Goal: Information Seeking & Learning: Learn about a topic

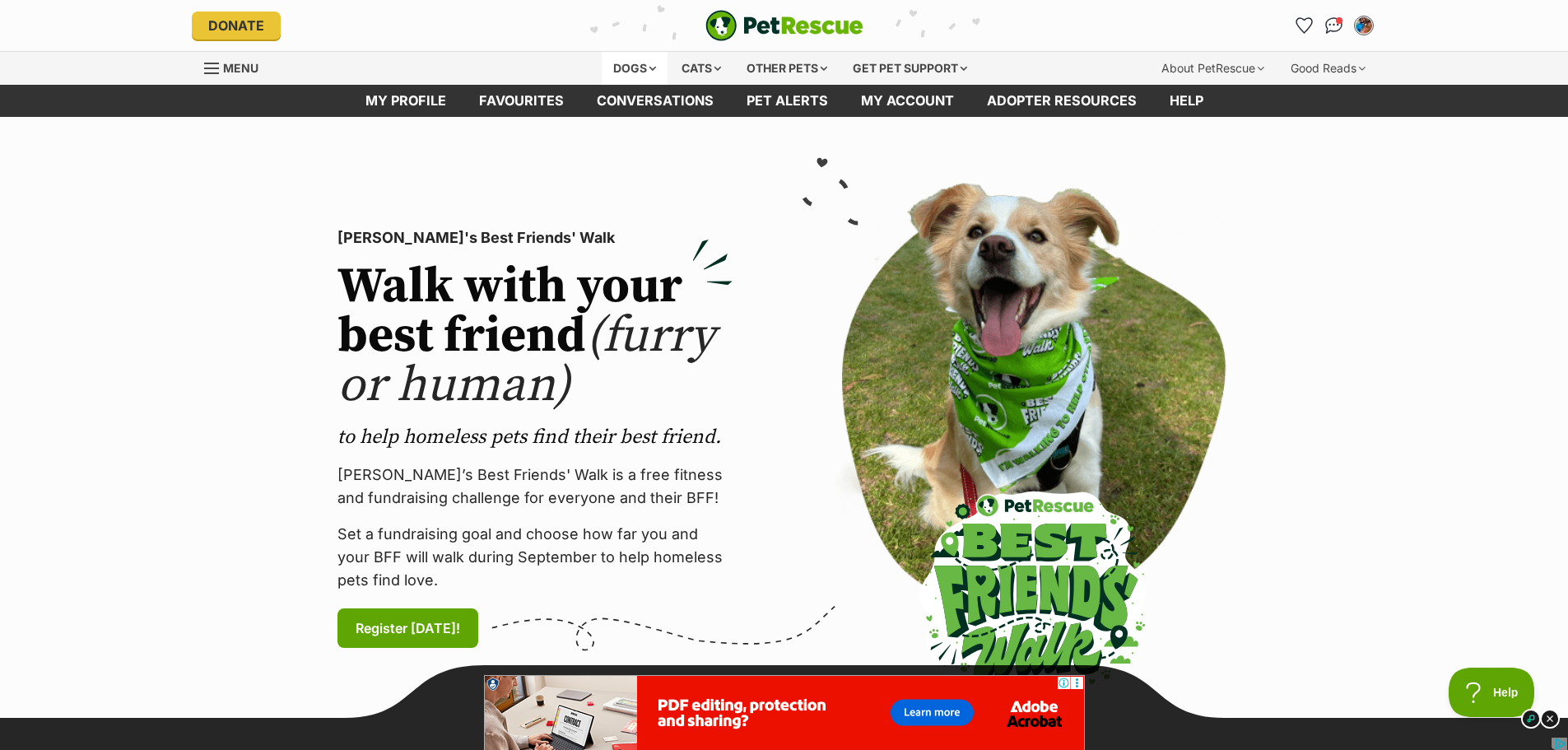
click at [629, 64] on div "Dogs" at bounding box center [634, 67] width 65 height 33
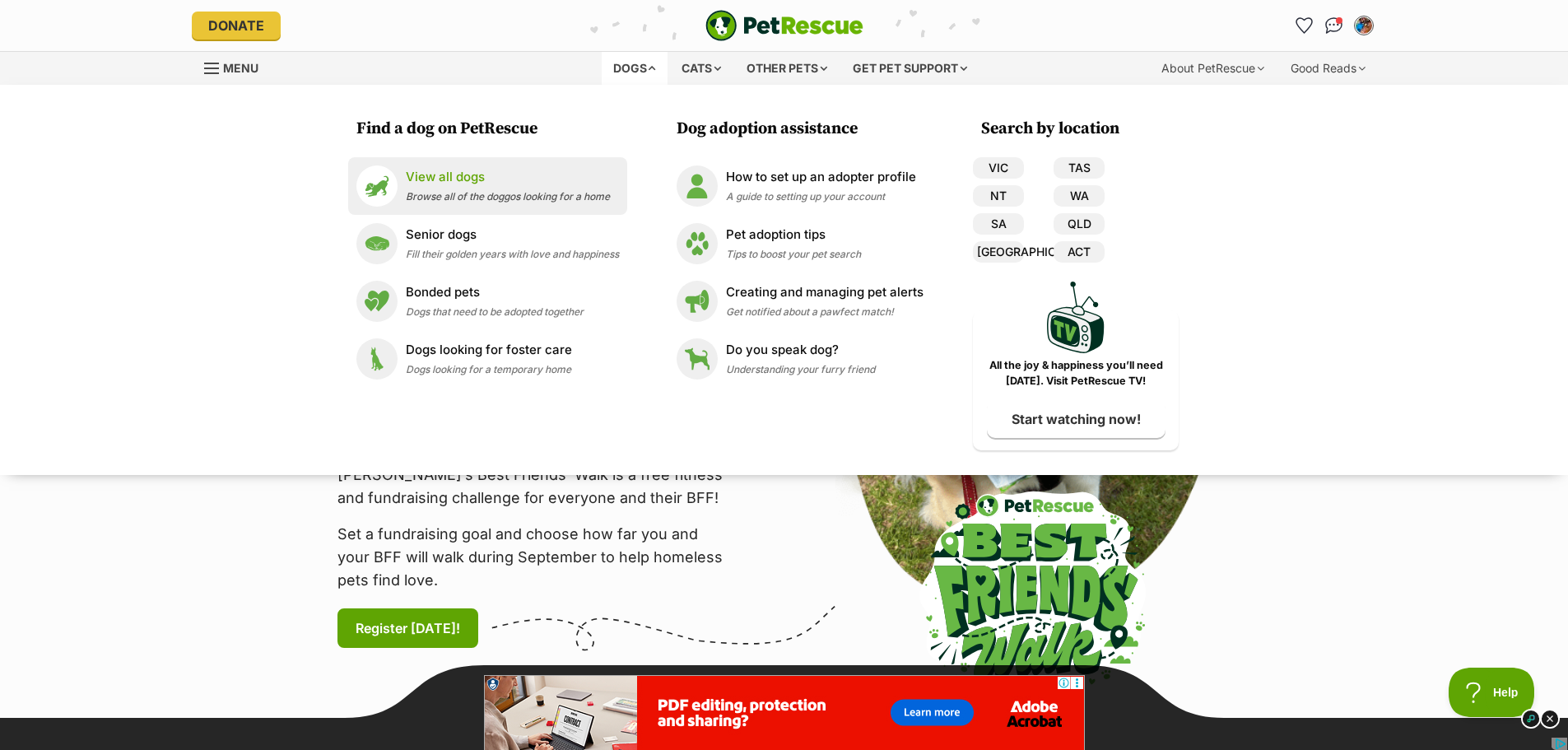
click at [456, 179] on p "View all dogs" at bounding box center [508, 178] width 204 height 19
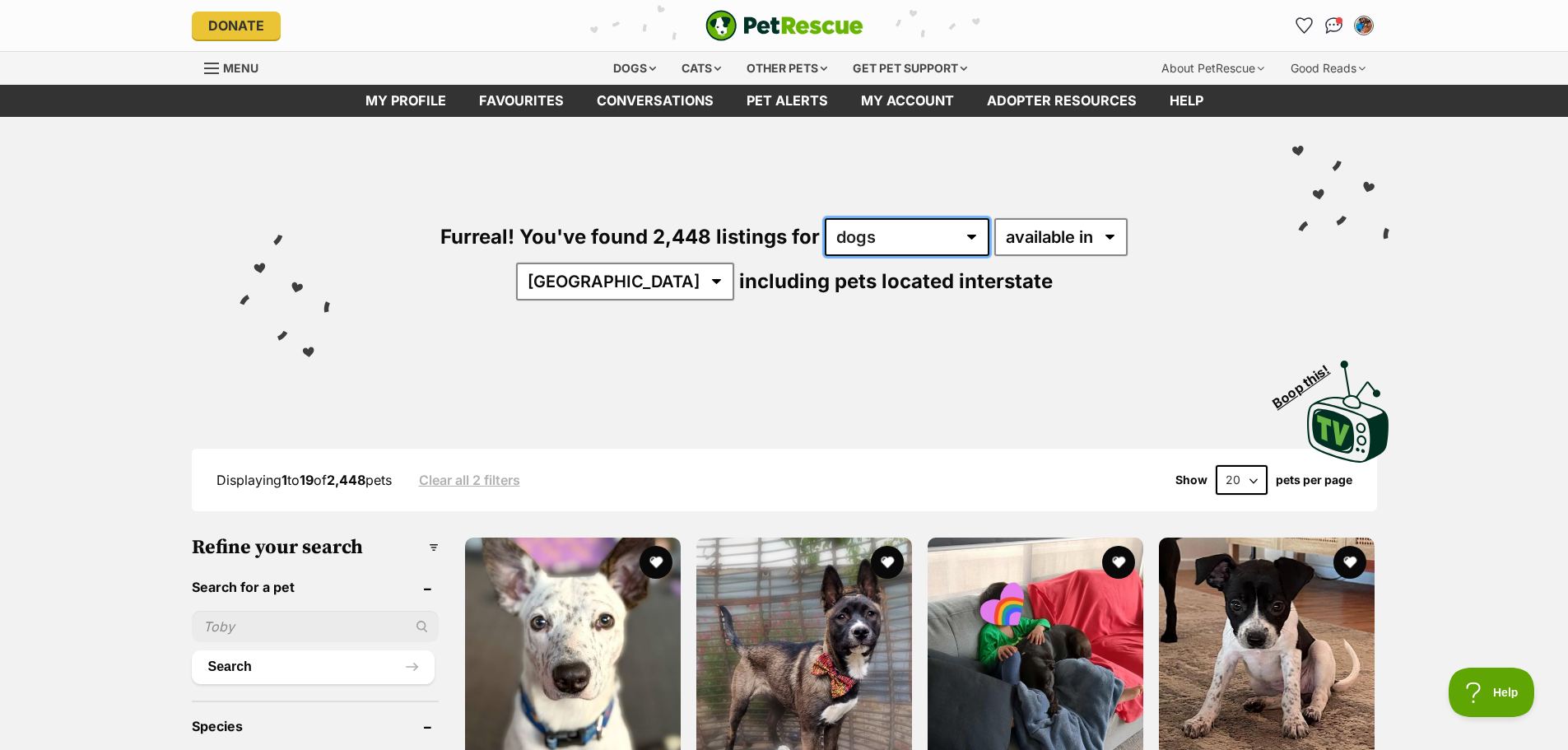
click at [900, 249] on select "any type of pet cats dogs other pets" at bounding box center [907, 237] width 165 height 37
click at [892, 241] on select "any type of pet cats dogs other pets" at bounding box center [907, 237] width 165 height 37
click at [1054, 242] on select "available in located in" at bounding box center [1060, 237] width 134 height 37
select select "disabled"
click at [994, 218] on select "available in located in" at bounding box center [1060, 237] width 134 height 37
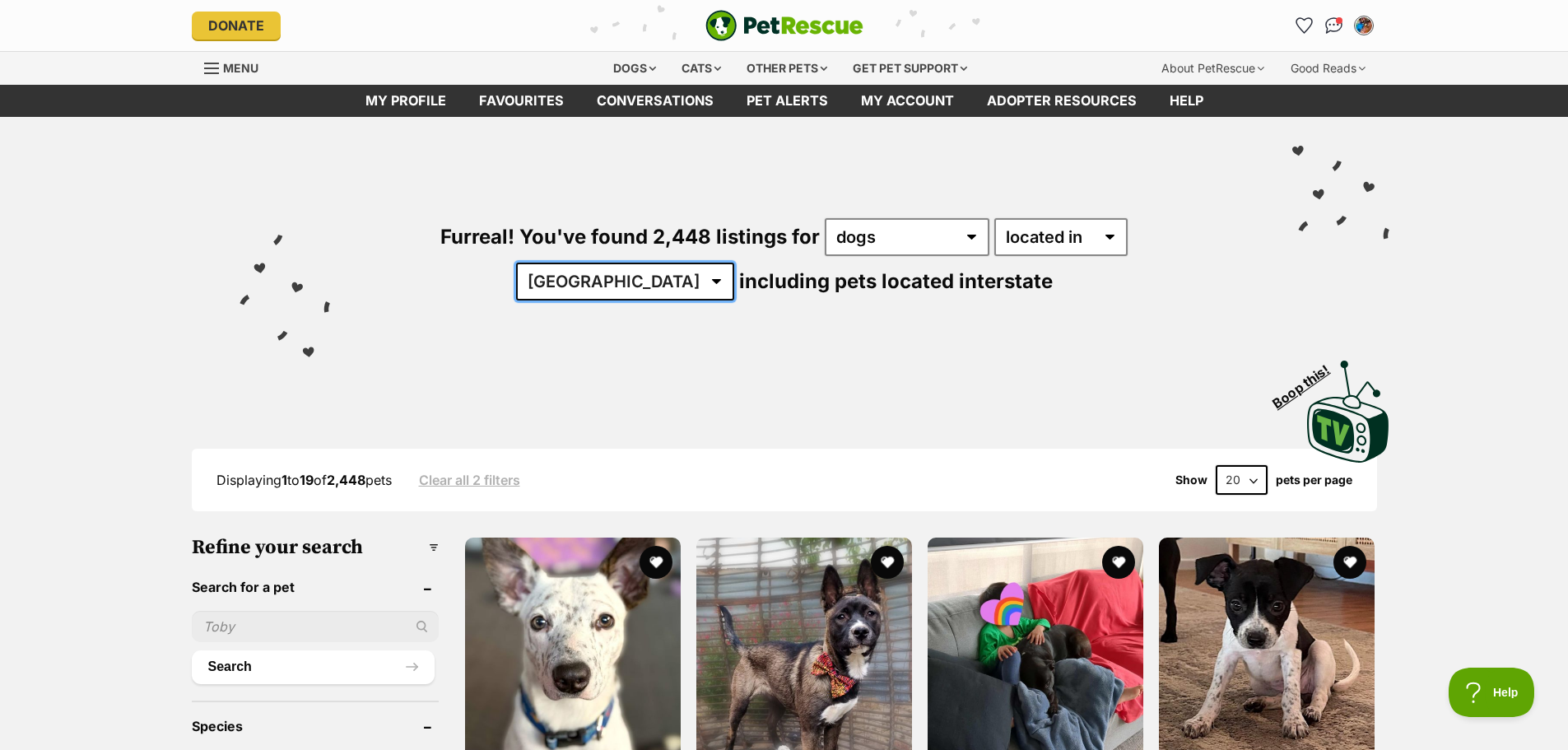
click at [734, 263] on select "Australia ACT NSW NT QLD SA TAS VIC WA" at bounding box center [625, 281] width 218 height 37
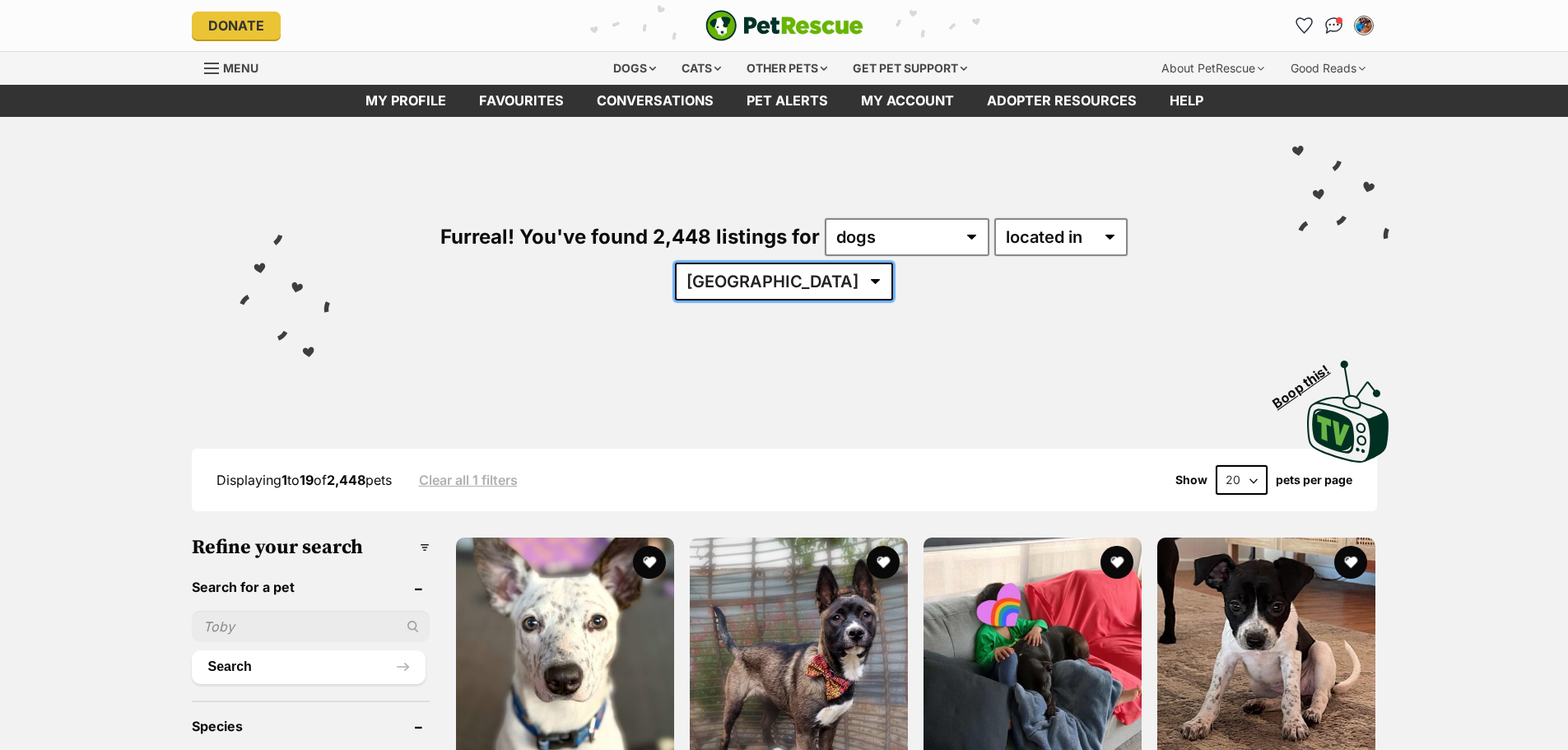
click at [893, 263] on select "Australia ACT NSW NT QLD SA TAS VIC WA" at bounding box center [784, 281] width 218 height 37
select select "VIC"
click at [893, 263] on select "Australia ACT NSW NT QLD SA TAS VIC WA" at bounding box center [784, 281] width 218 height 37
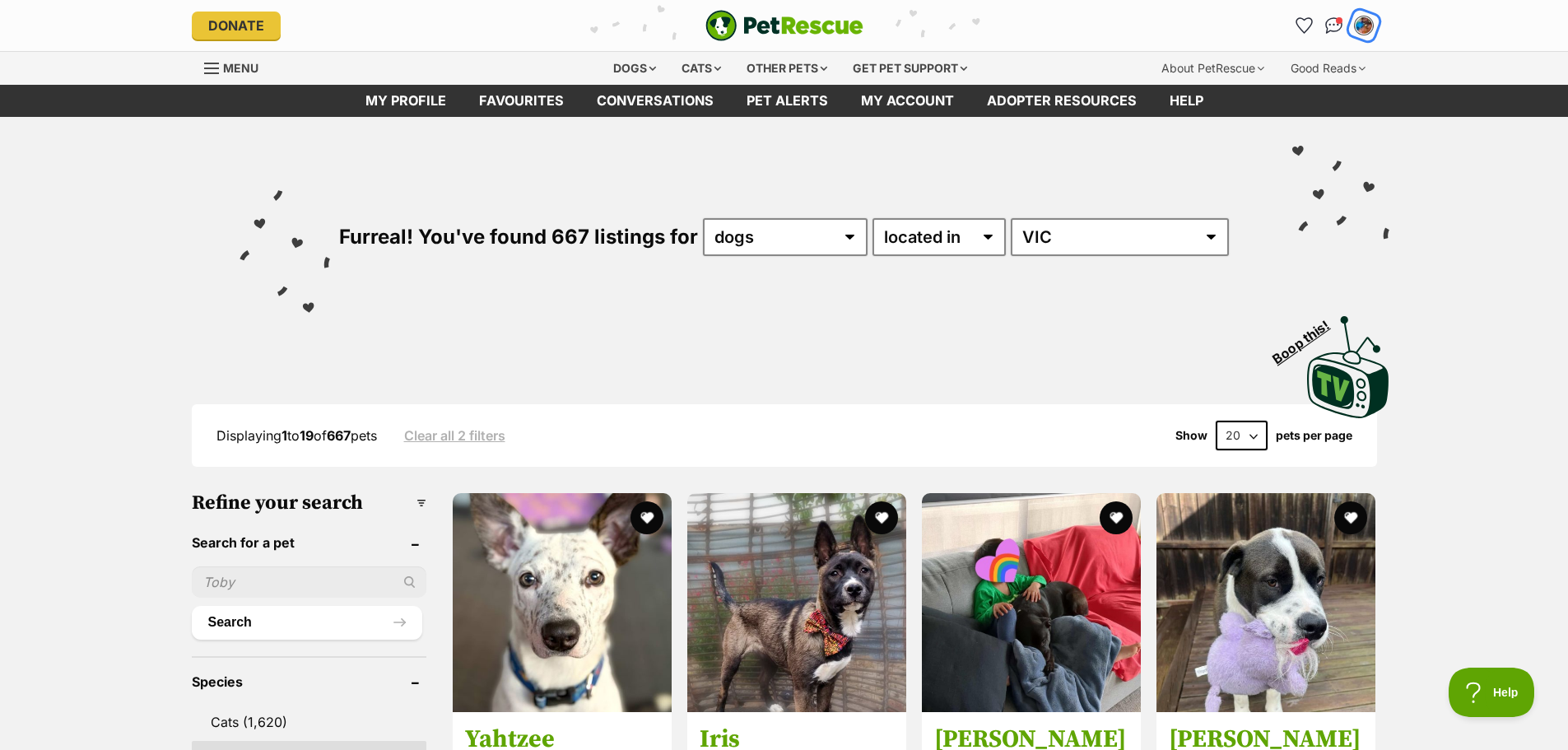
click at [1363, 25] on img "My account" at bounding box center [1363, 25] width 22 height 22
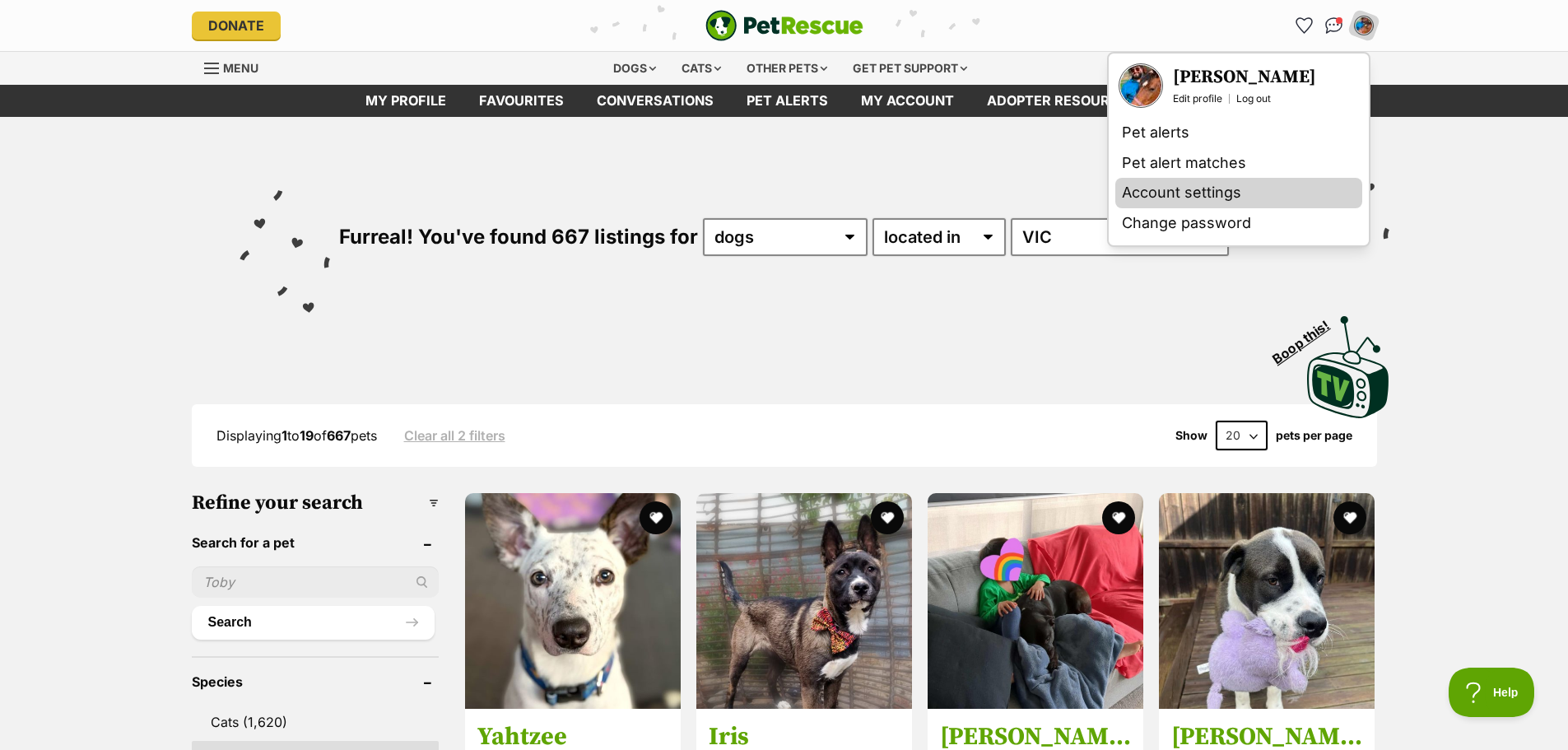
click at [1190, 190] on link "Account settings" at bounding box center [1239, 193] width 247 height 31
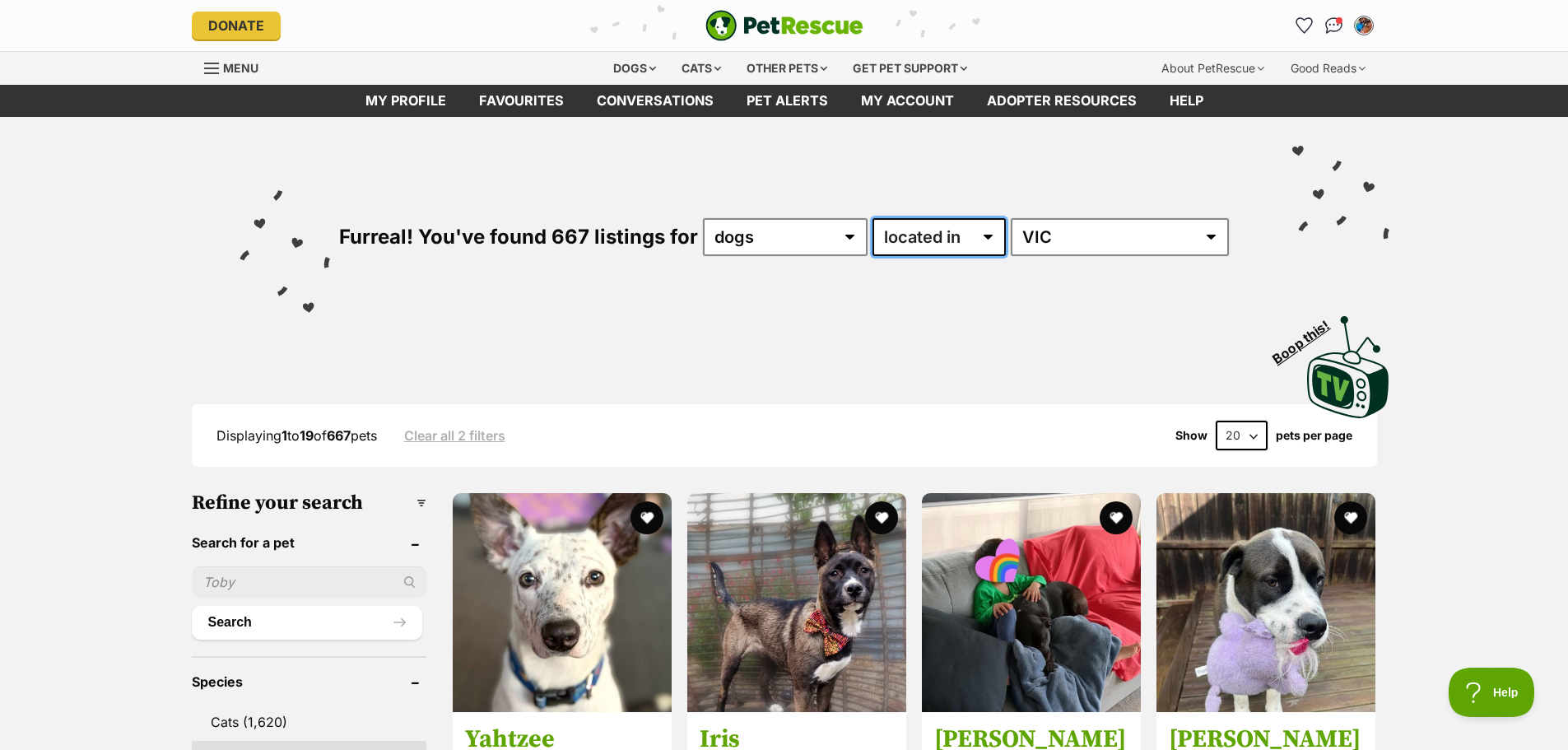
click at [1000, 244] on select "available in located in" at bounding box center [939, 237] width 134 height 37
click at [787, 318] on div "Visit PetRescue TV (external site) Boop this!" at bounding box center [784, 361] width 1210 height 121
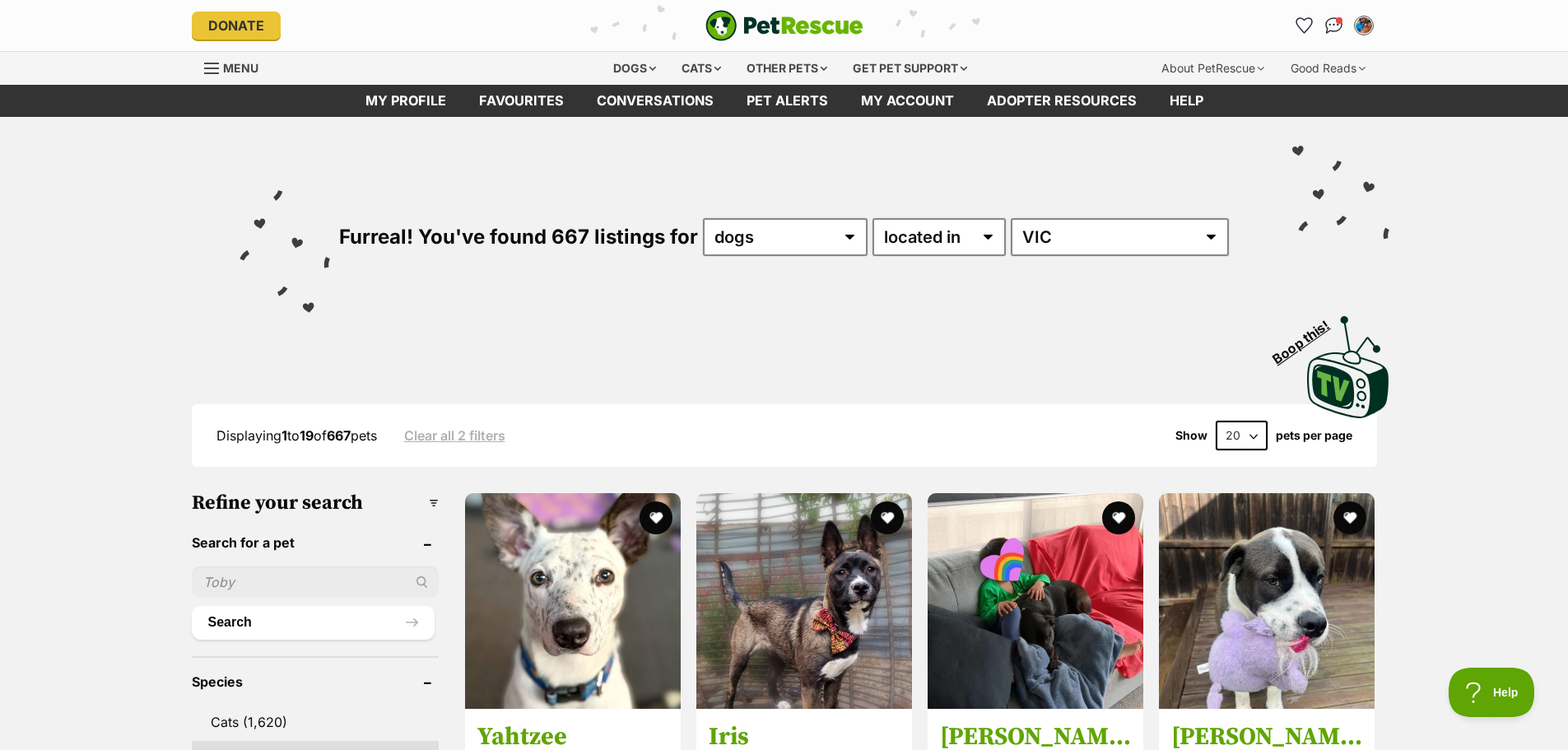
click at [1234, 437] on select "20 40 60" at bounding box center [1241, 436] width 51 height 30
select select "60"
click at [1216, 421] on select "20 40 60" at bounding box center [1241, 436] width 51 height 30
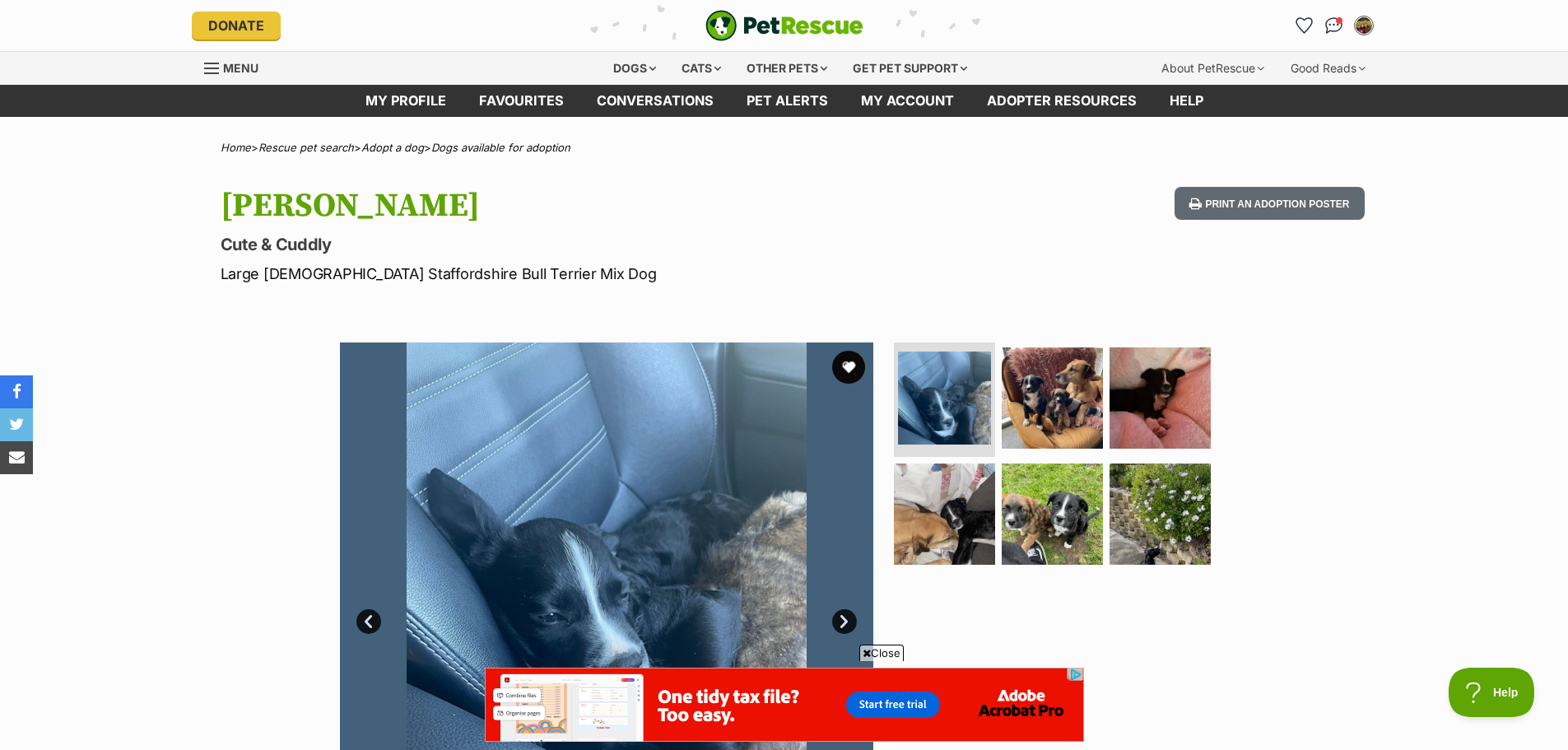
scroll to position [247, 0]
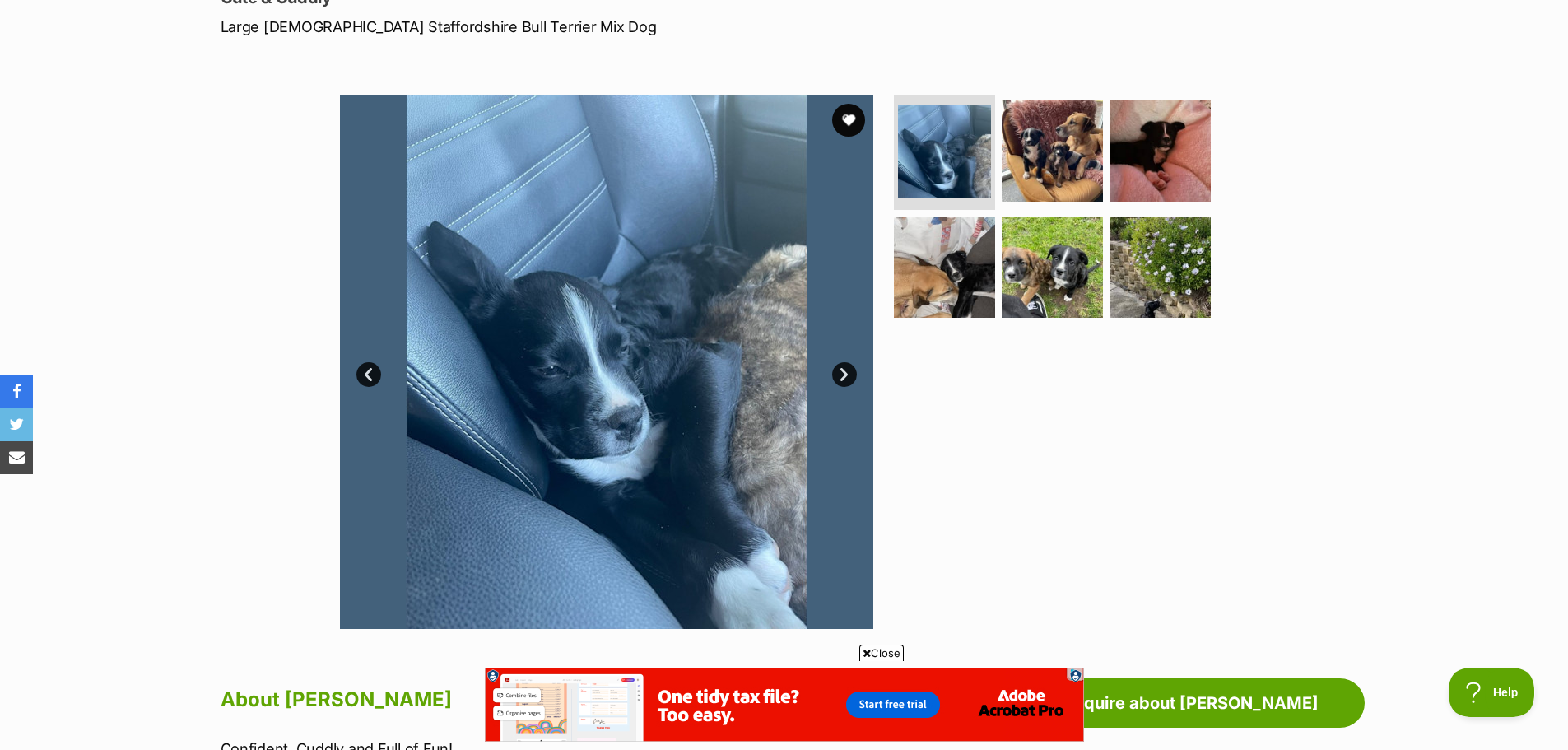
click at [842, 375] on link "Next" at bounding box center [844, 374] width 24 height 24
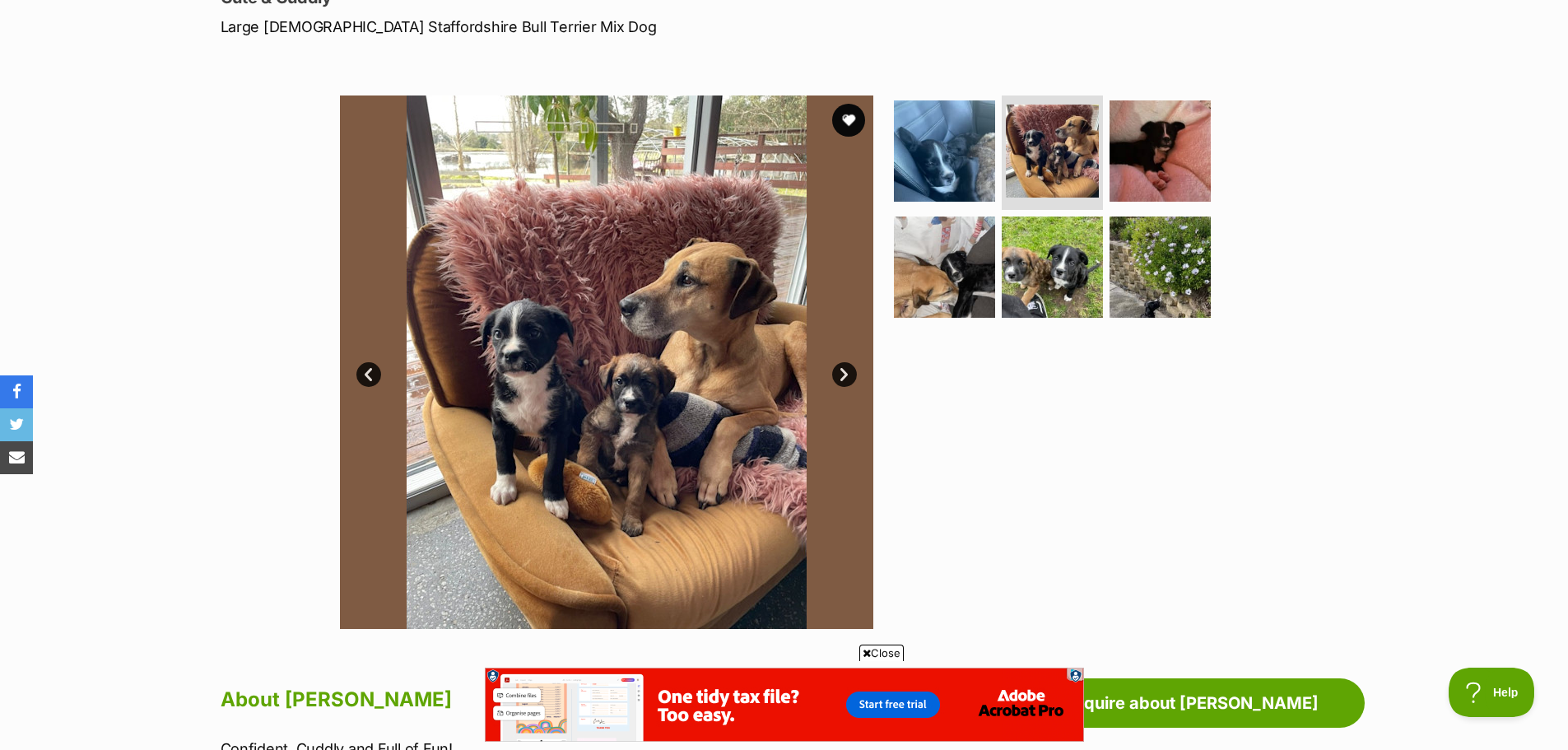
click at [842, 363] on link "Next" at bounding box center [844, 374] width 24 height 24
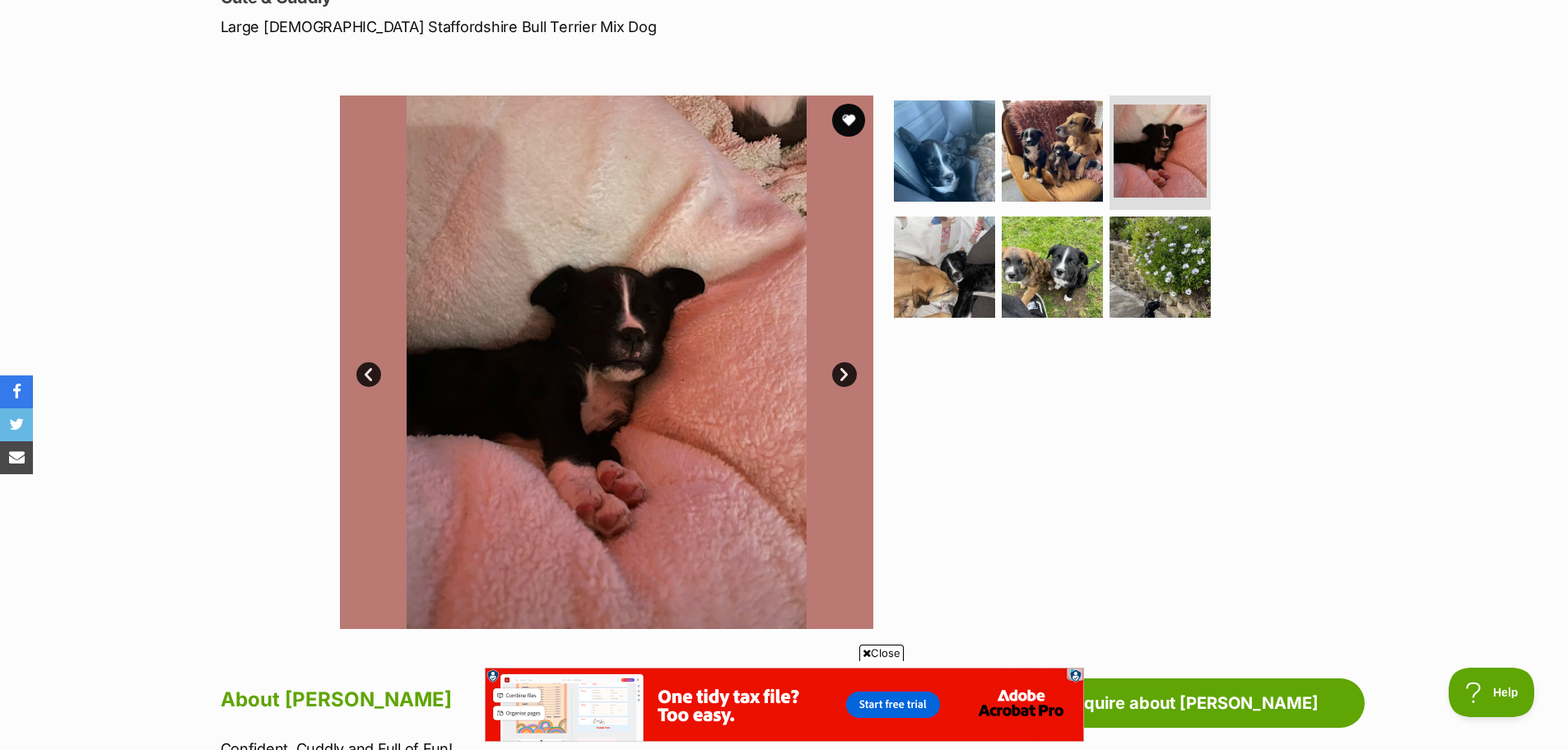
click at [842, 363] on link "Next" at bounding box center [844, 374] width 24 height 24
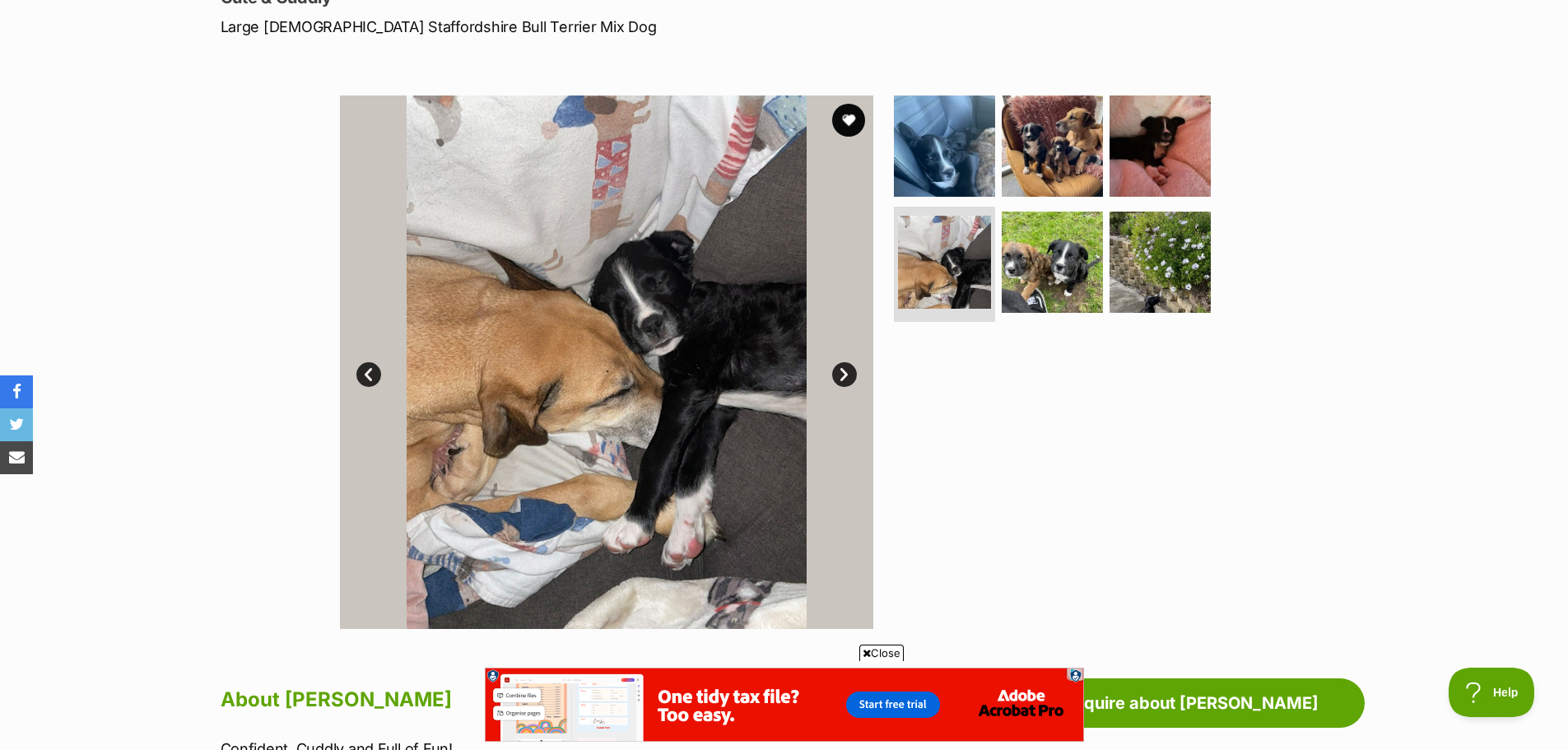
scroll to position [0, 0]
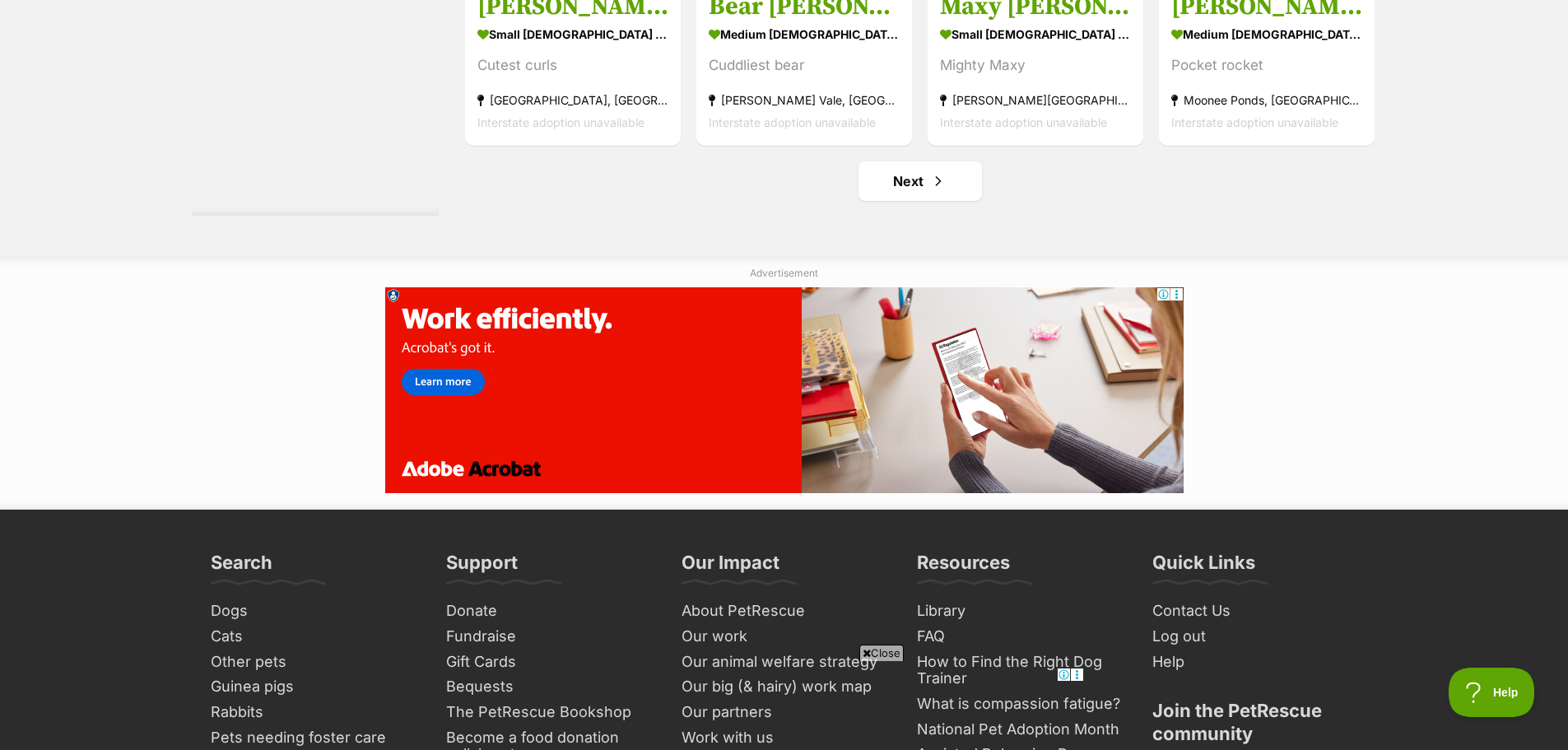
scroll to position [8068, 0]
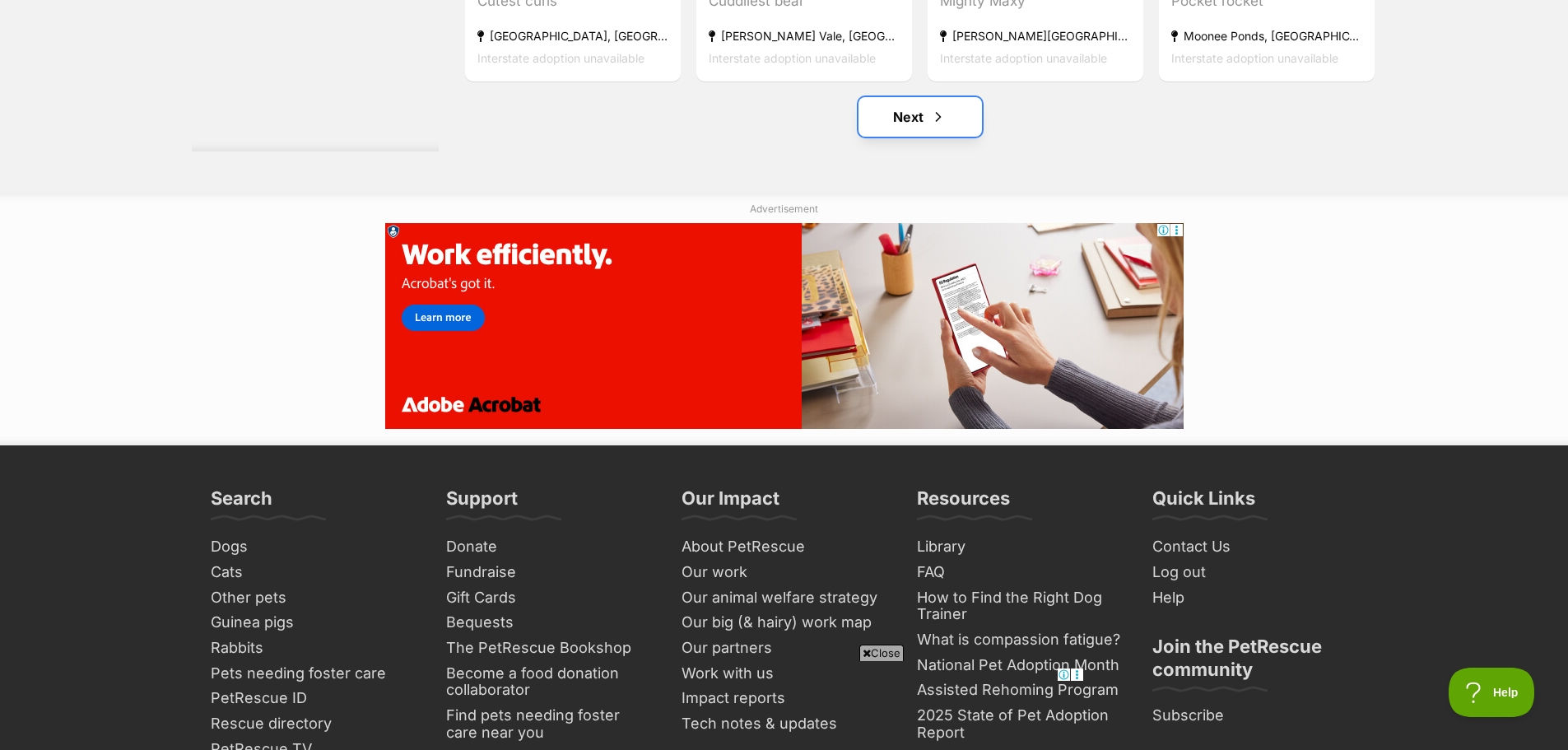
click at [915, 127] on link "Next" at bounding box center [920, 117] width 123 height 39
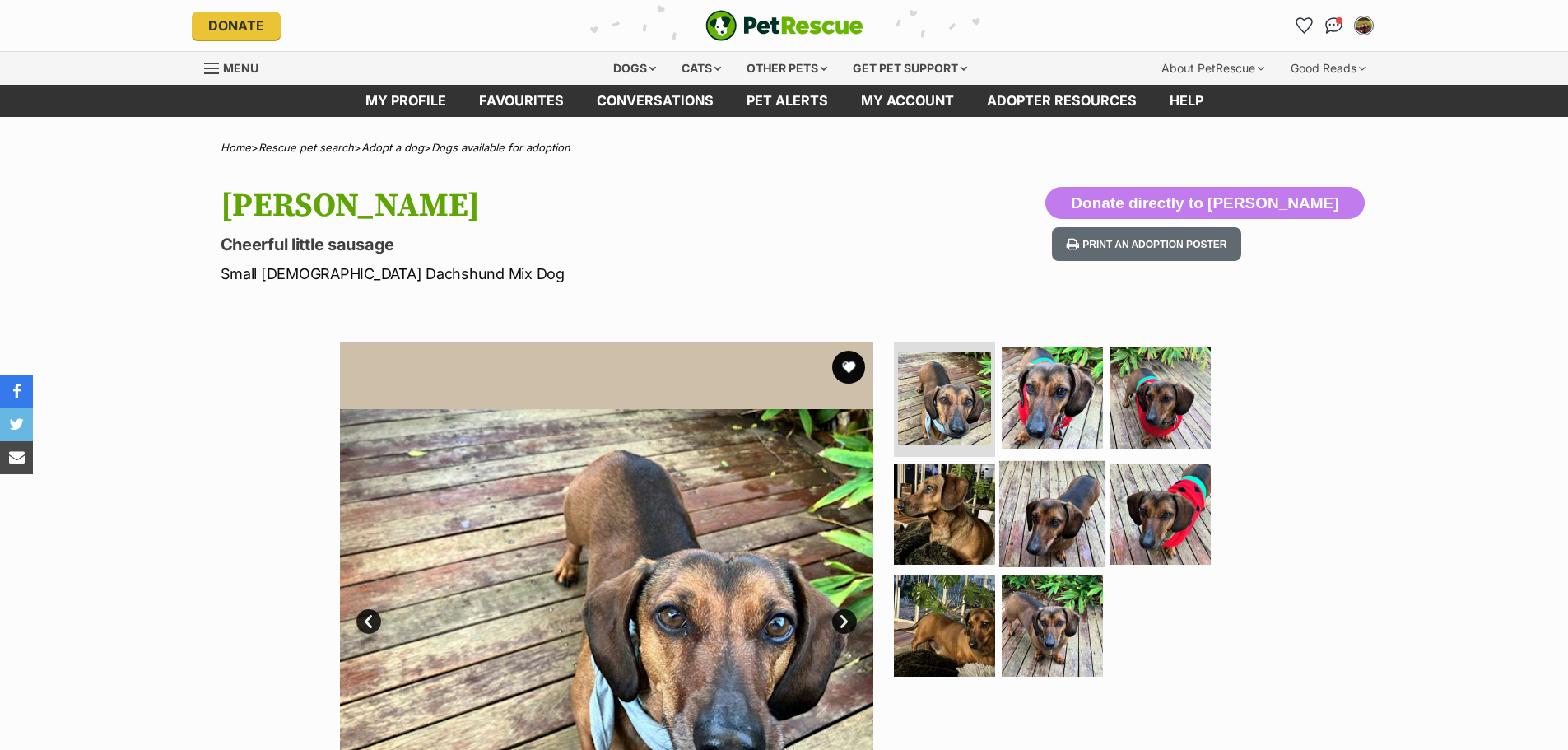
click at [1085, 474] on img at bounding box center [1053, 514] width 107 height 107
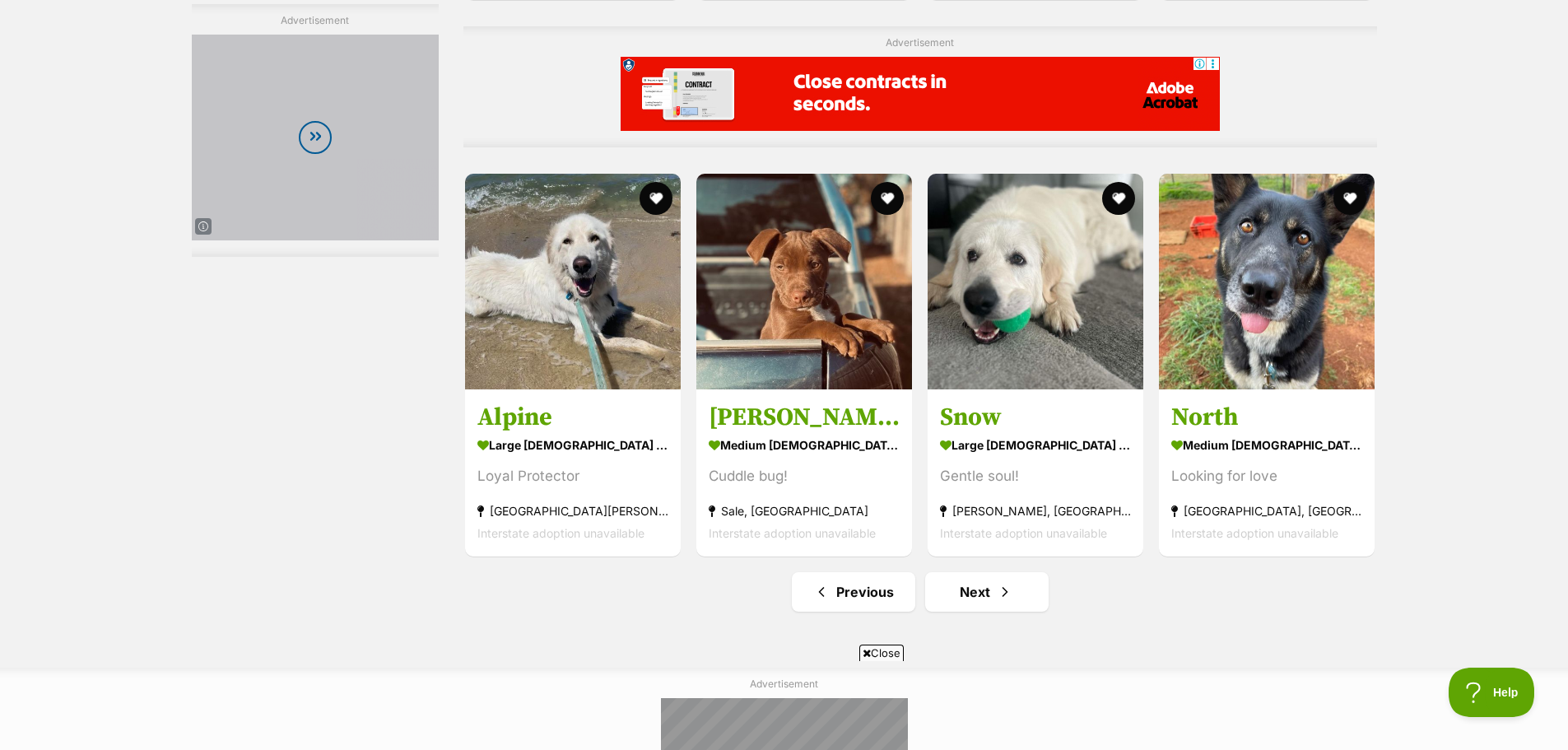
scroll to position [7821, 0]
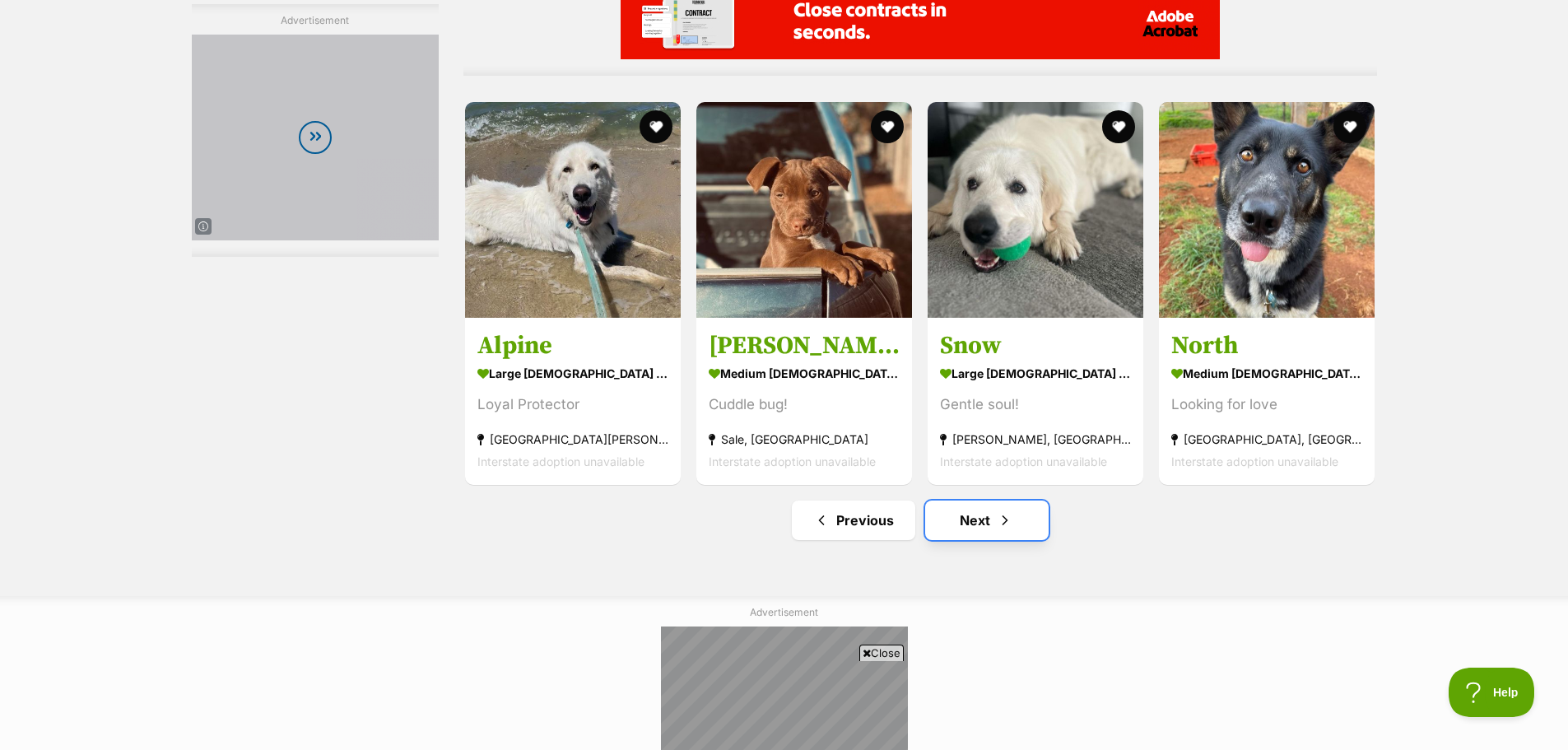
click at [958, 526] on link "Next" at bounding box center [986, 520] width 123 height 39
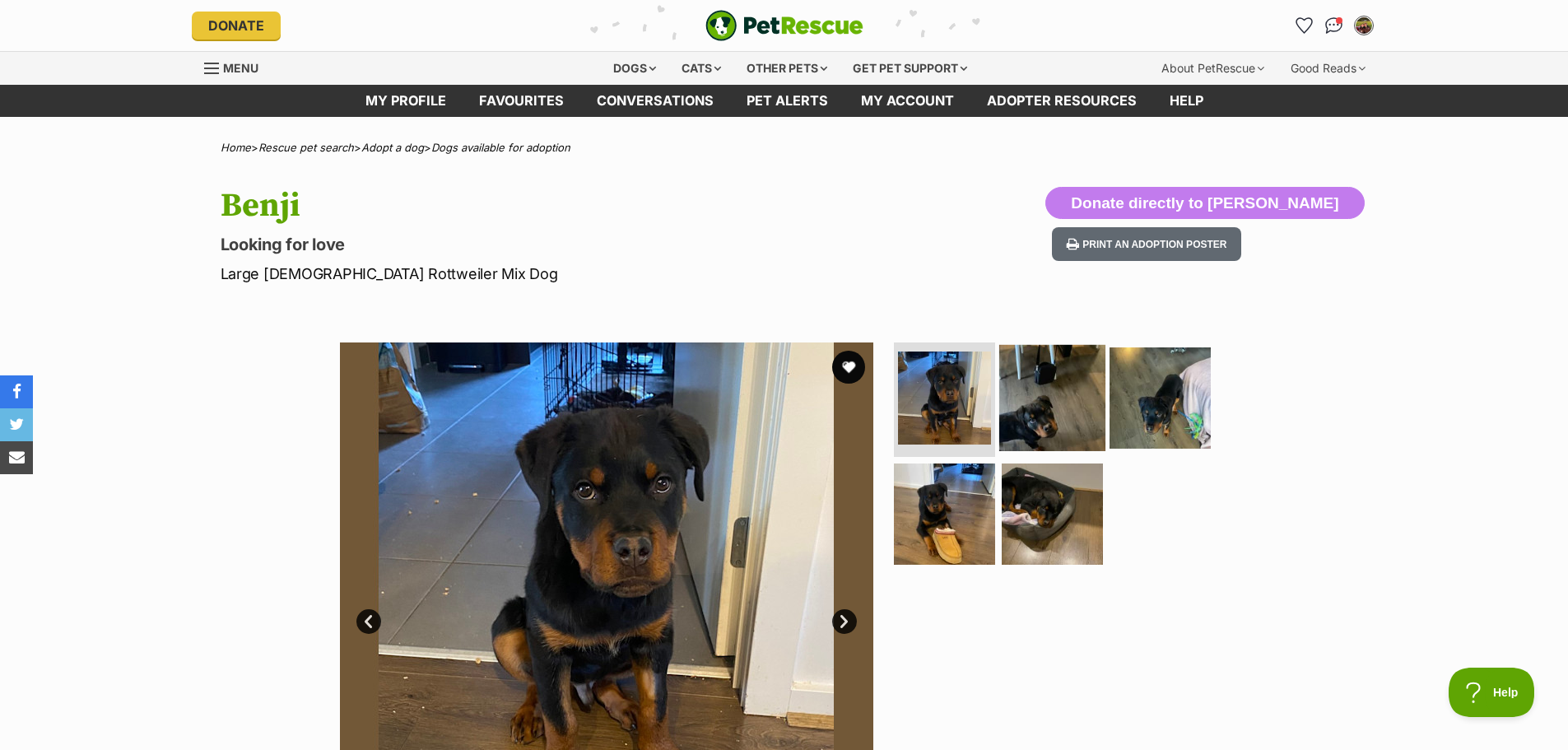
click at [1015, 356] on img at bounding box center [1053, 397] width 107 height 107
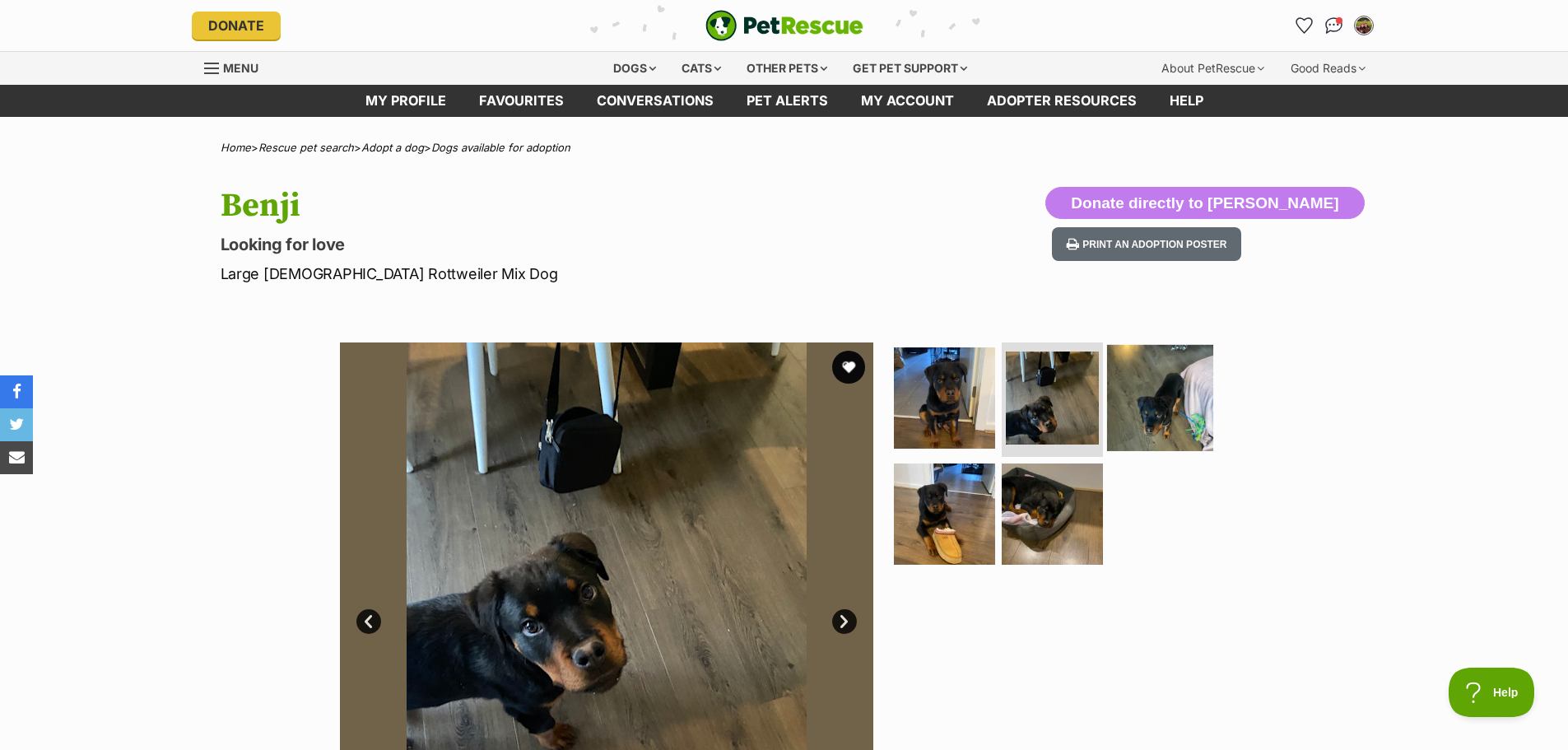
click at [1134, 374] on img at bounding box center [1160, 397] width 107 height 107
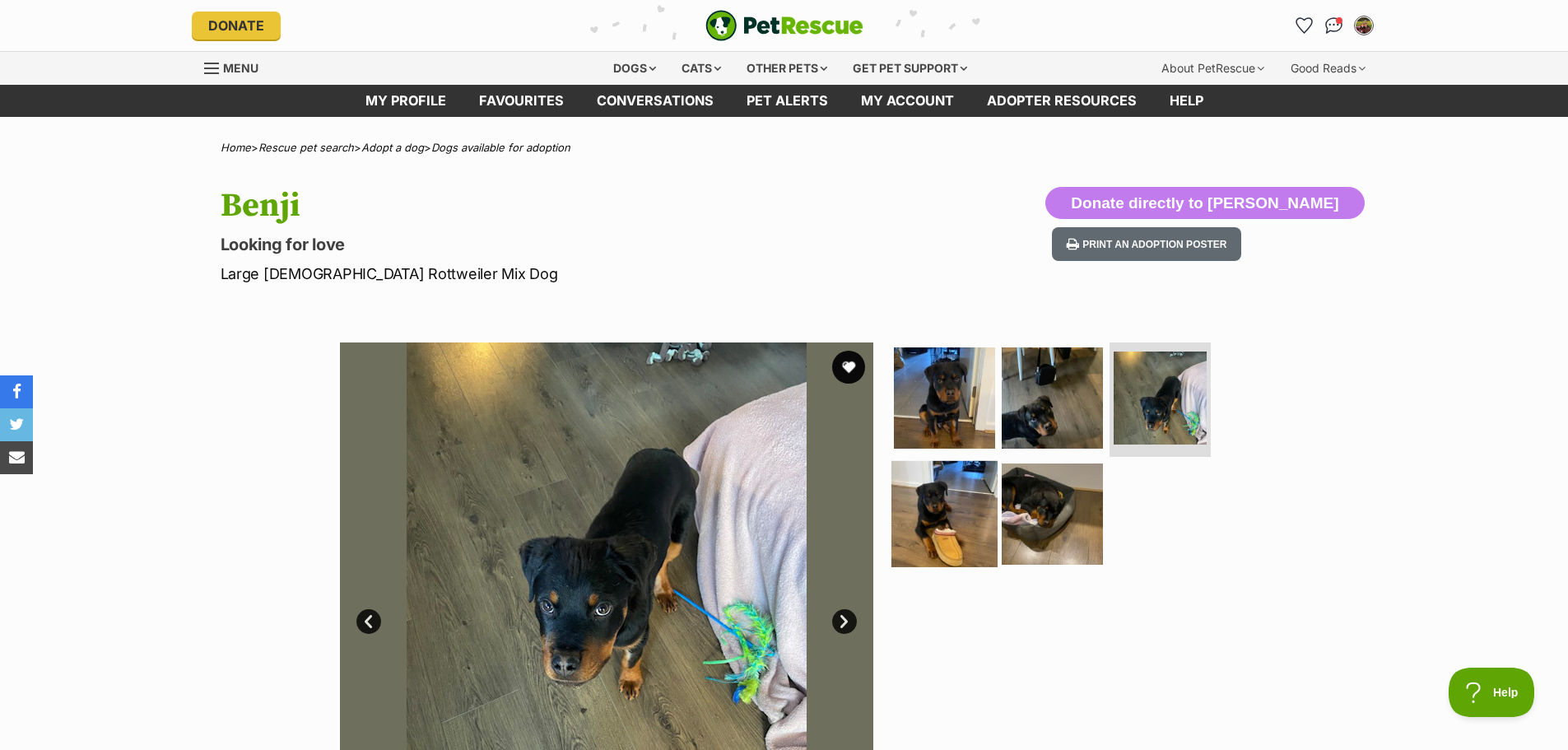
click at [992, 485] on img at bounding box center [944, 514] width 107 height 107
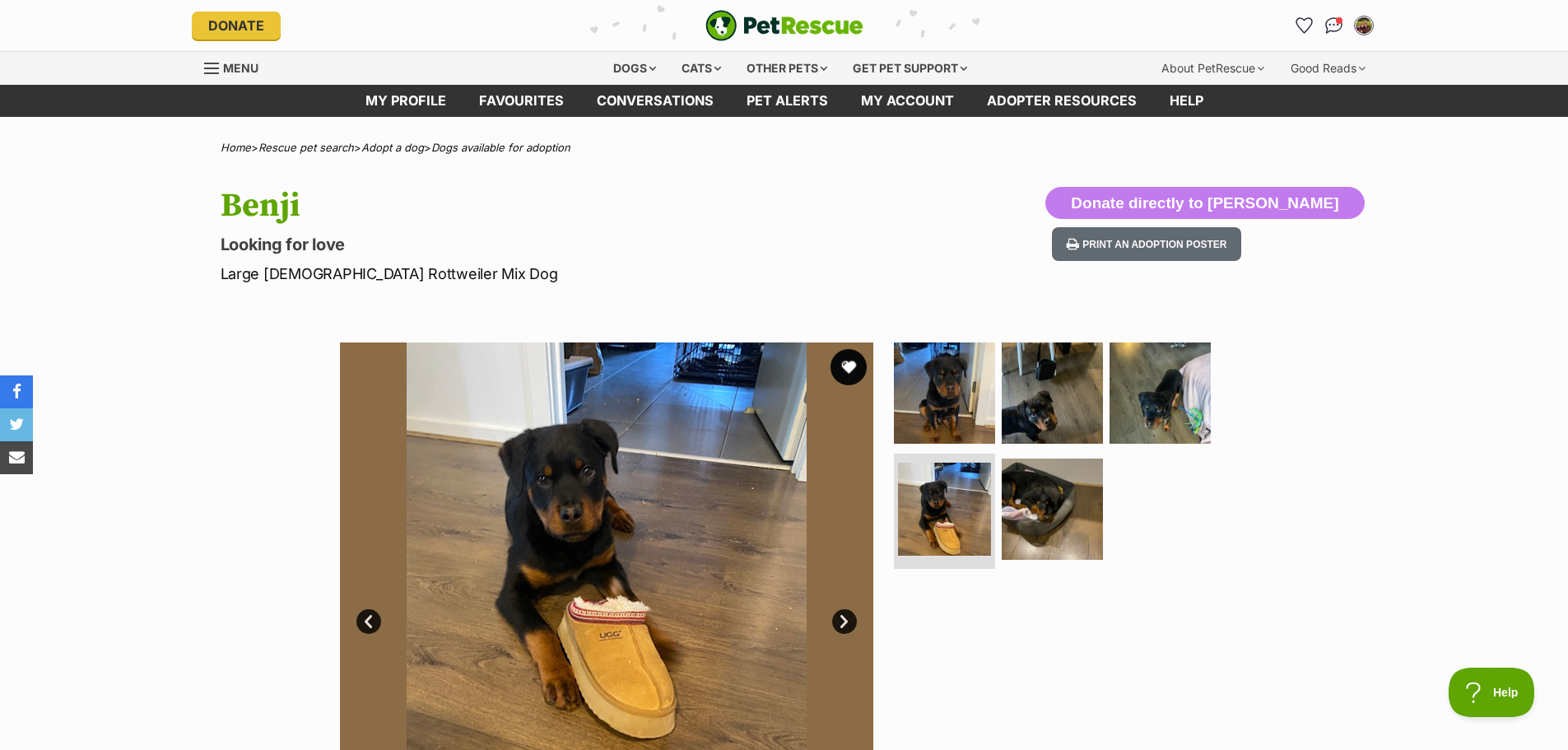
click at [844, 368] on button "favourite" at bounding box center [848, 367] width 36 height 36
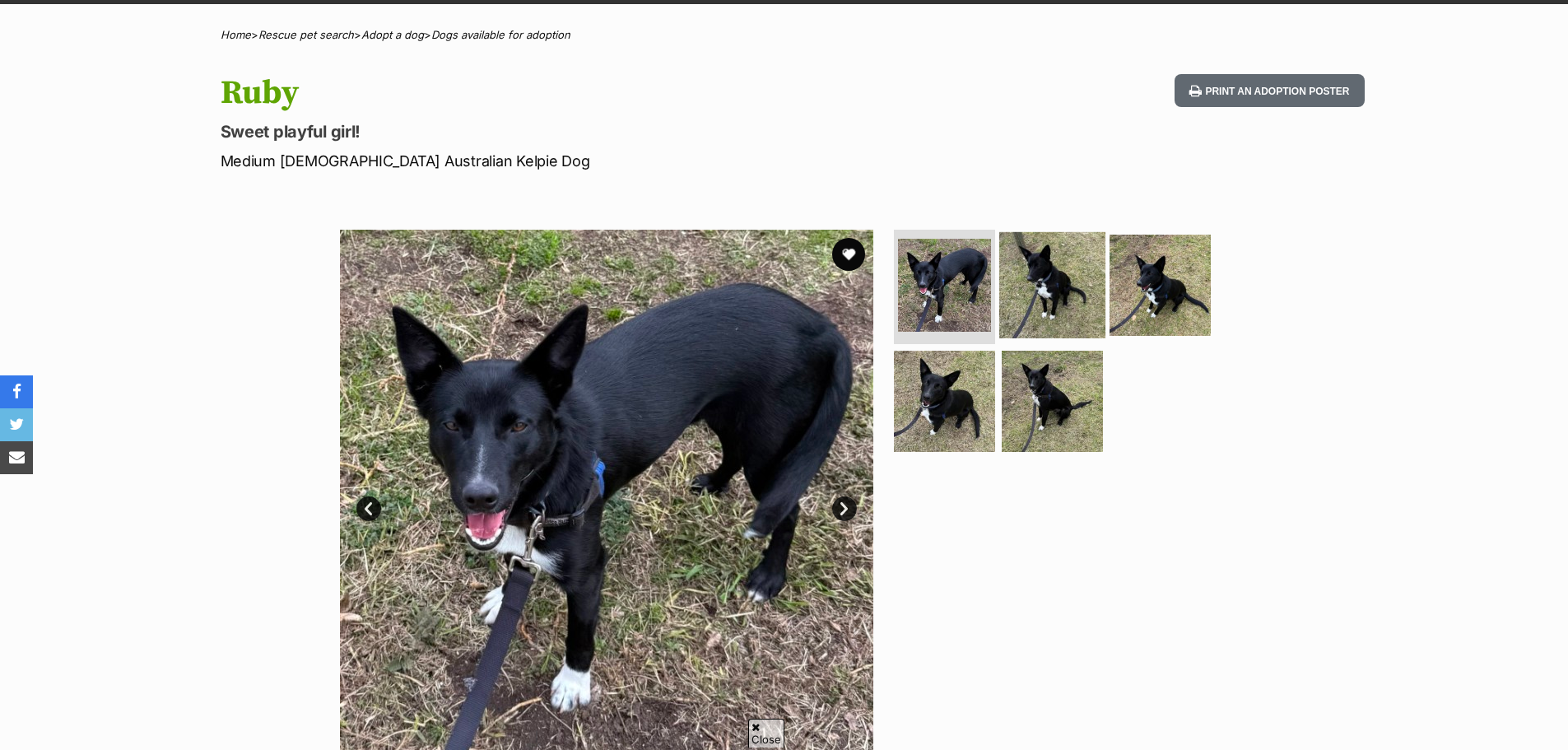
scroll to position [165, 0]
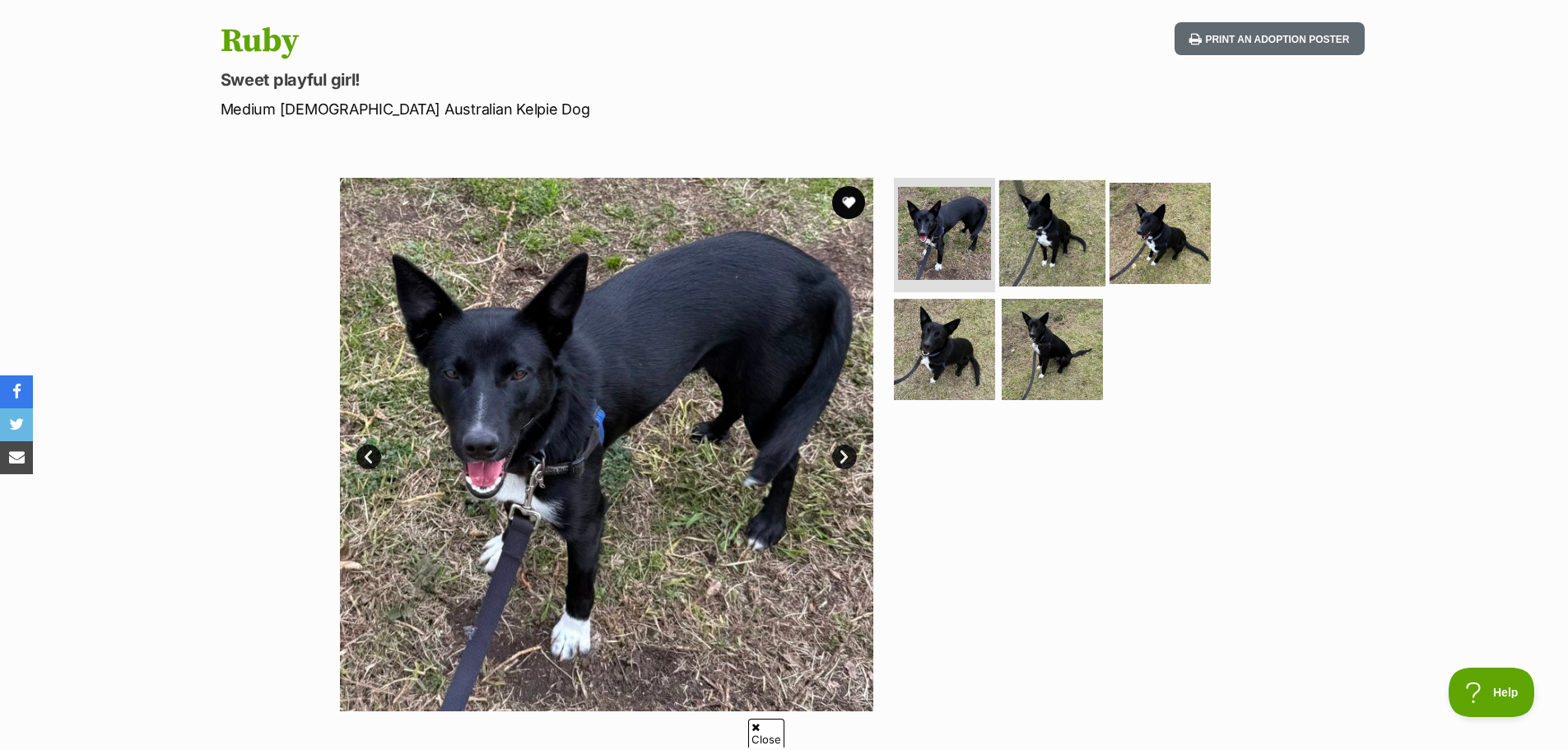
click at [1039, 246] on img at bounding box center [1053, 233] width 107 height 107
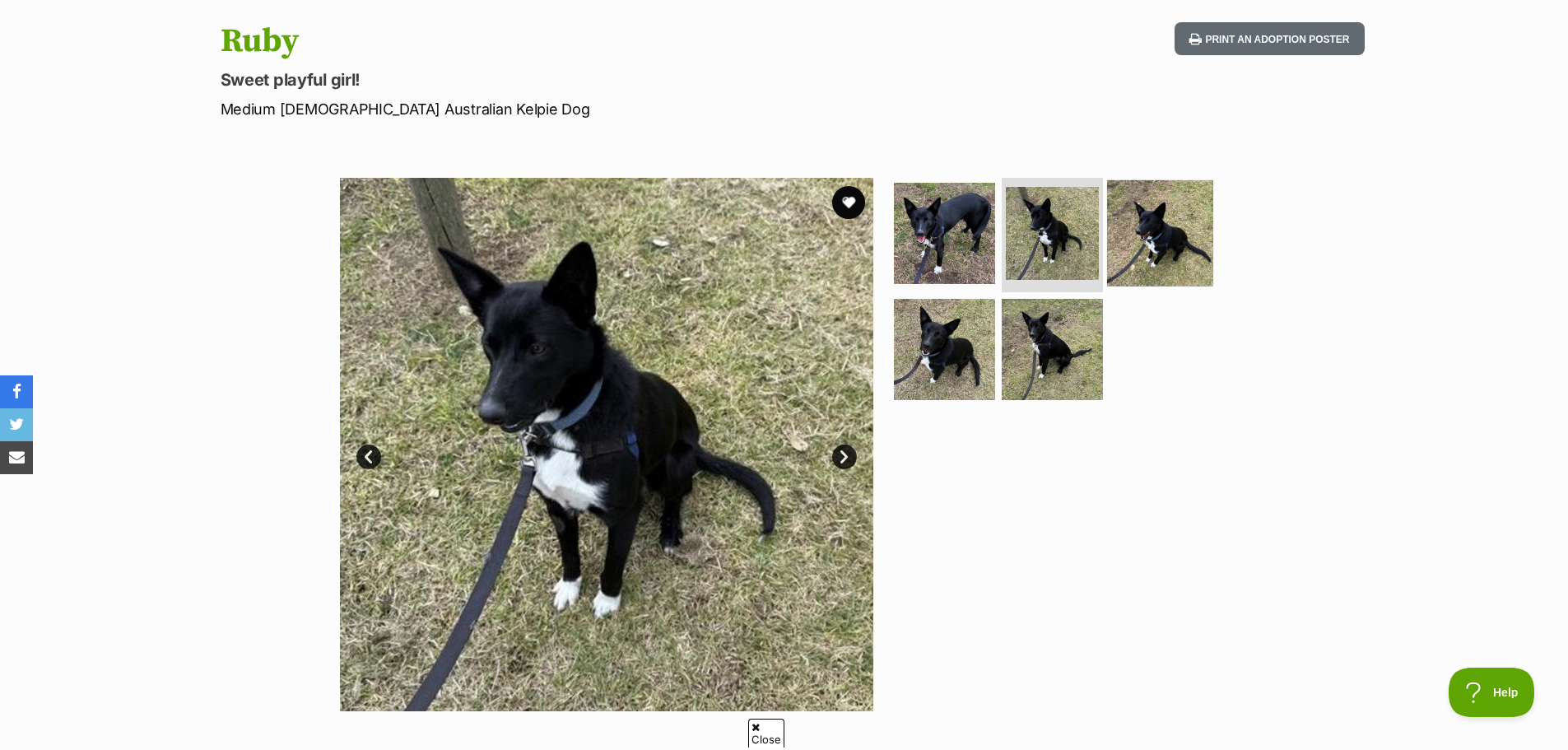
click at [1117, 237] on img at bounding box center [1160, 233] width 107 height 107
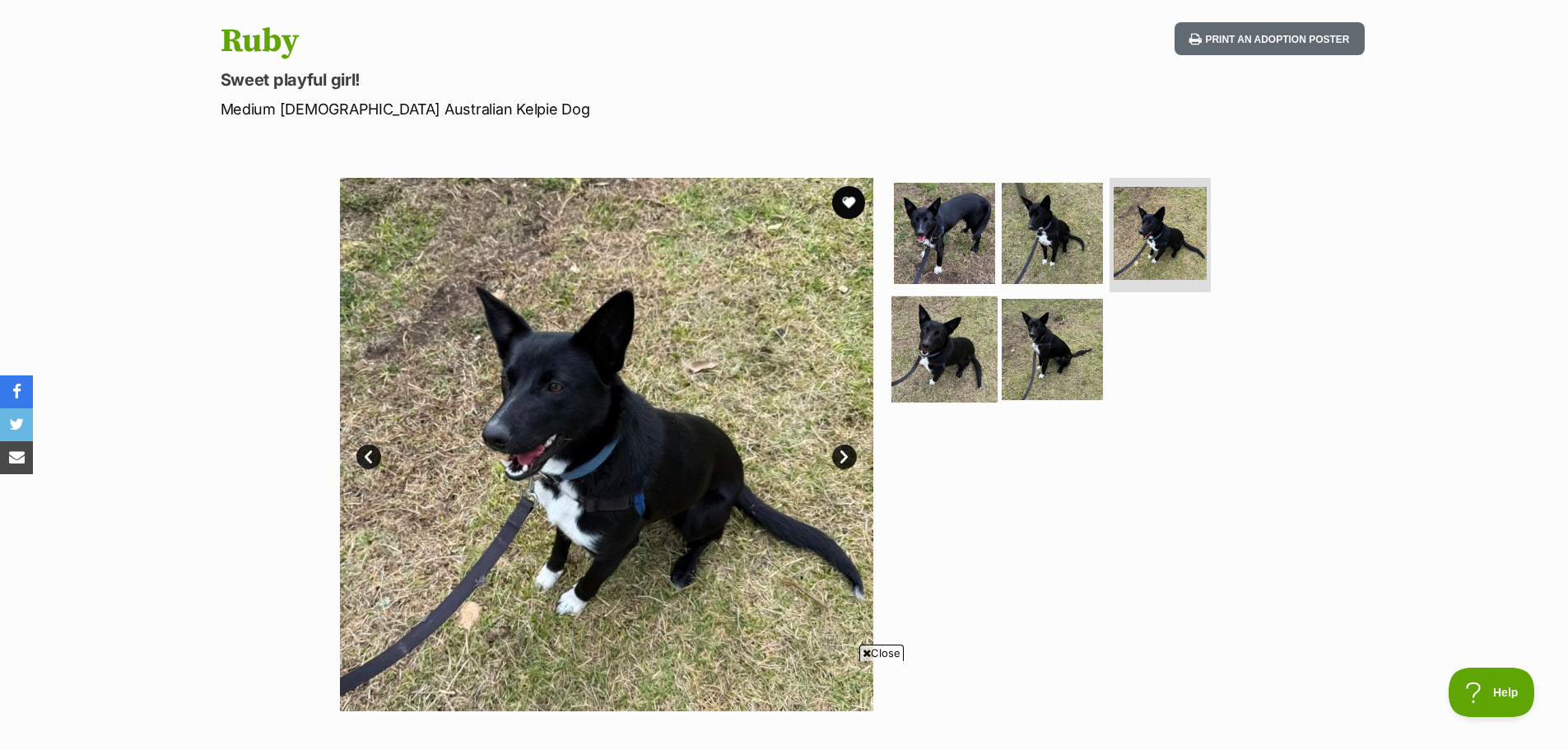
click at [934, 336] on img at bounding box center [944, 350] width 107 height 107
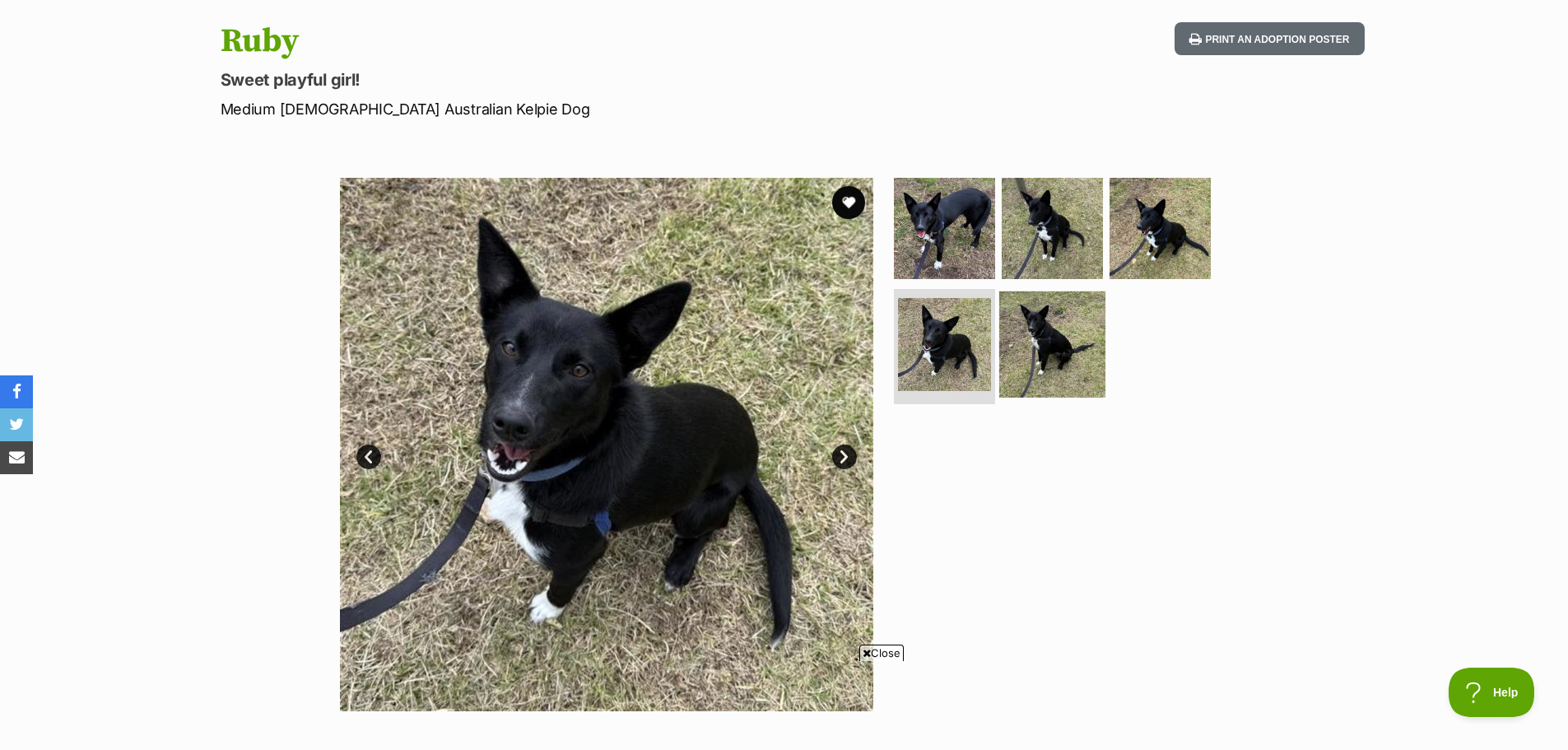
click at [1024, 340] on img at bounding box center [1053, 345] width 107 height 107
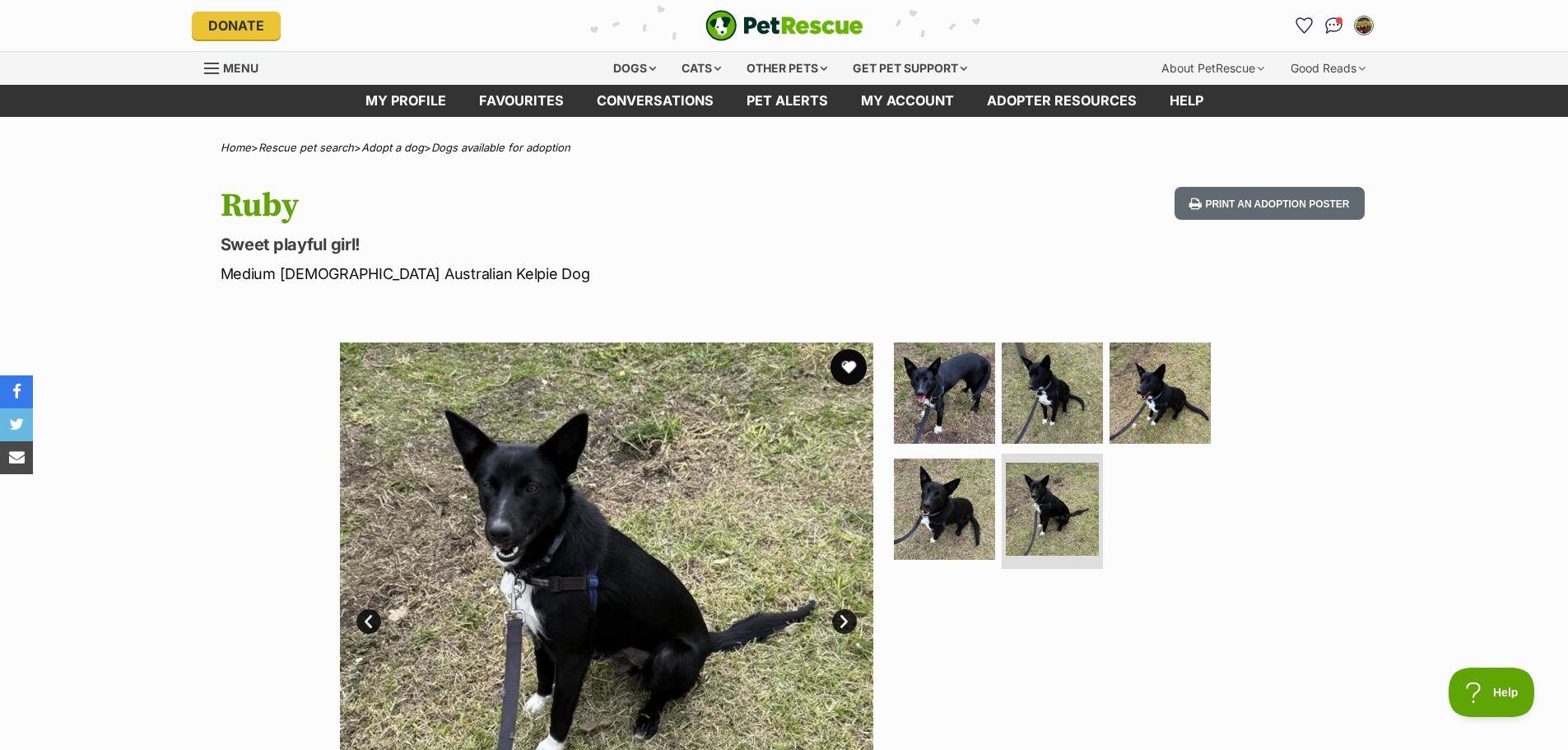
click at [858, 361] on button "favourite" at bounding box center [848, 367] width 36 height 36
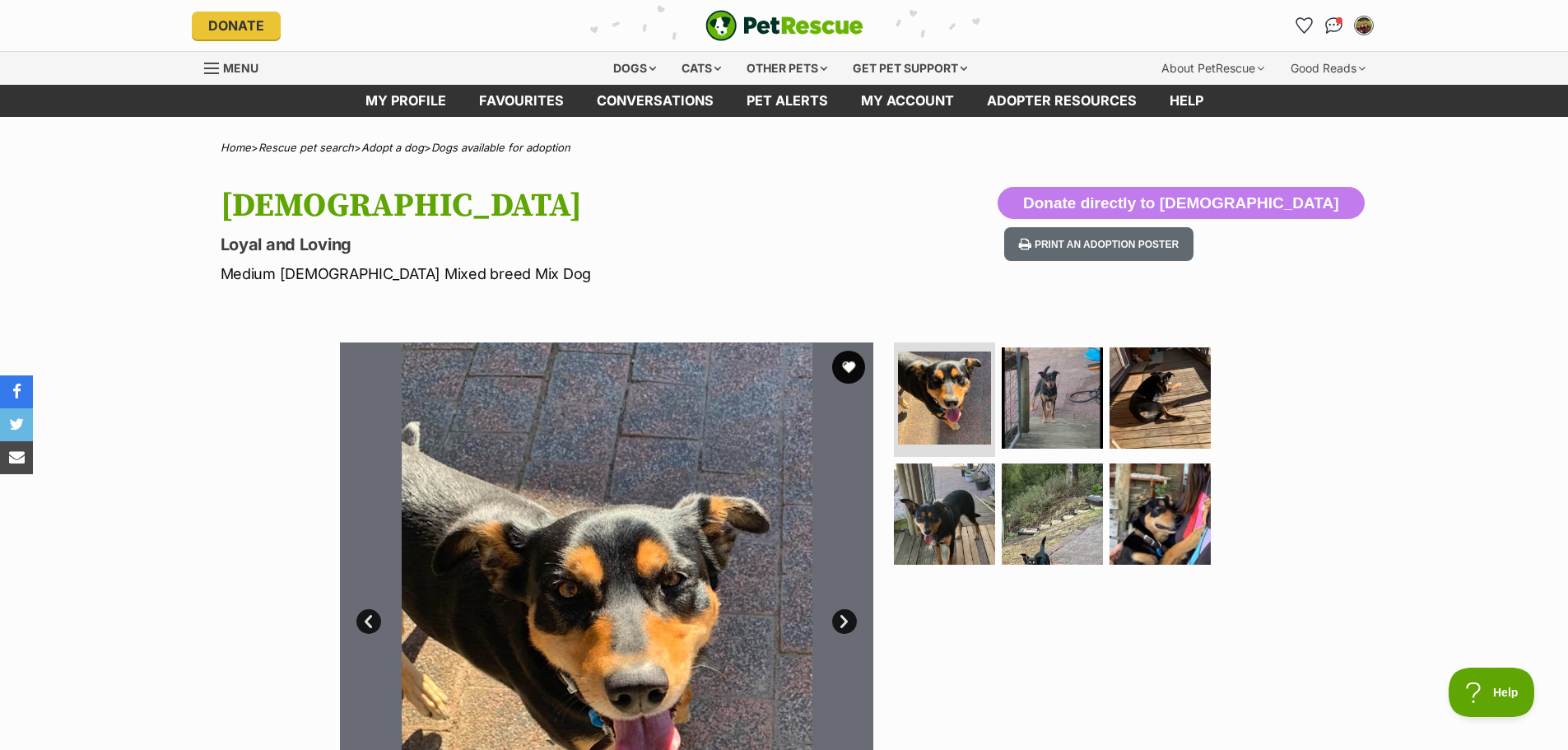
scroll to position [247, 0]
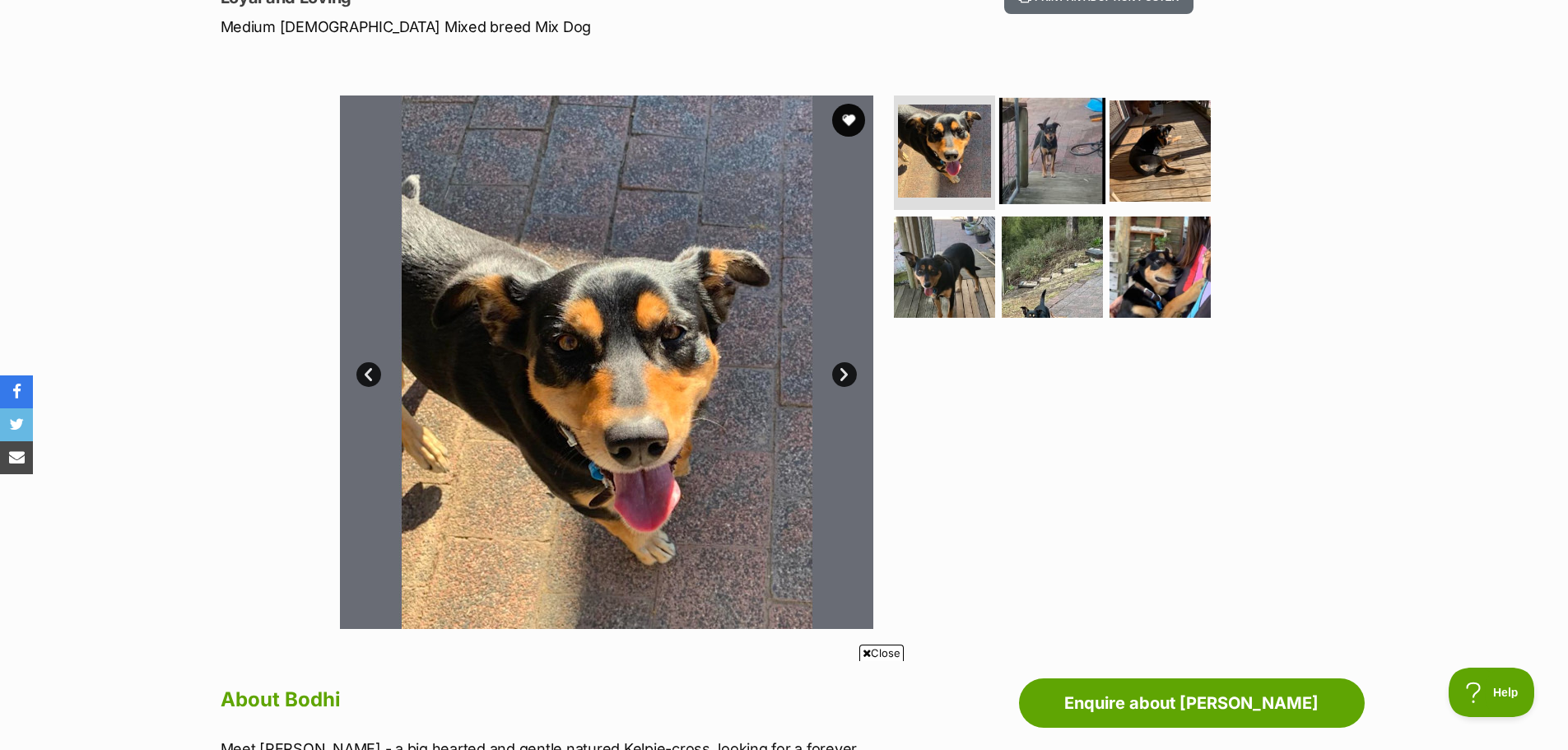
click at [1043, 121] on img at bounding box center [1053, 151] width 107 height 107
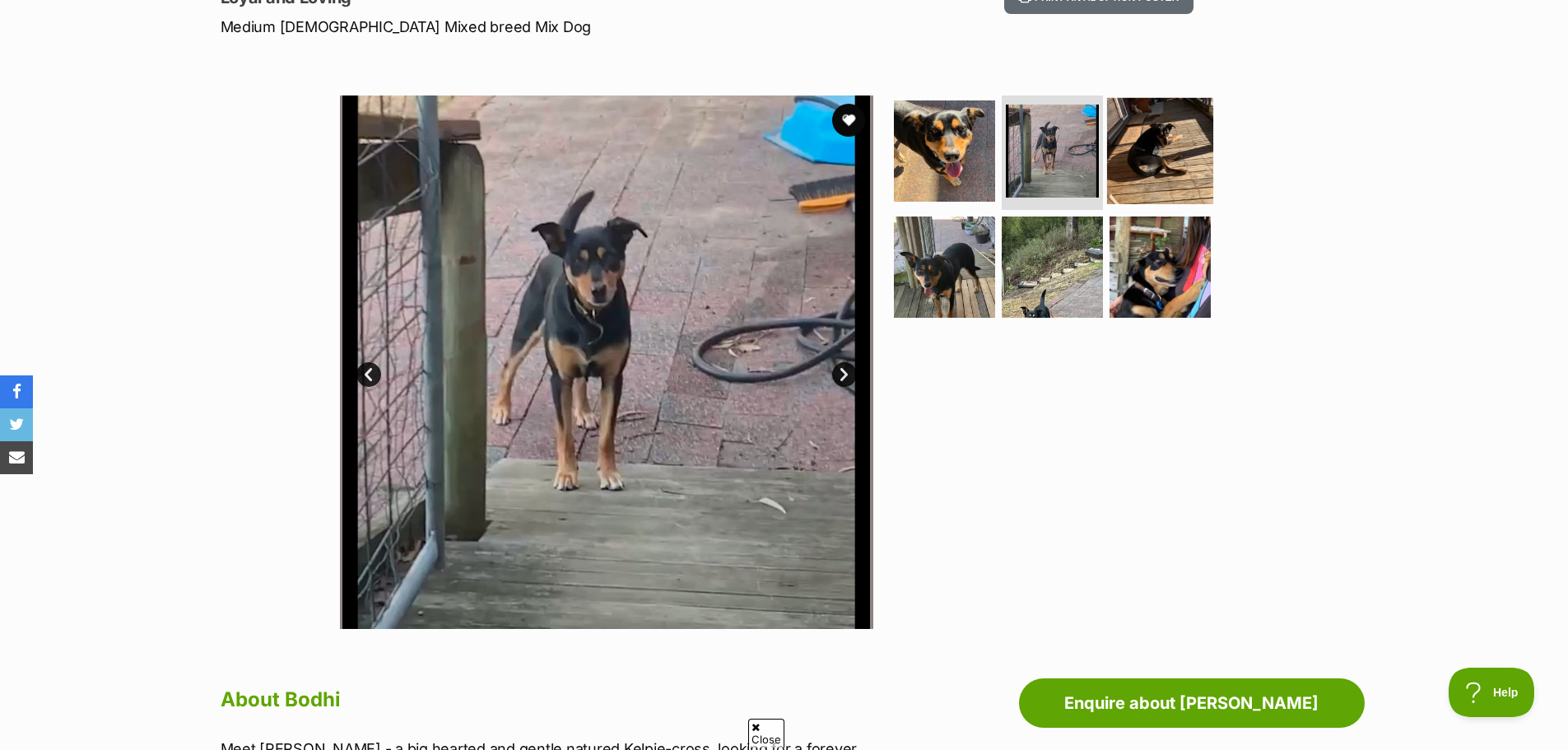
click at [1132, 145] on img at bounding box center [1160, 151] width 107 height 107
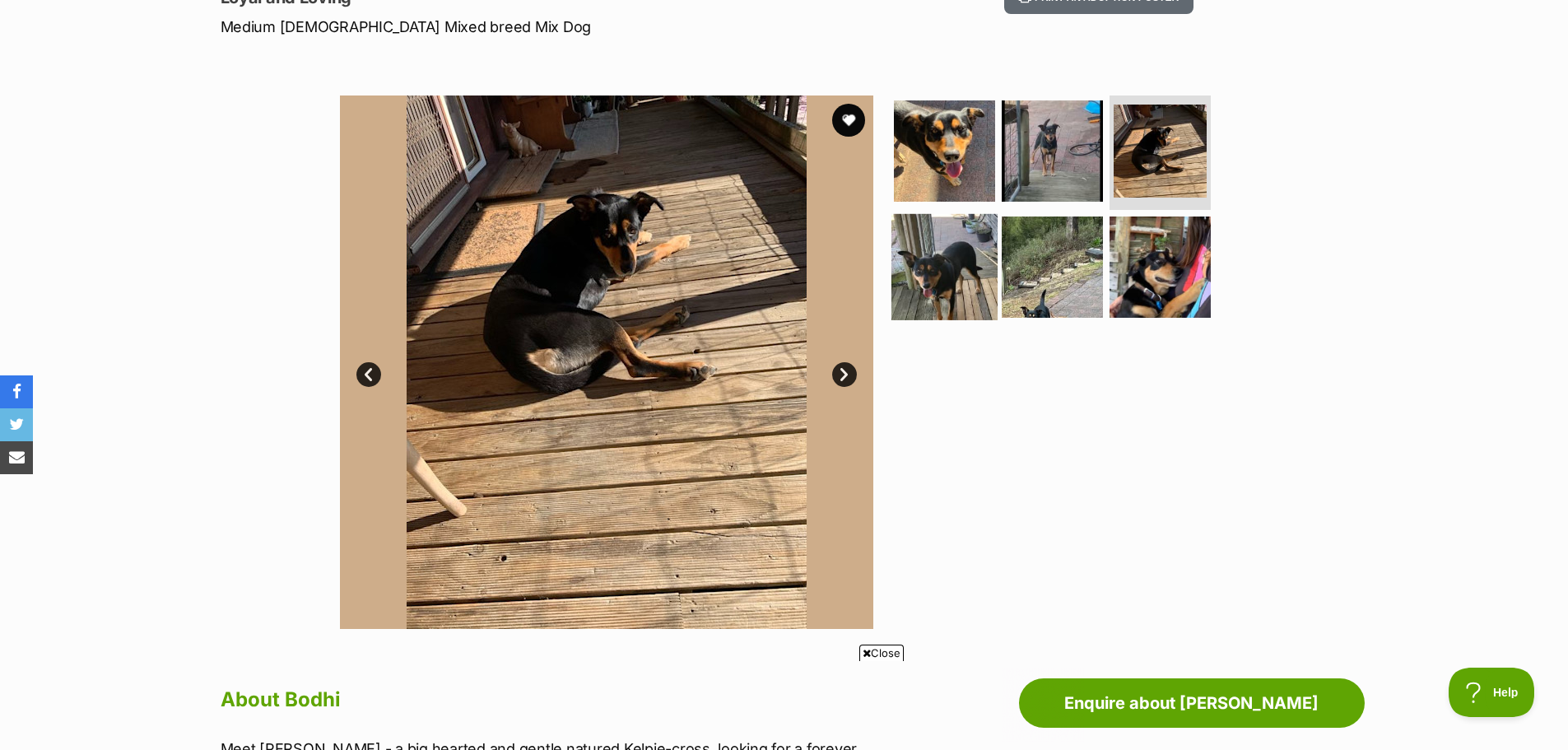
scroll to position [0, 0]
click at [972, 249] on img at bounding box center [944, 267] width 107 height 107
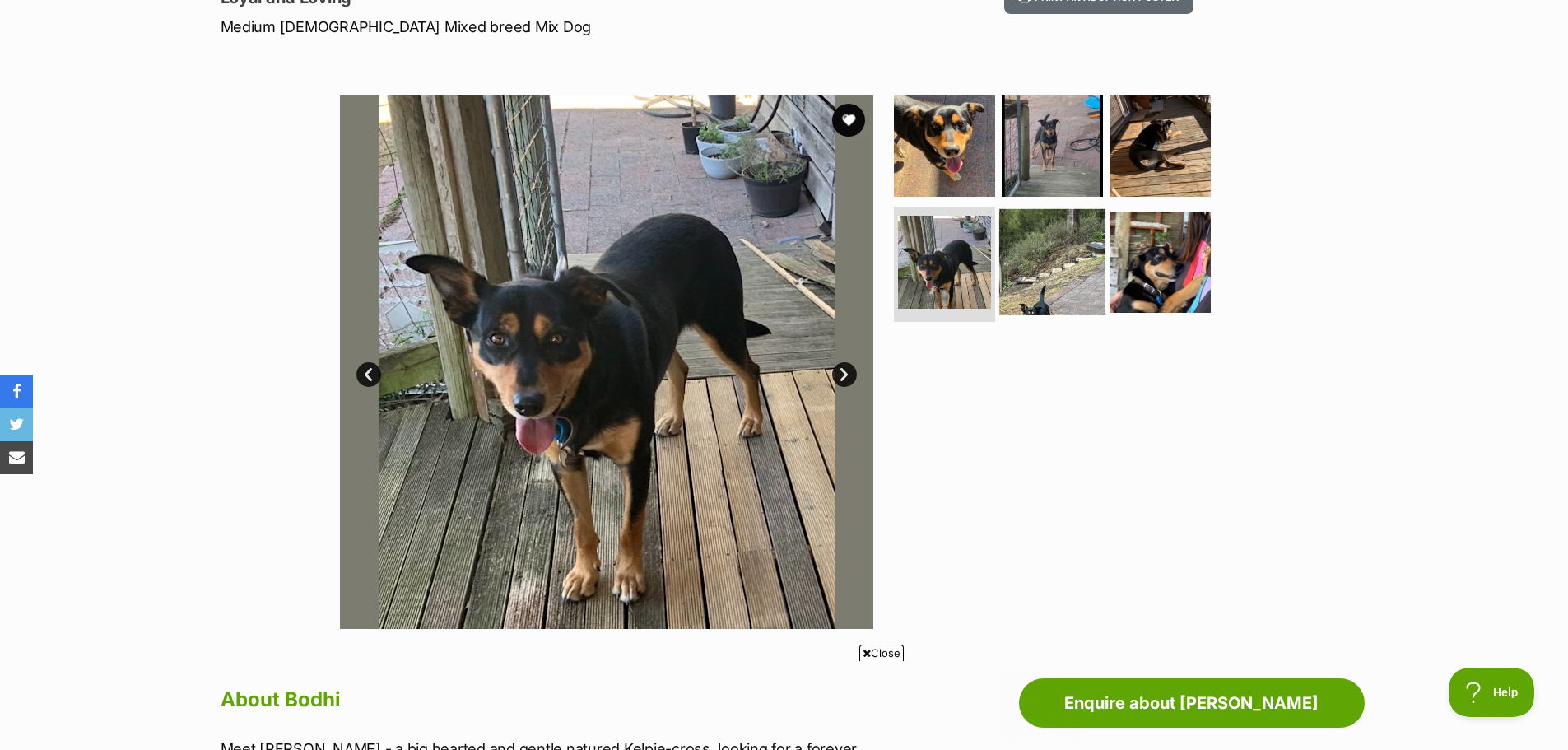
click at [1056, 265] on img at bounding box center [1053, 263] width 107 height 107
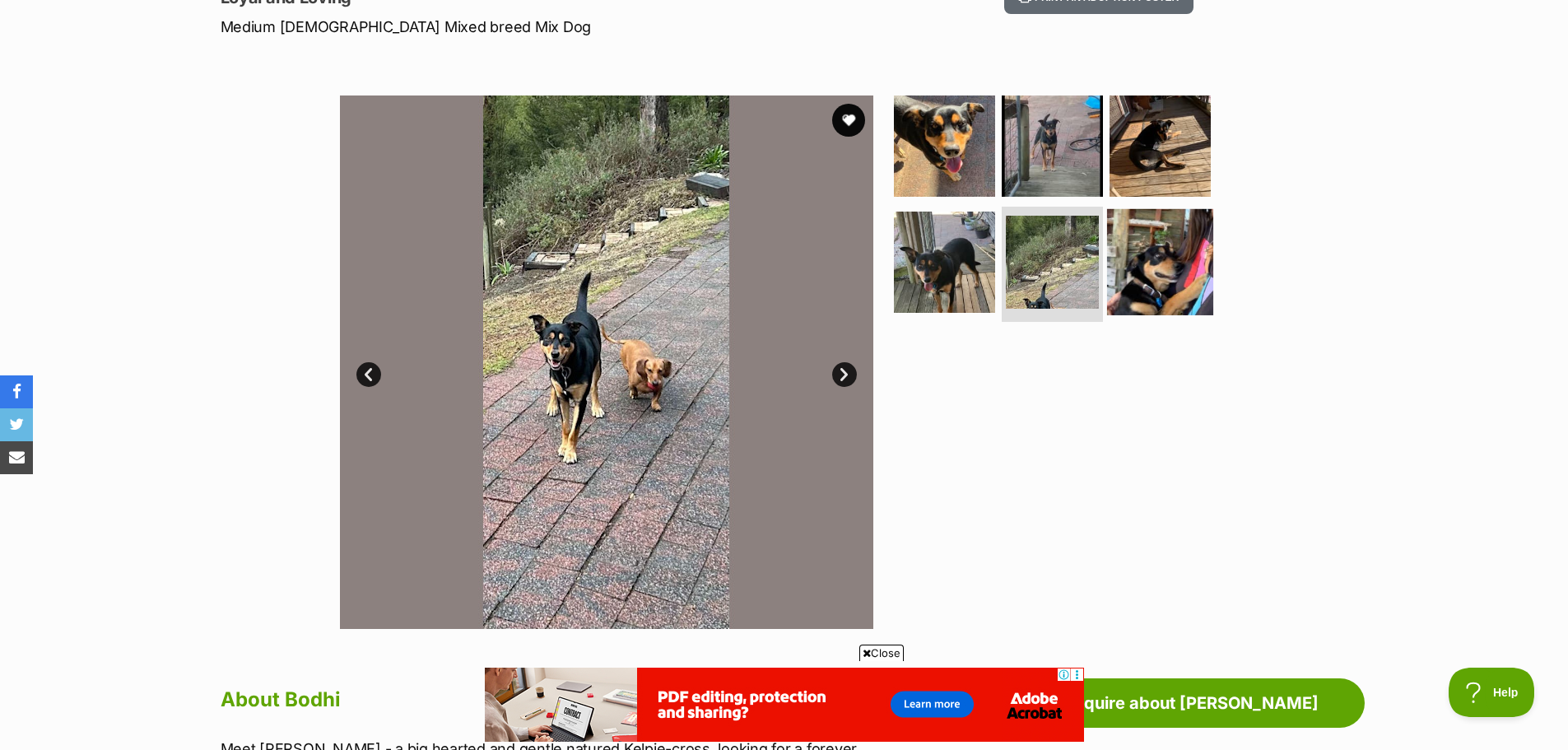
click at [1188, 250] on img at bounding box center [1160, 263] width 107 height 107
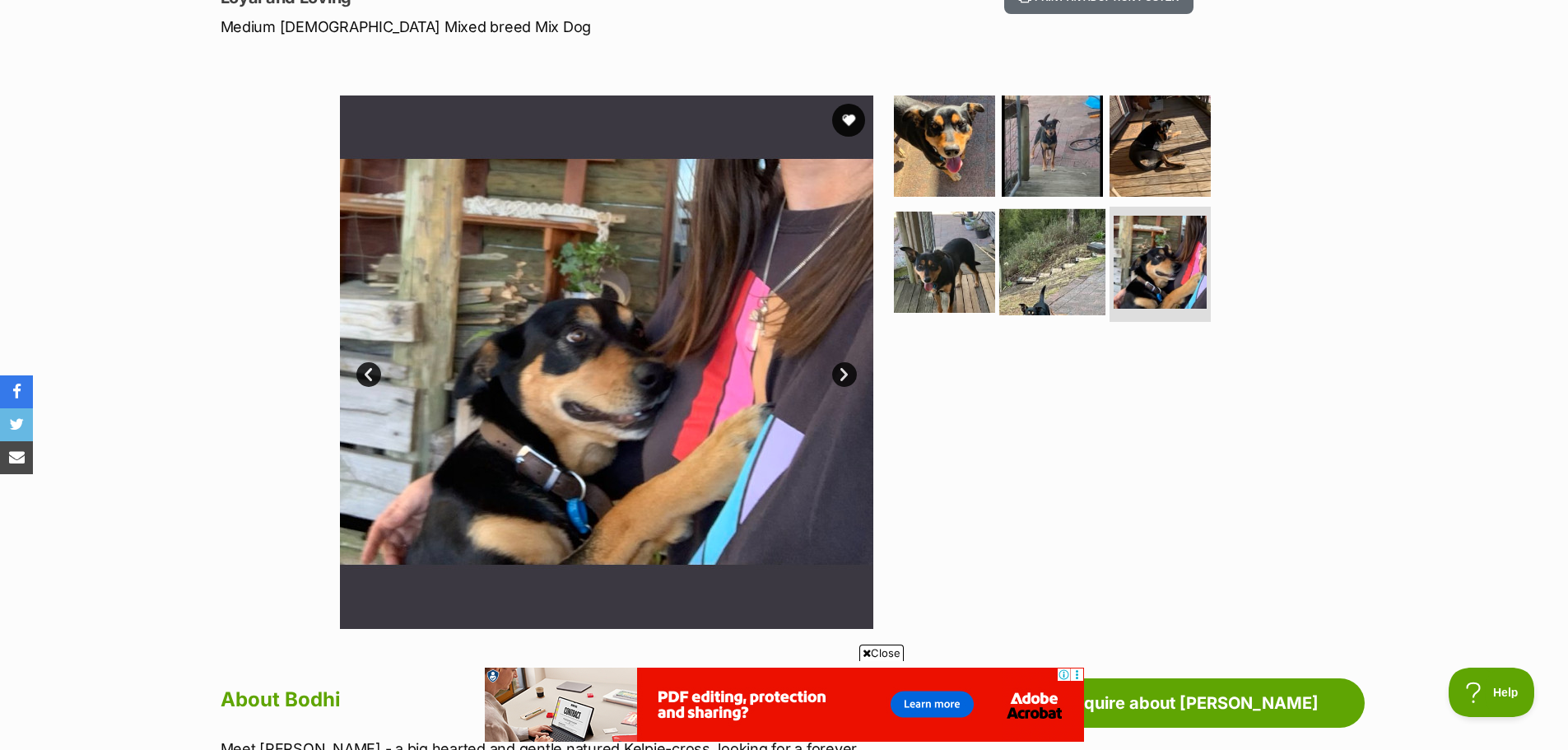
click at [1049, 265] on img at bounding box center [1053, 263] width 107 height 107
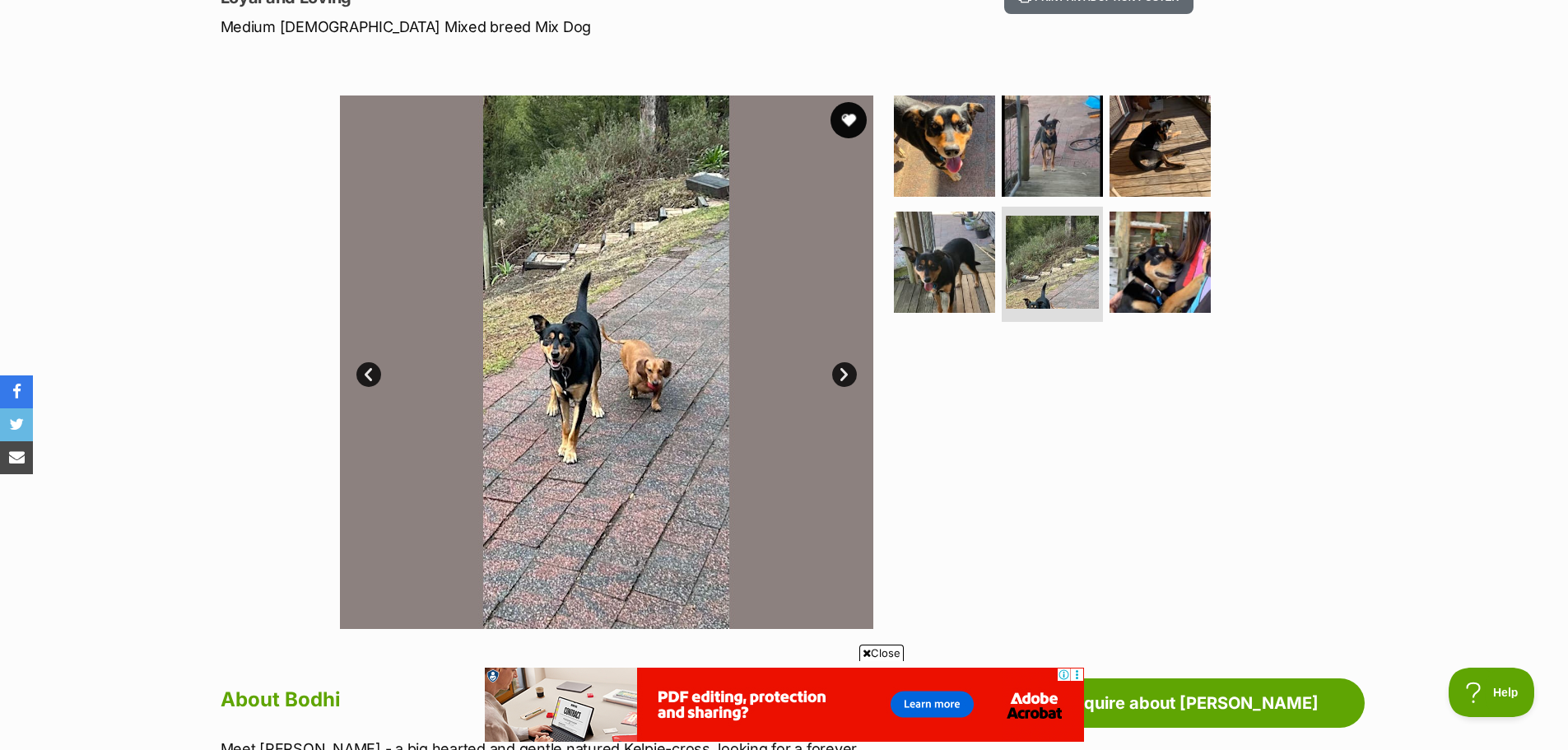
click button "favourite"
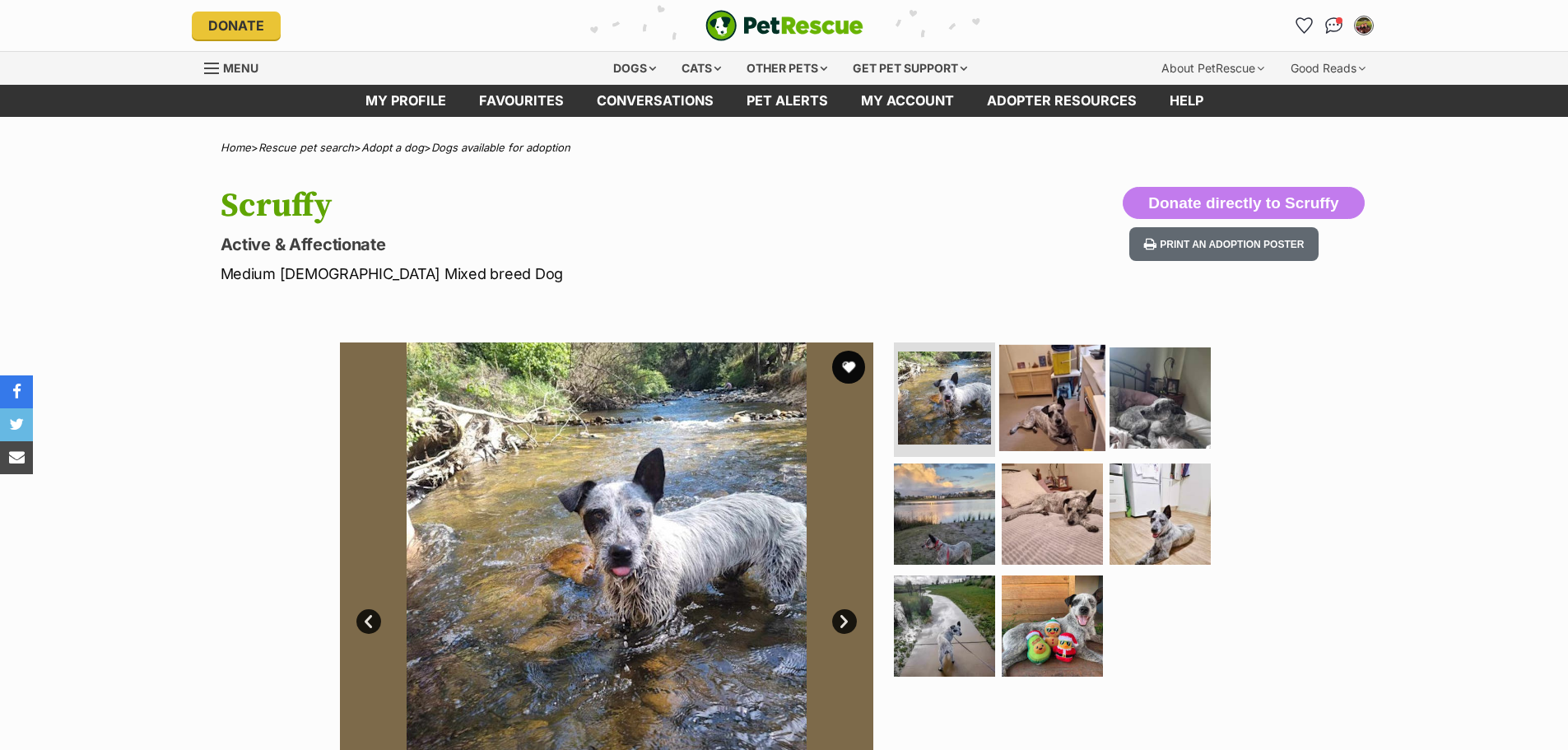
click at [1028, 378] on img at bounding box center [1053, 397] width 107 height 107
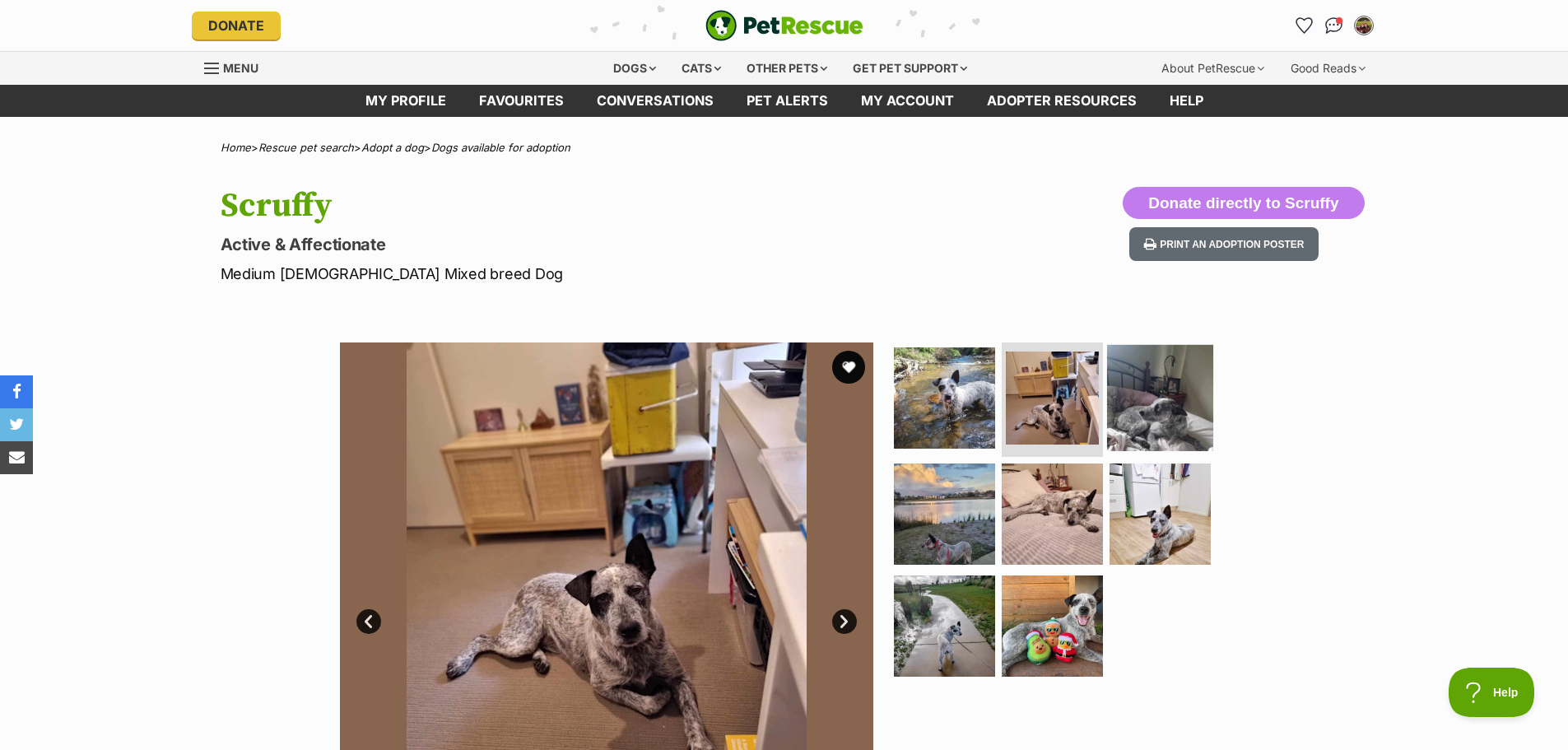
click at [1134, 396] on img at bounding box center [1160, 397] width 107 height 107
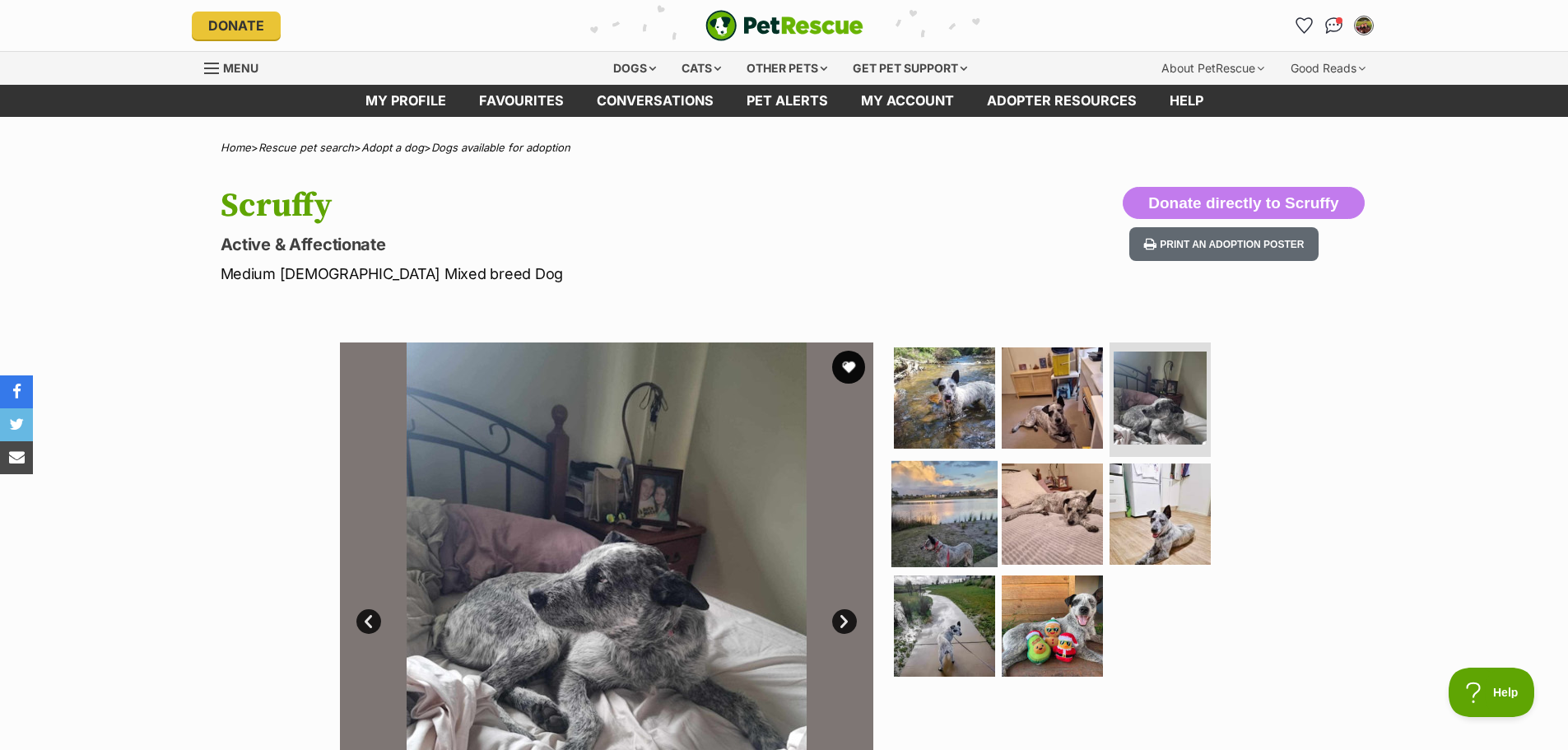
click at [932, 524] on img at bounding box center [944, 514] width 107 height 107
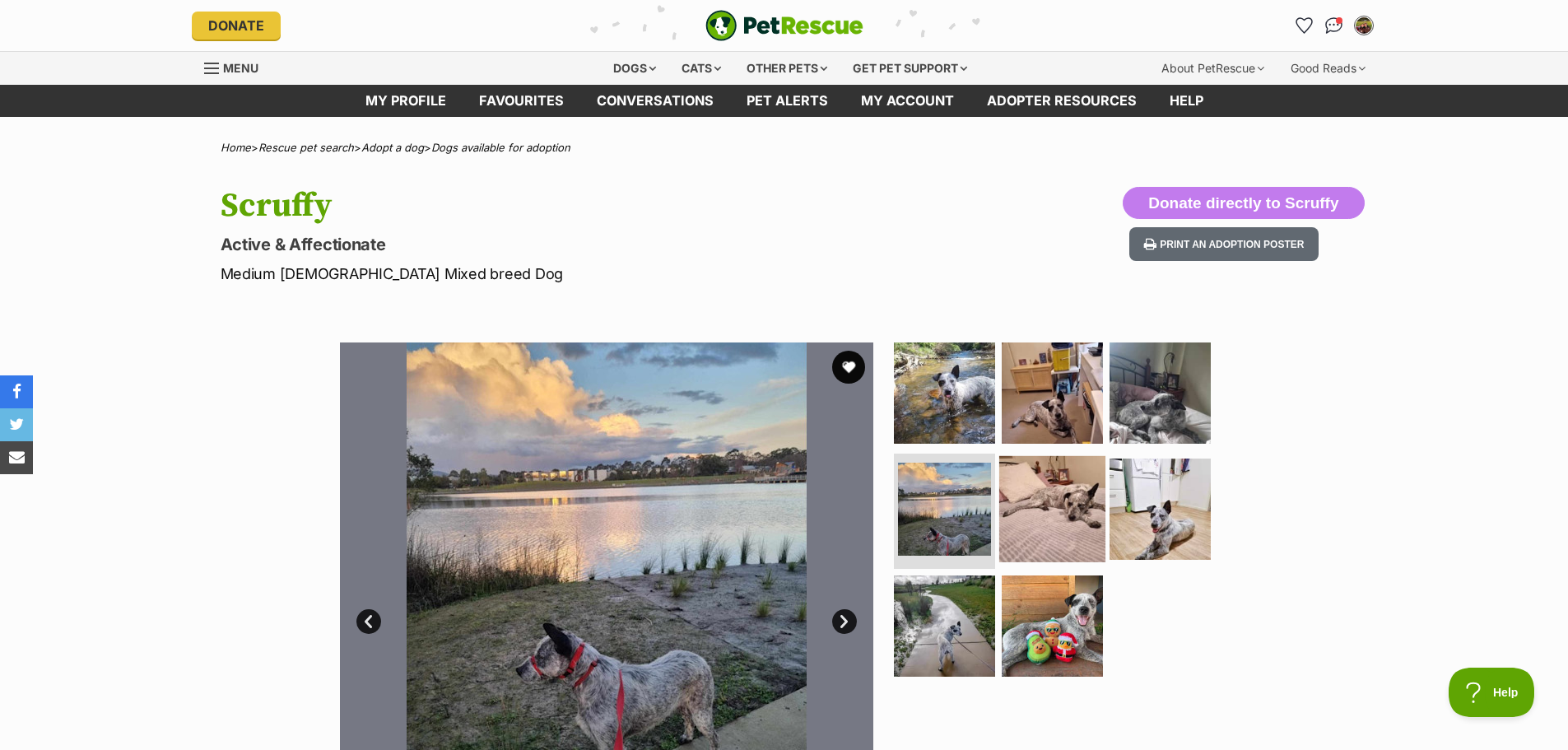
click at [1000, 523] on img at bounding box center [1053, 510] width 107 height 107
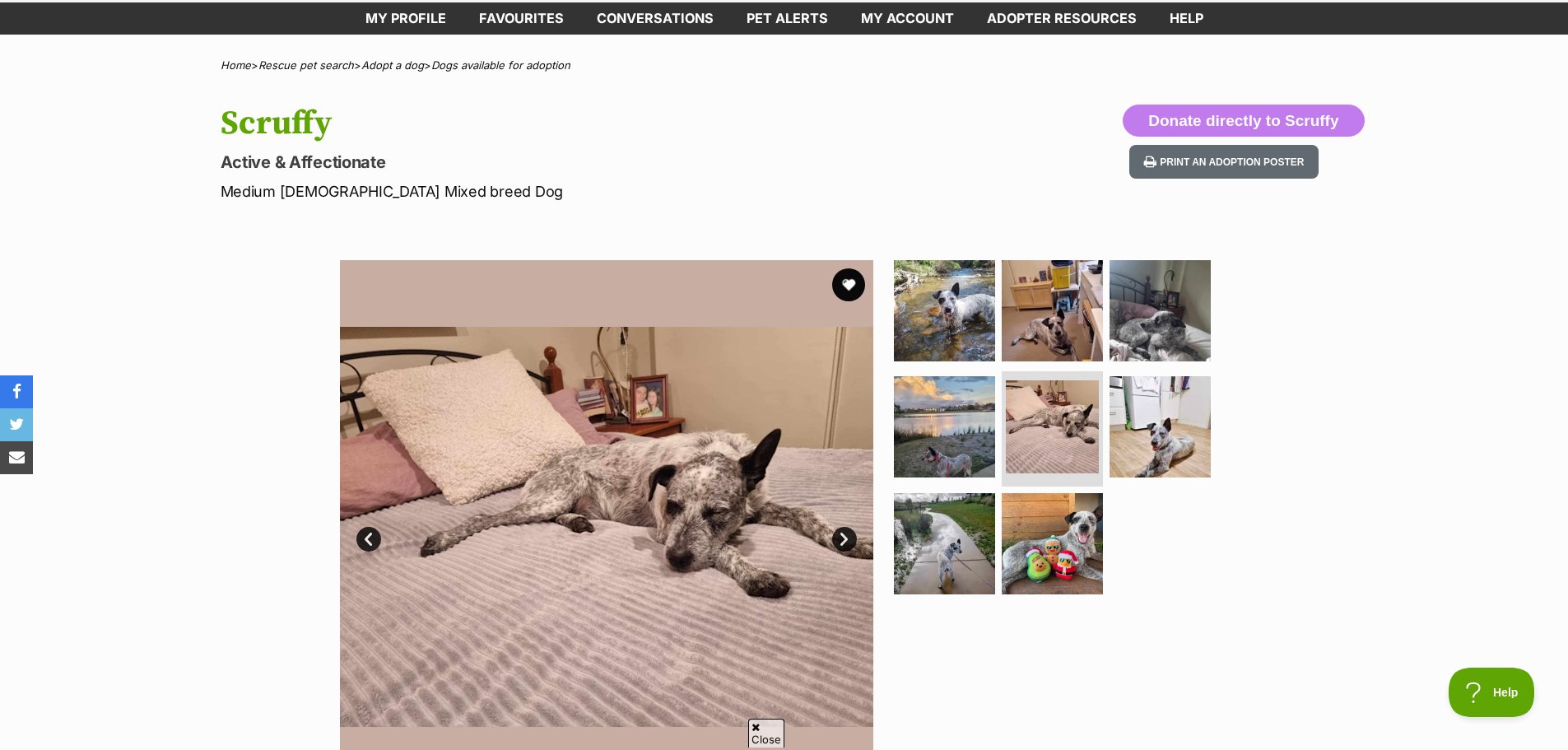
click at [860, 465] on img at bounding box center [607, 526] width 533 height 533
click at [915, 460] on img at bounding box center [944, 427] width 107 height 107
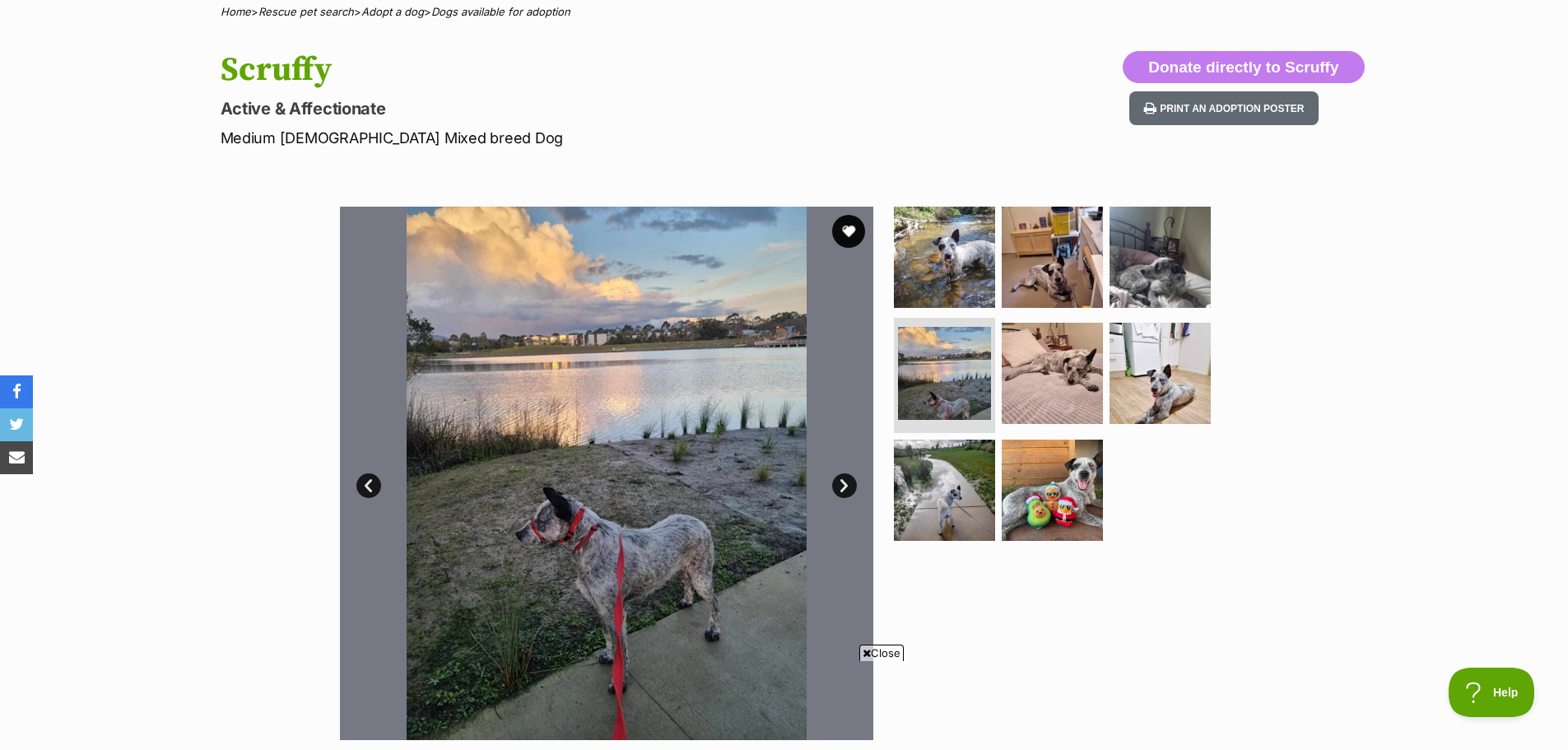
scroll to position [329, 0]
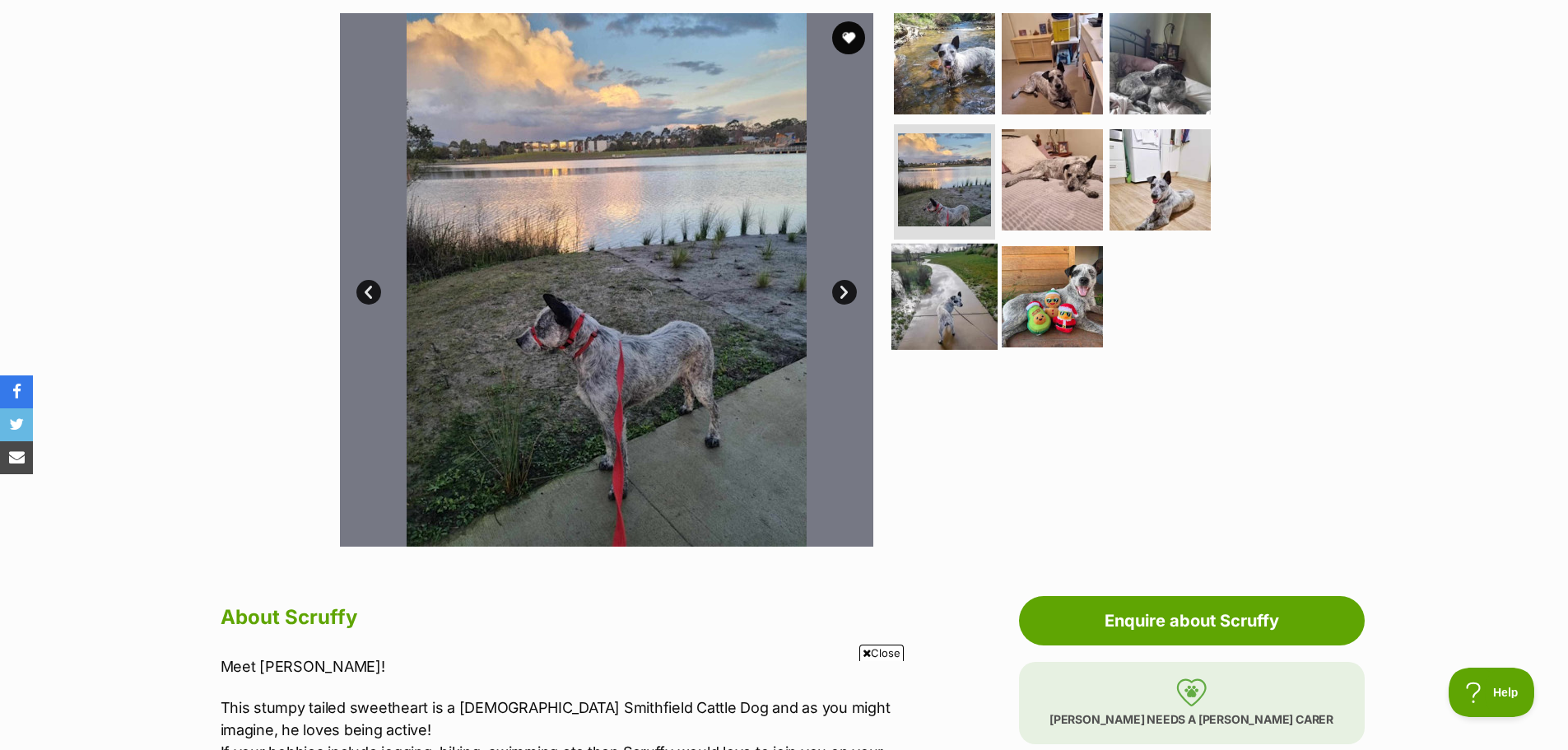
click at [938, 290] on img at bounding box center [944, 297] width 107 height 107
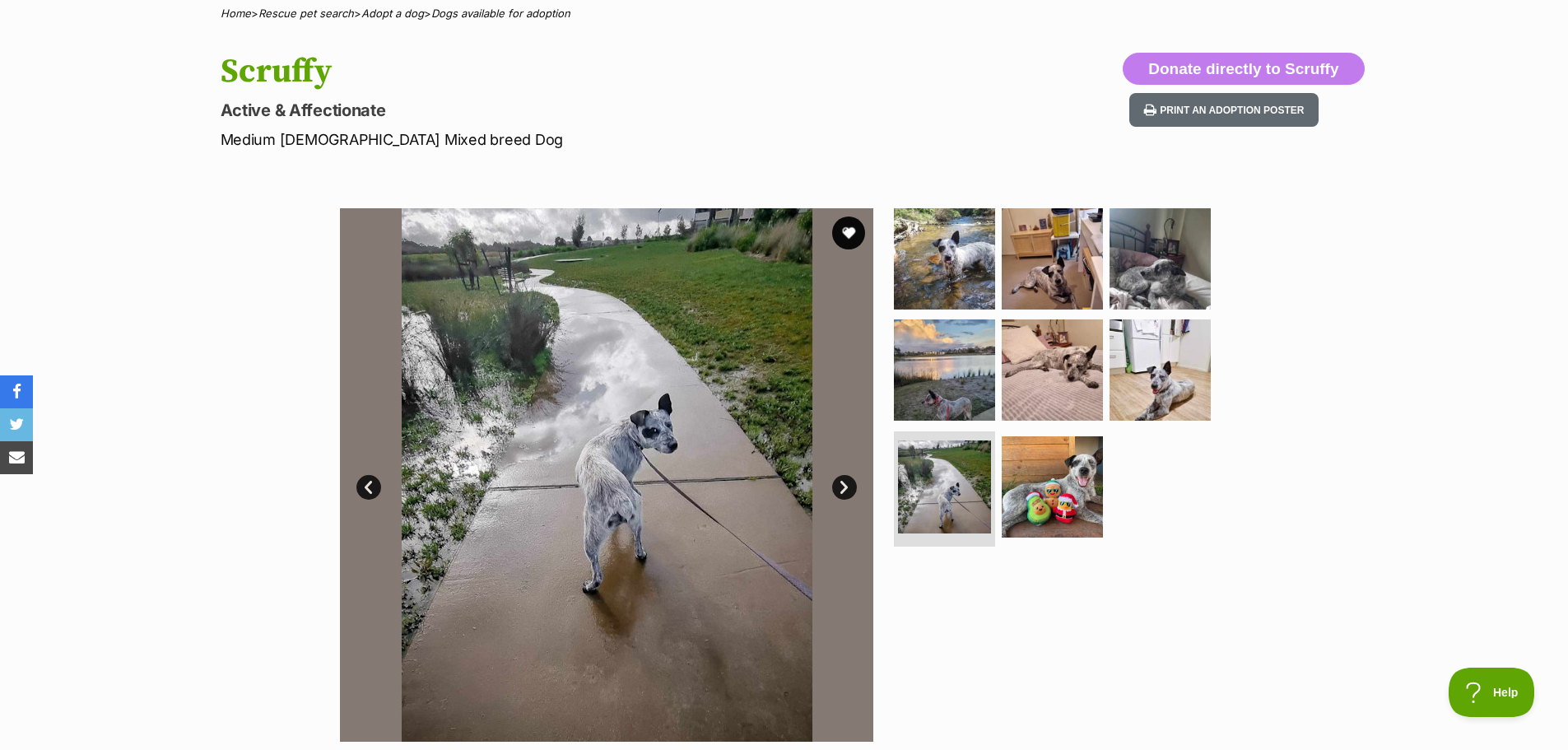
scroll to position [0, 0]
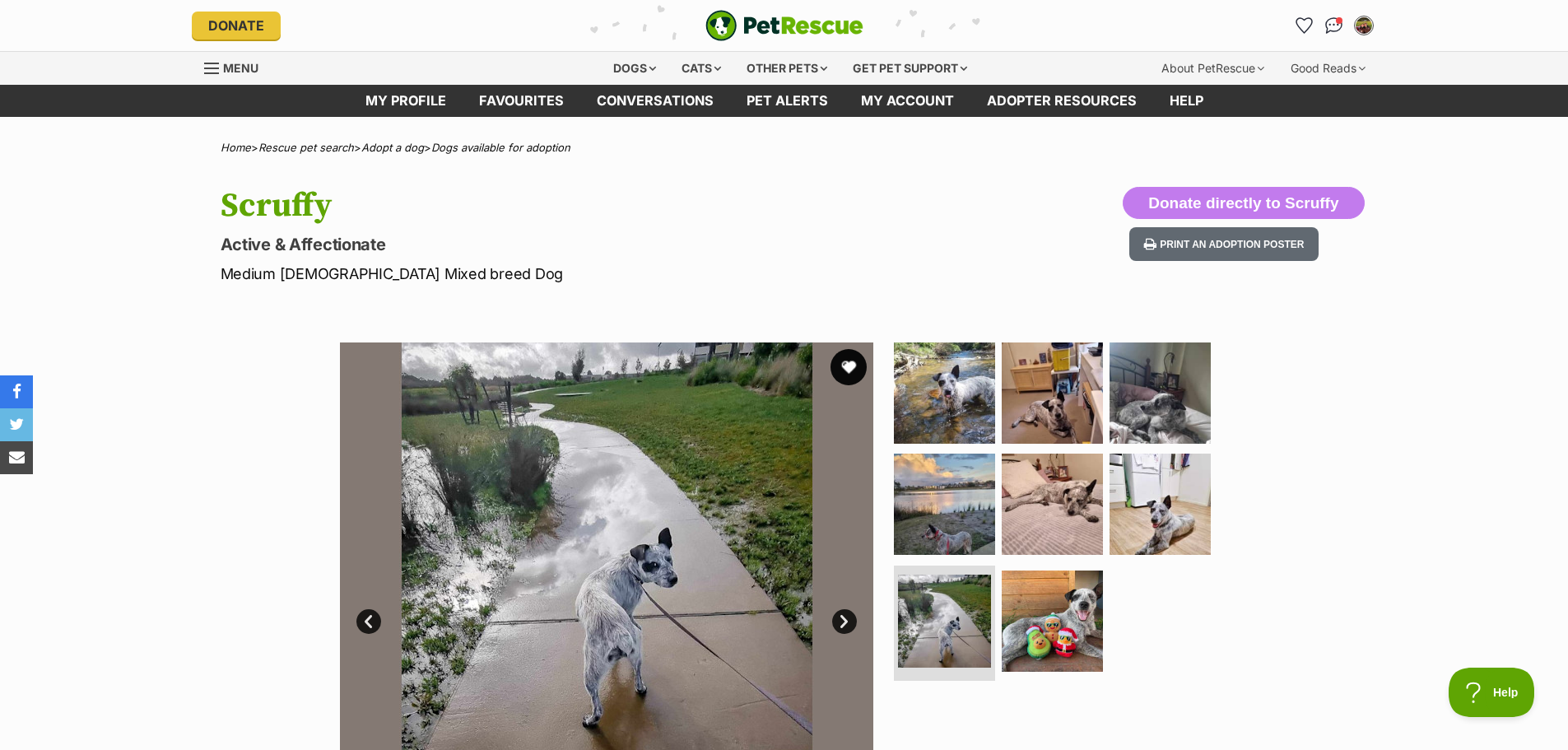
click at [842, 375] on button "favourite" at bounding box center [848, 367] width 36 height 36
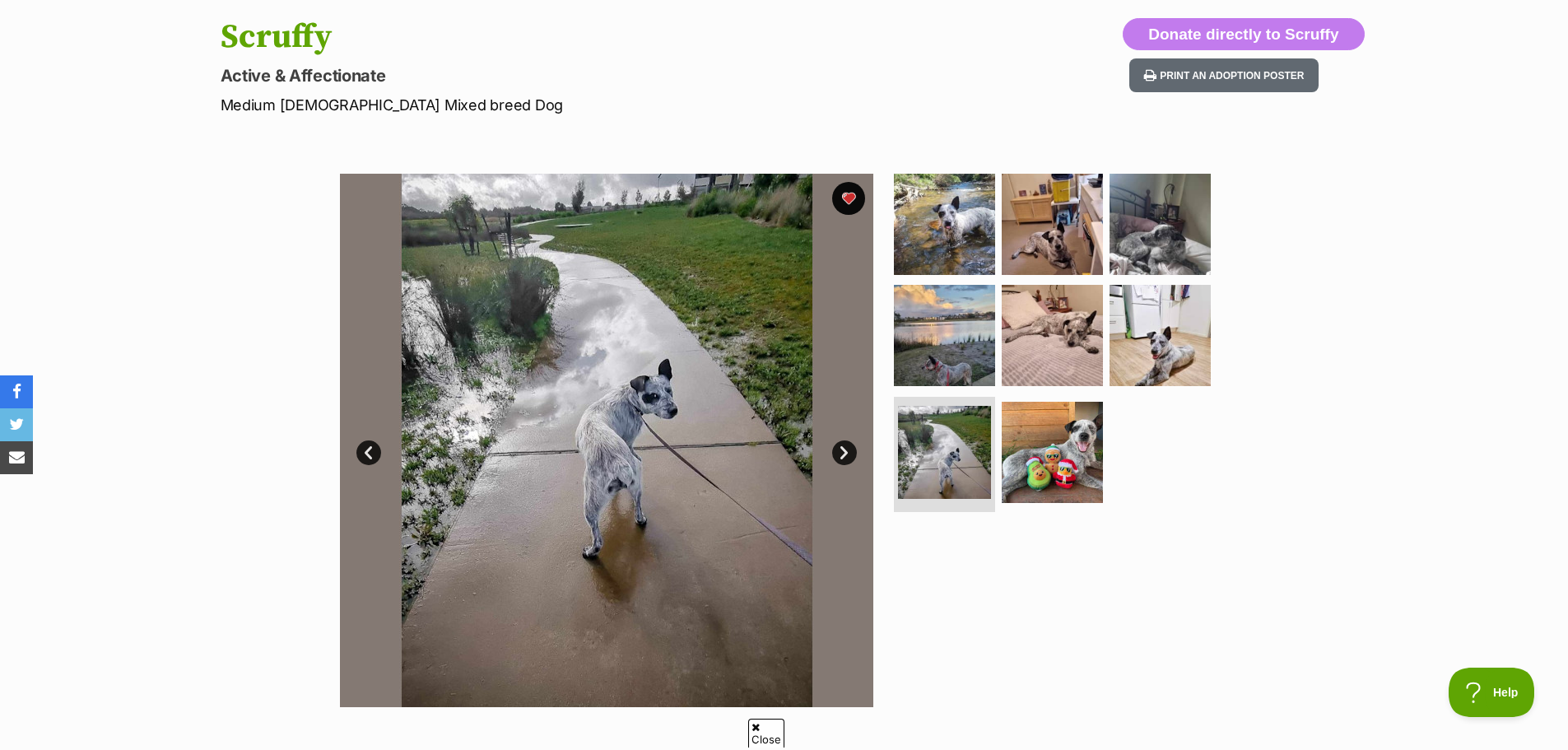
scroll to position [82, 0]
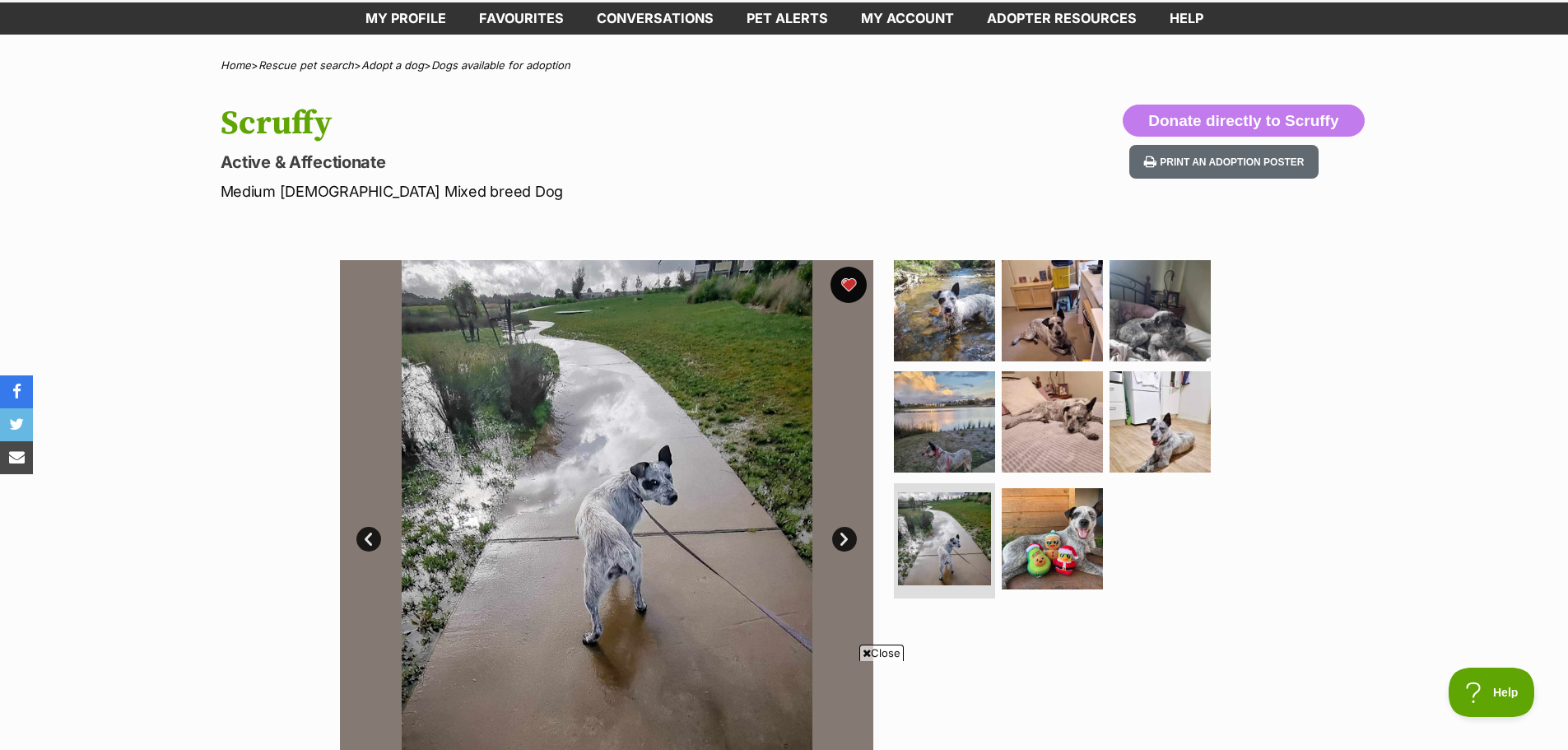
click at [850, 279] on button "favourite" at bounding box center [848, 284] width 36 height 36
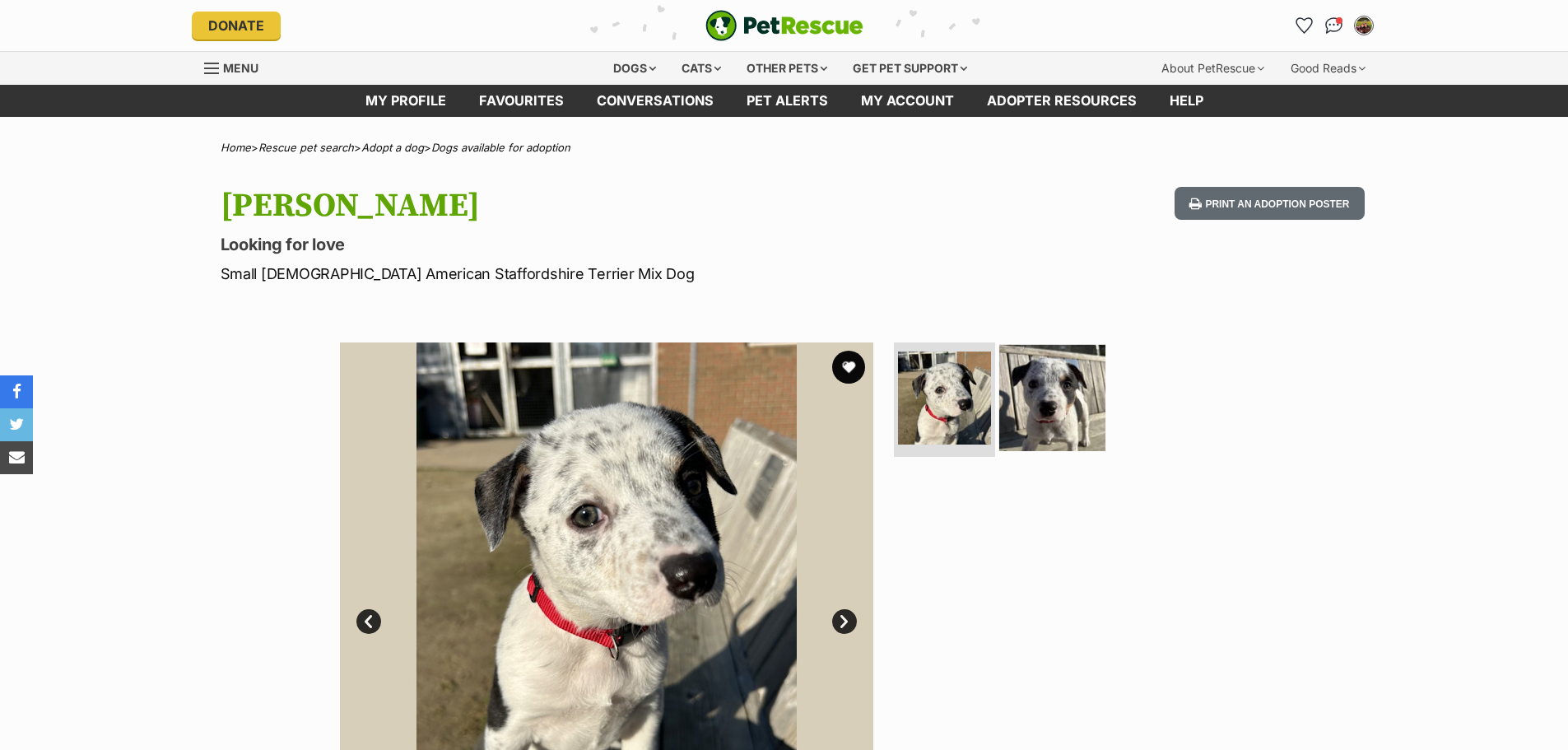
click at [1022, 388] on img at bounding box center [1053, 397] width 107 height 107
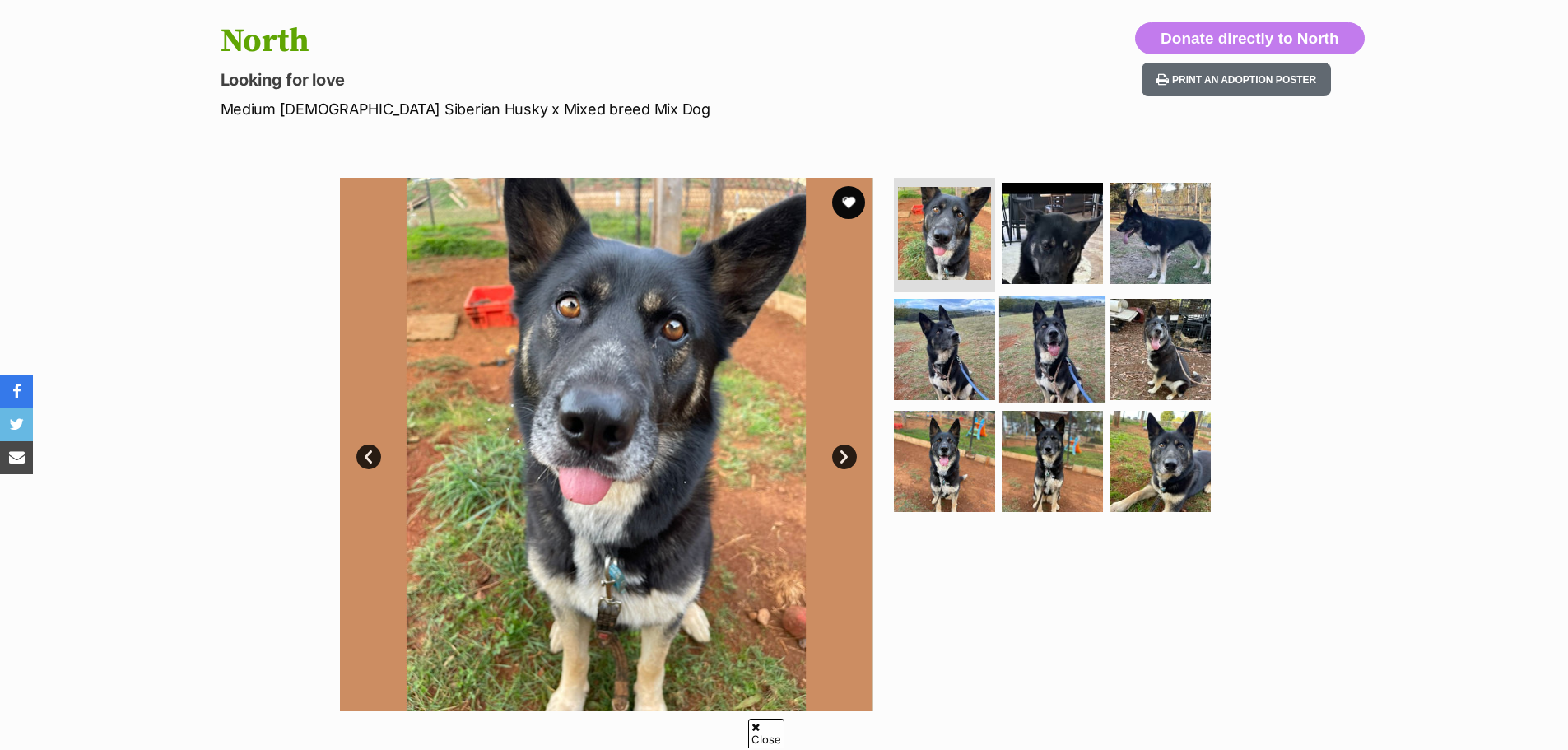
click at [1032, 367] on img at bounding box center [1053, 350] width 107 height 107
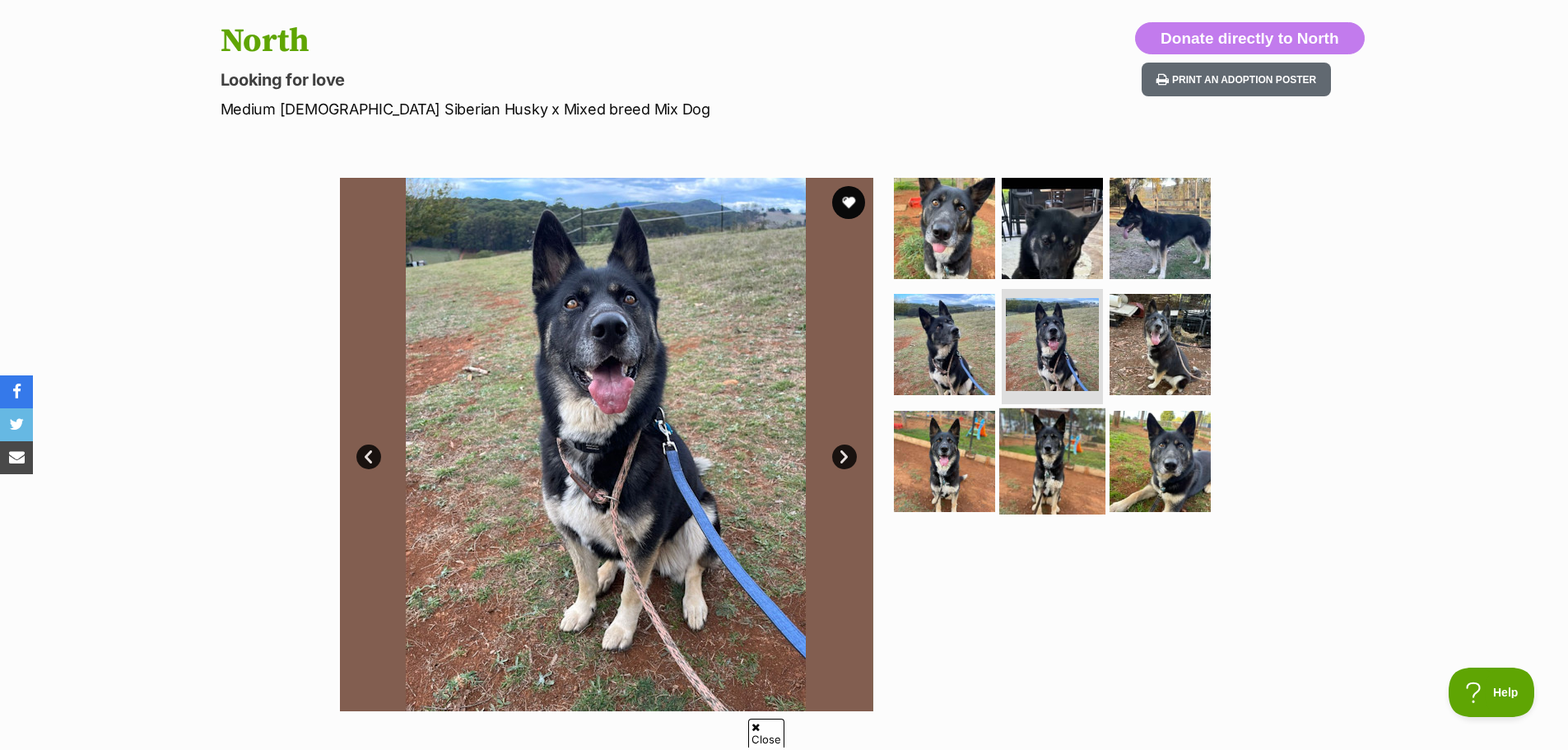
click at [1035, 450] on img at bounding box center [1053, 462] width 107 height 107
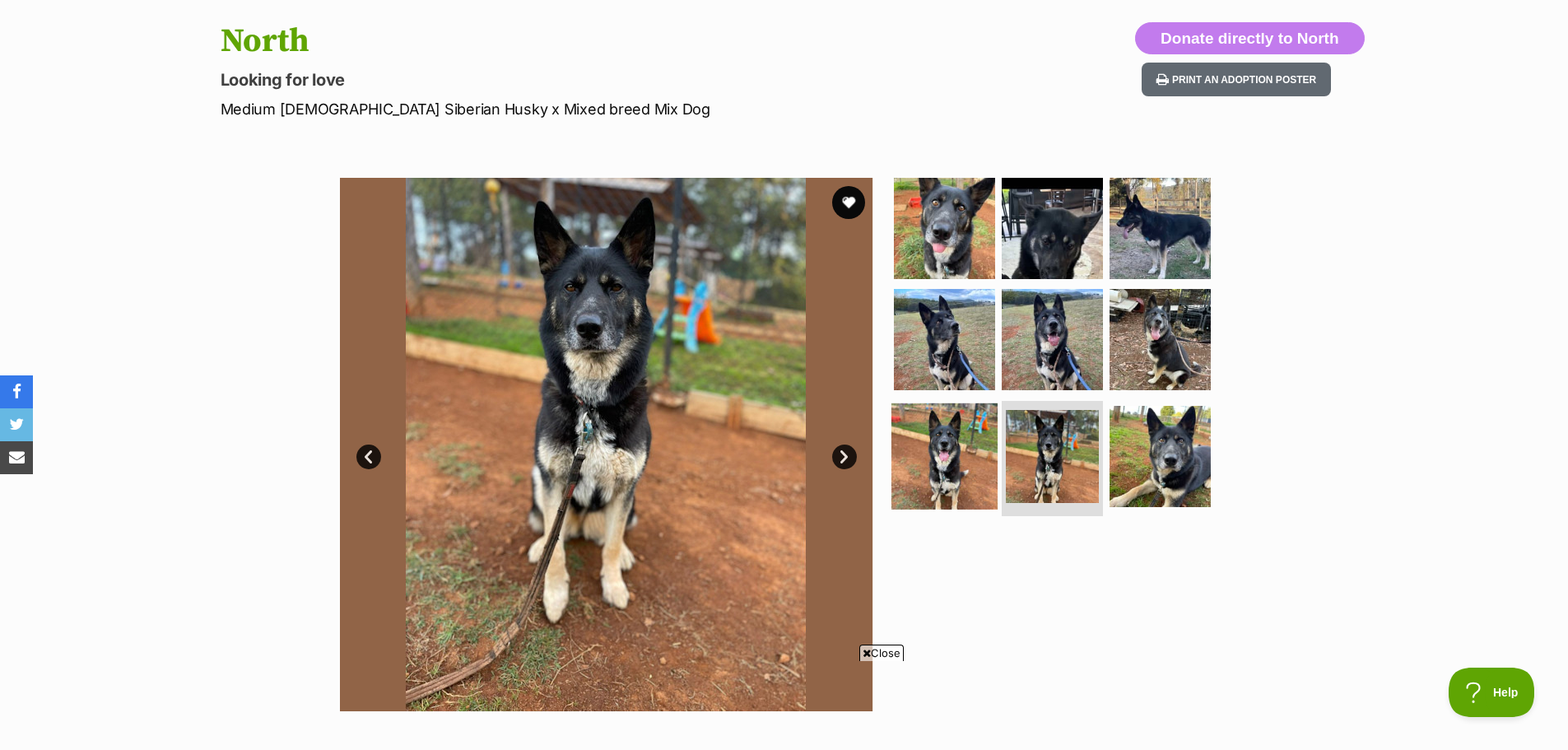
click at [957, 457] on img at bounding box center [944, 456] width 107 height 107
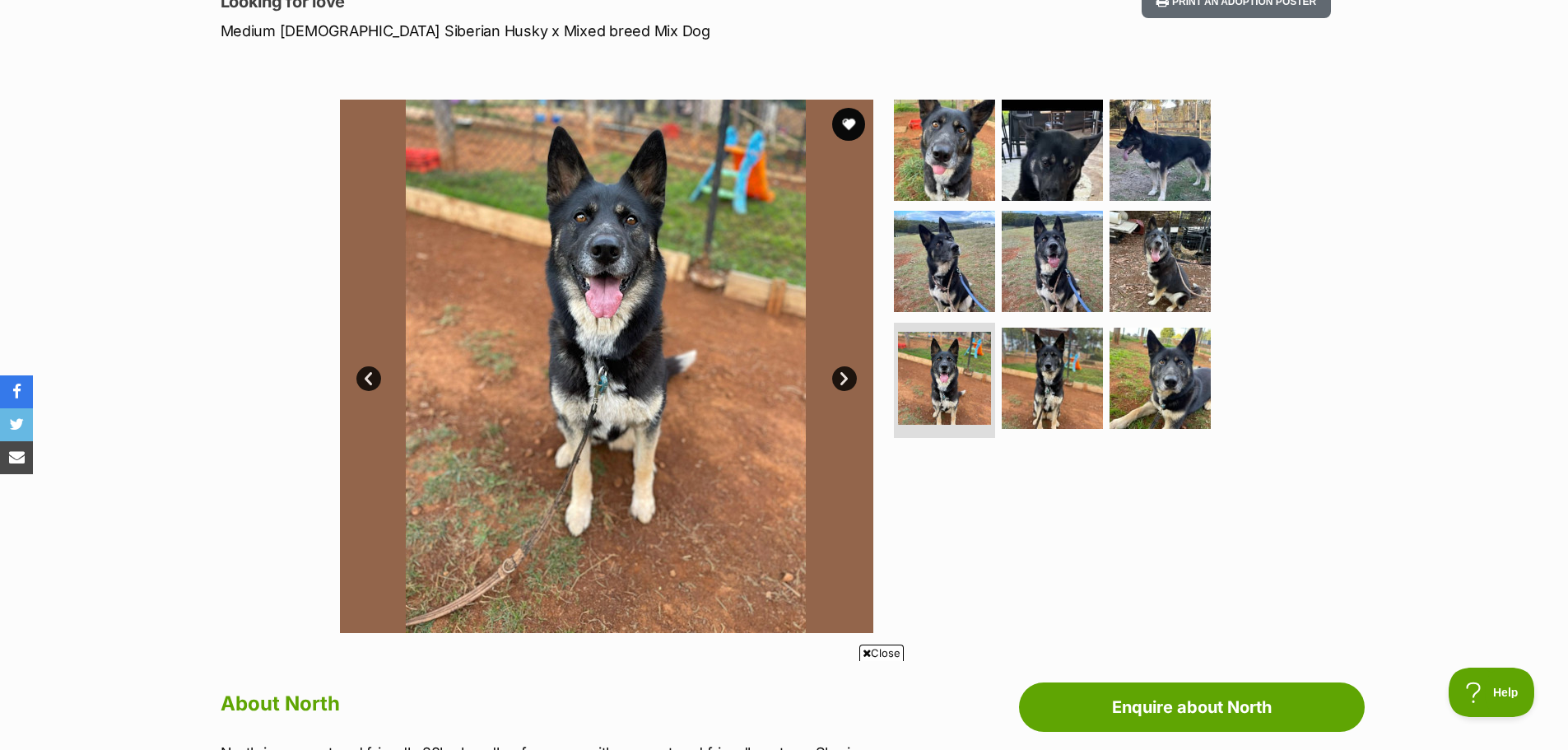
scroll to position [82, 0]
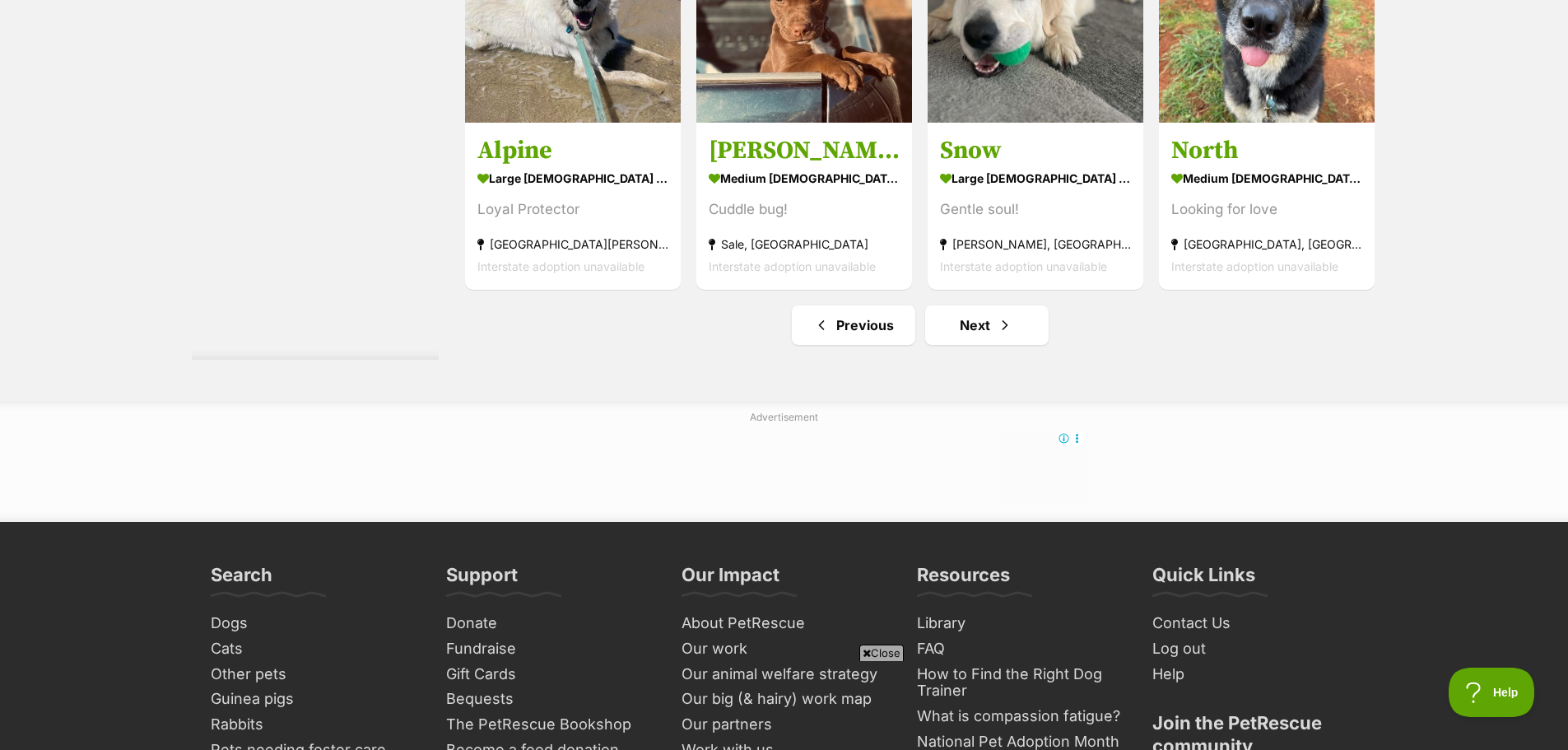
scroll to position [7888, 0]
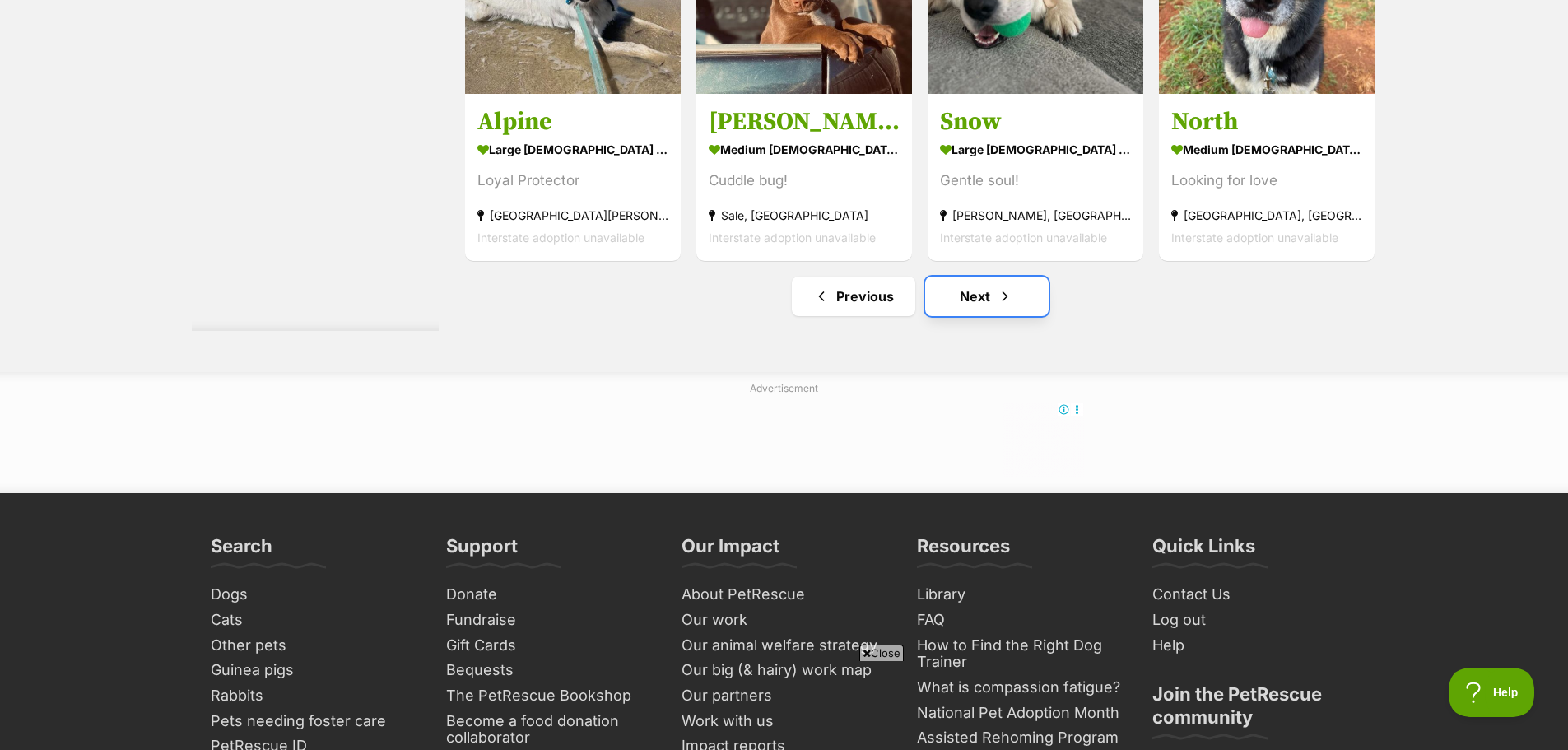
click at [980, 302] on link "Next" at bounding box center [986, 296] width 123 height 39
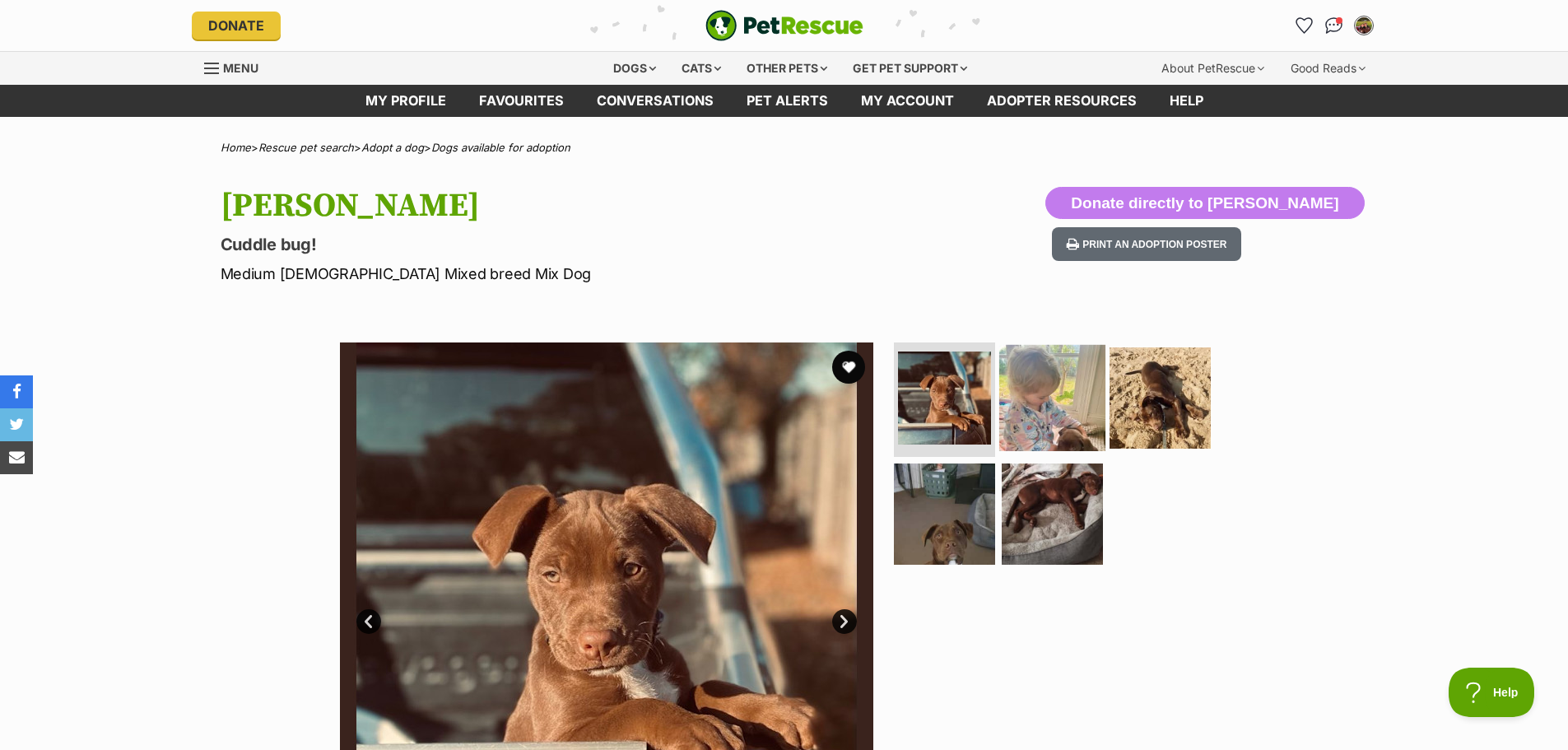
click at [1043, 416] on img at bounding box center [1053, 397] width 107 height 107
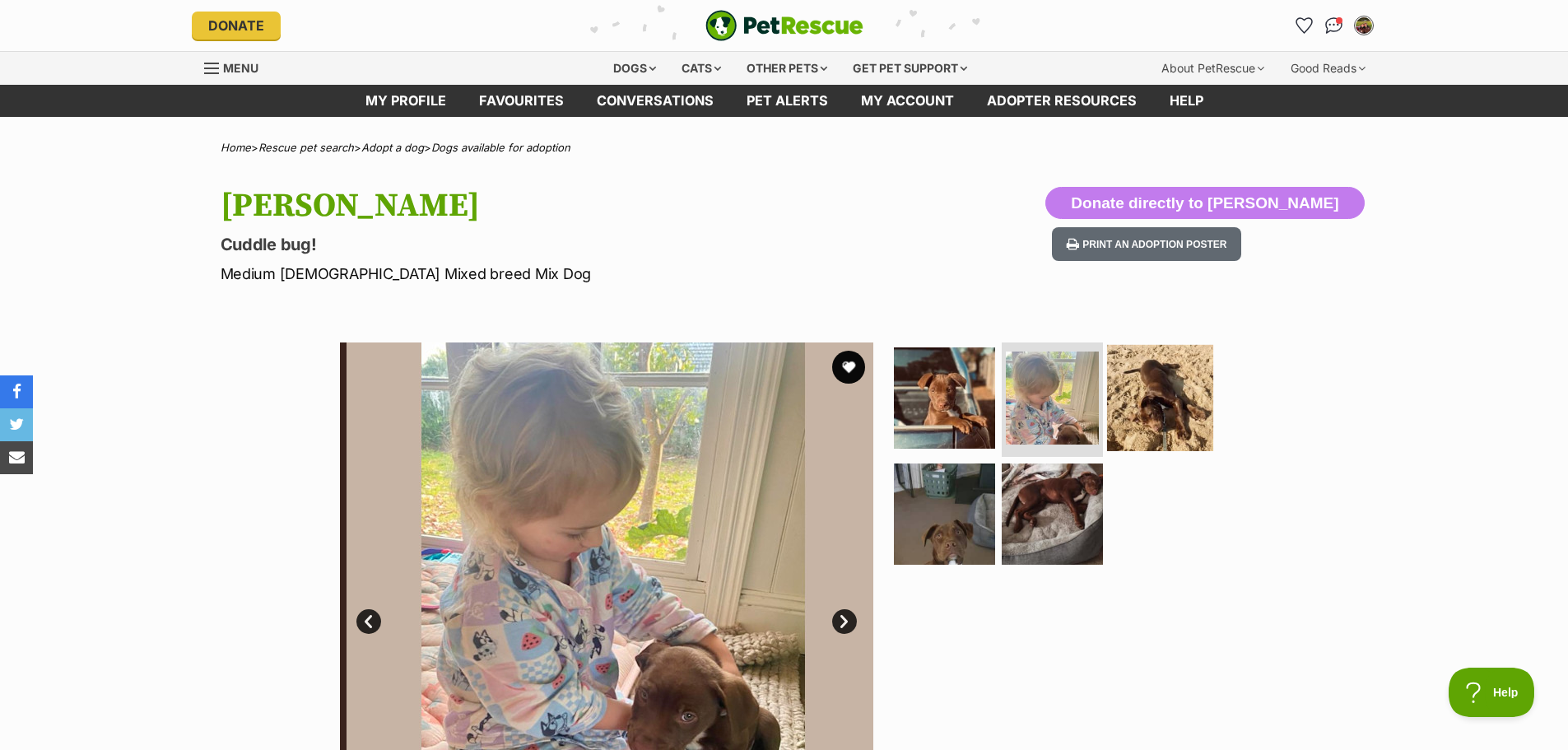
click at [1158, 396] on img at bounding box center [1160, 397] width 107 height 107
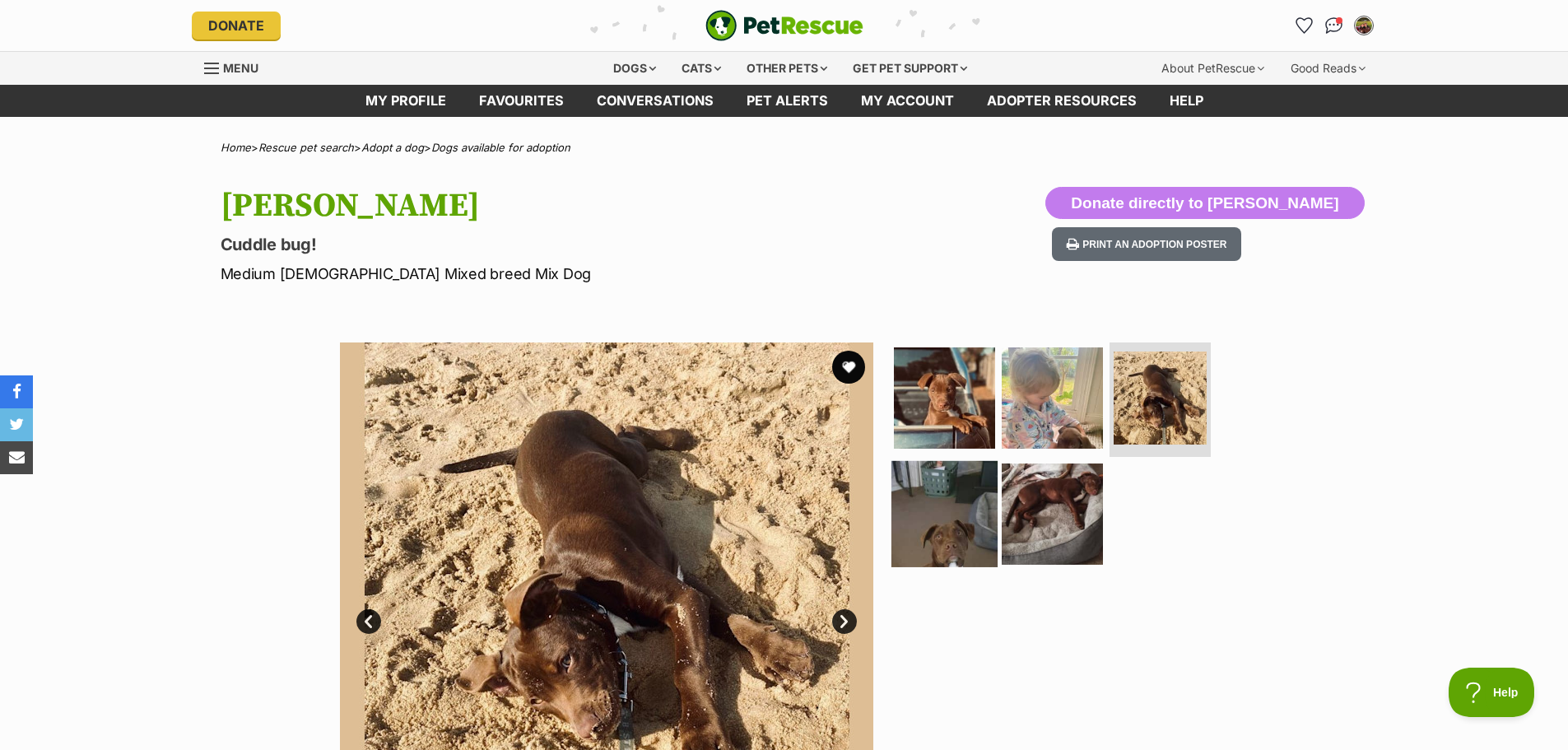
click at [992, 522] on img at bounding box center [944, 514] width 107 height 107
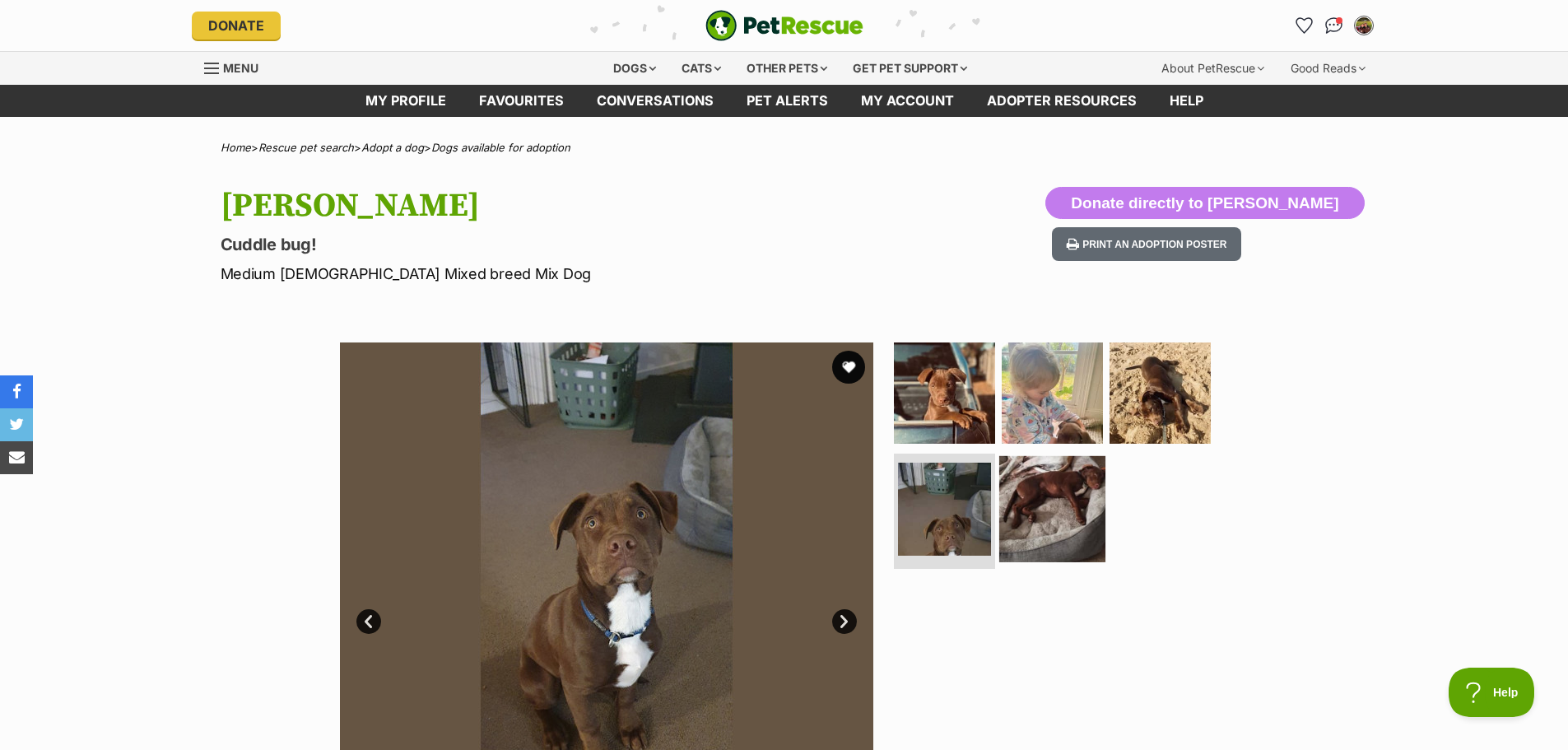
click at [1088, 520] on img at bounding box center [1053, 510] width 107 height 107
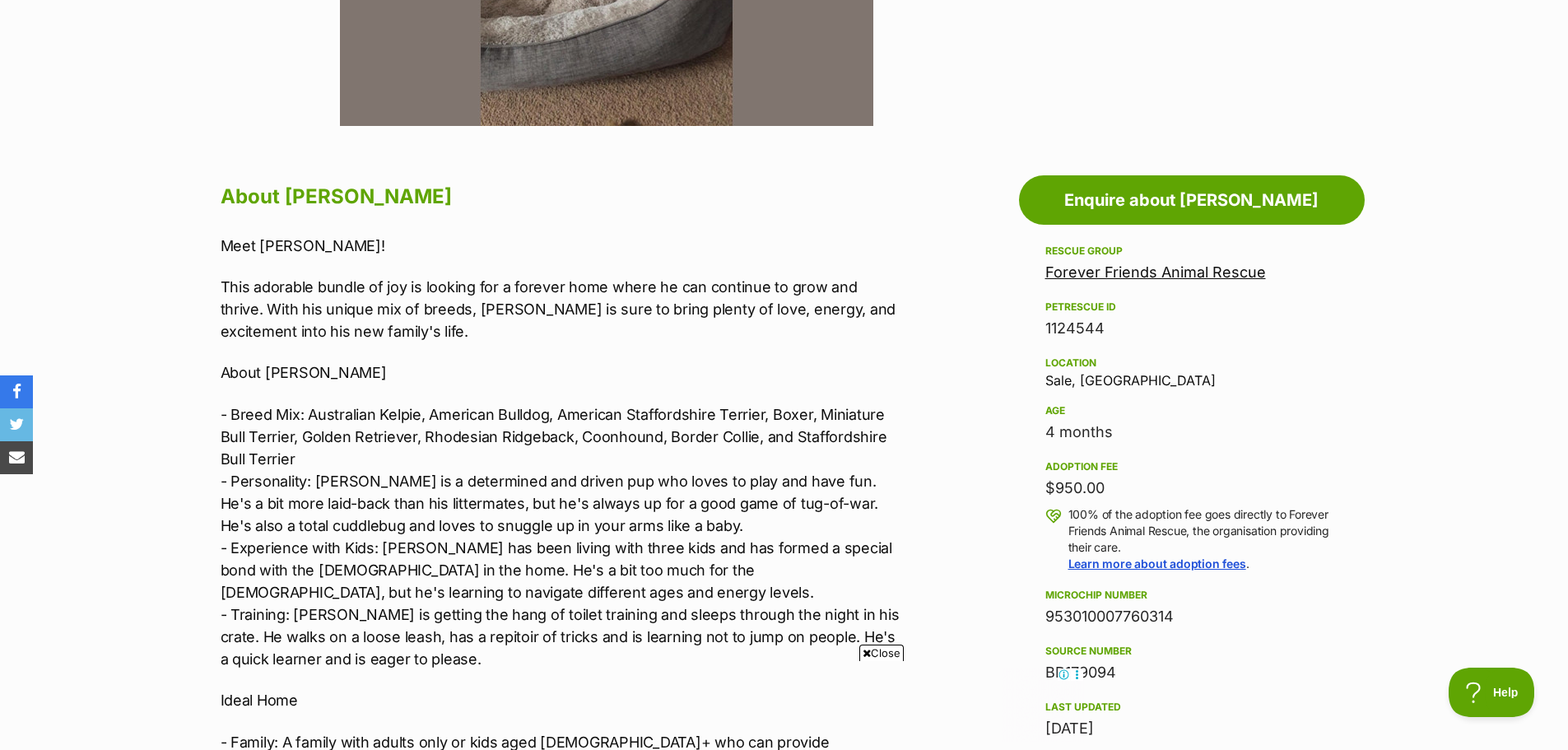
scroll to position [823, 0]
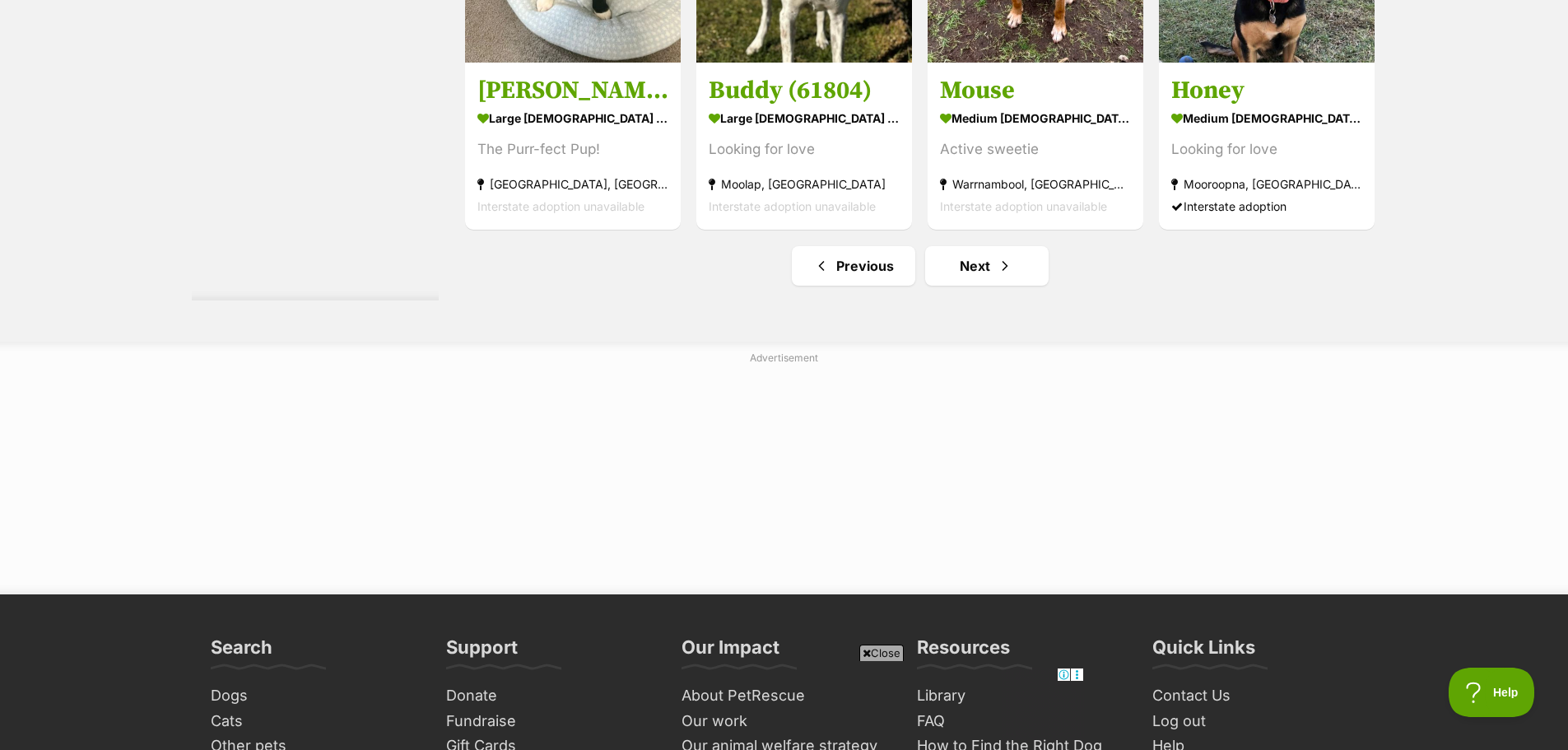
scroll to position [8479, 0]
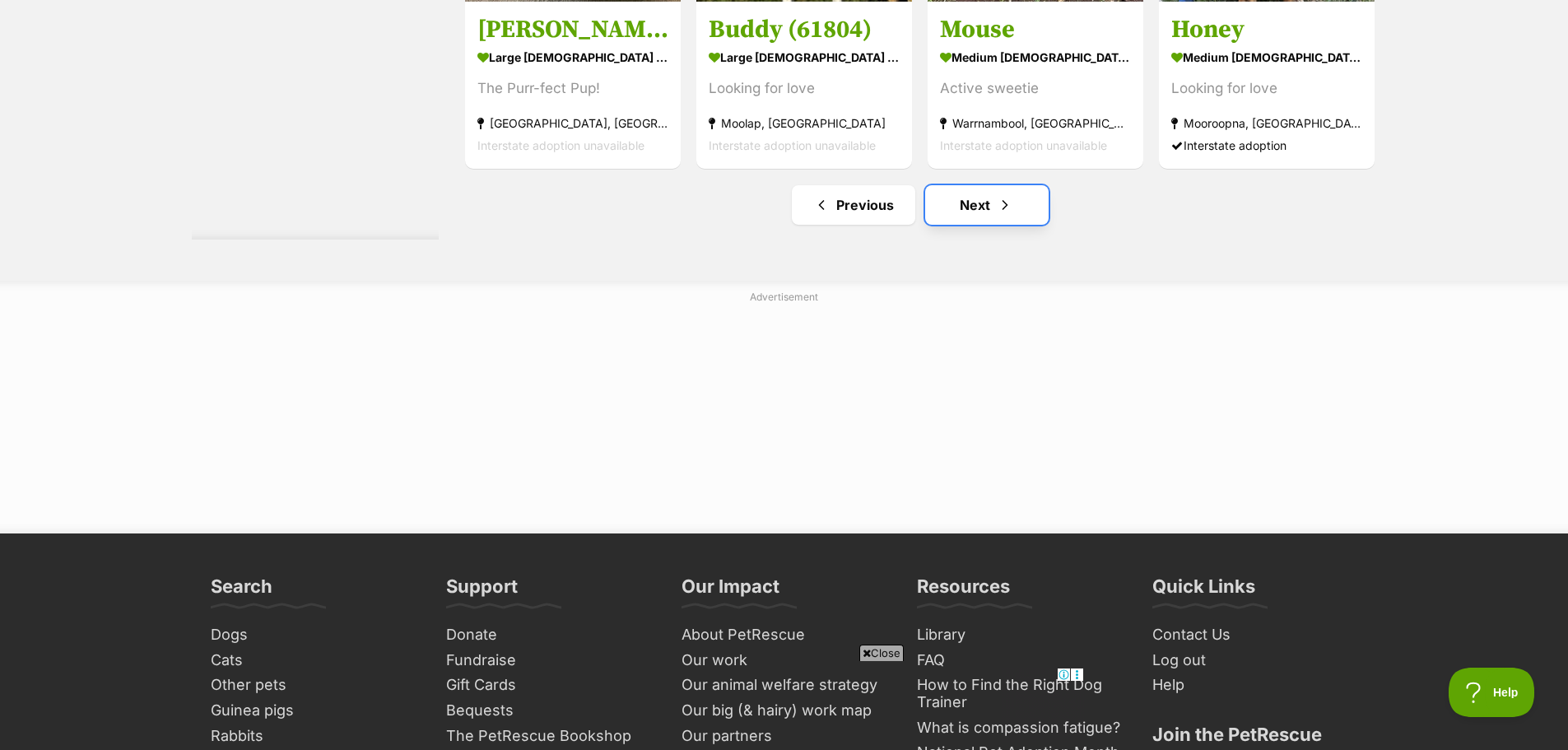
click at [1007, 194] on link "Next" at bounding box center [986, 205] width 123 height 39
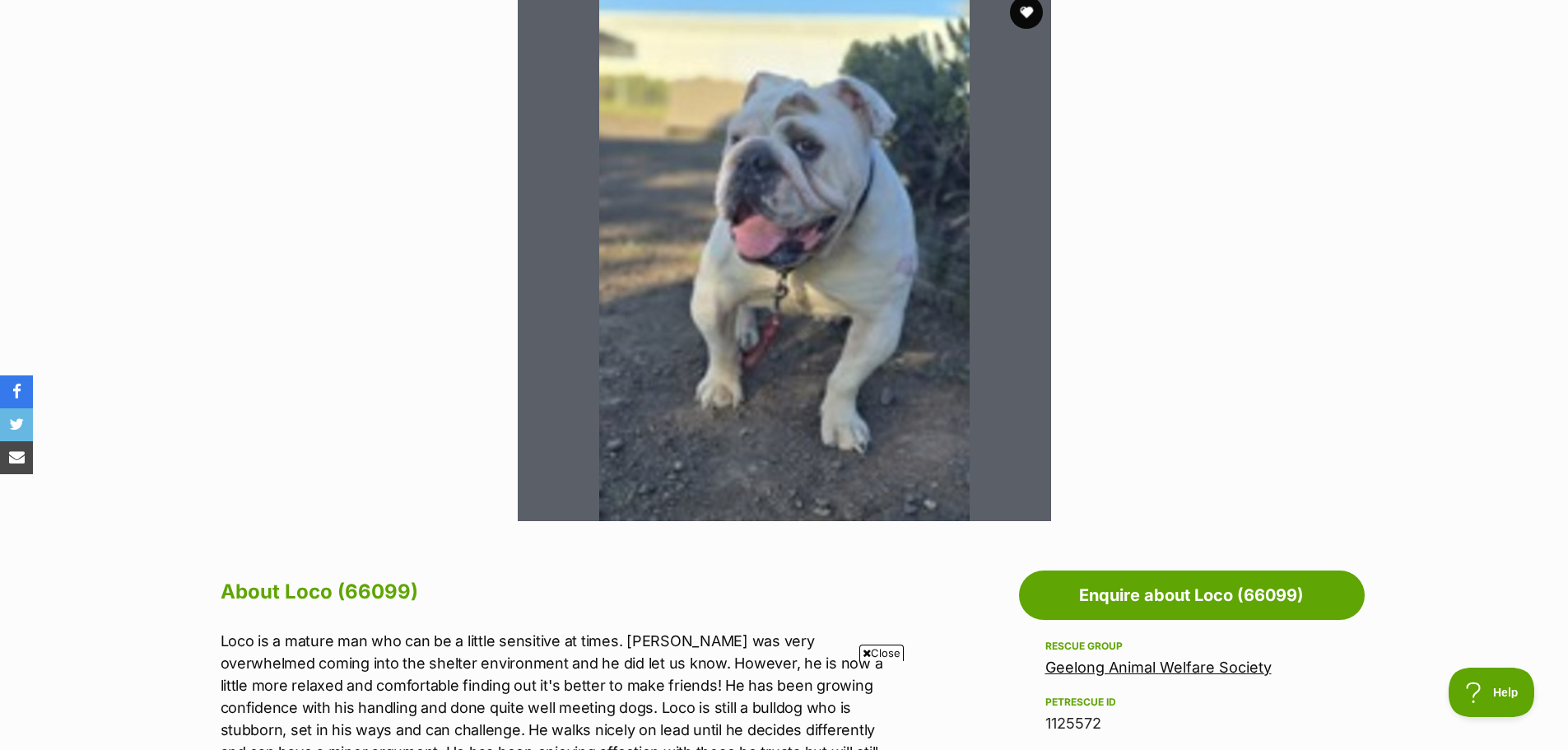
scroll to position [165, 0]
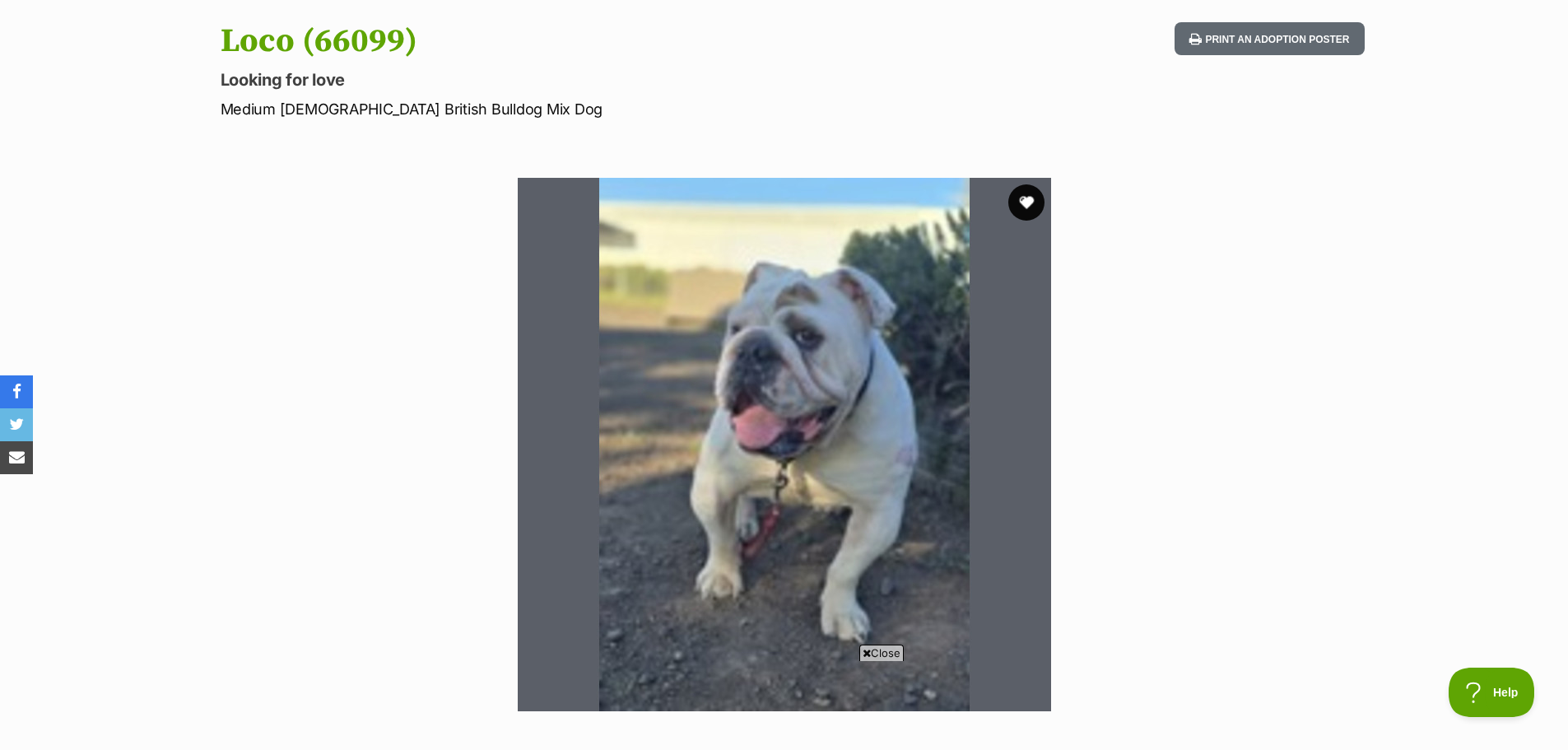
click at [1028, 201] on button "favourite" at bounding box center [1026, 202] width 36 height 36
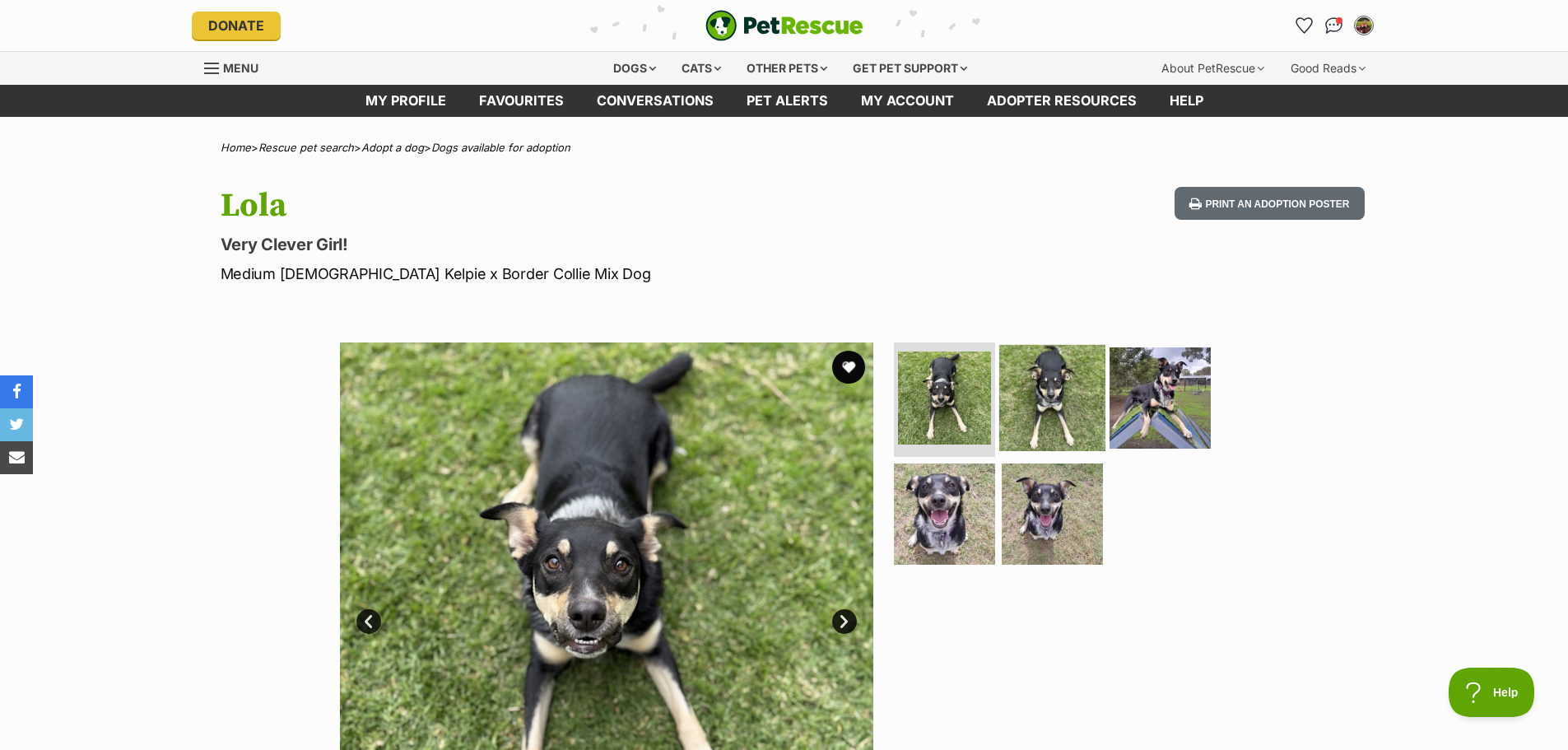
click at [1024, 382] on img at bounding box center [1053, 397] width 107 height 107
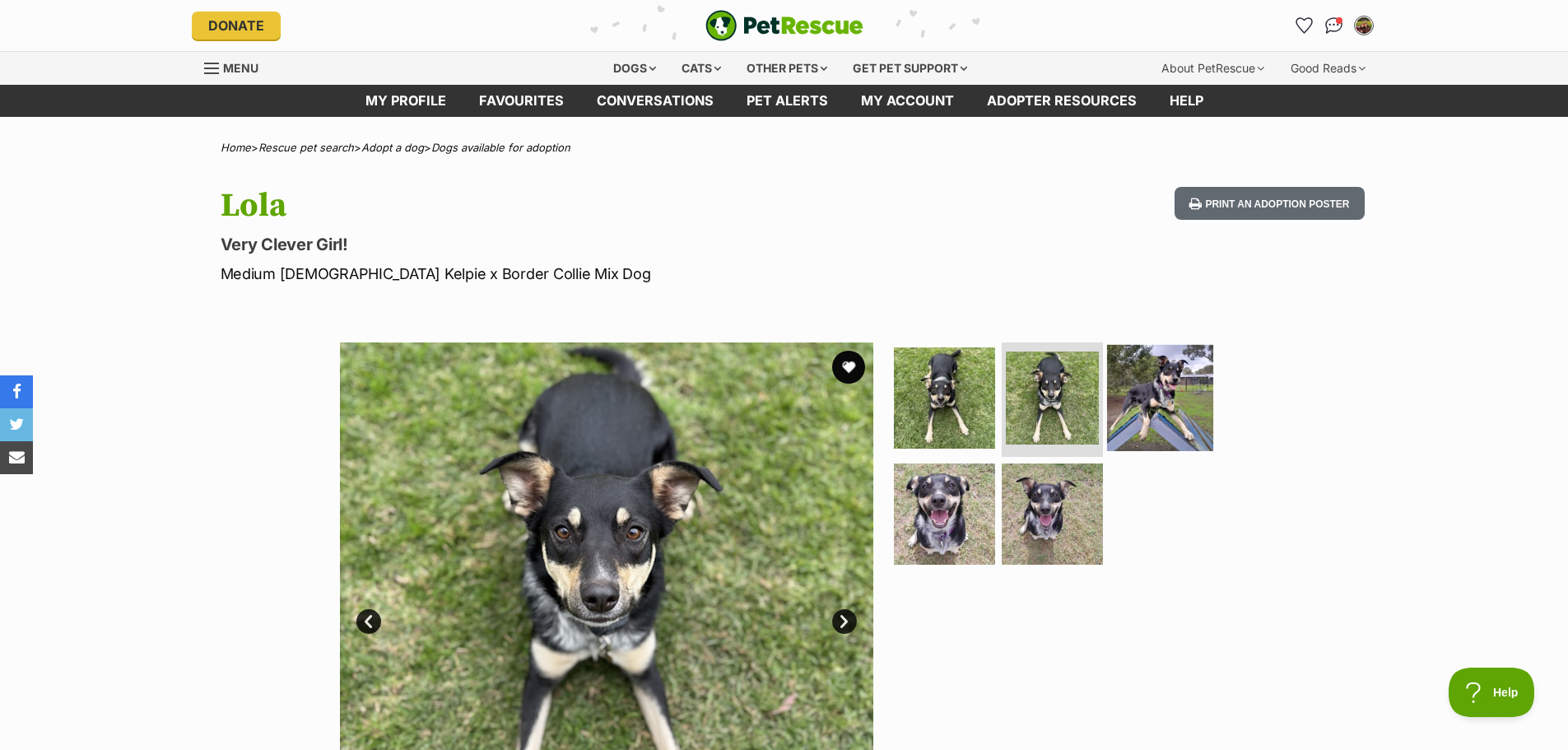
click at [1167, 390] on img at bounding box center [1160, 397] width 107 height 107
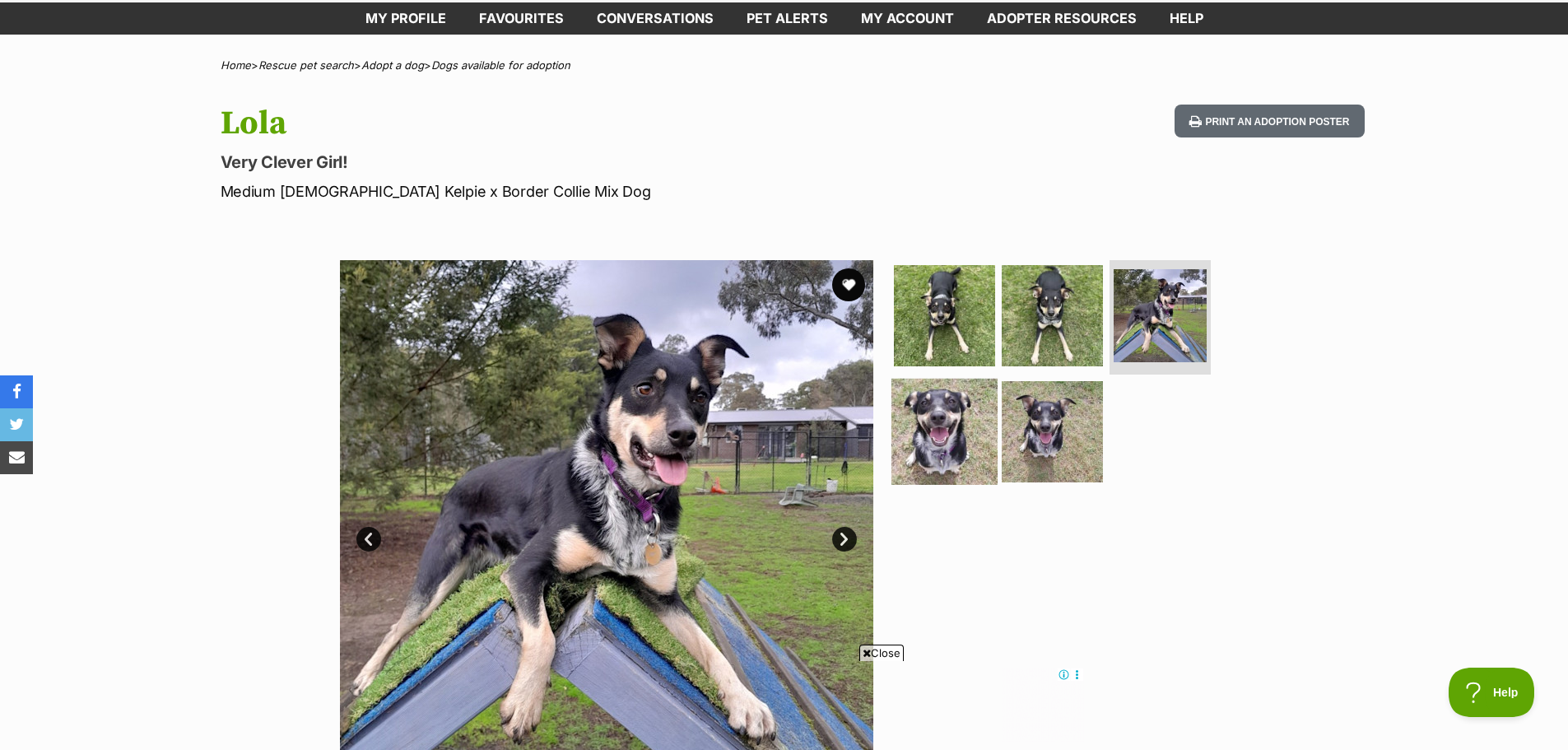
click at [984, 464] on img at bounding box center [944, 432] width 107 height 107
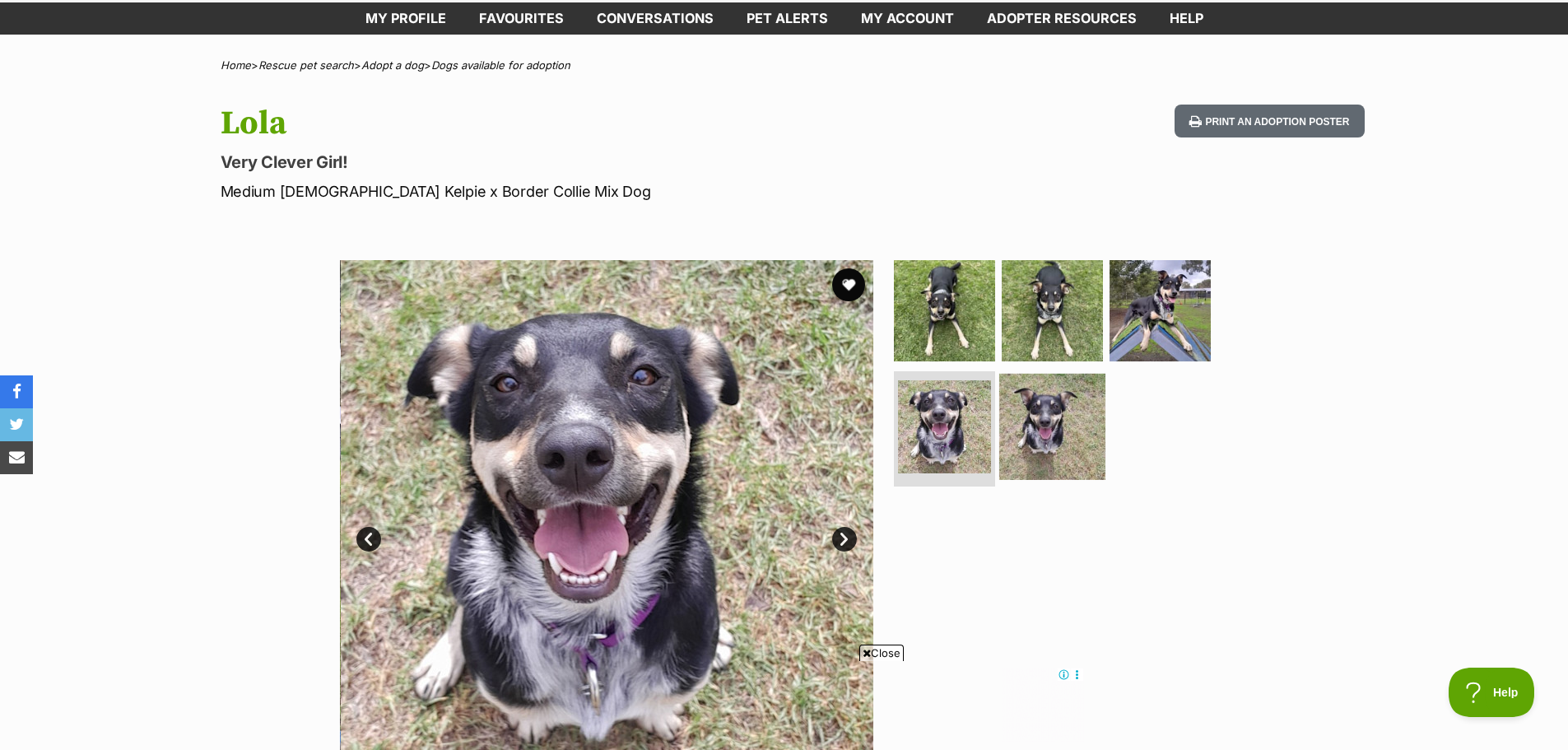
click at [1030, 436] on img at bounding box center [1053, 427] width 107 height 107
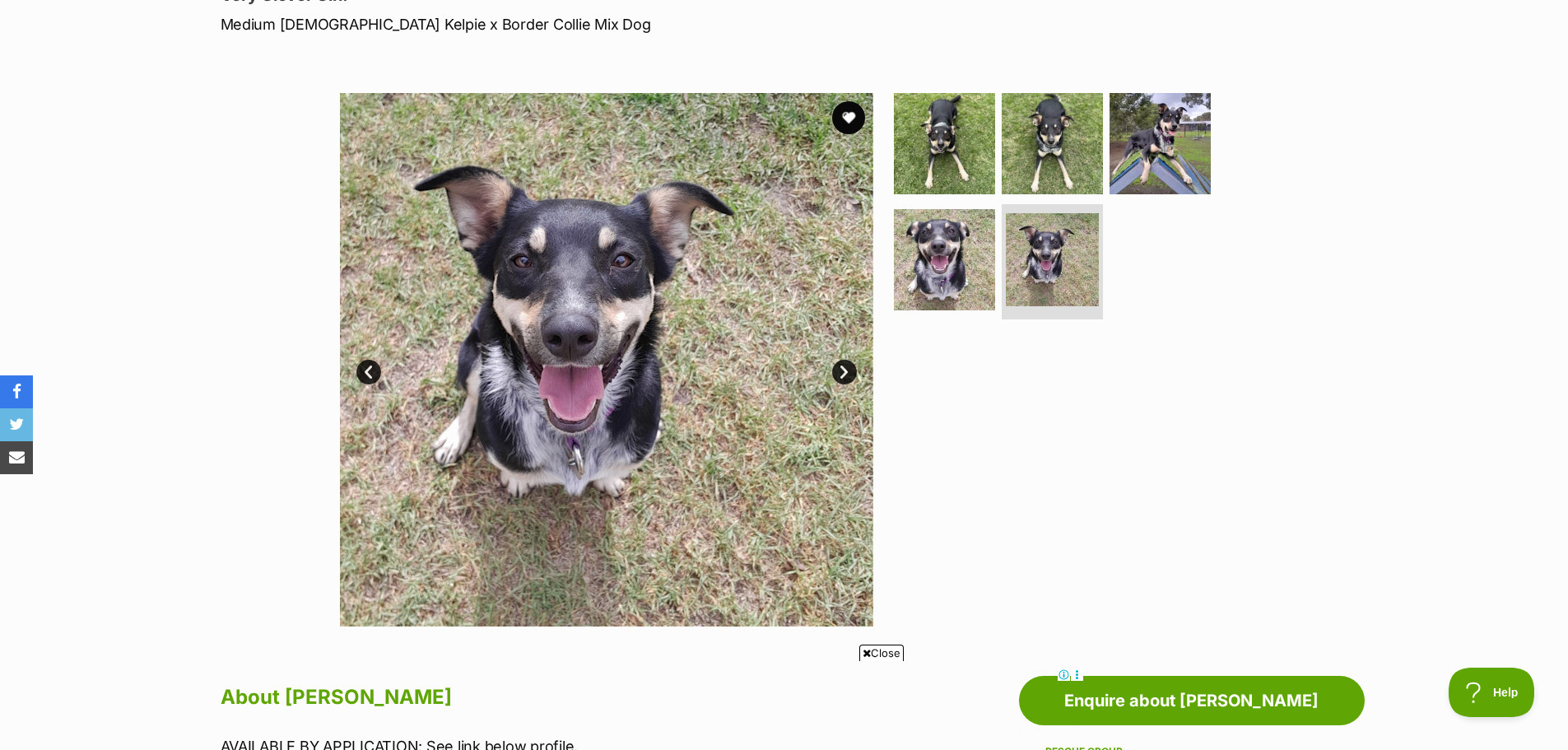
scroll to position [247, 0]
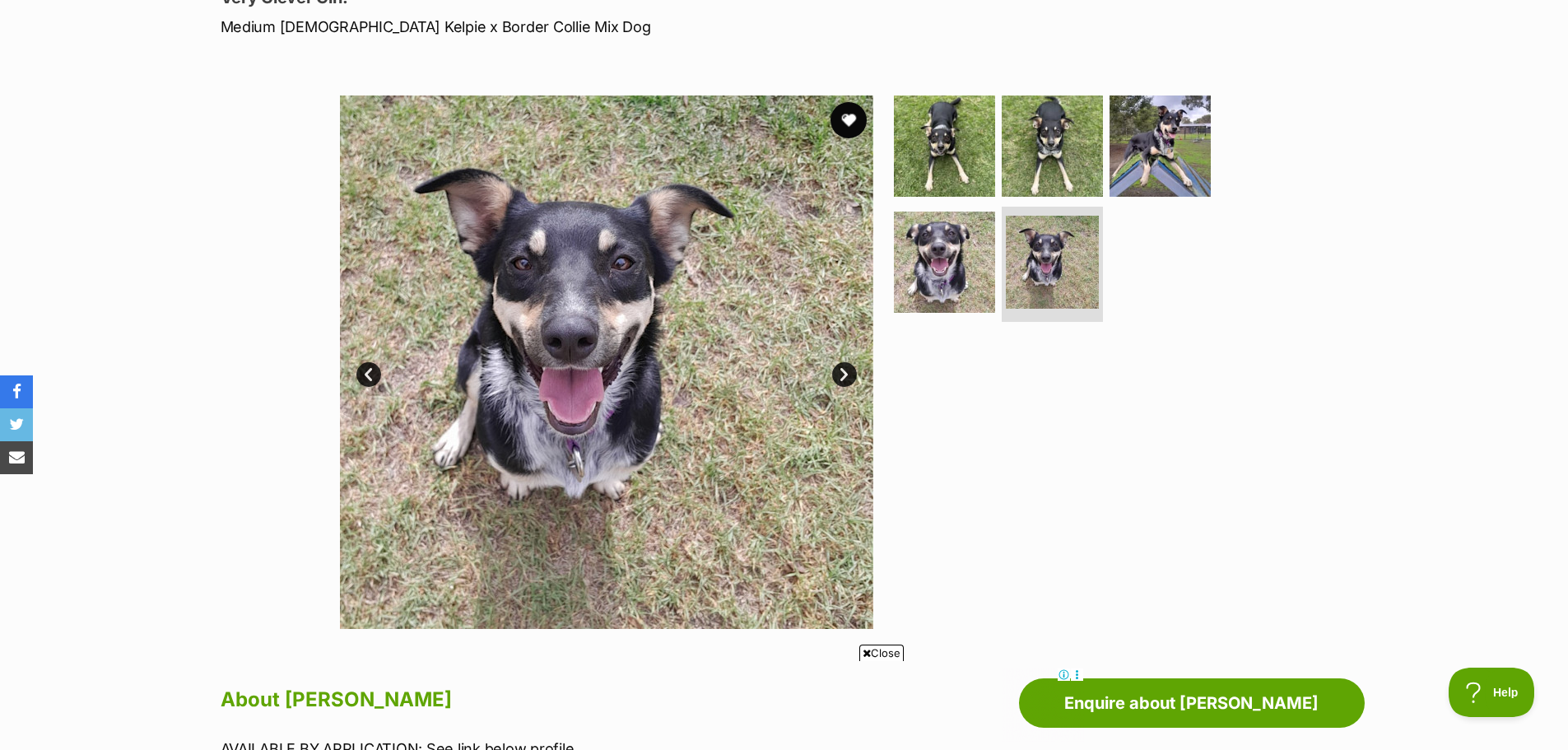
click at [842, 121] on button "favourite" at bounding box center [848, 120] width 36 height 36
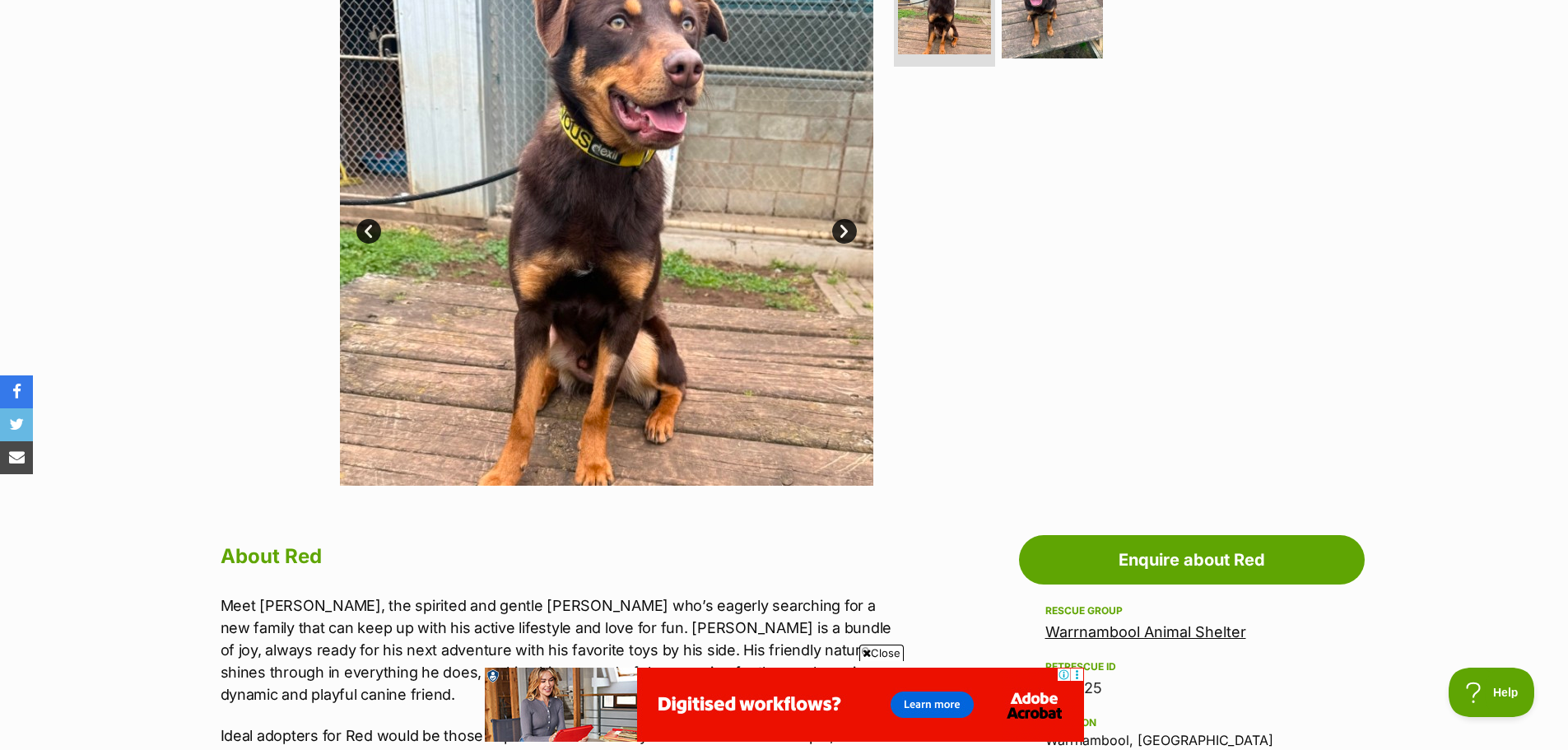
scroll to position [165, 0]
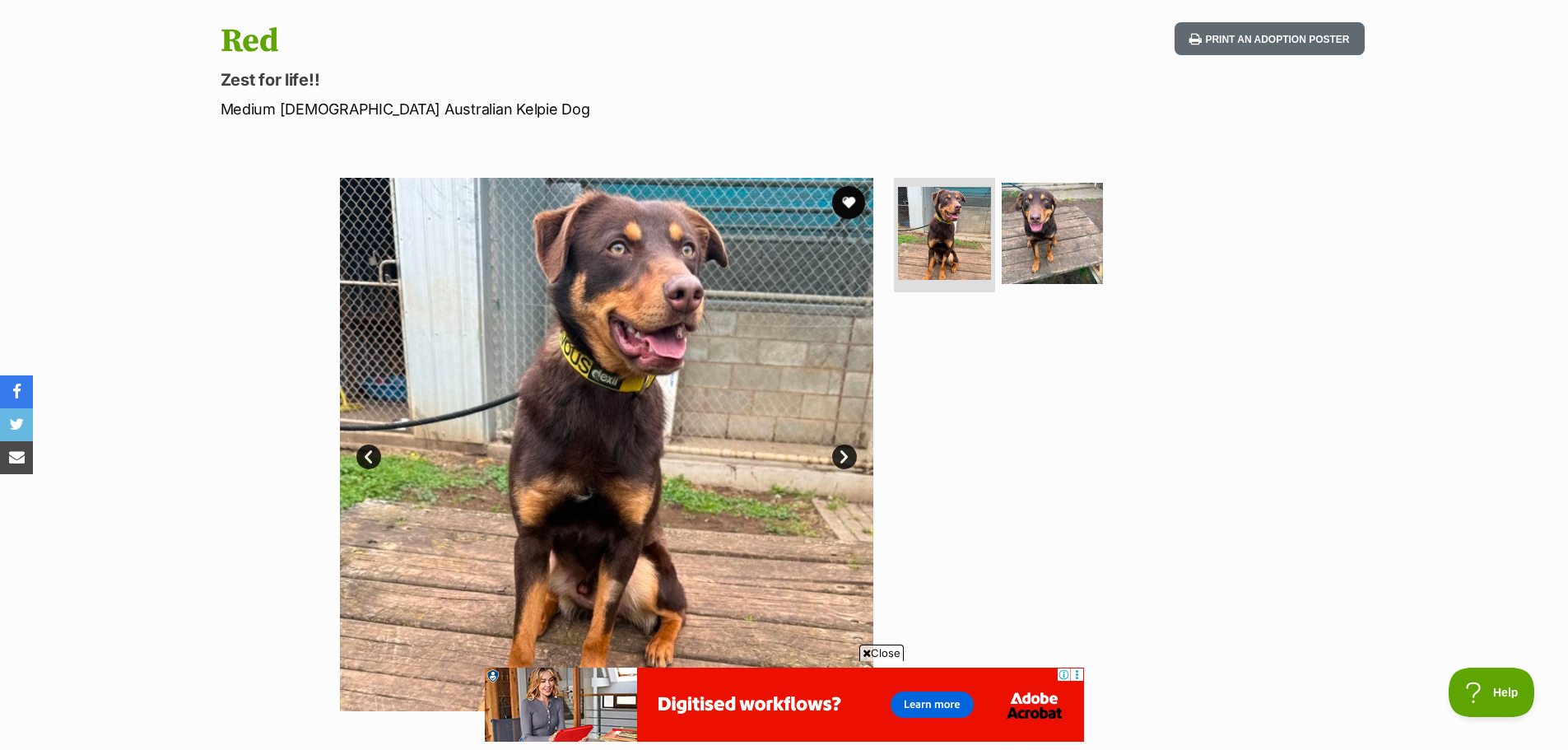
click at [835, 450] on link "Next" at bounding box center [844, 456] width 24 height 24
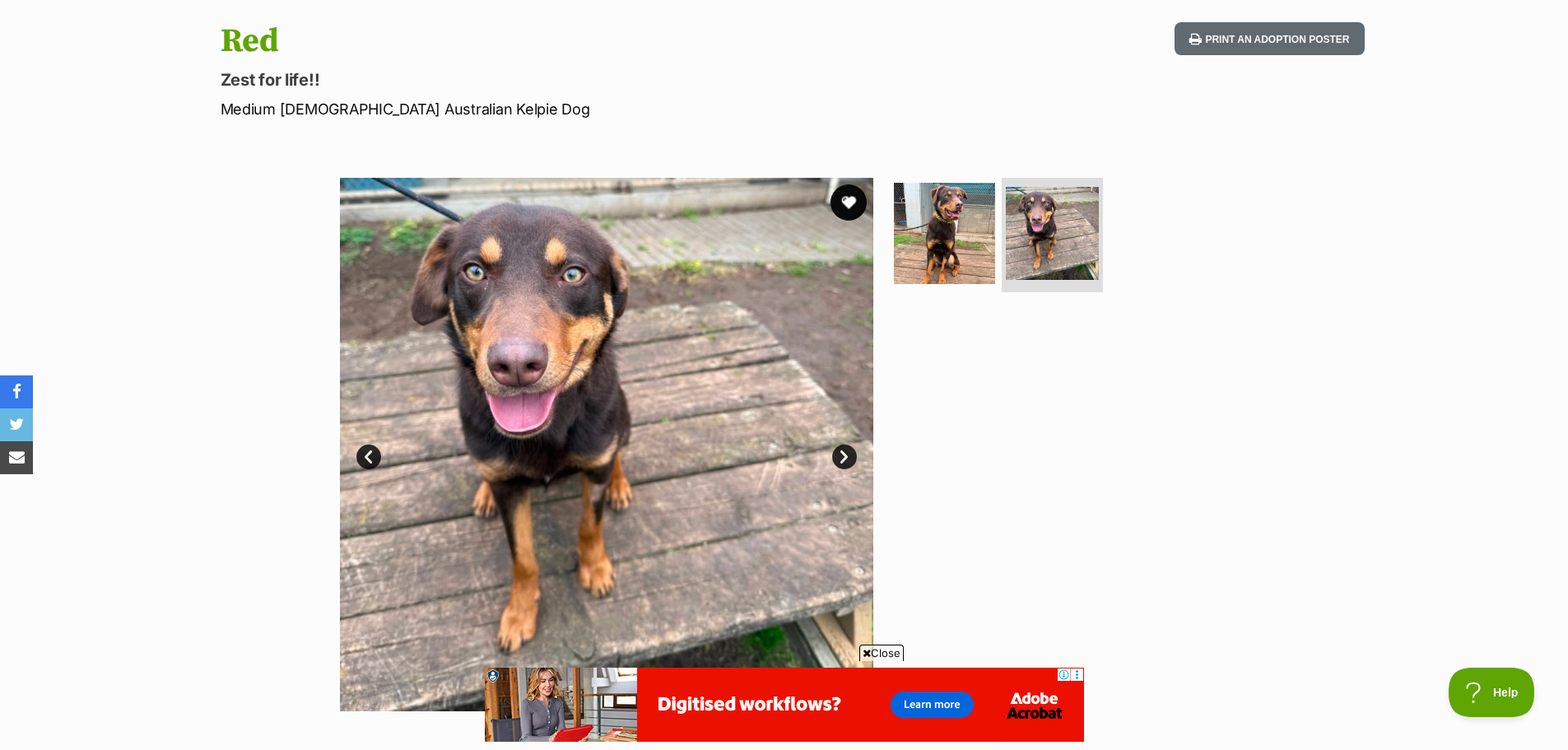
click at [850, 204] on button "favourite" at bounding box center [848, 202] width 36 height 36
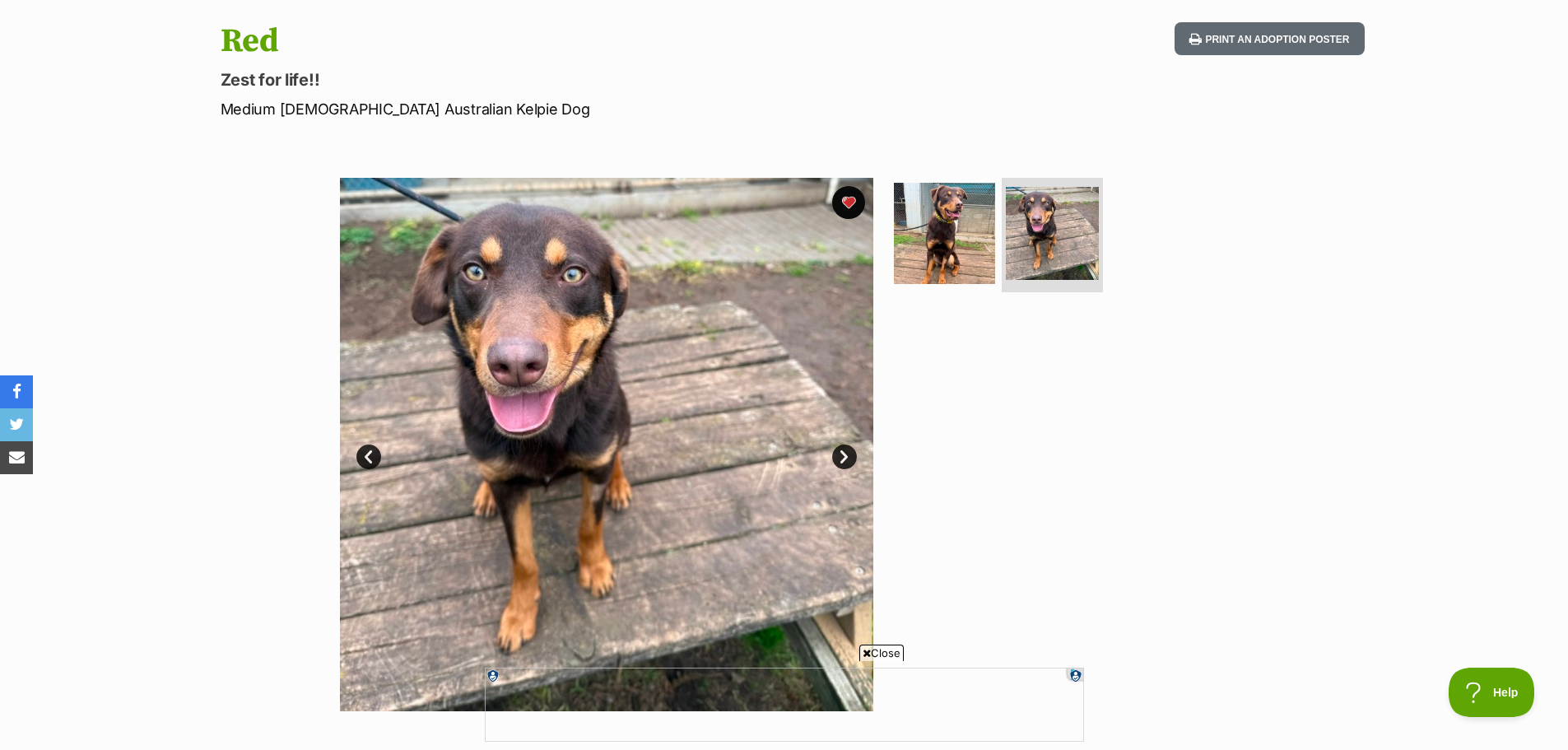
scroll to position [0, 0]
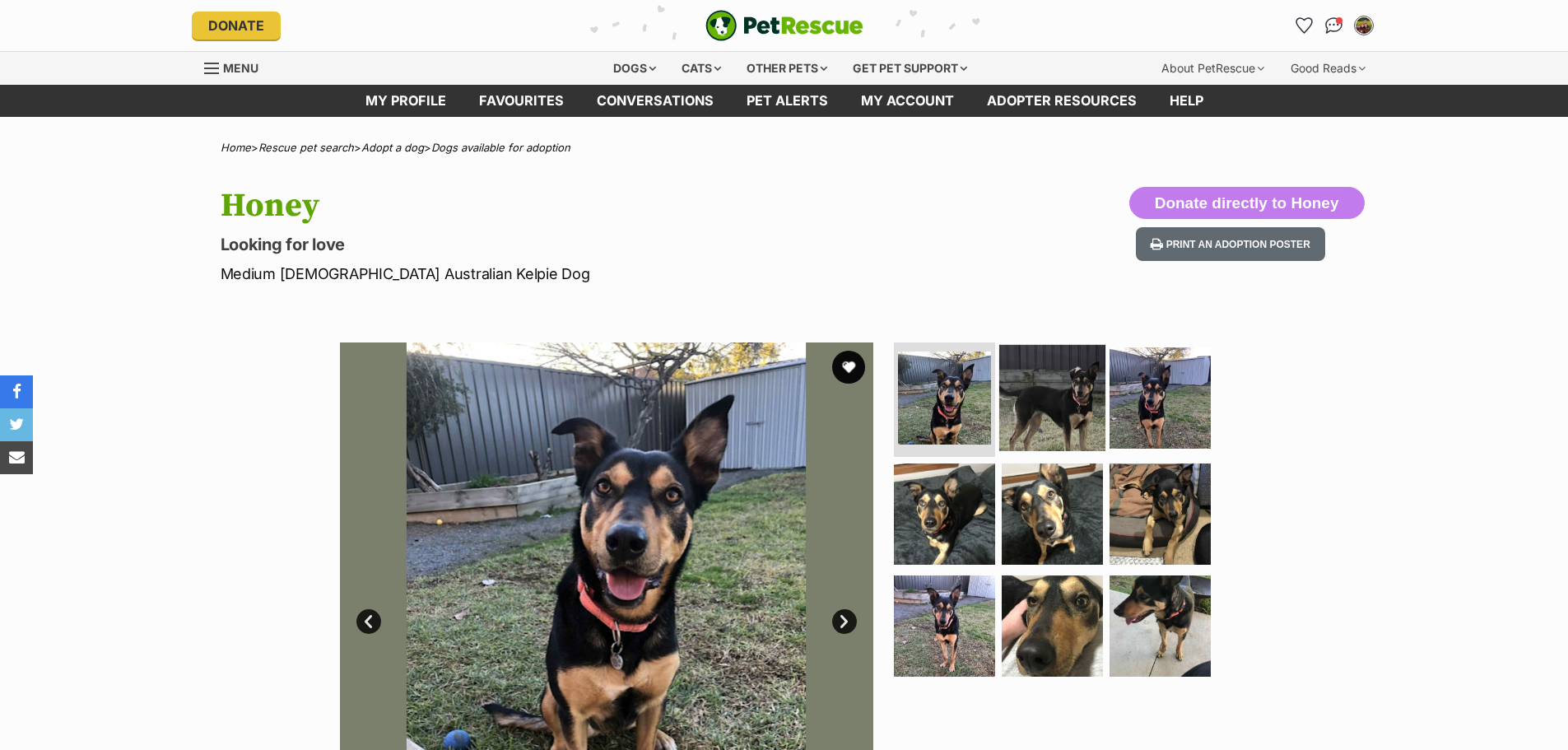
drag, startPoint x: 1024, startPoint y: 380, endPoint x: 1032, endPoint y: 381, distance: 8.1
click at [1024, 380] on img at bounding box center [1053, 397] width 107 height 107
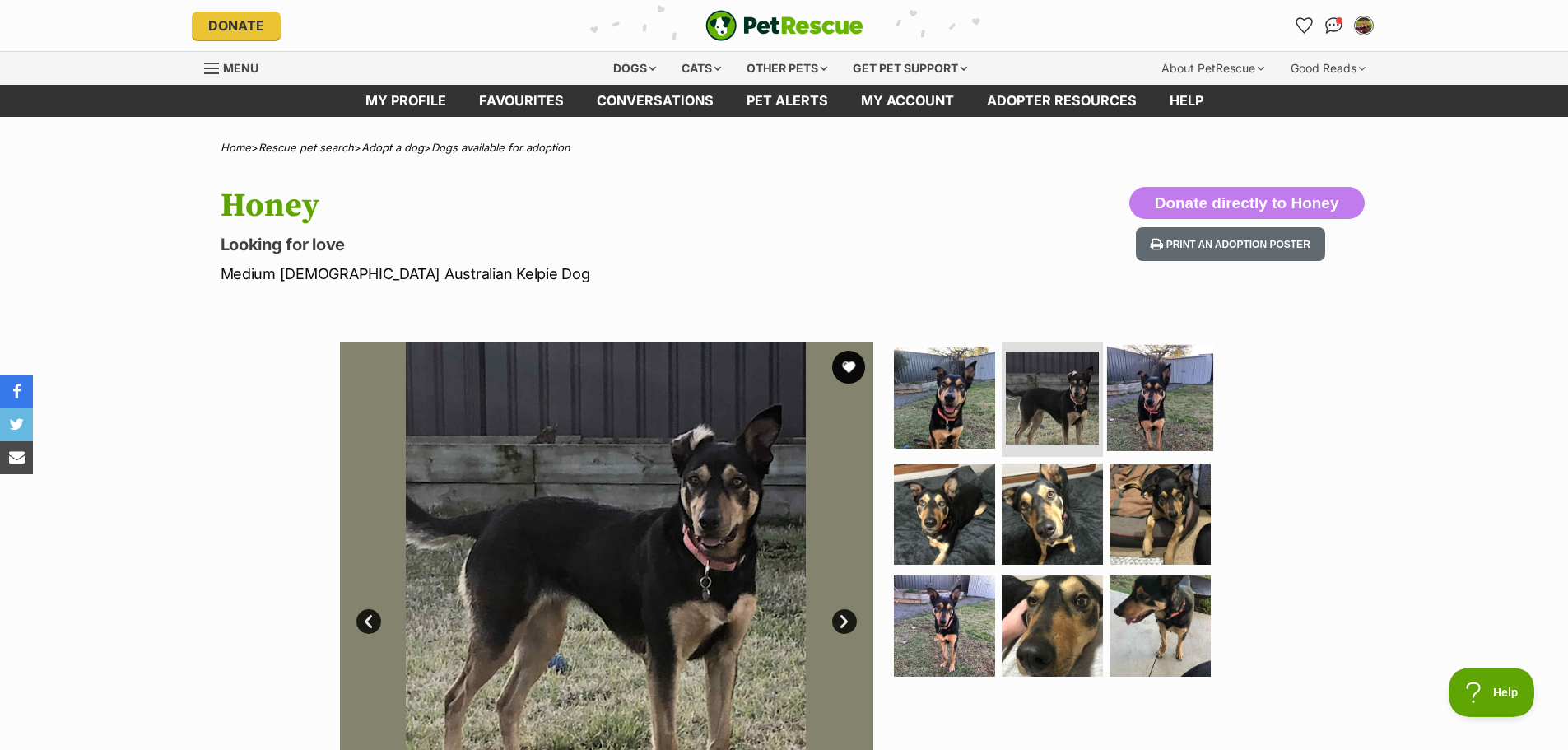
click at [1188, 391] on img at bounding box center [1160, 397] width 107 height 107
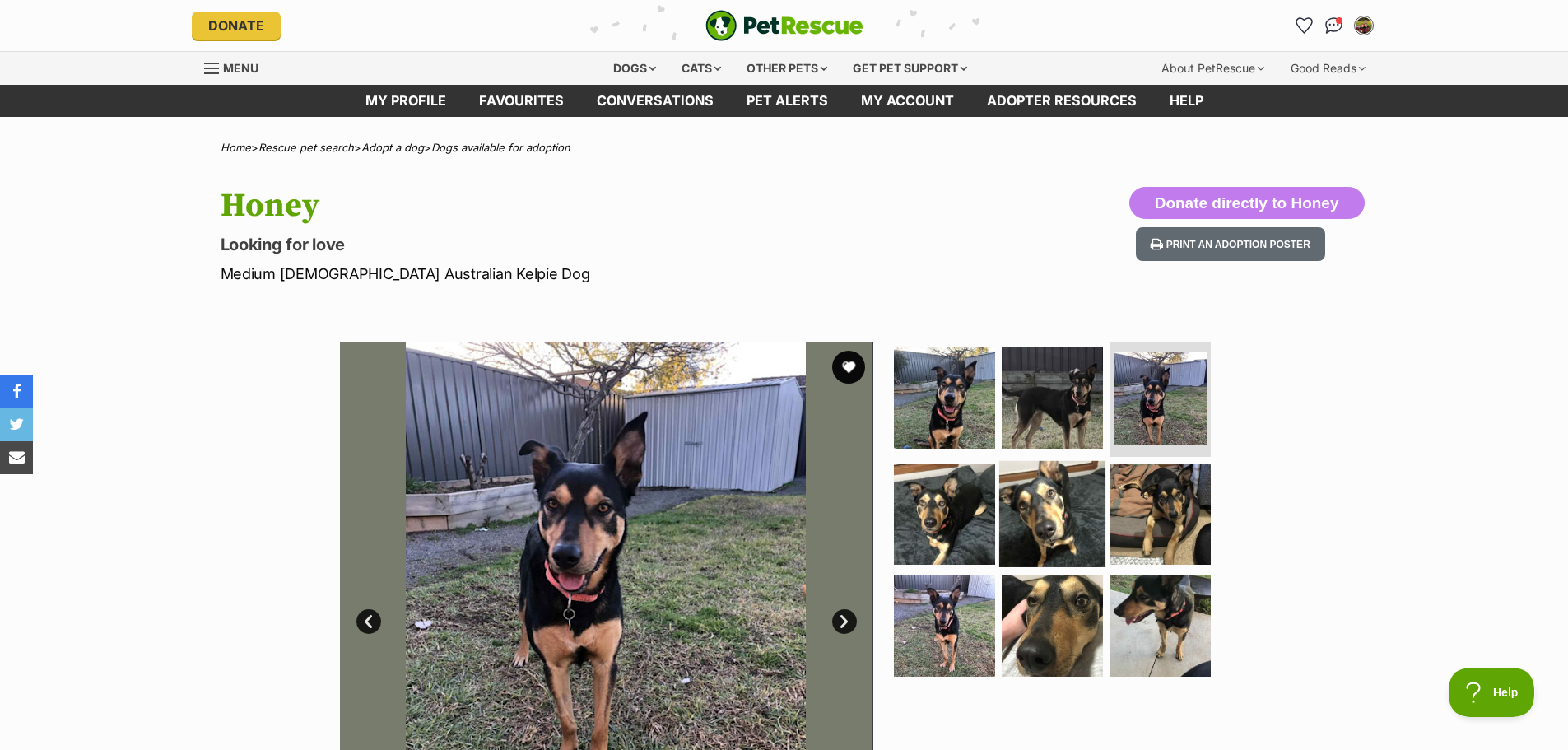
click at [1010, 498] on img at bounding box center [1053, 514] width 107 height 107
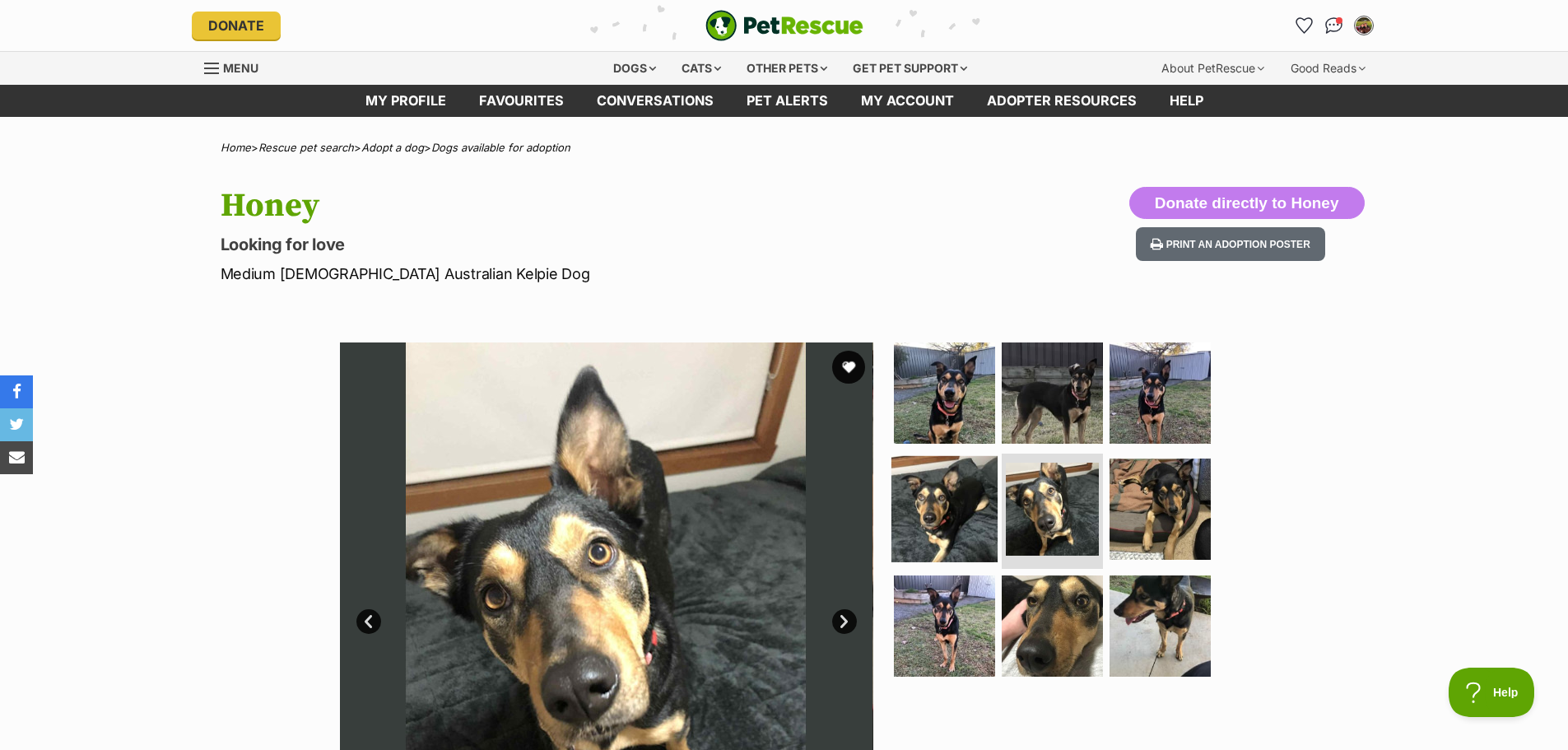
click at [939, 520] on img at bounding box center [944, 510] width 107 height 107
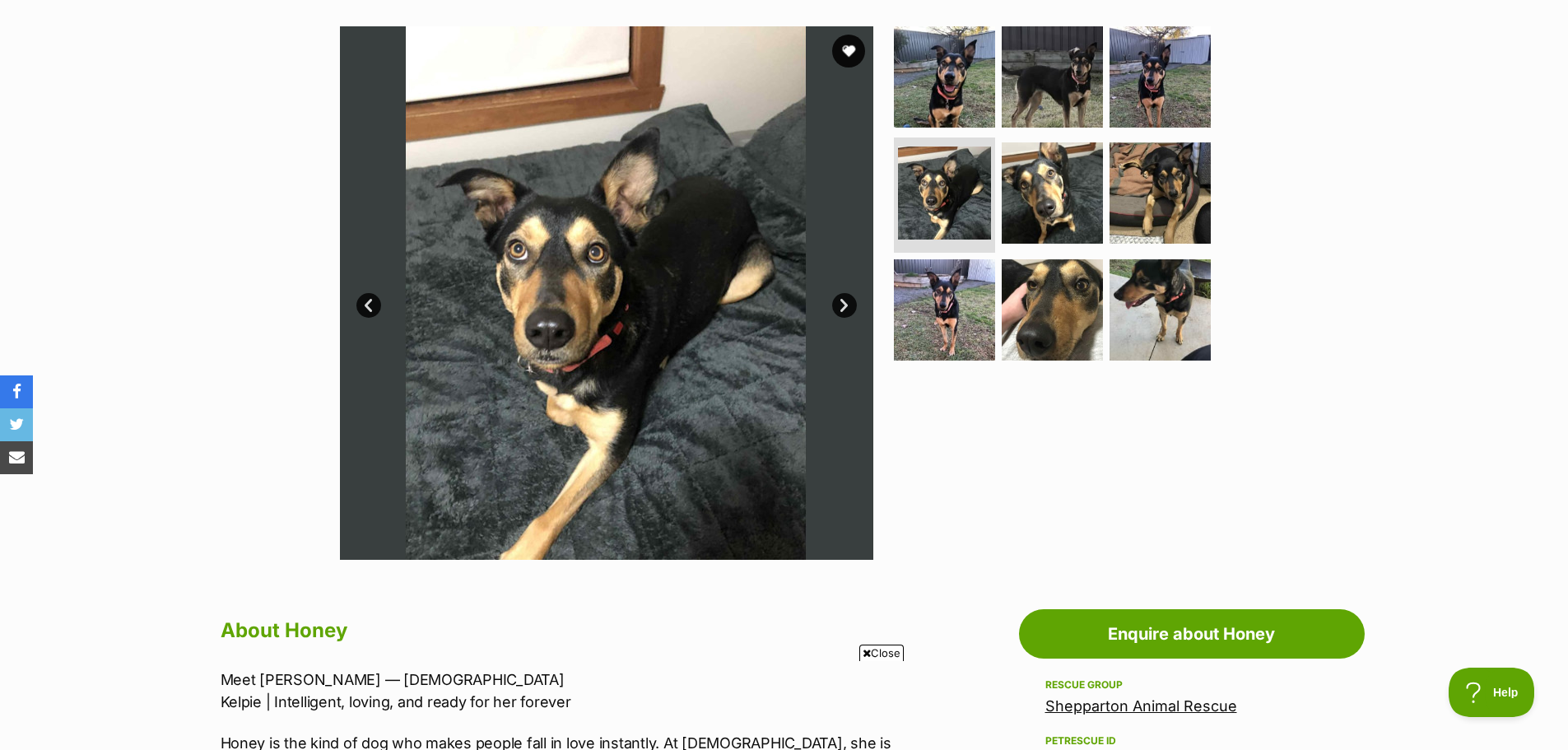
scroll to position [165, 0]
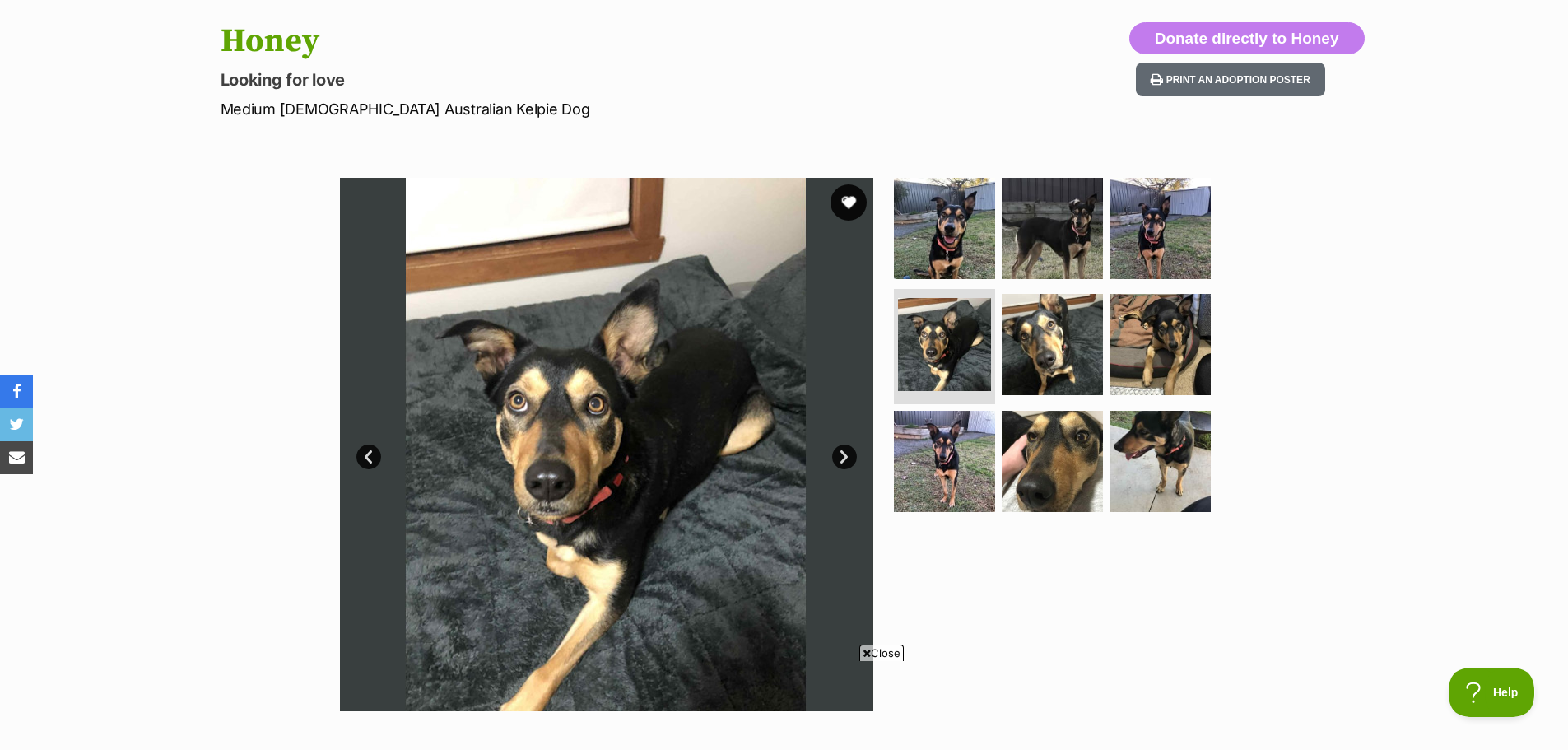
click at [853, 197] on button "favourite" at bounding box center [848, 202] width 36 height 36
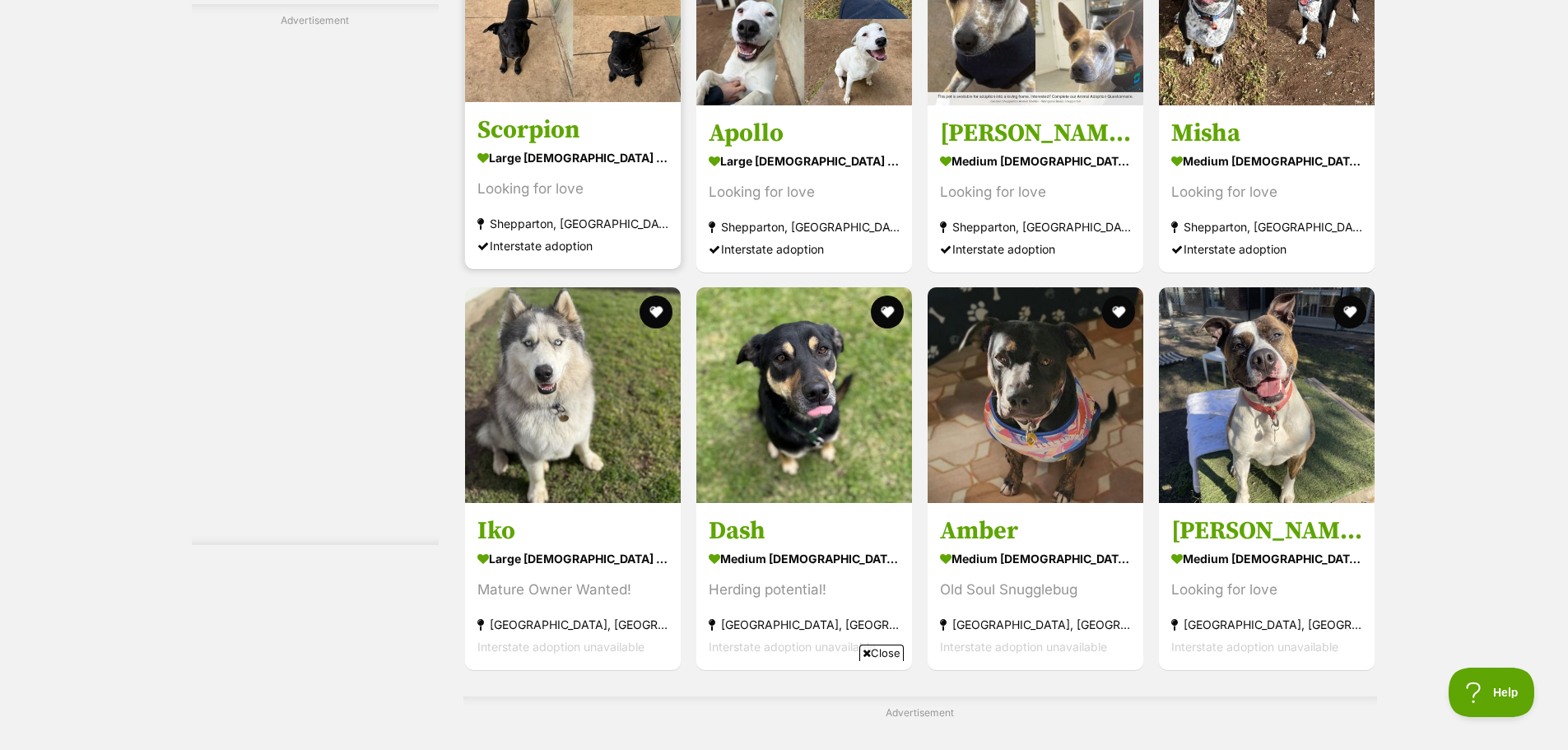
scroll to position [4116, 0]
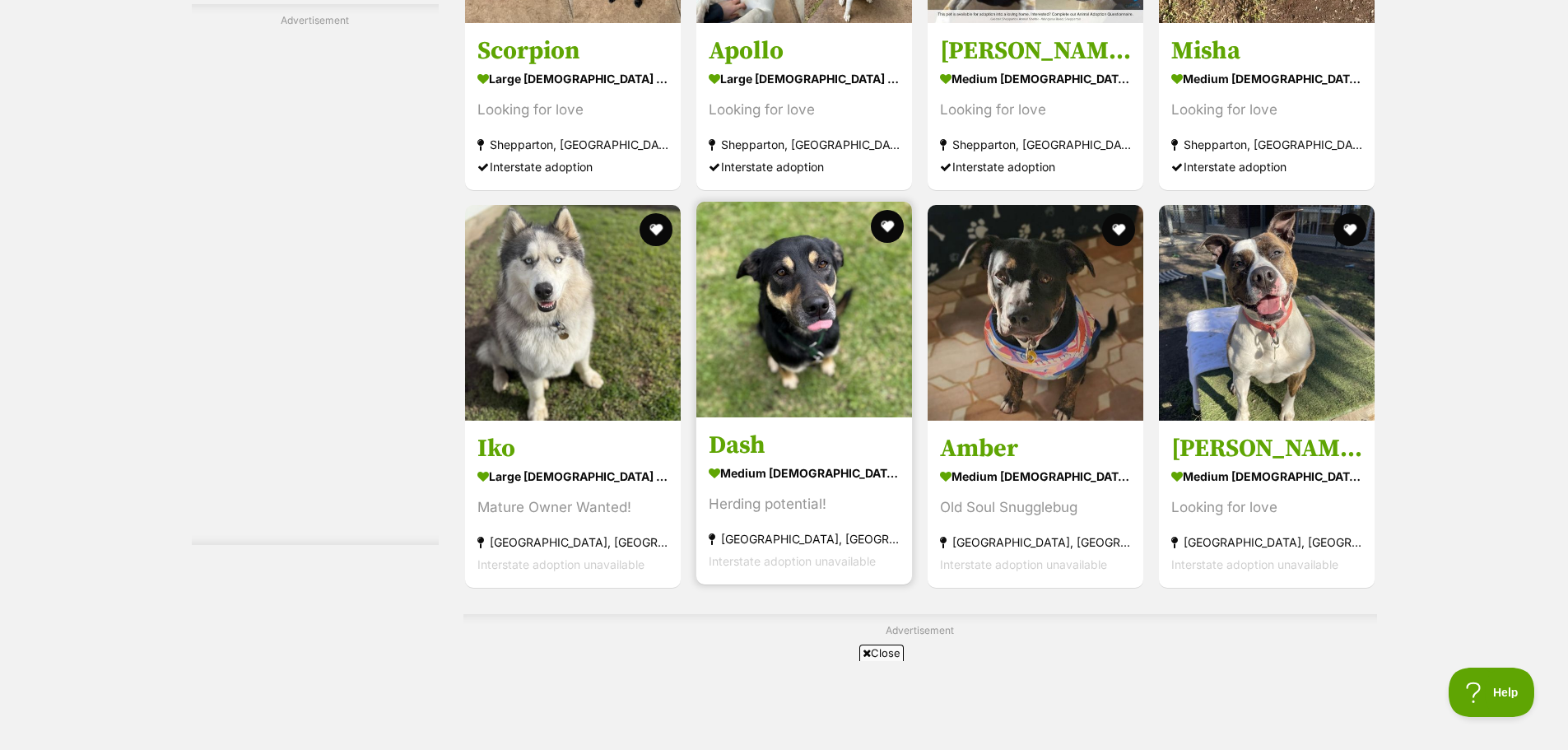
drag, startPoint x: 782, startPoint y: 366, endPoint x: 842, endPoint y: 374, distance: 60.5
click at [842, 374] on img at bounding box center [804, 310] width 216 height 216
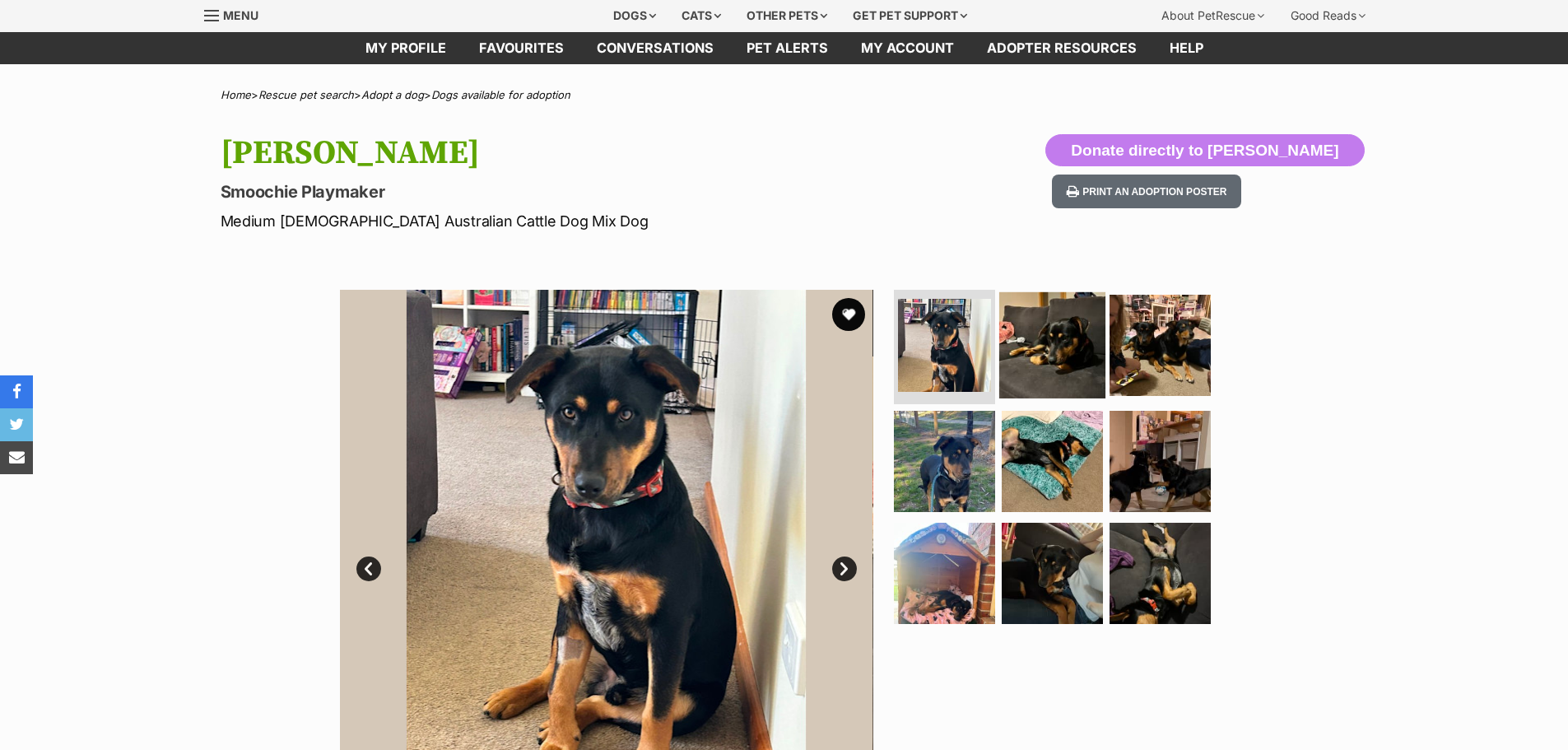
scroll to position [82, 0]
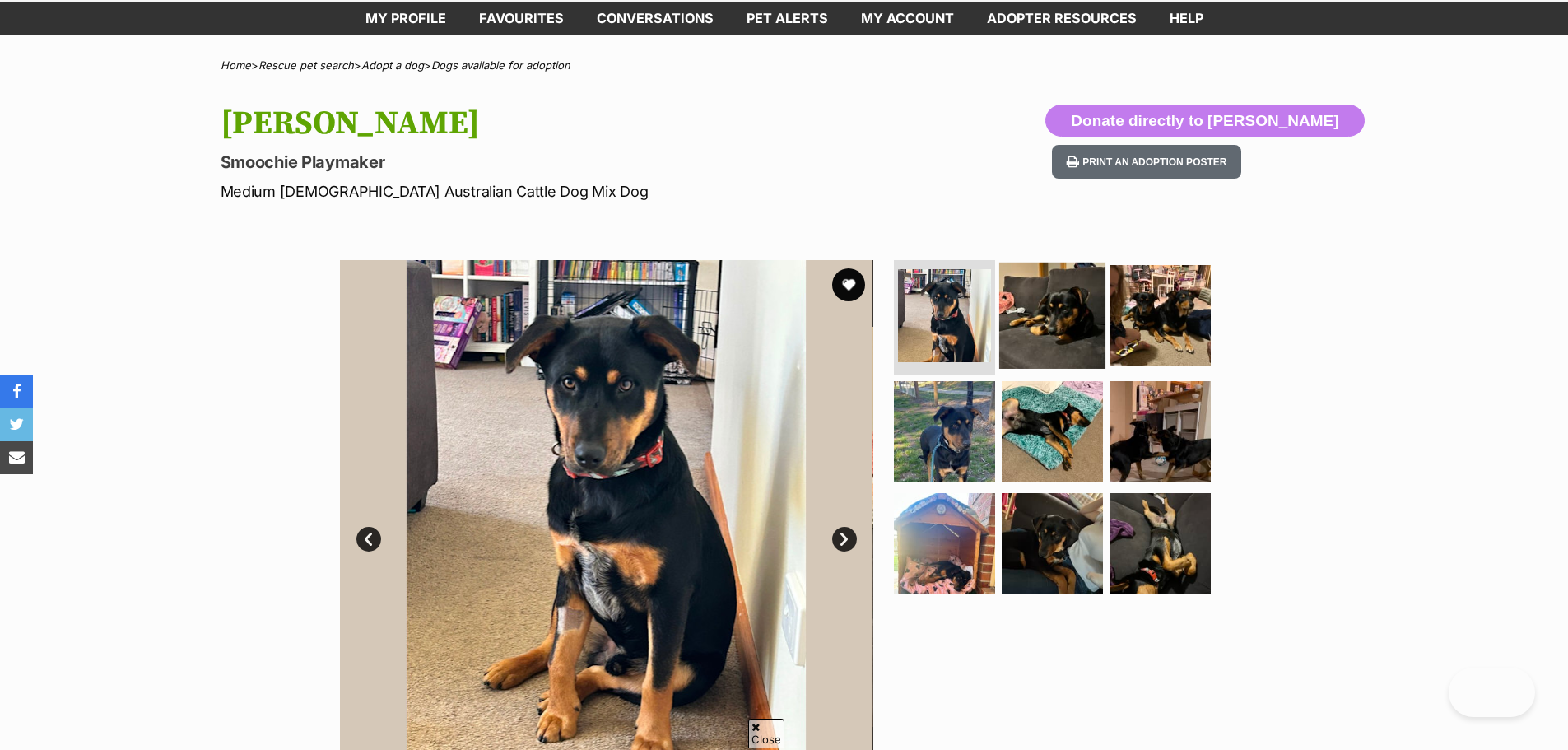
click at [1086, 332] on img at bounding box center [1053, 315] width 107 height 107
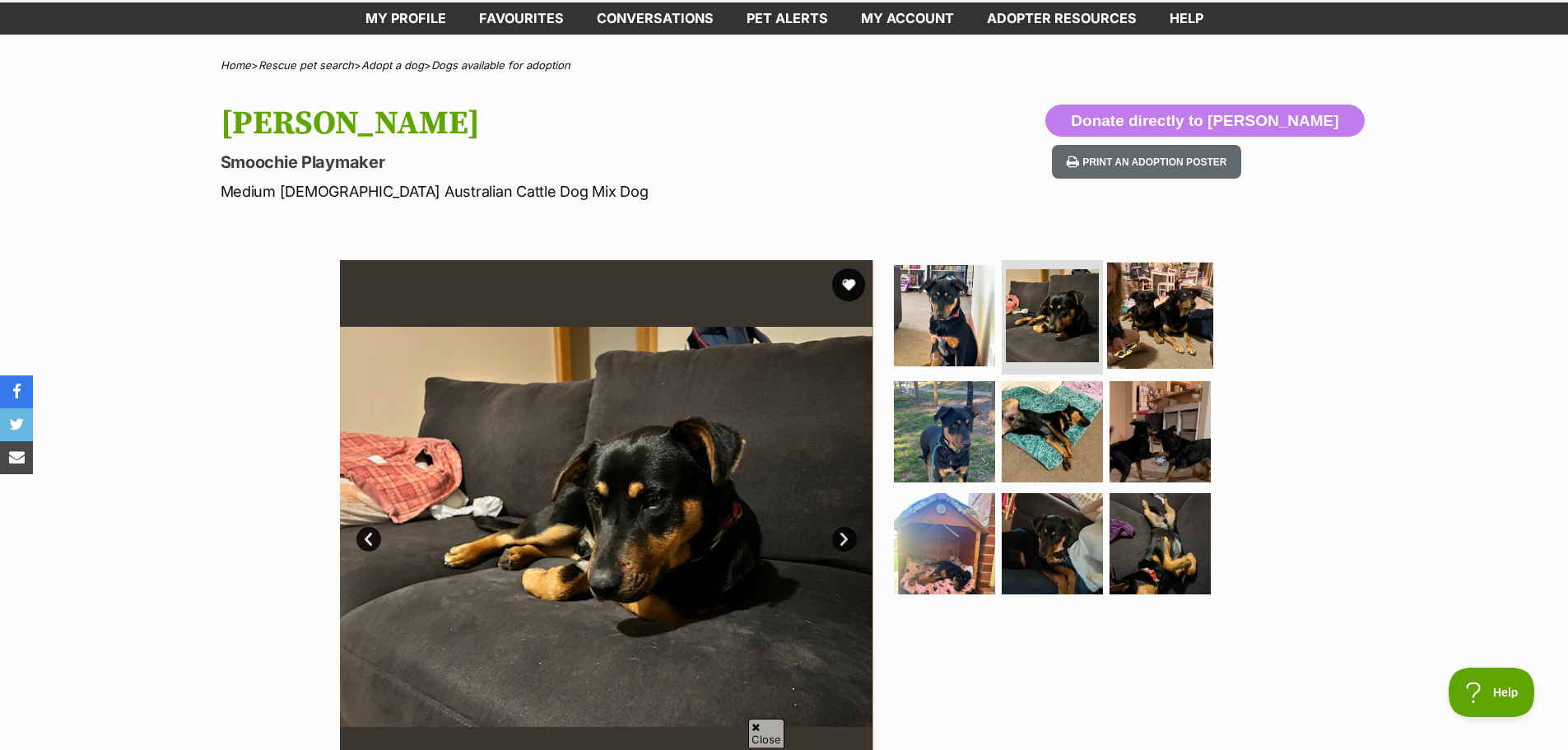
click at [1136, 320] on img at bounding box center [1160, 315] width 107 height 107
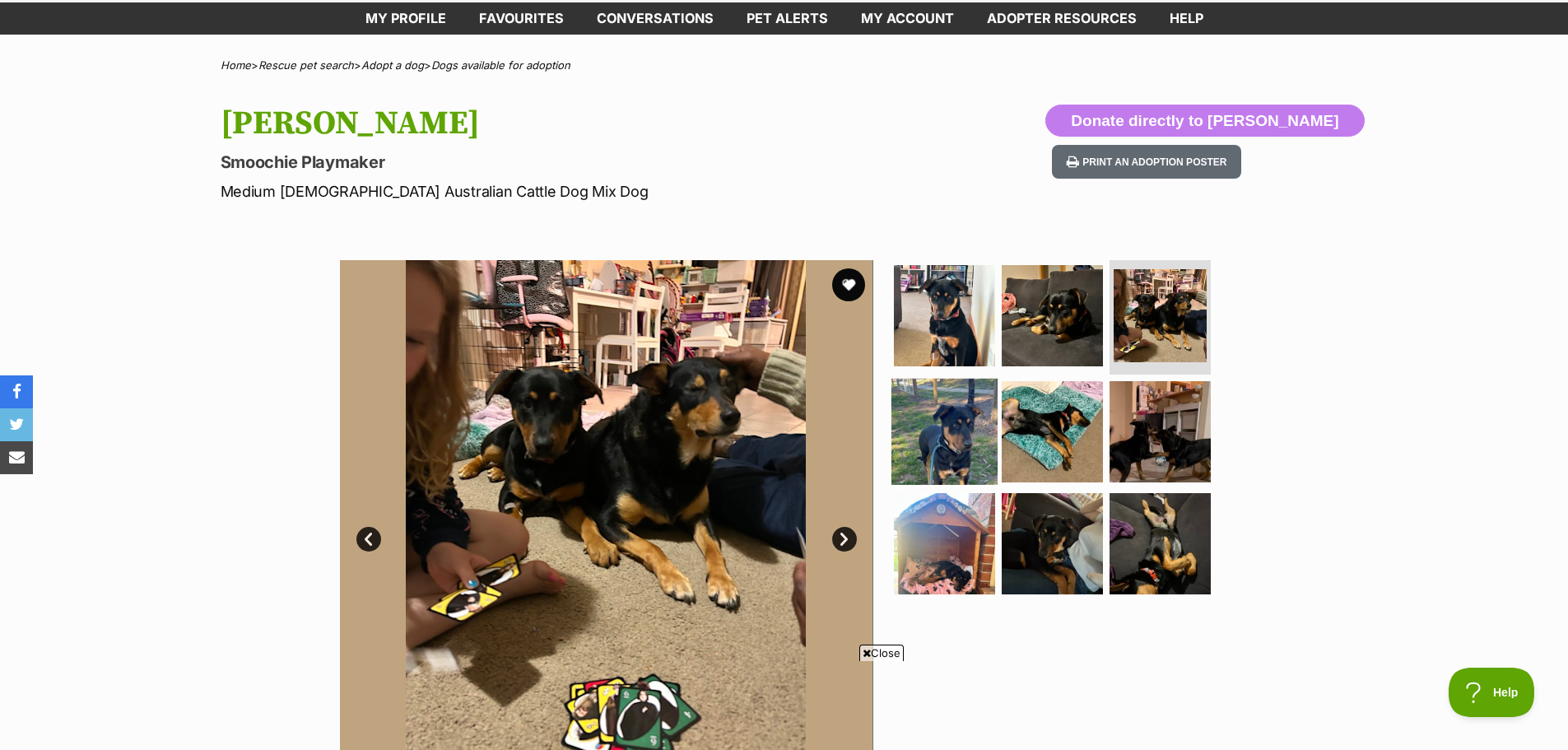
click at [948, 420] on img at bounding box center [944, 432] width 107 height 107
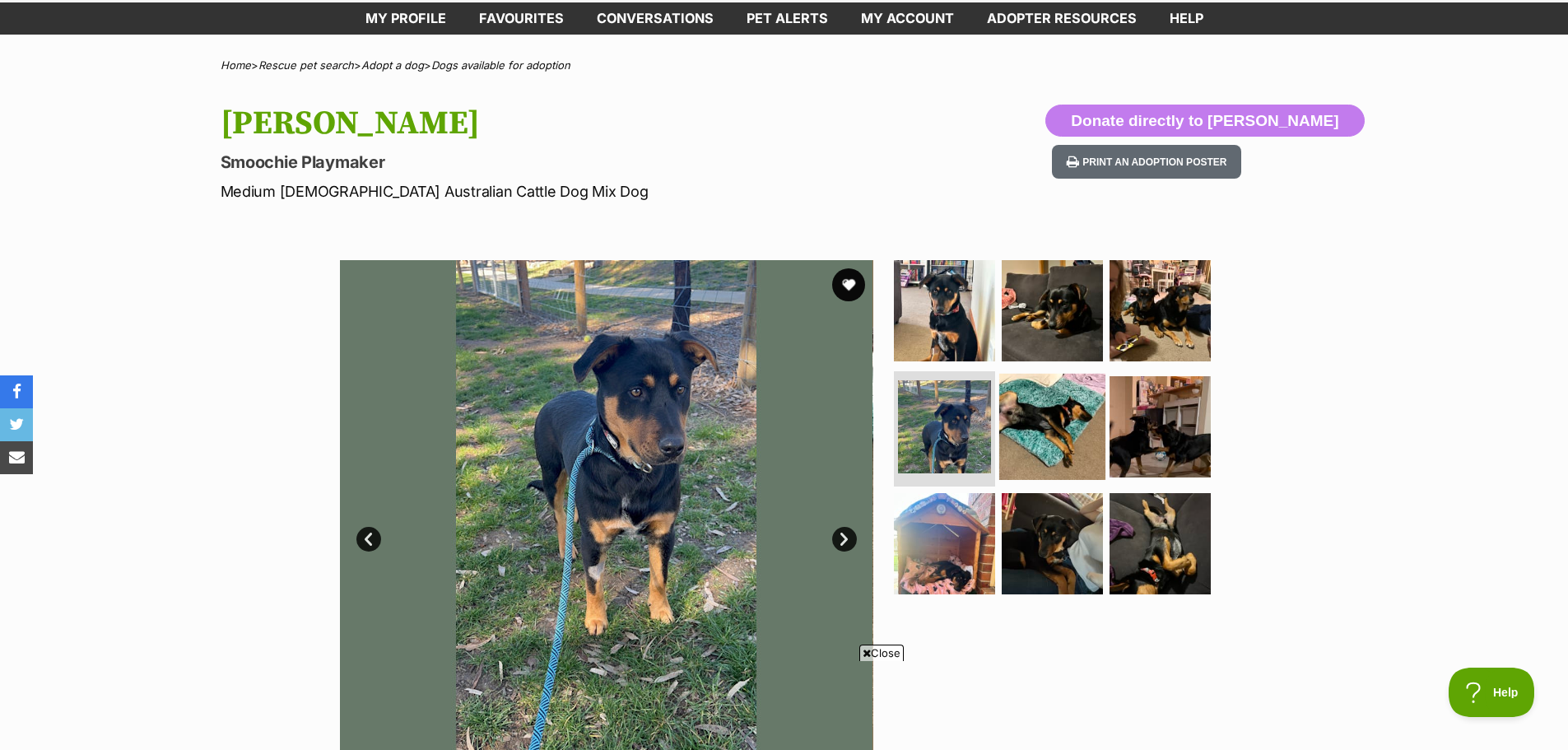
click at [1043, 419] on img at bounding box center [1053, 427] width 107 height 107
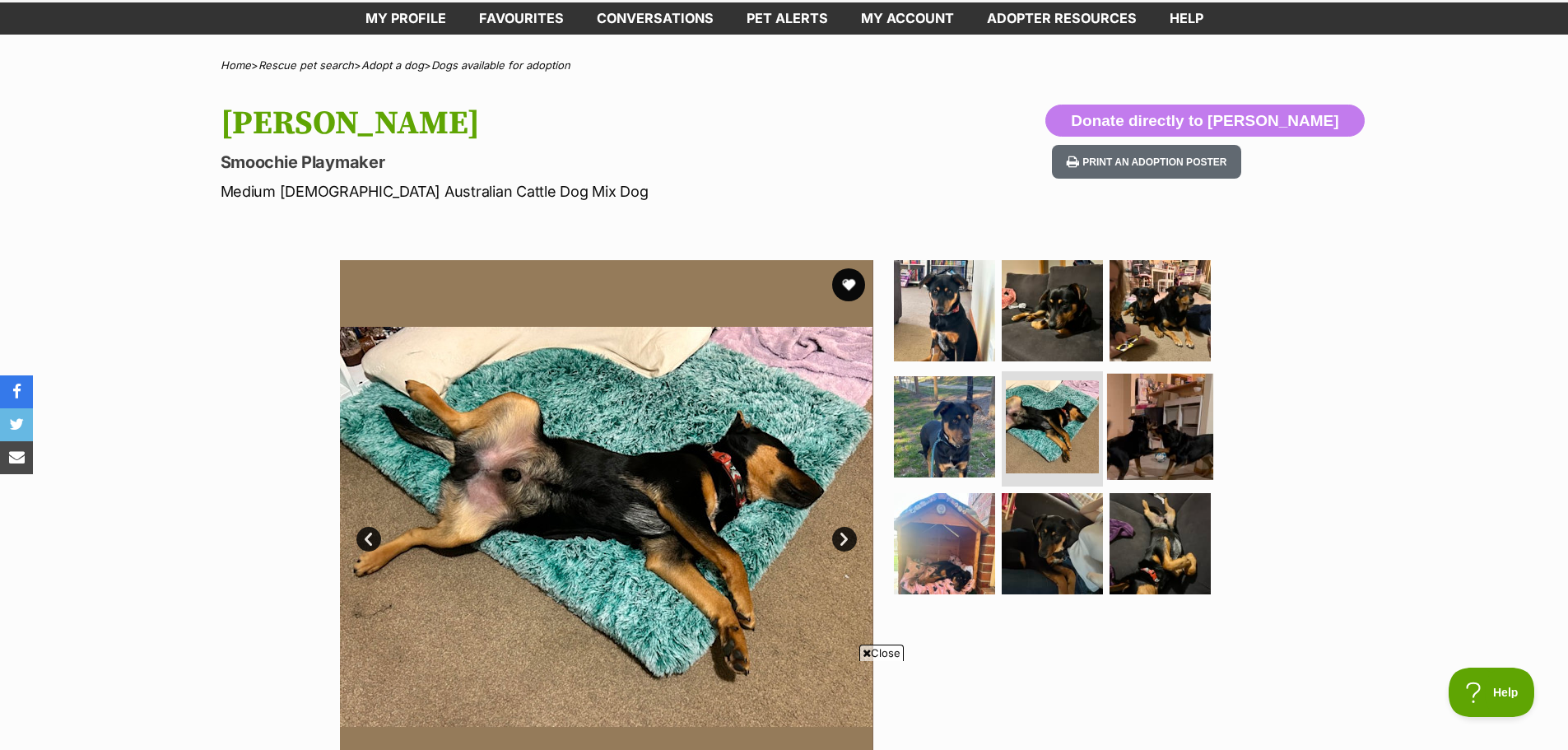
click at [1179, 412] on img at bounding box center [1160, 427] width 107 height 107
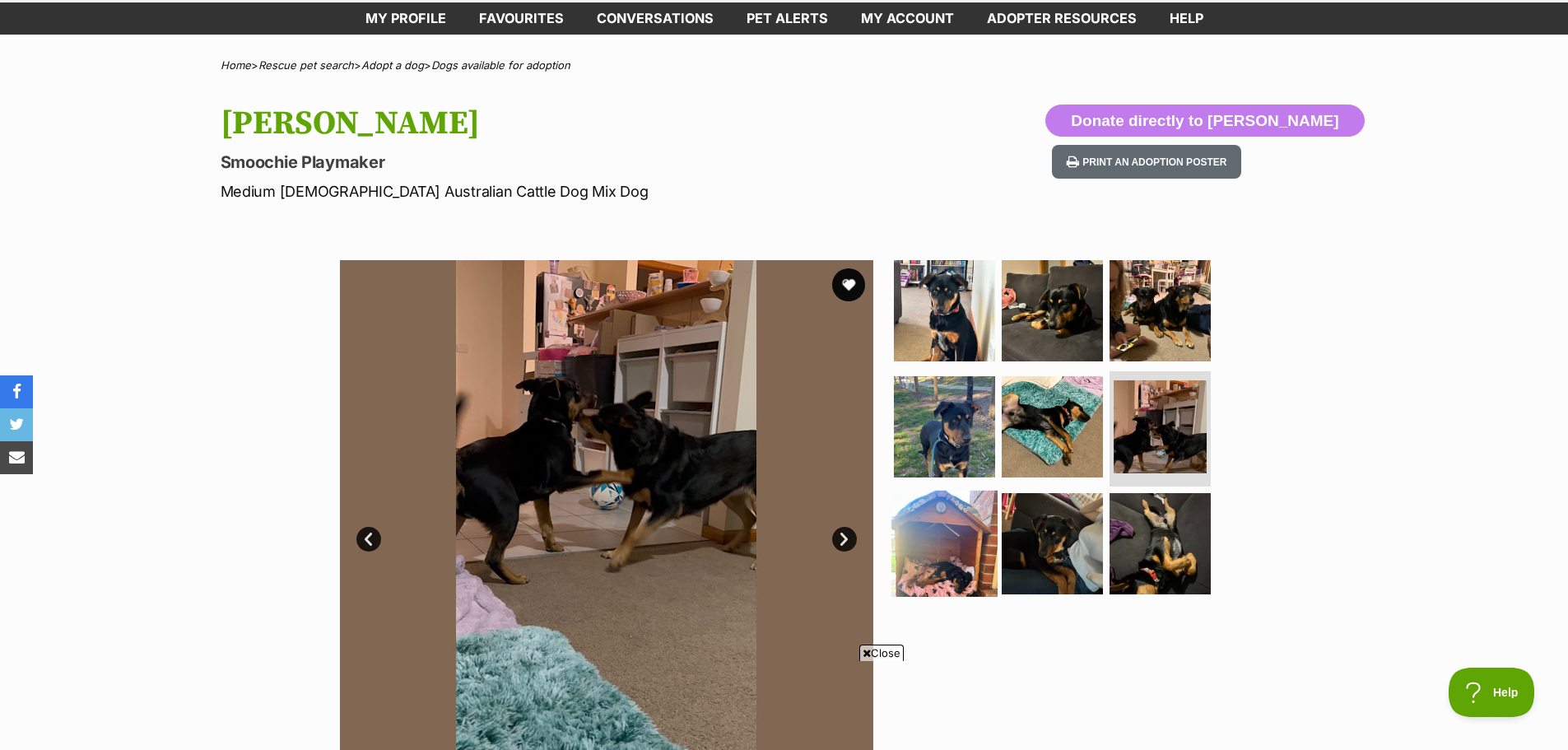
click at [967, 533] on img at bounding box center [944, 544] width 107 height 107
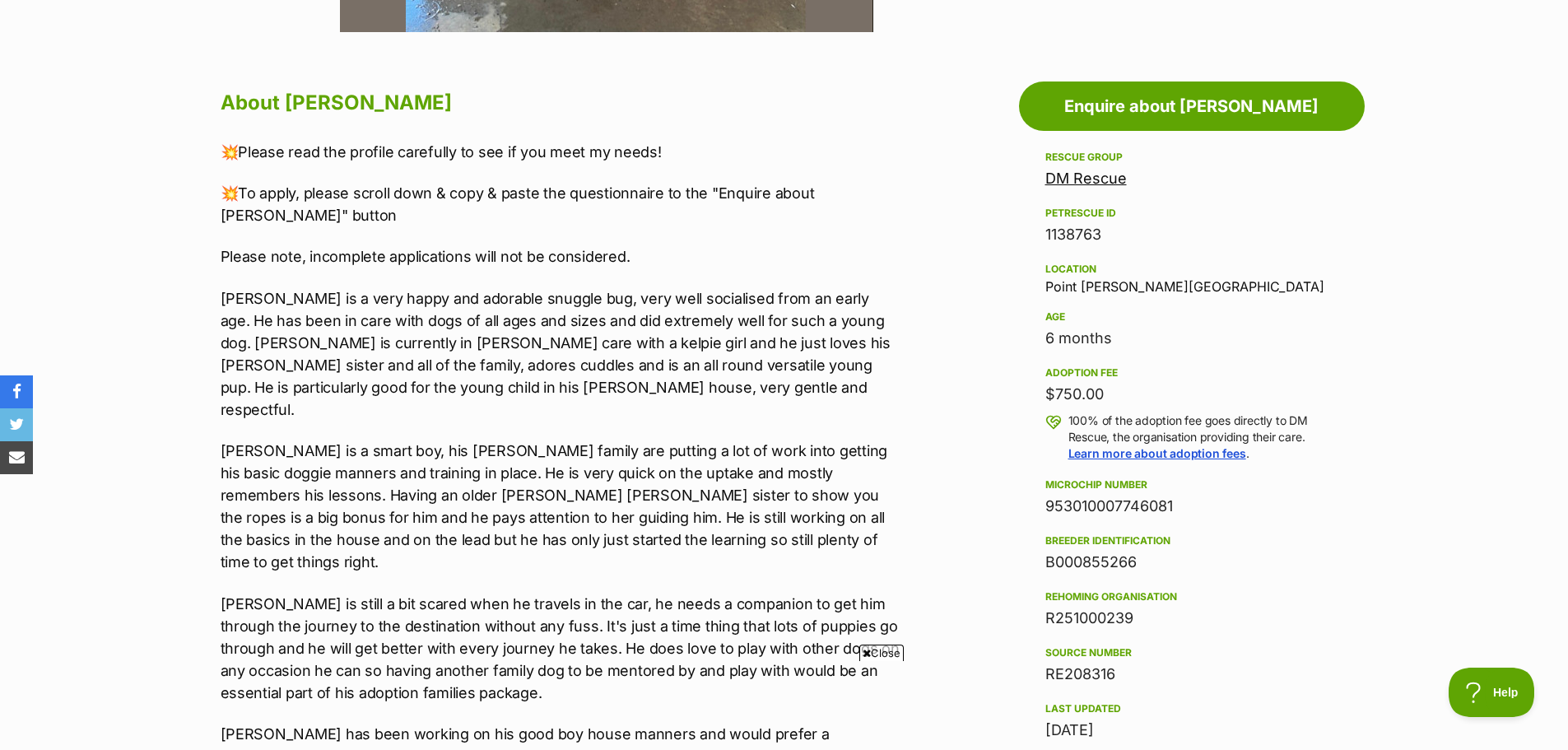
scroll to position [411, 0]
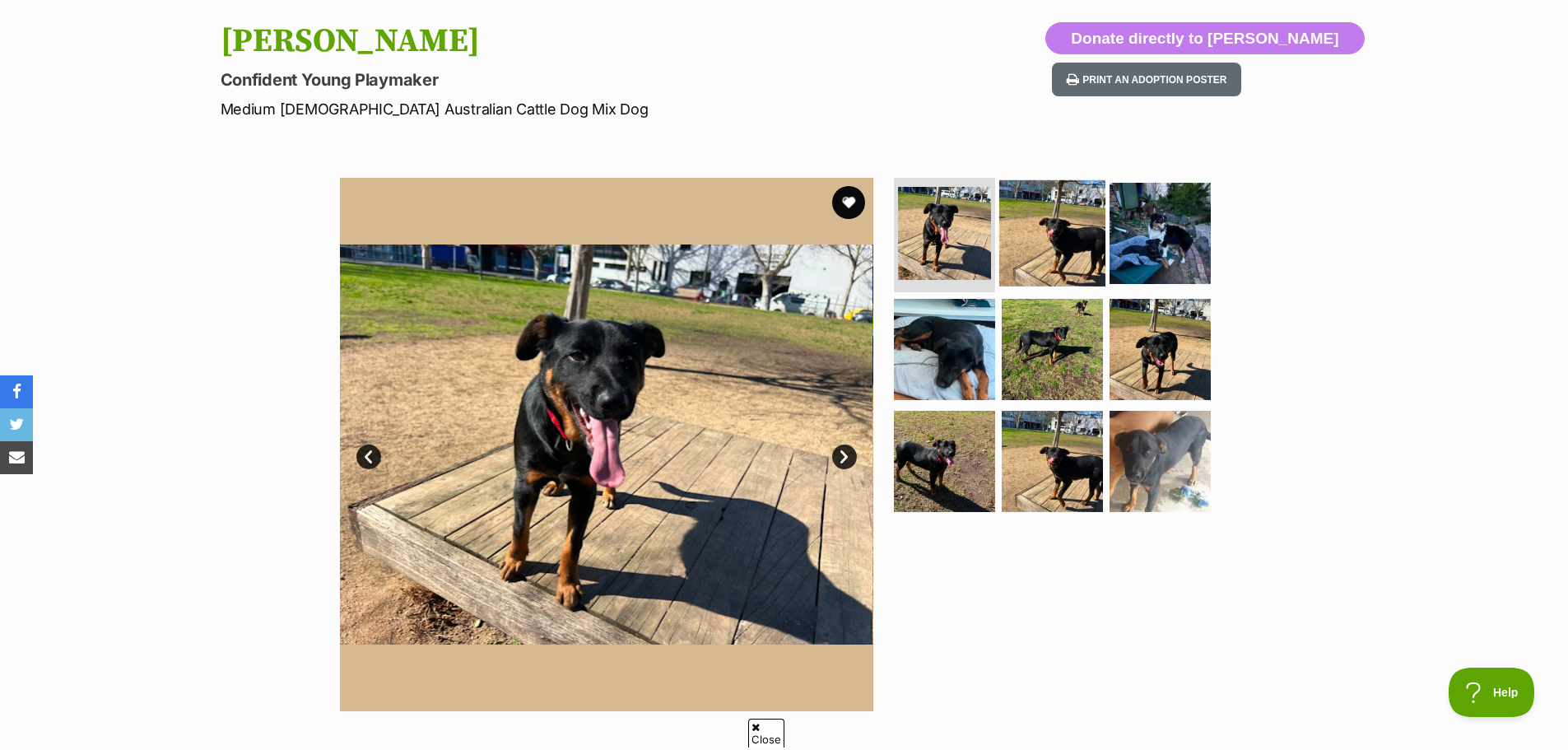
click at [1057, 222] on img at bounding box center [1053, 233] width 107 height 107
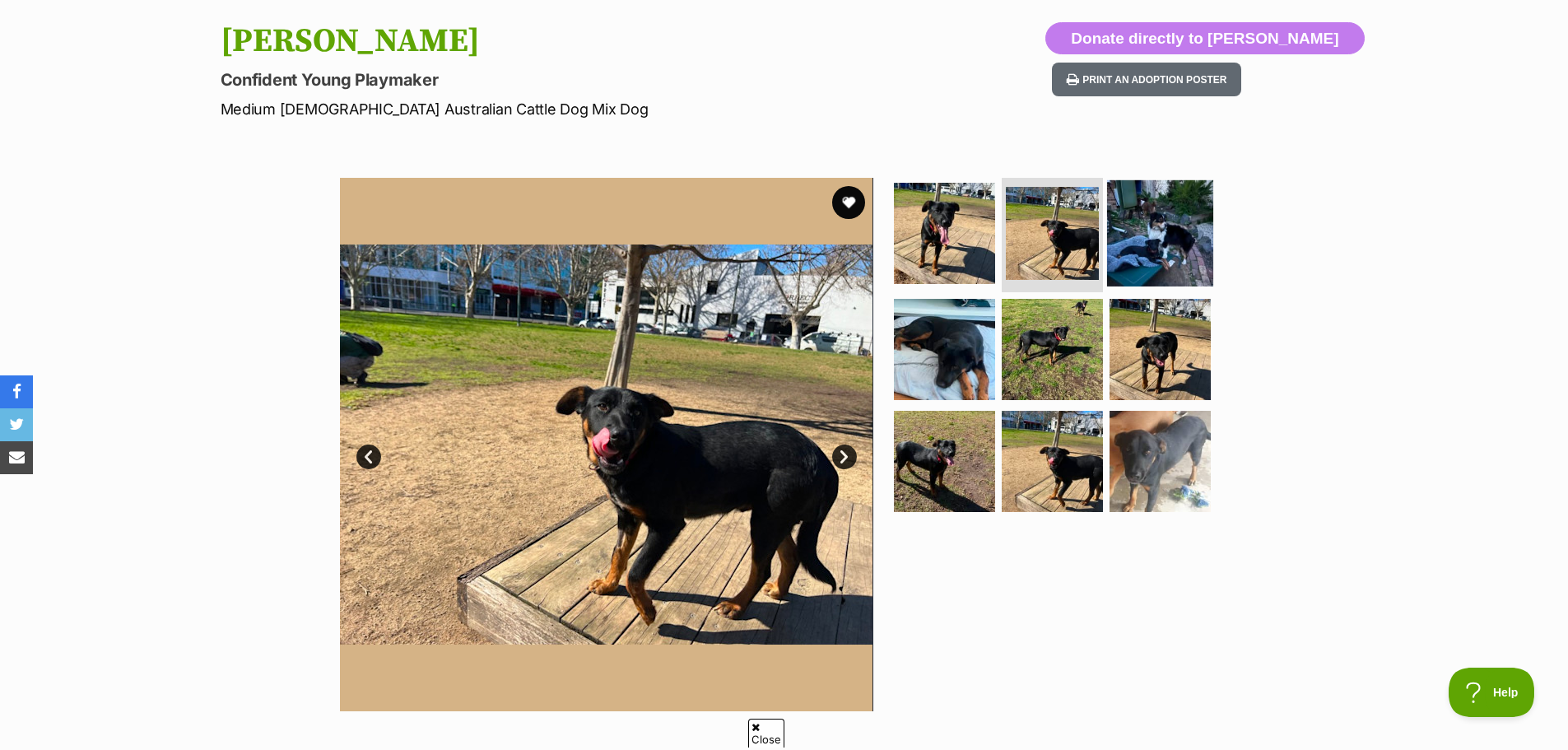
click at [1149, 234] on img at bounding box center [1160, 233] width 107 height 107
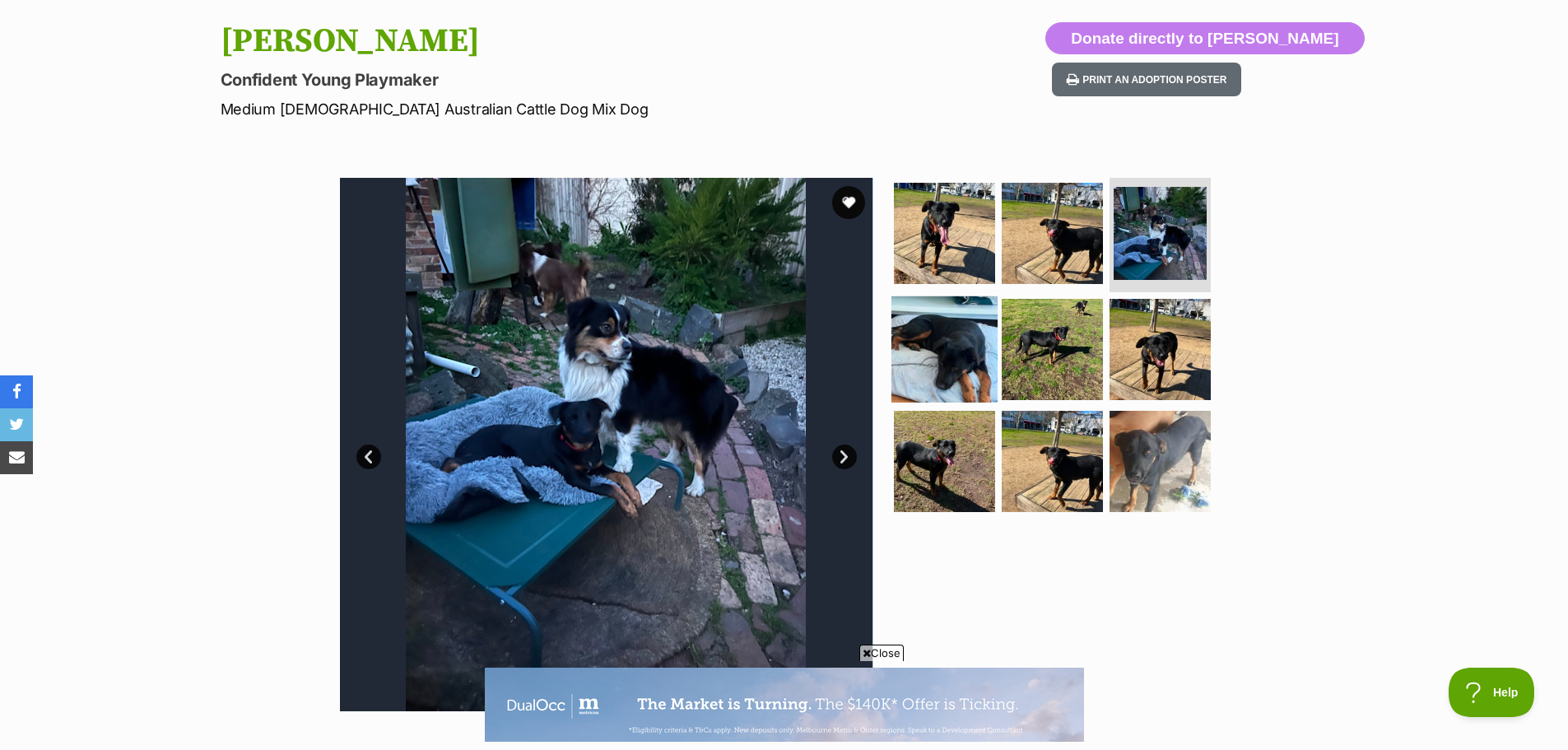
click at [945, 359] on img at bounding box center [944, 350] width 107 height 107
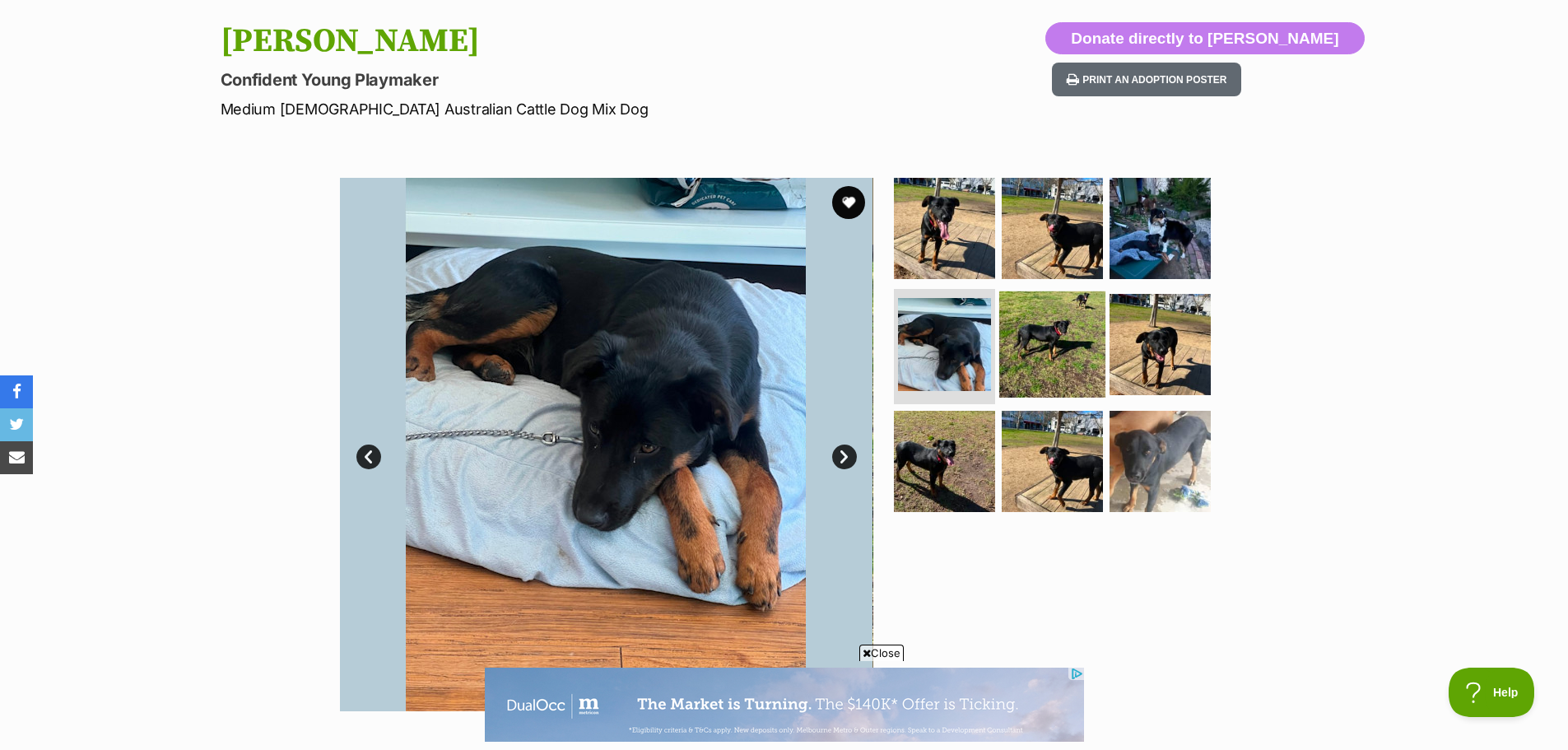
click at [1047, 343] on img at bounding box center [1053, 345] width 107 height 107
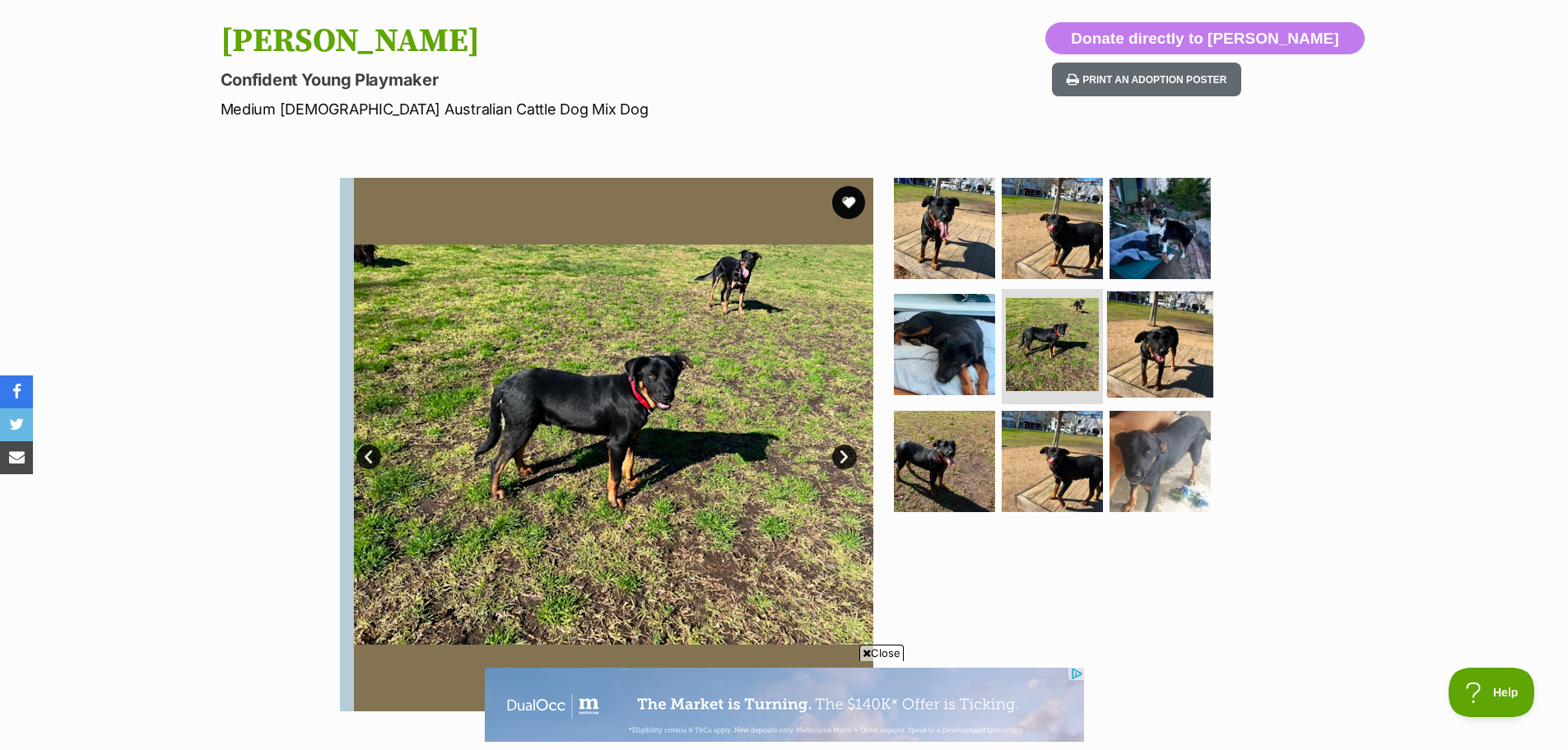
click at [1169, 359] on img at bounding box center [1160, 345] width 107 height 107
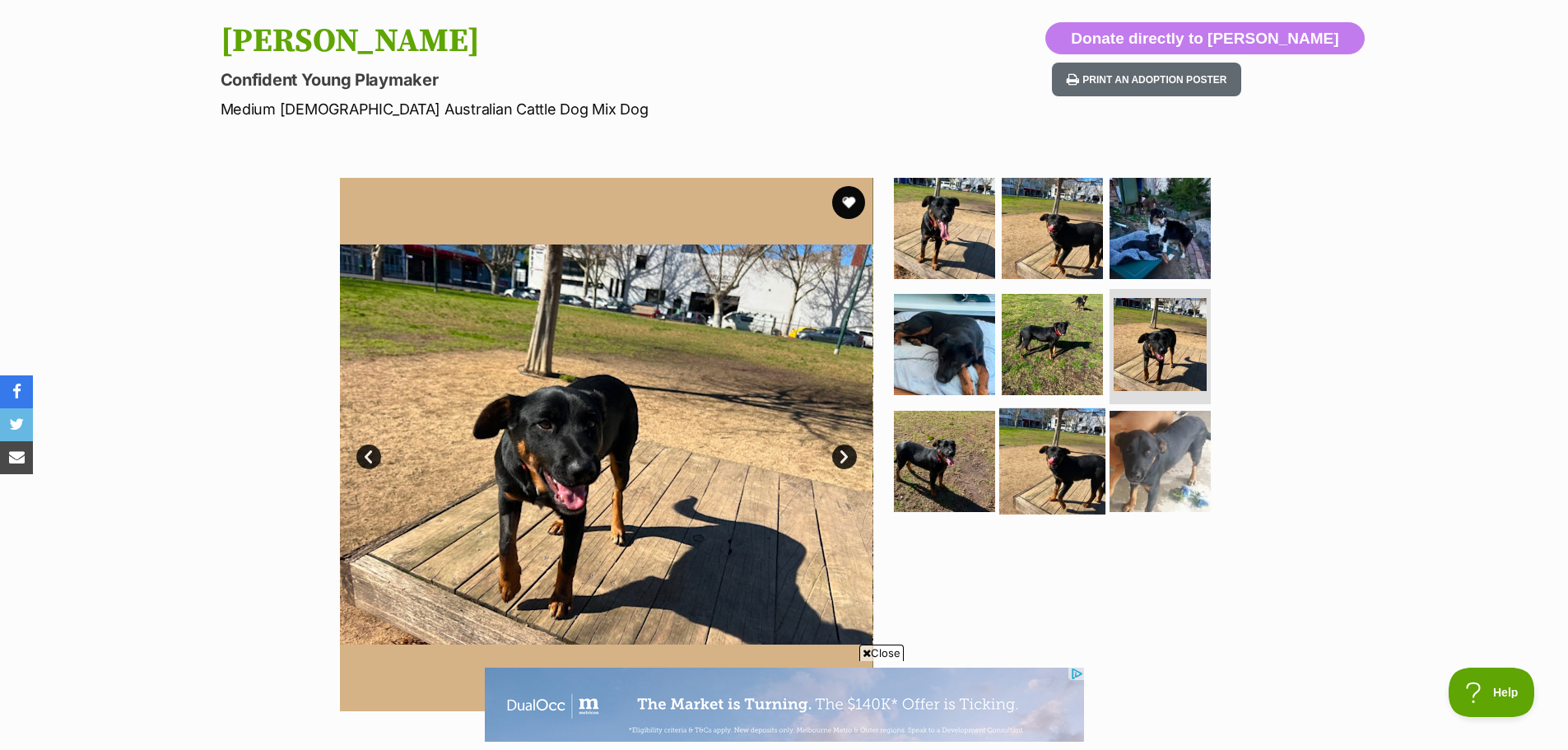
click at [1000, 457] on img at bounding box center [1053, 462] width 107 height 107
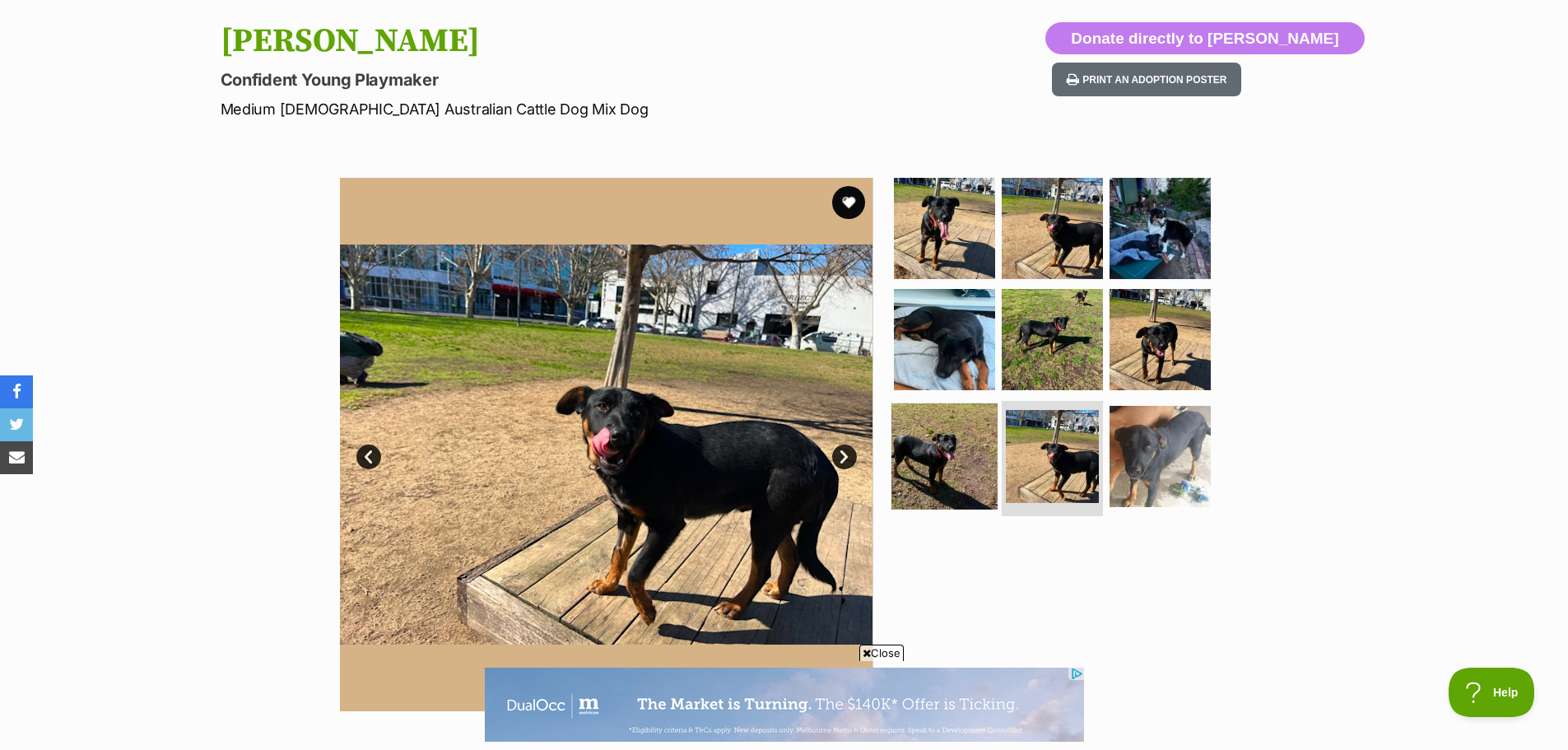
click at [973, 463] on img at bounding box center [944, 456] width 107 height 107
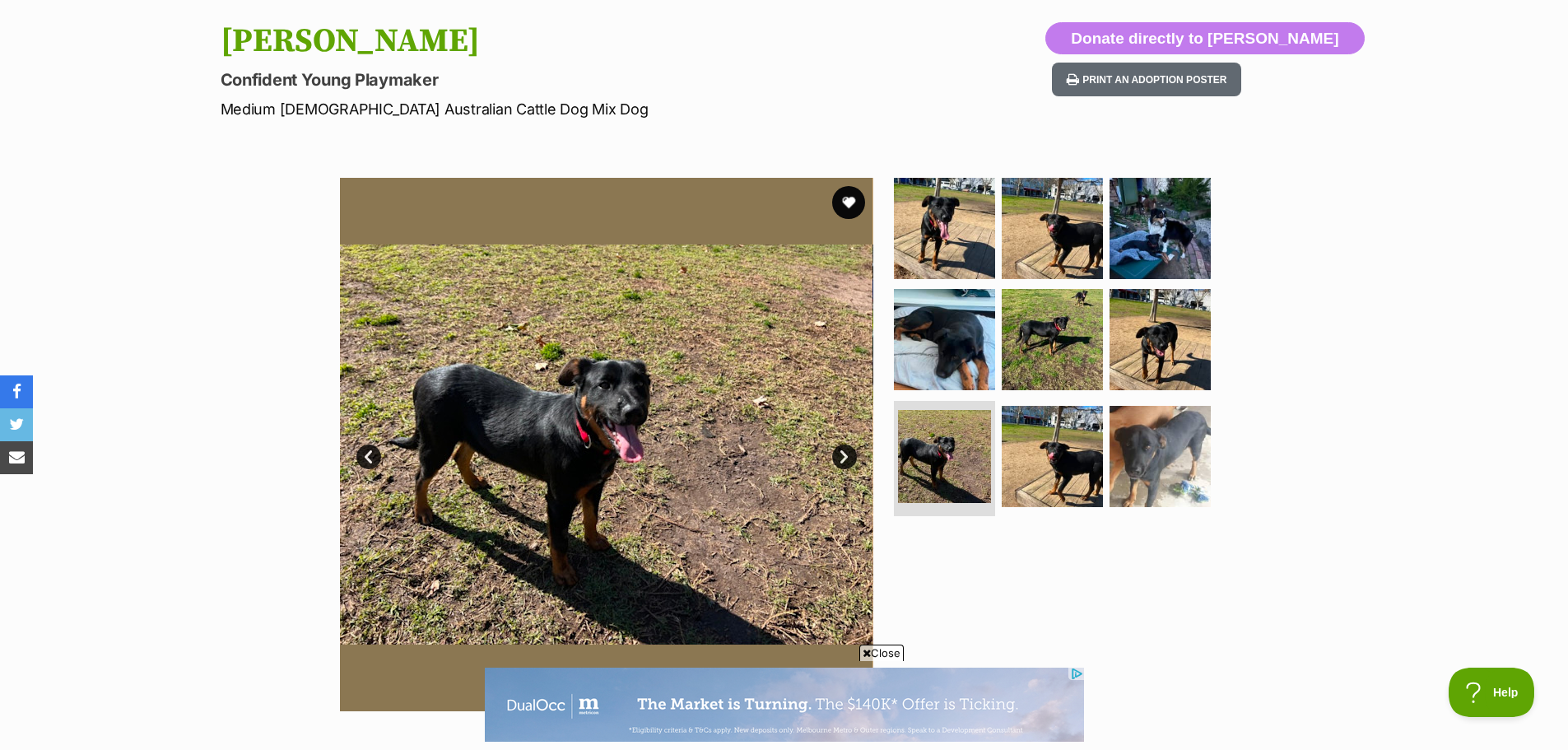
click at [1236, 440] on section "Available 7 of 9 images 7 of 9 images 7 of 9 images 7 of 9 images 7 of 9 images…" at bounding box center [784, 432] width 939 height 558
click at [1165, 448] on img at bounding box center [1160, 456] width 107 height 107
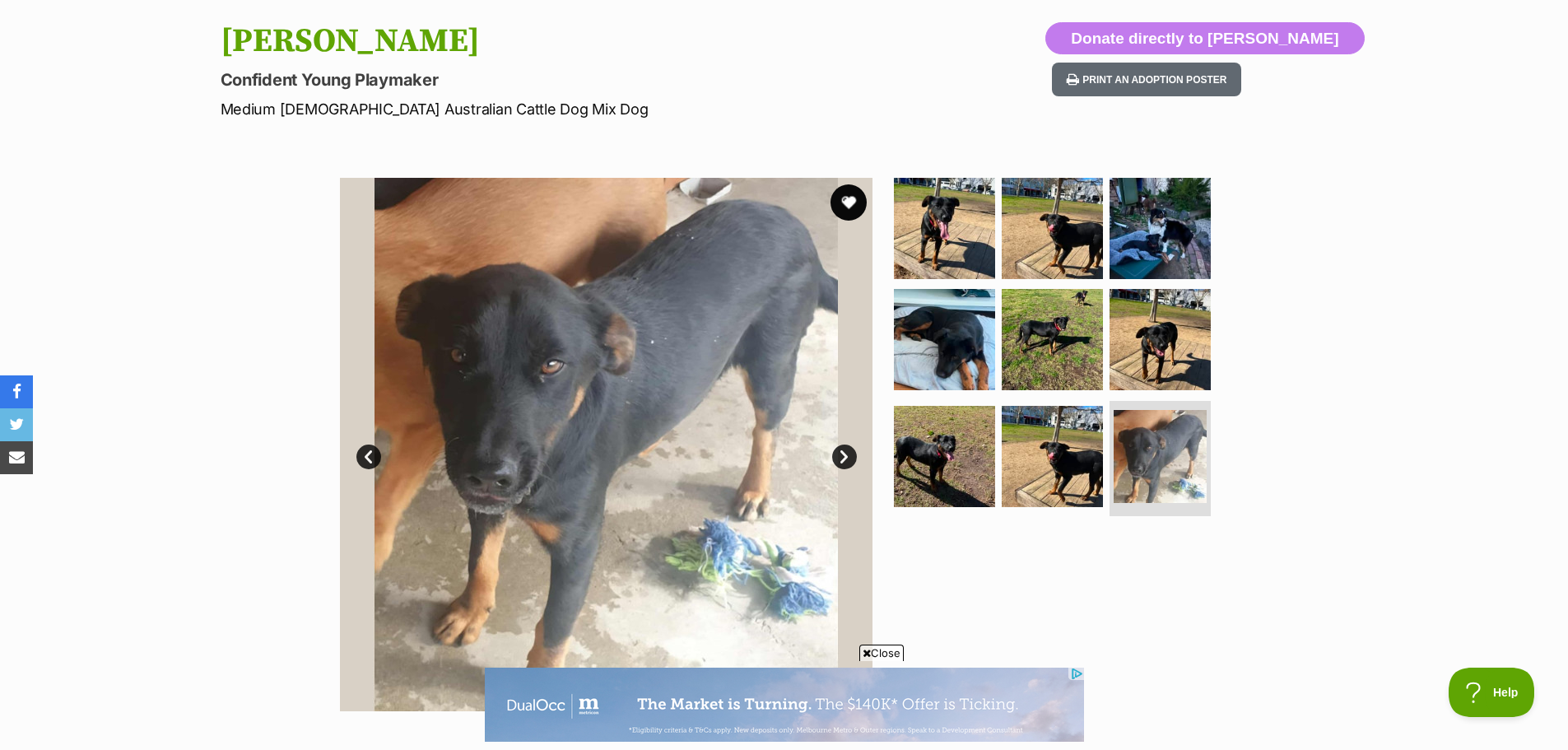
click at [848, 199] on button "favourite" at bounding box center [848, 202] width 36 height 36
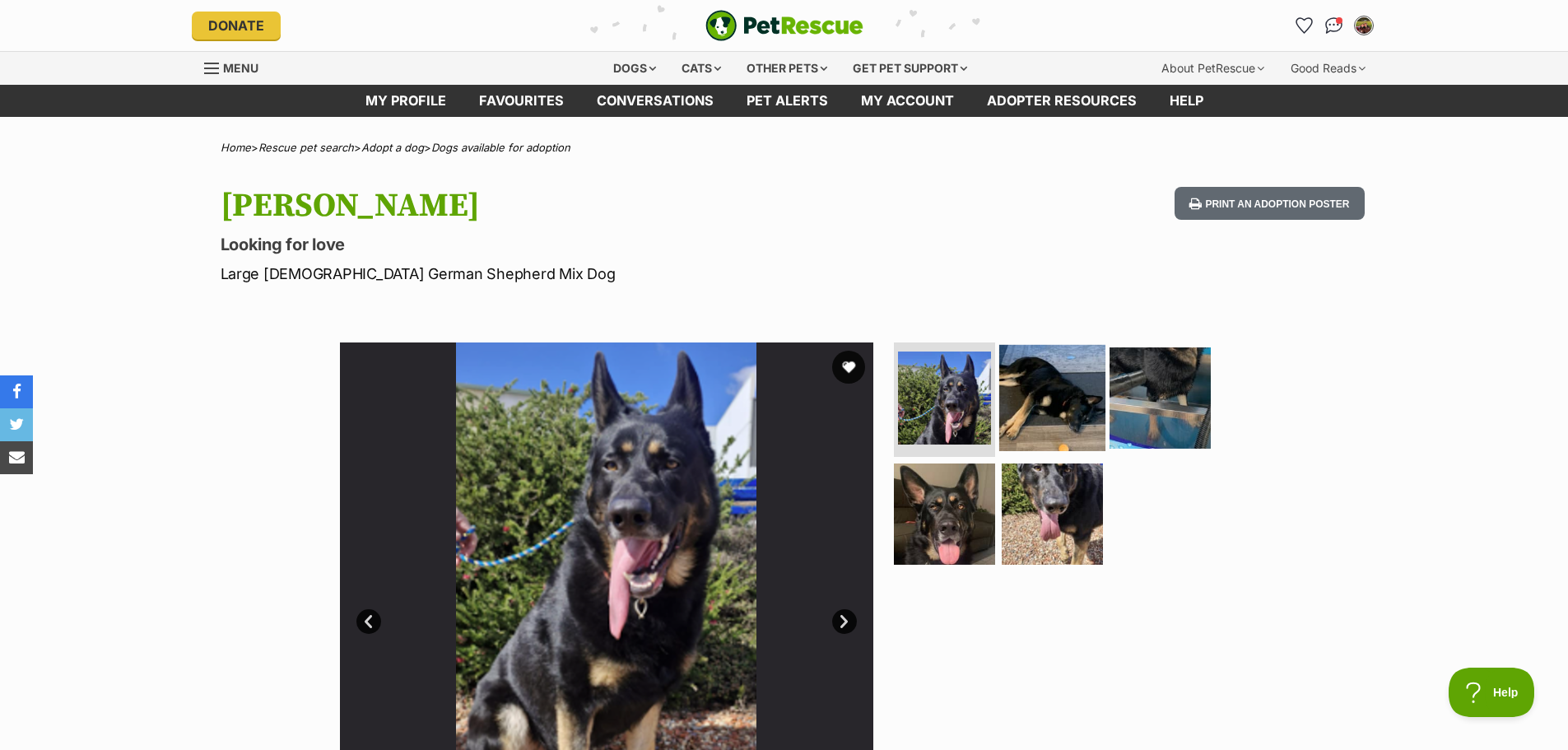
click at [1022, 368] on img at bounding box center [1053, 397] width 107 height 107
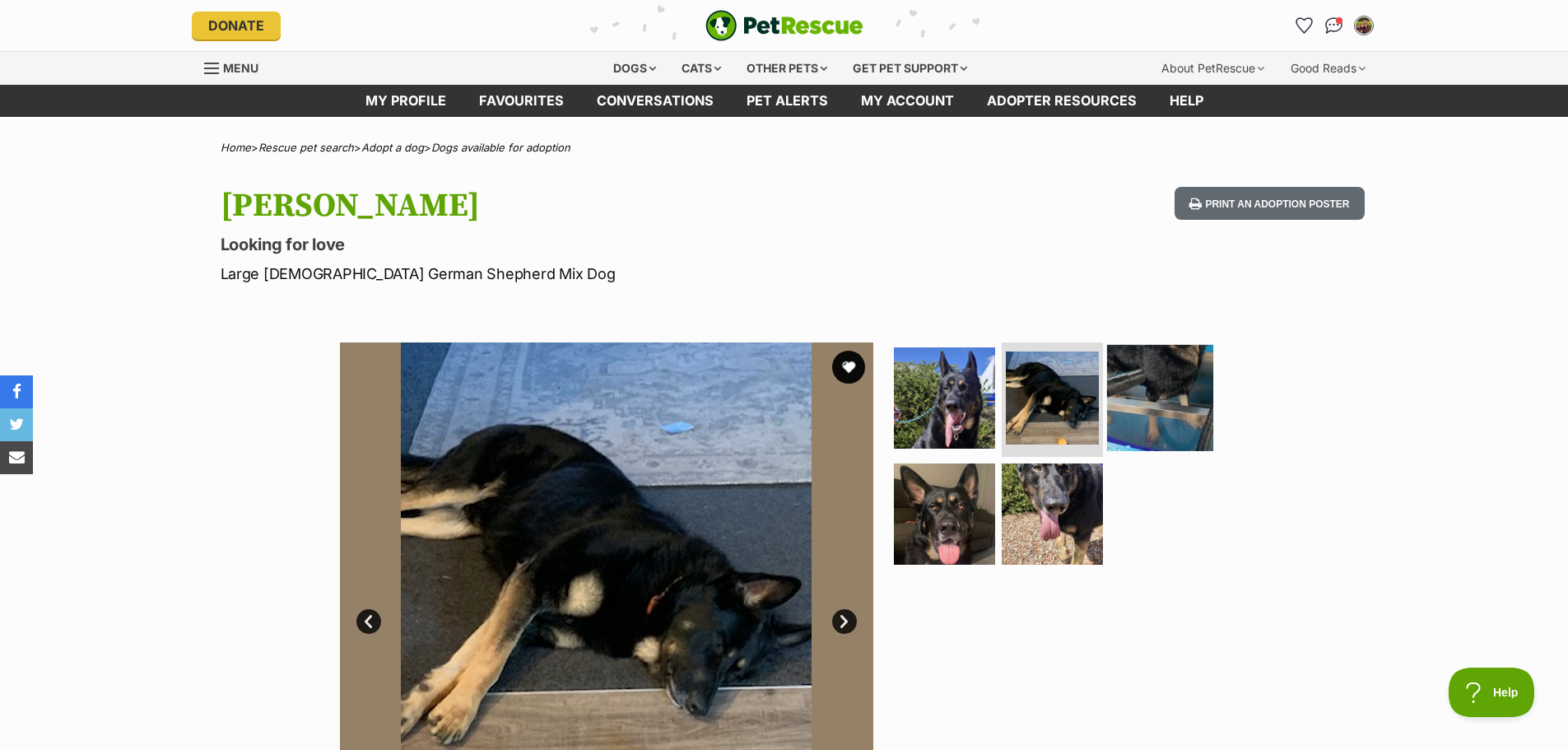
click at [1152, 413] on img at bounding box center [1160, 397] width 107 height 107
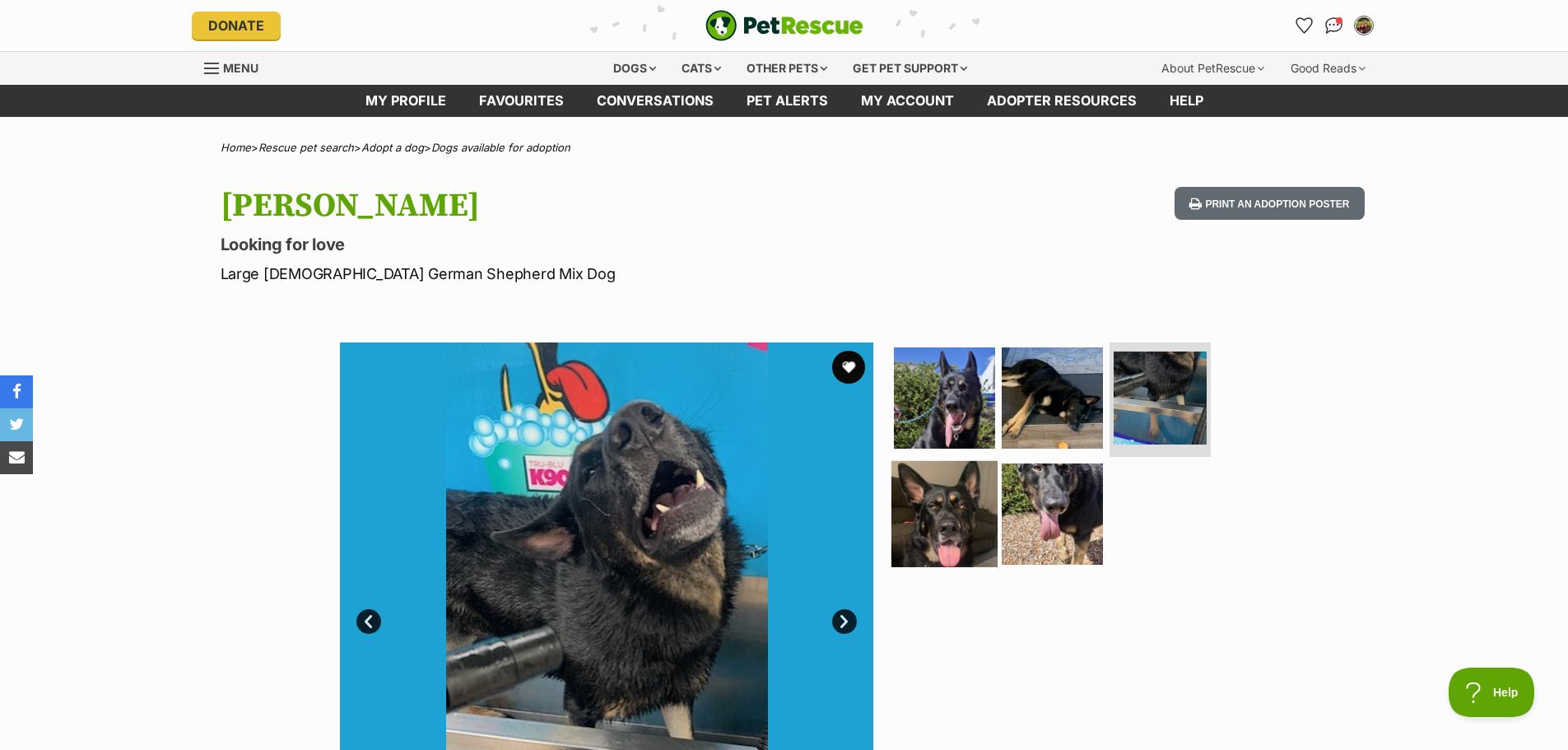
click at [993, 498] on img at bounding box center [944, 514] width 107 height 107
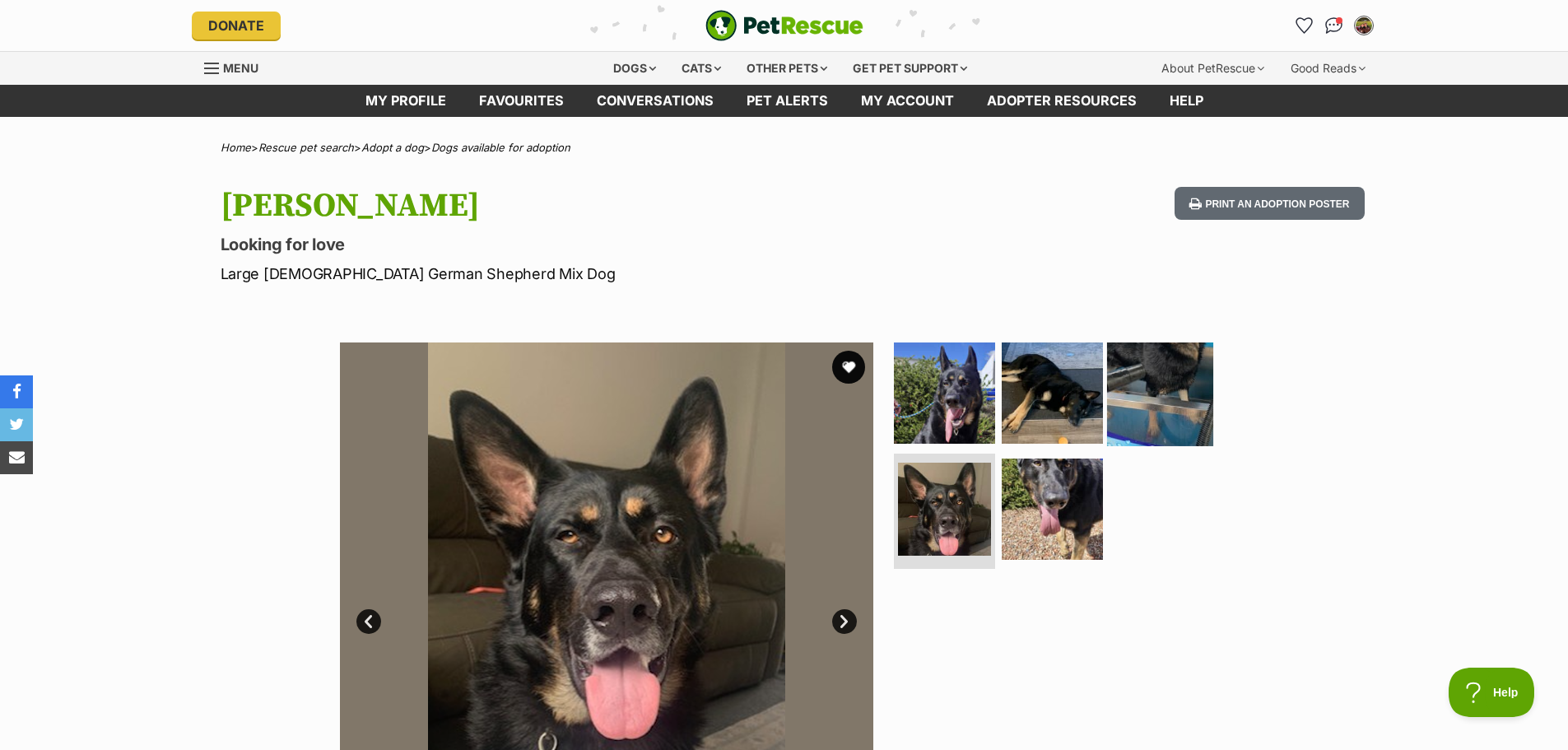
click at [1138, 396] on img at bounding box center [1160, 393] width 107 height 107
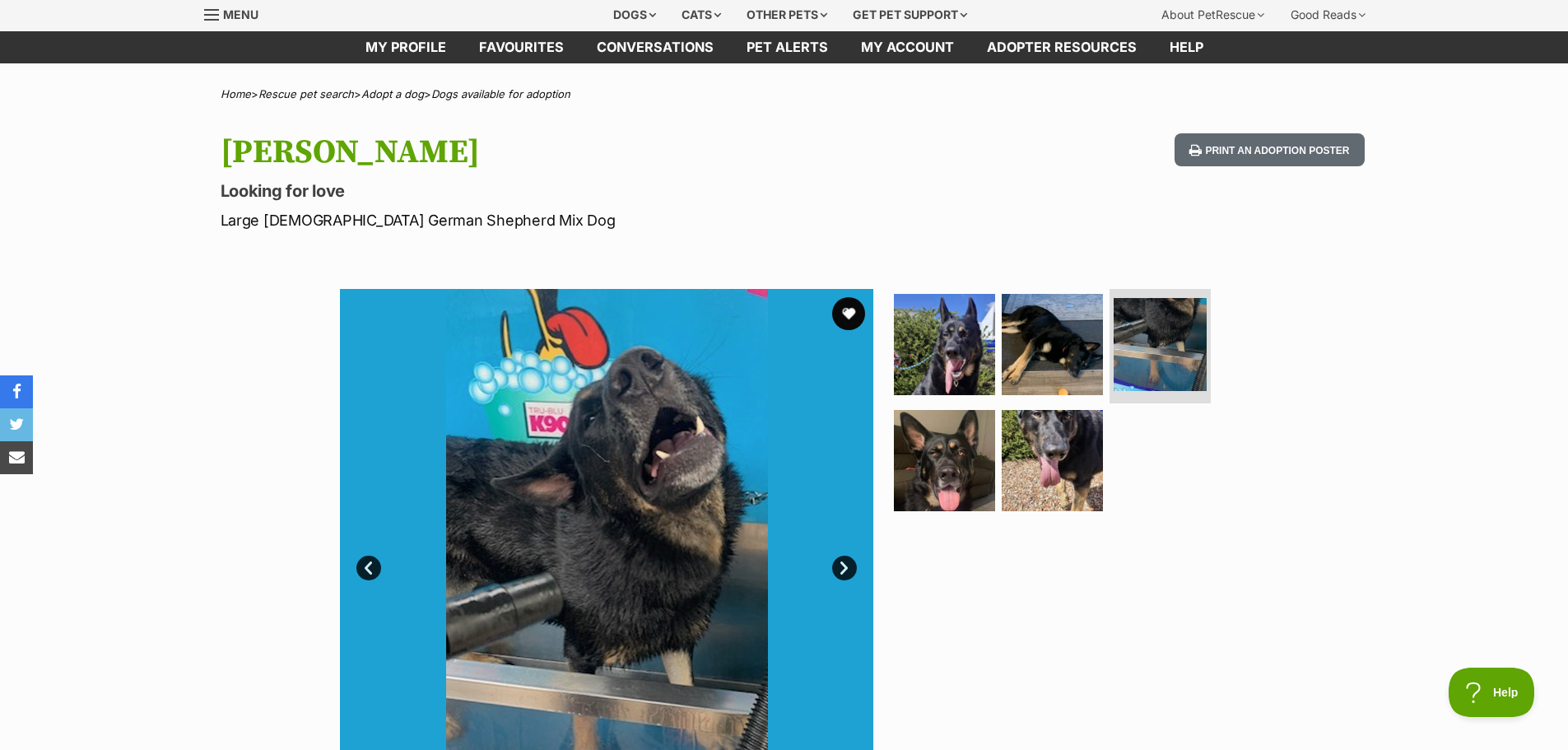
scroll to position [82, 0]
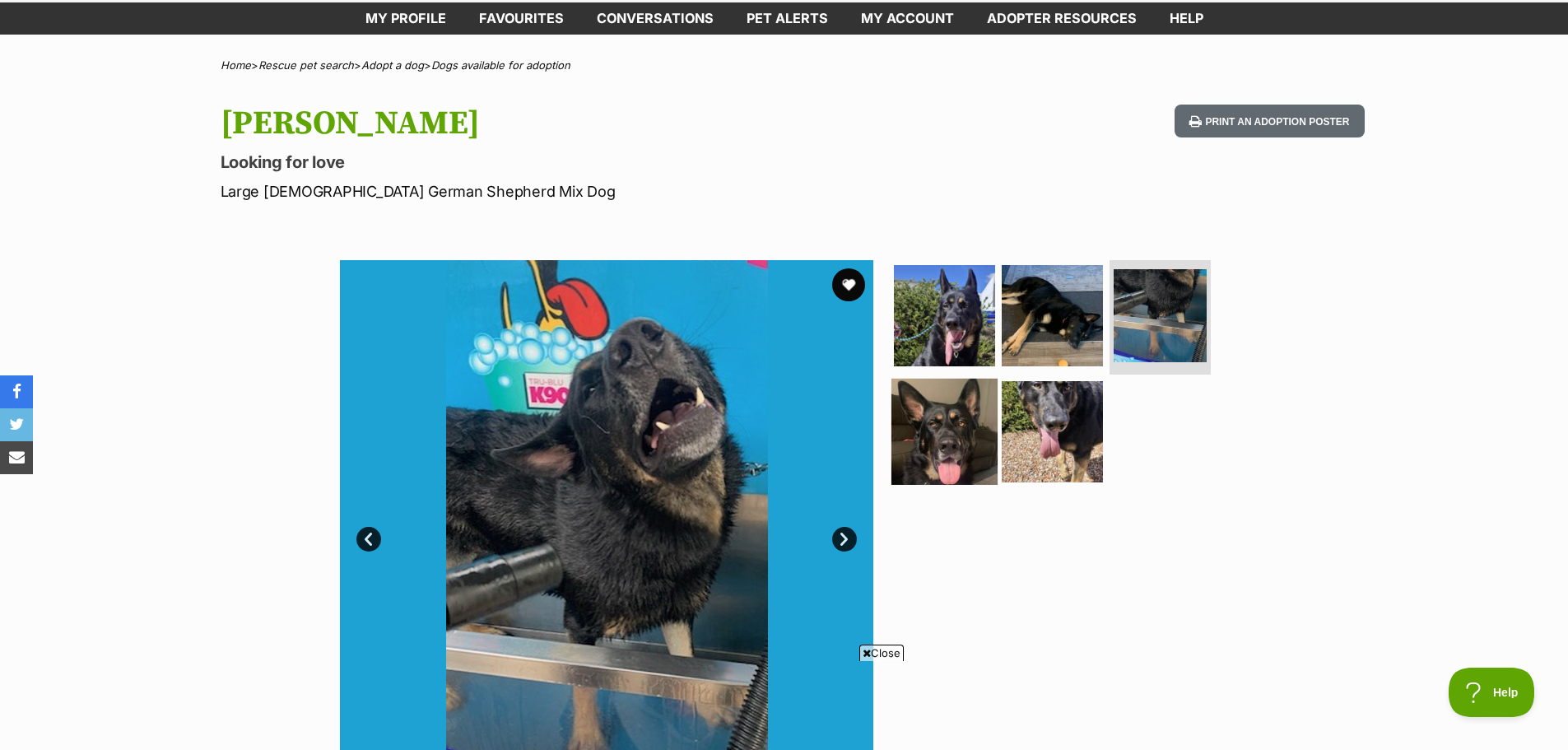
click at [957, 446] on img at bounding box center [944, 432] width 107 height 107
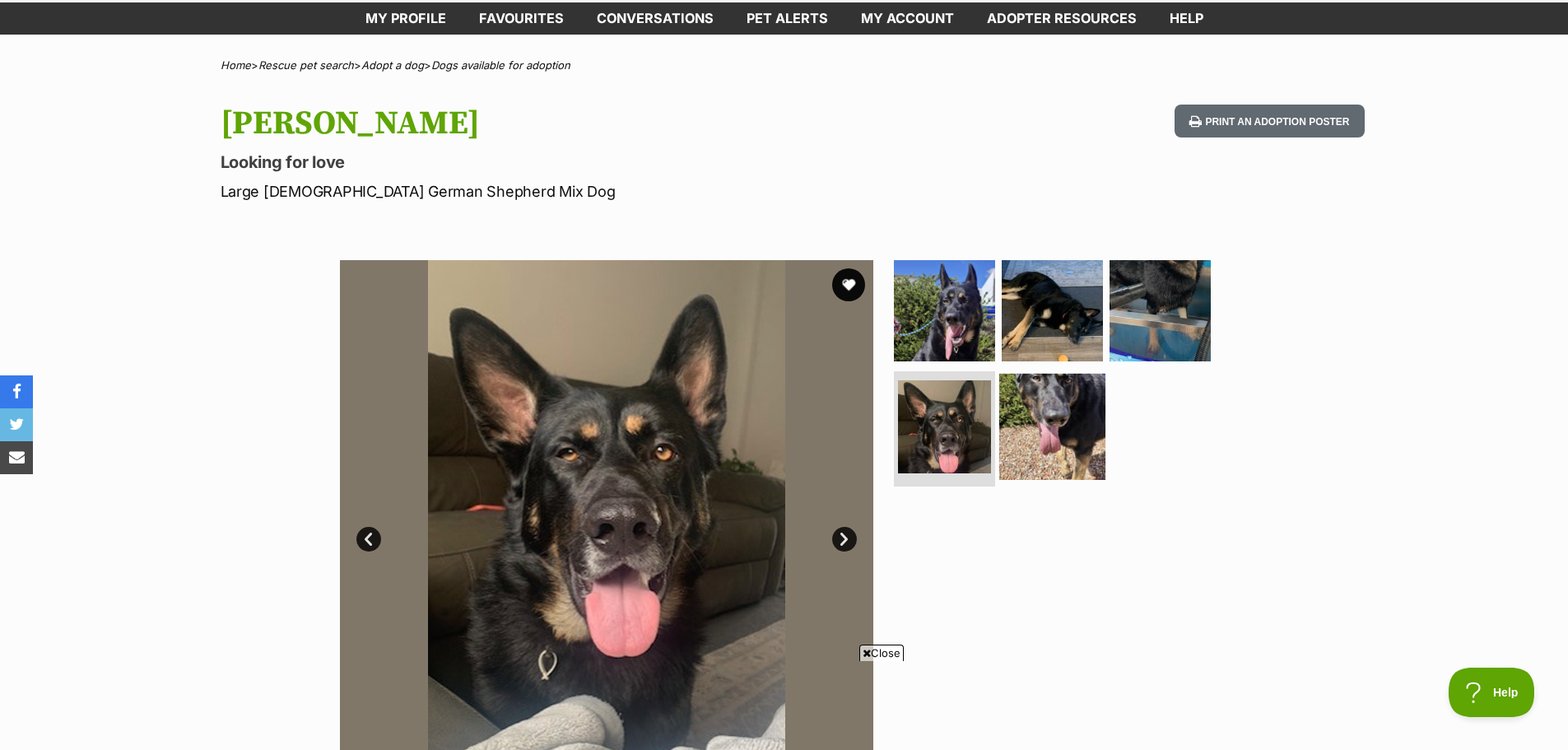
click at [1030, 432] on img at bounding box center [1053, 427] width 107 height 107
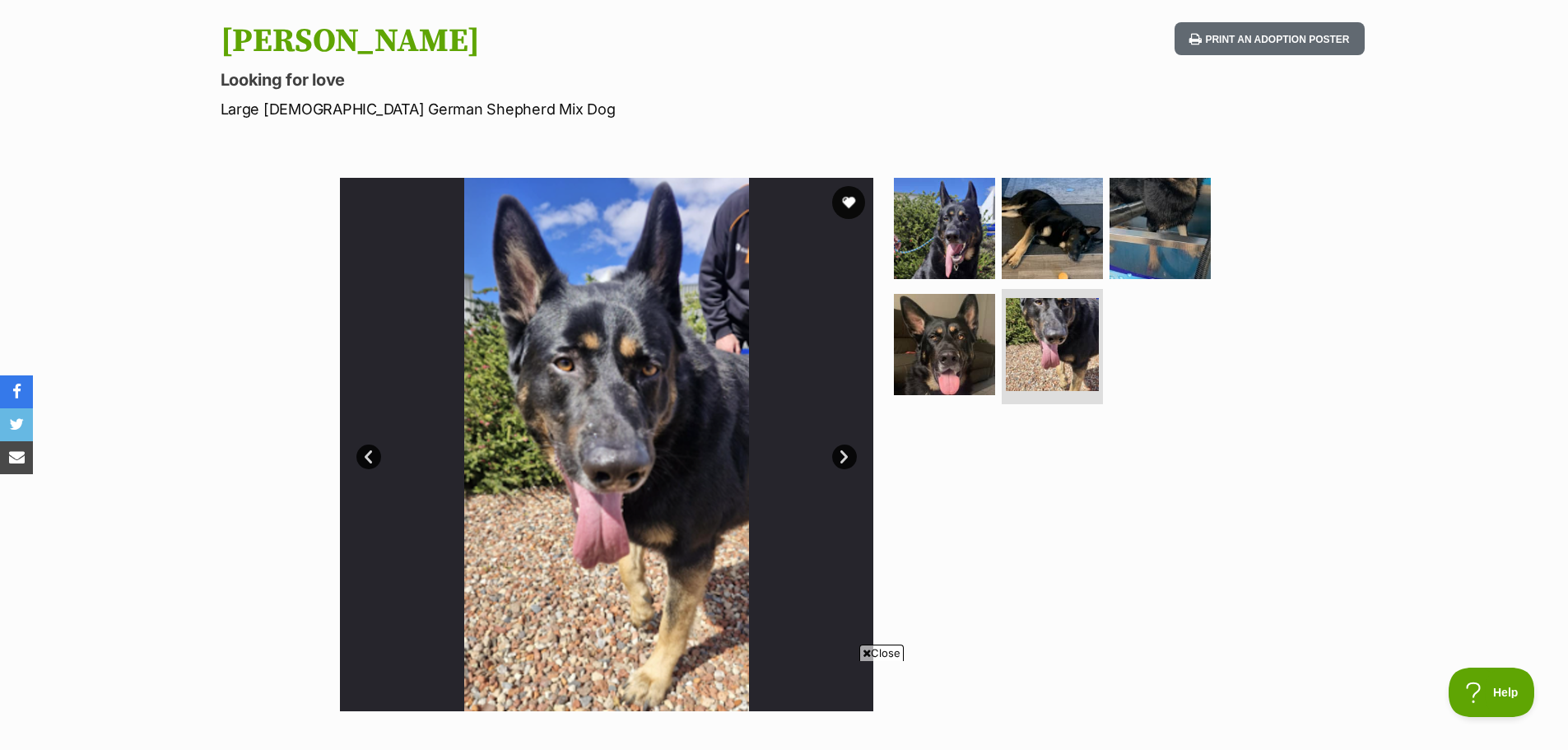
scroll to position [0, 0]
click at [942, 340] on img at bounding box center [944, 345] width 107 height 107
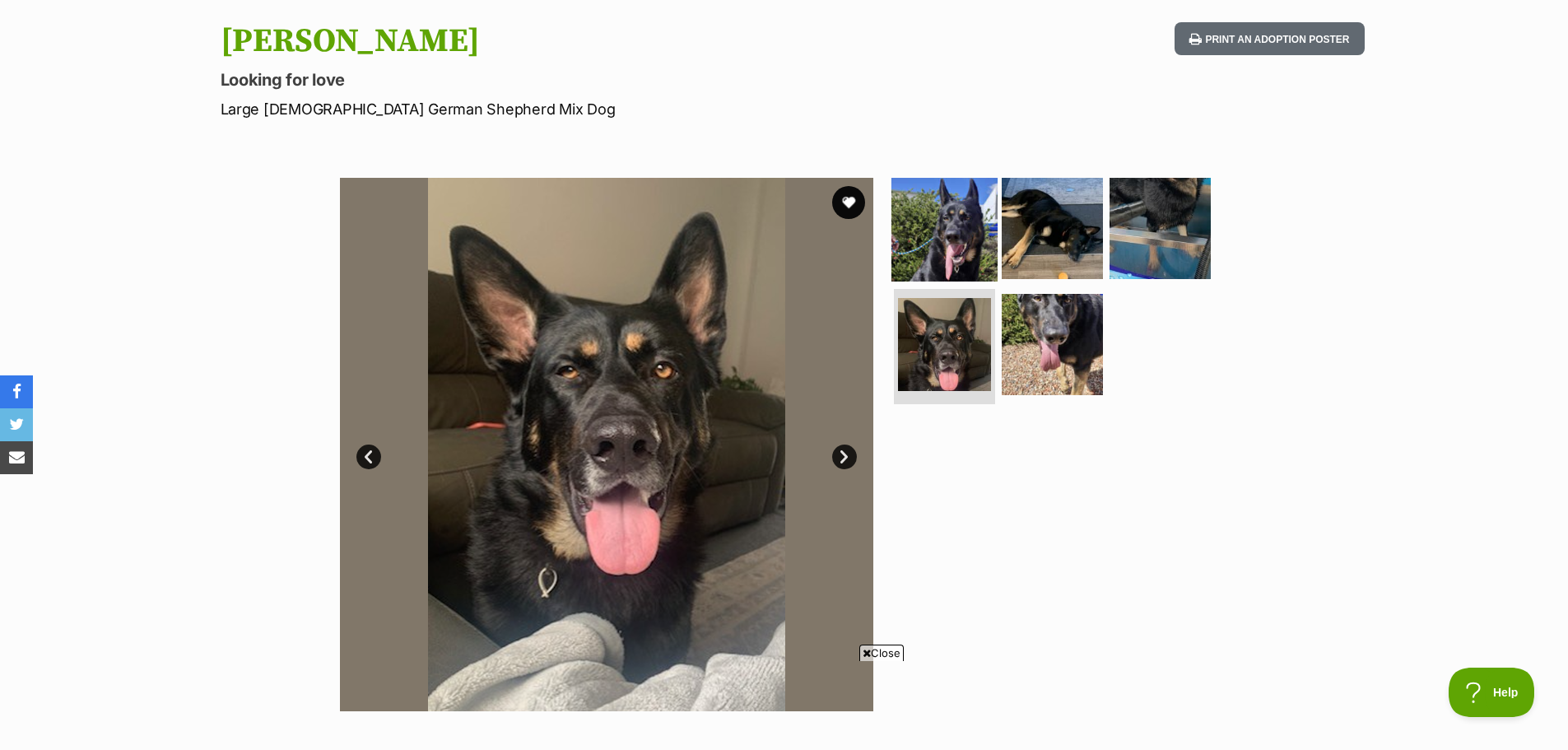
click at [943, 230] on img at bounding box center [944, 228] width 107 height 107
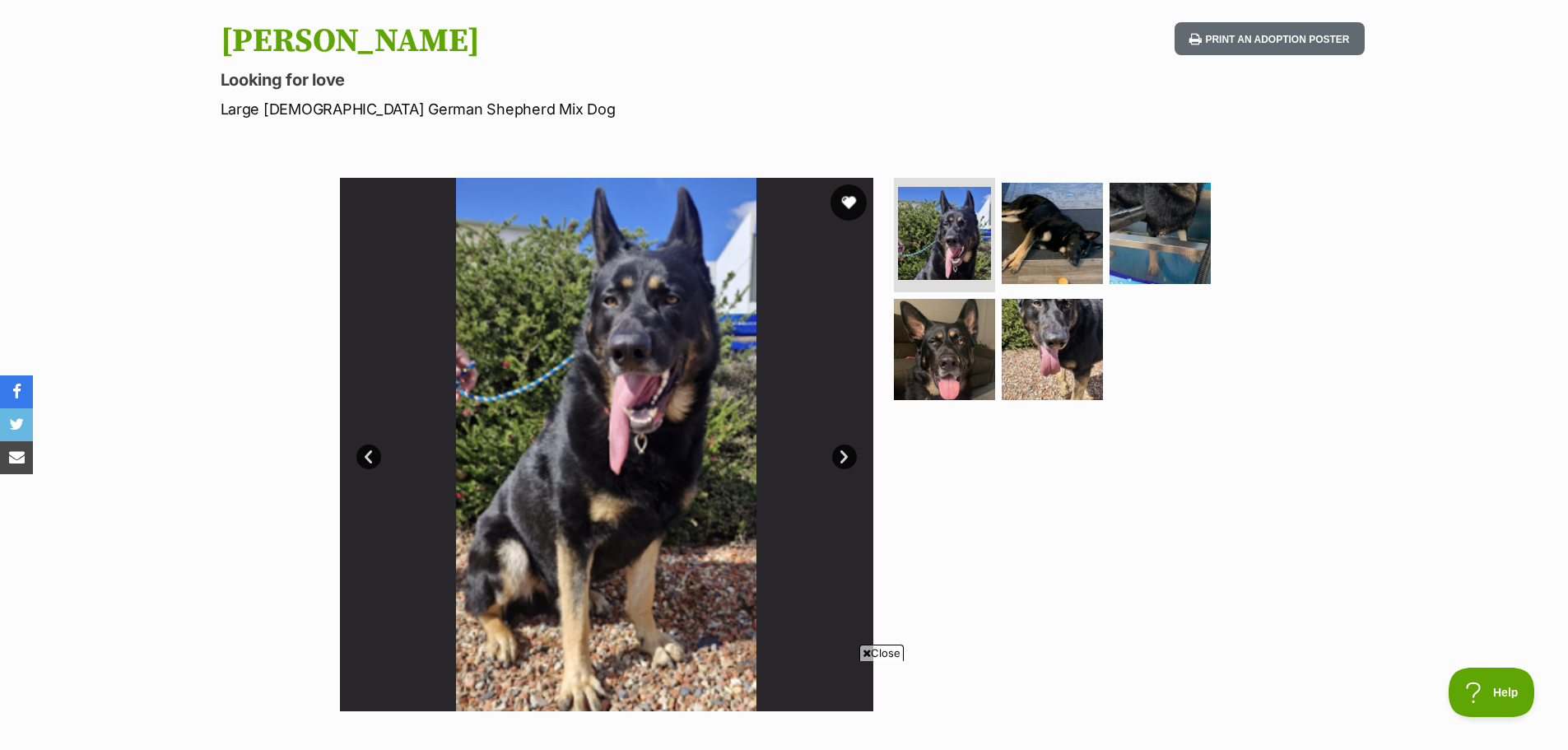
click at [850, 200] on button "favourite" at bounding box center [848, 202] width 36 height 36
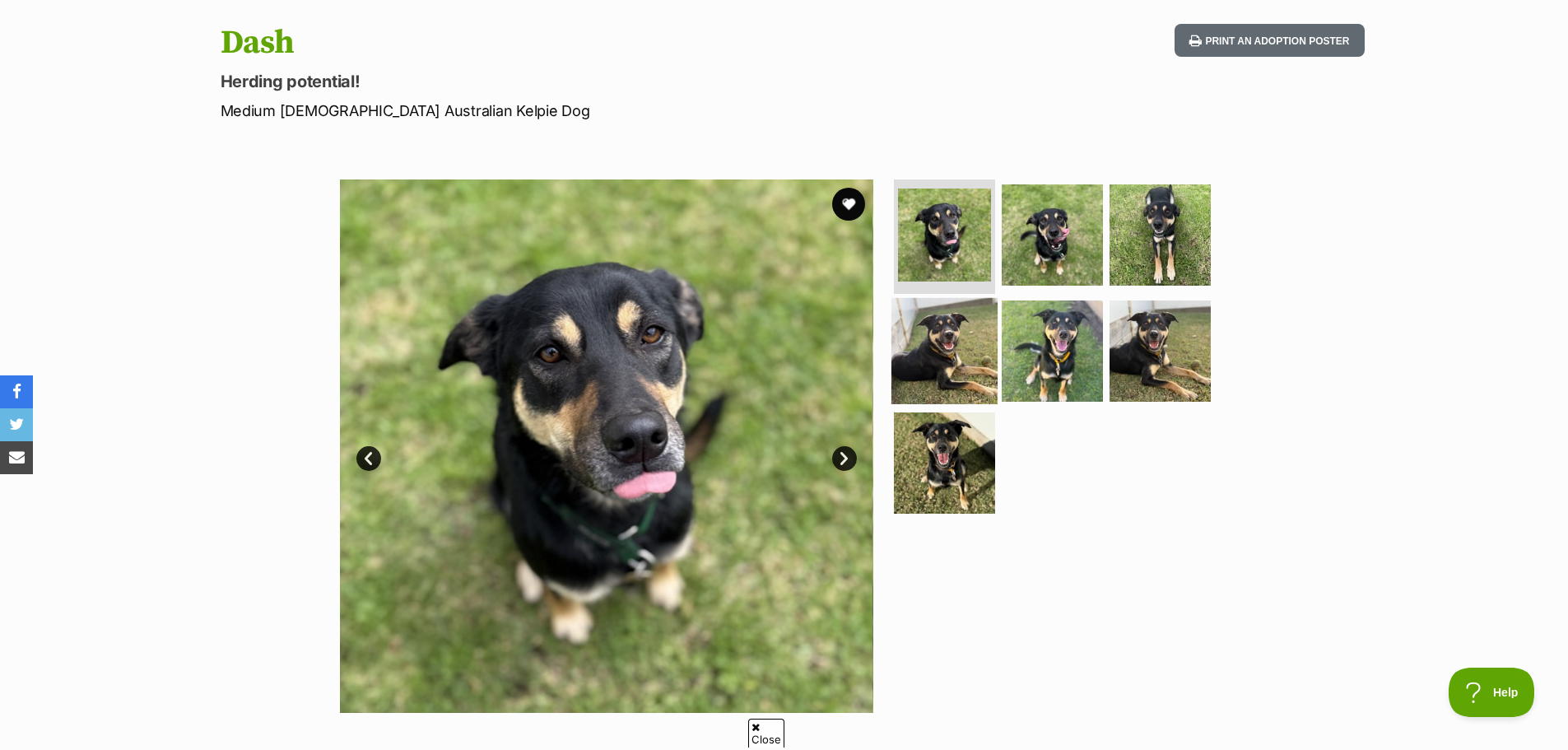
scroll to position [165, 0]
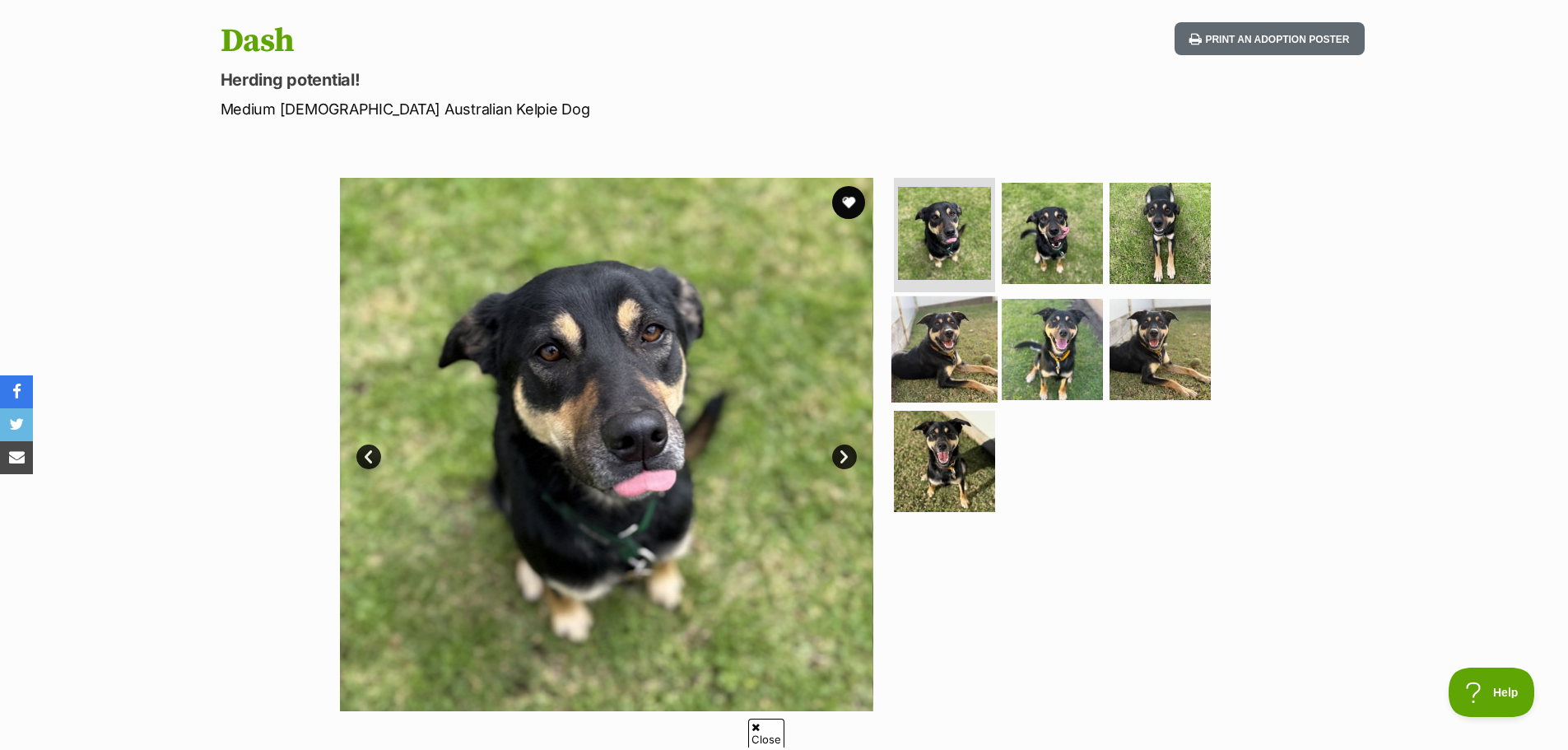
click at [966, 334] on img at bounding box center [944, 350] width 107 height 107
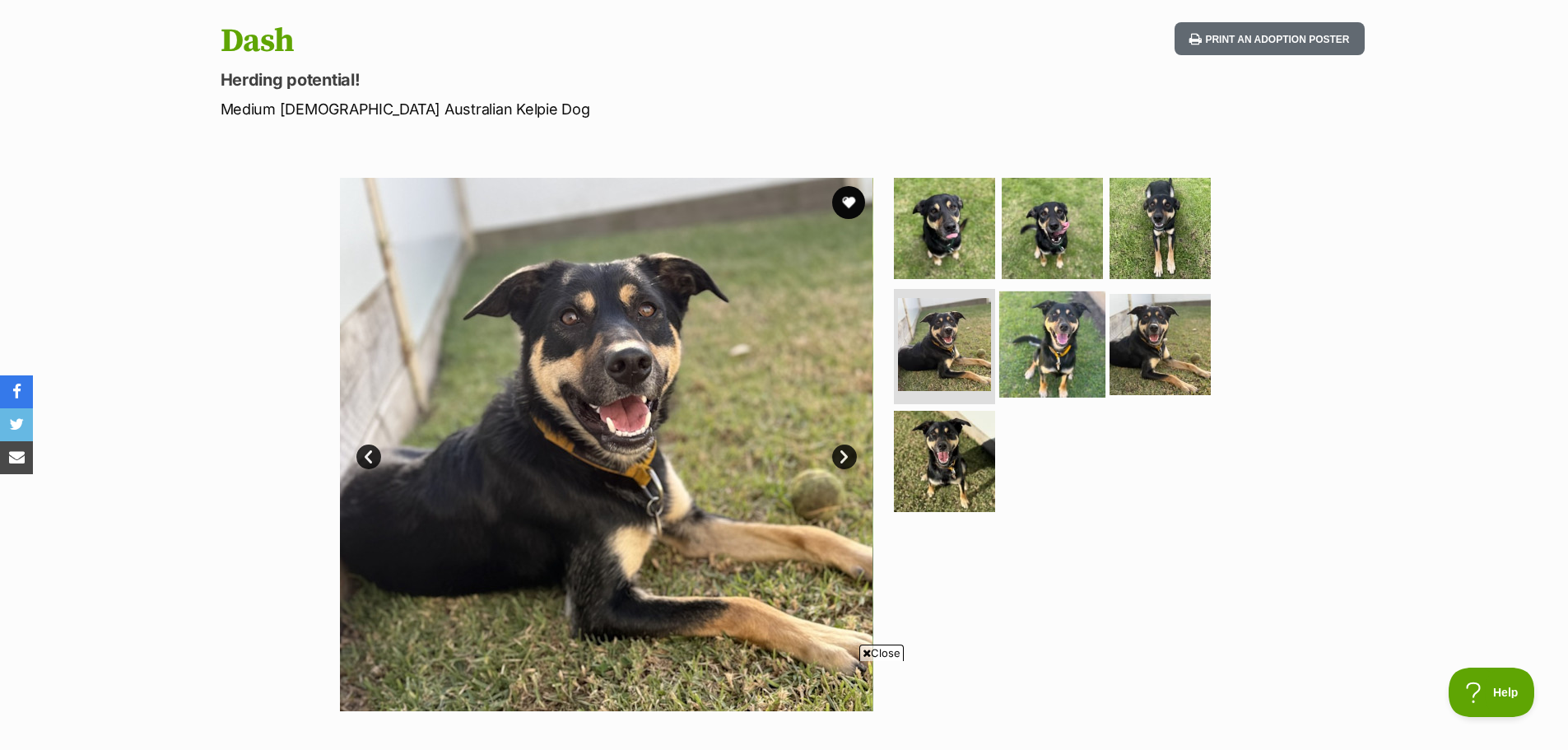
scroll to position [0, 0]
click at [1043, 334] on img at bounding box center [1053, 345] width 107 height 107
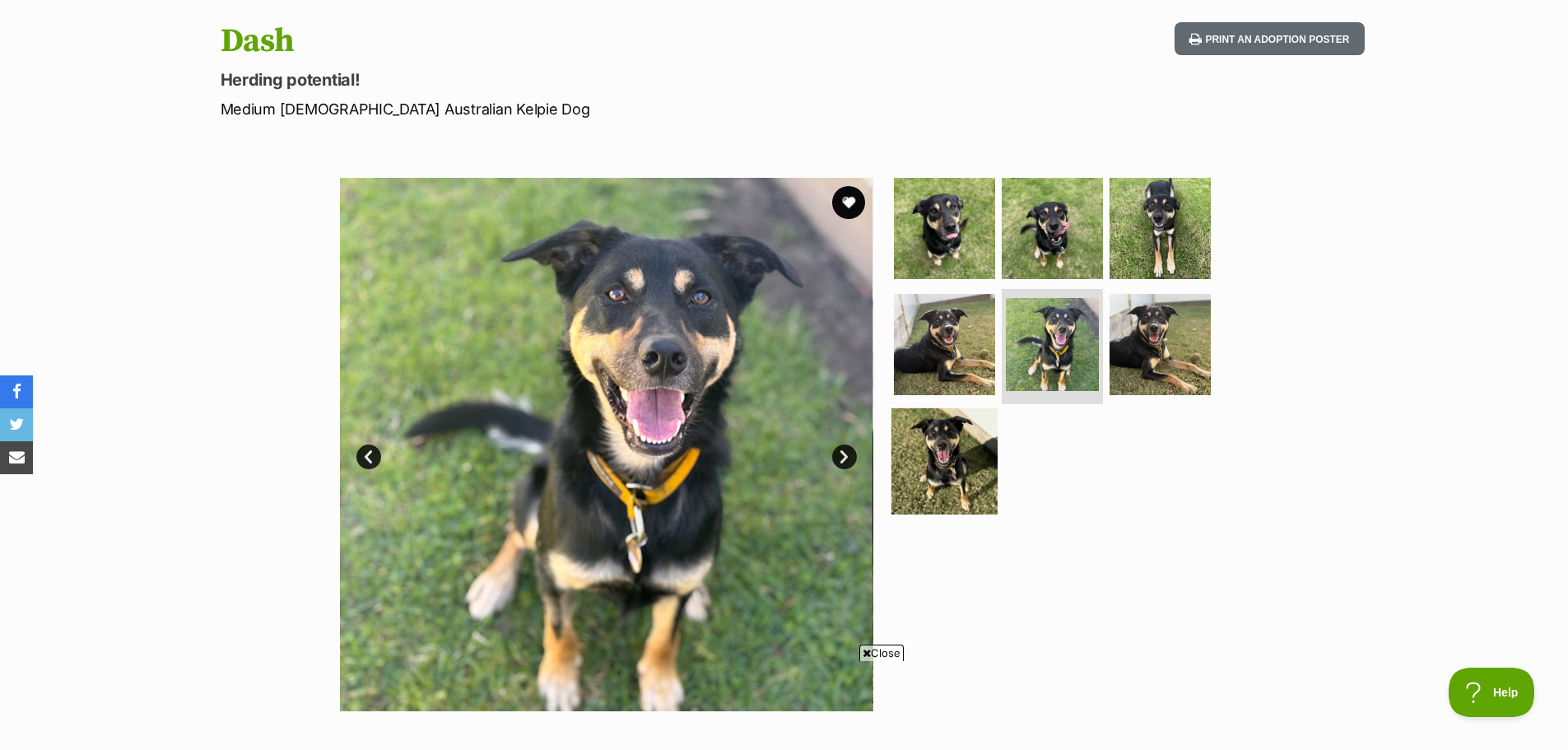
click at [904, 457] on img at bounding box center [944, 462] width 107 height 107
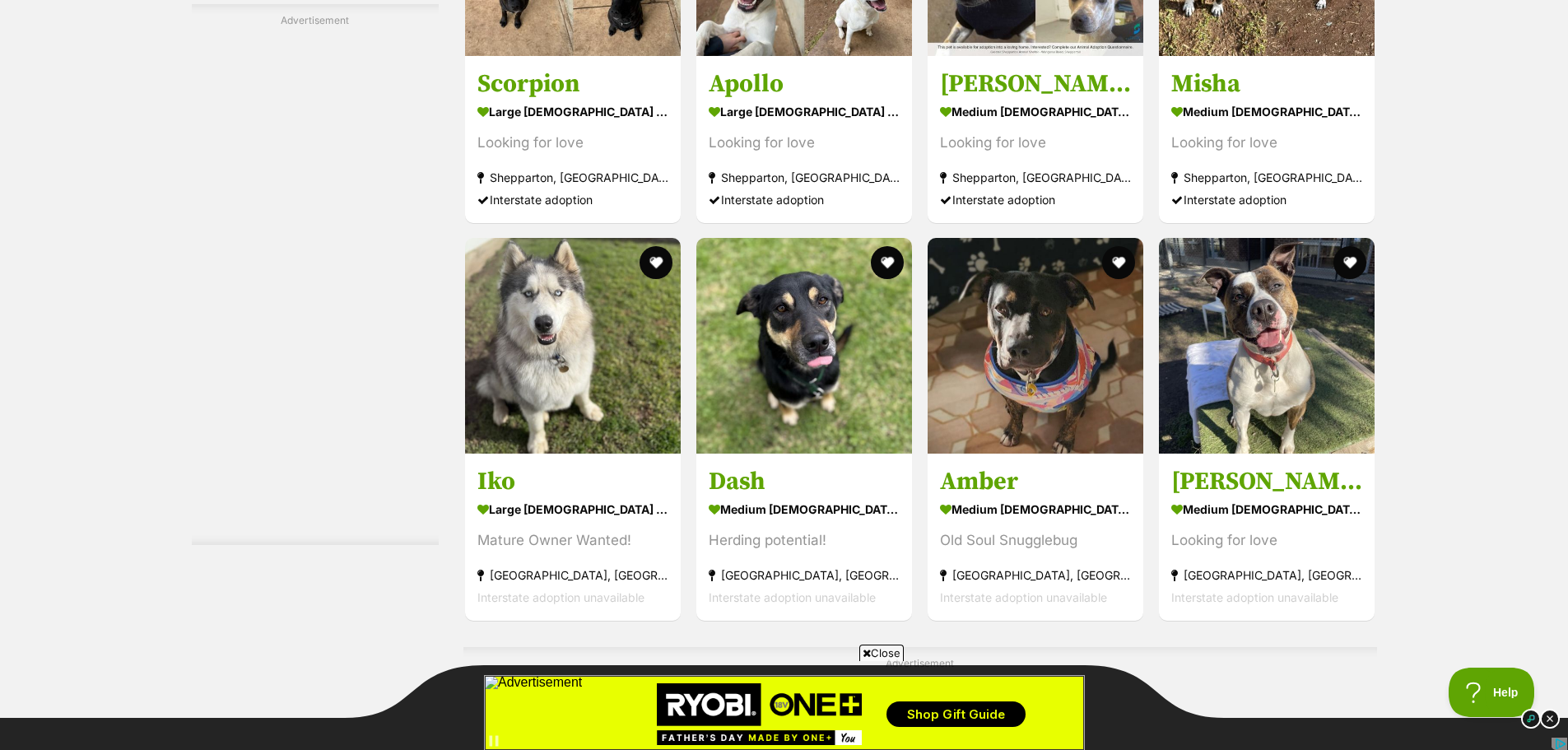
drag, startPoint x: 808, startPoint y: 469, endPoint x: 1352, endPoint y: 336, distance: 560.0
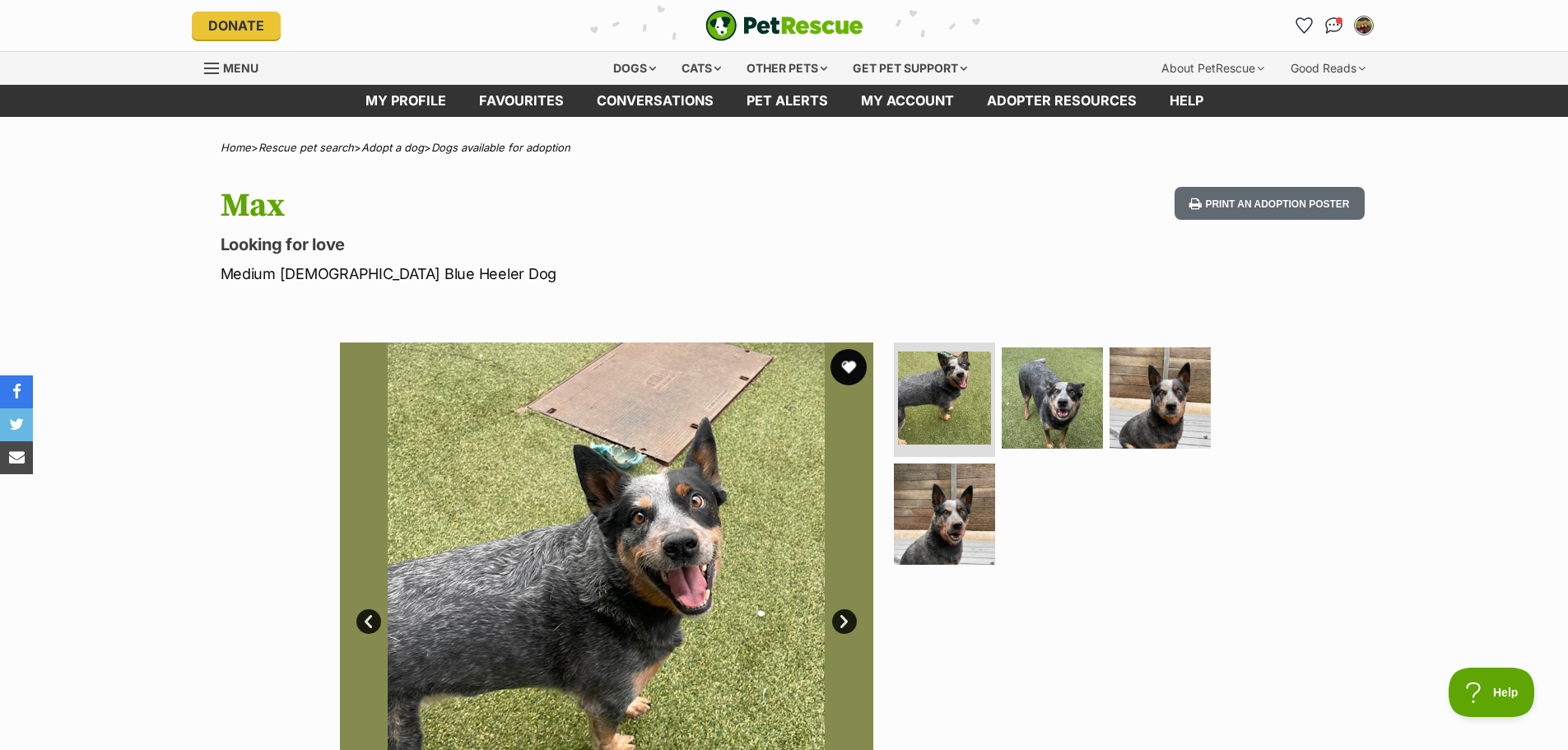
click at [846, 361] on button "favourite" at bounding box center [848, 367] width 36 height 36
click at [1070, 382] on img at bounding box center [1053, 397] width 107 height 107
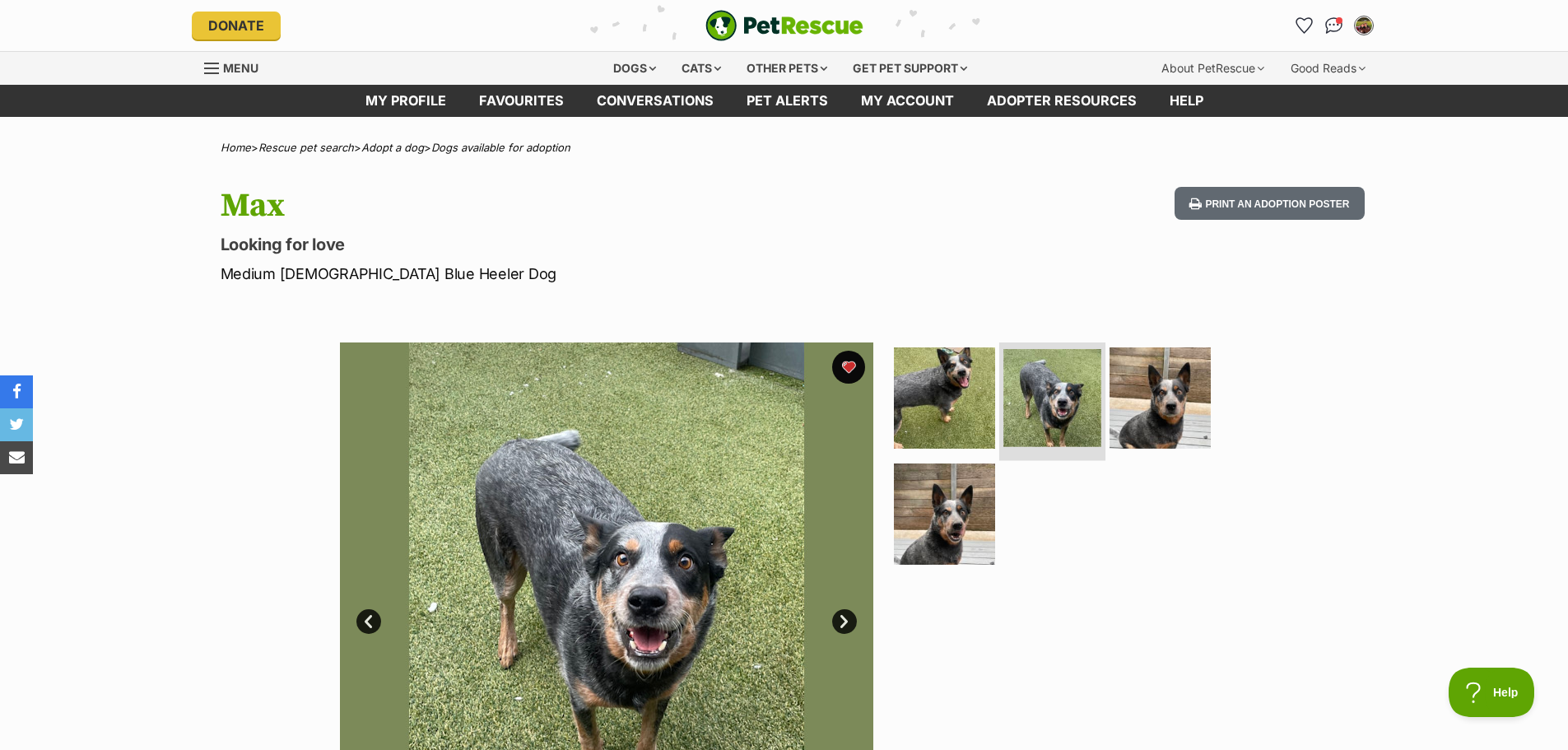
drag, startPoint x: 1041, startPoint y: 404, endPoint x: 1060, endPoint y: 404, distance: 19.0
click at [1042, 404] on img at bounding box center [1052, 397] width 98 height 98
click at [1151, 399] on img at bounding box center [1160, 397] width 107 height 107
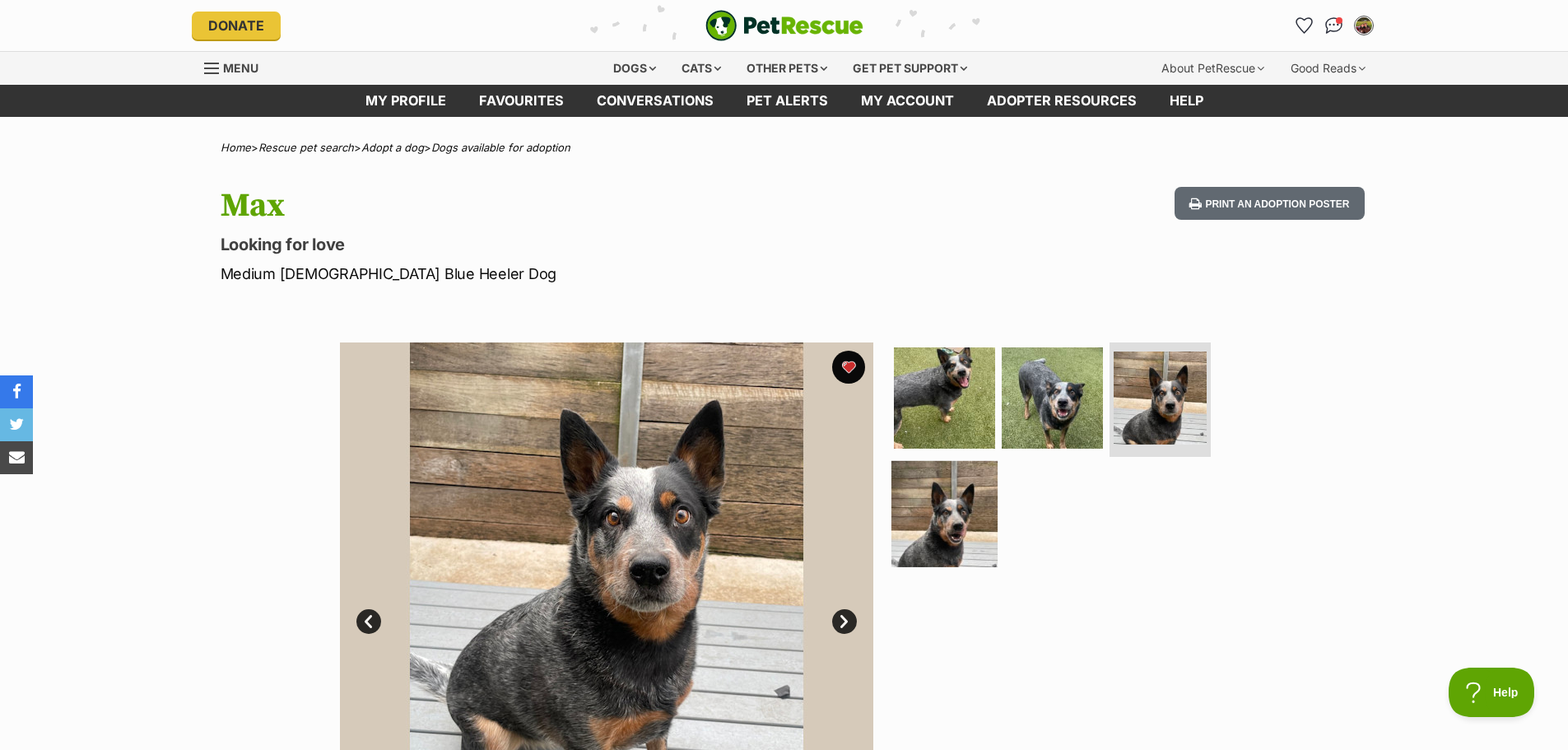
click at [921, 554] on img at bounding box center [944, 514] width 107 height 107
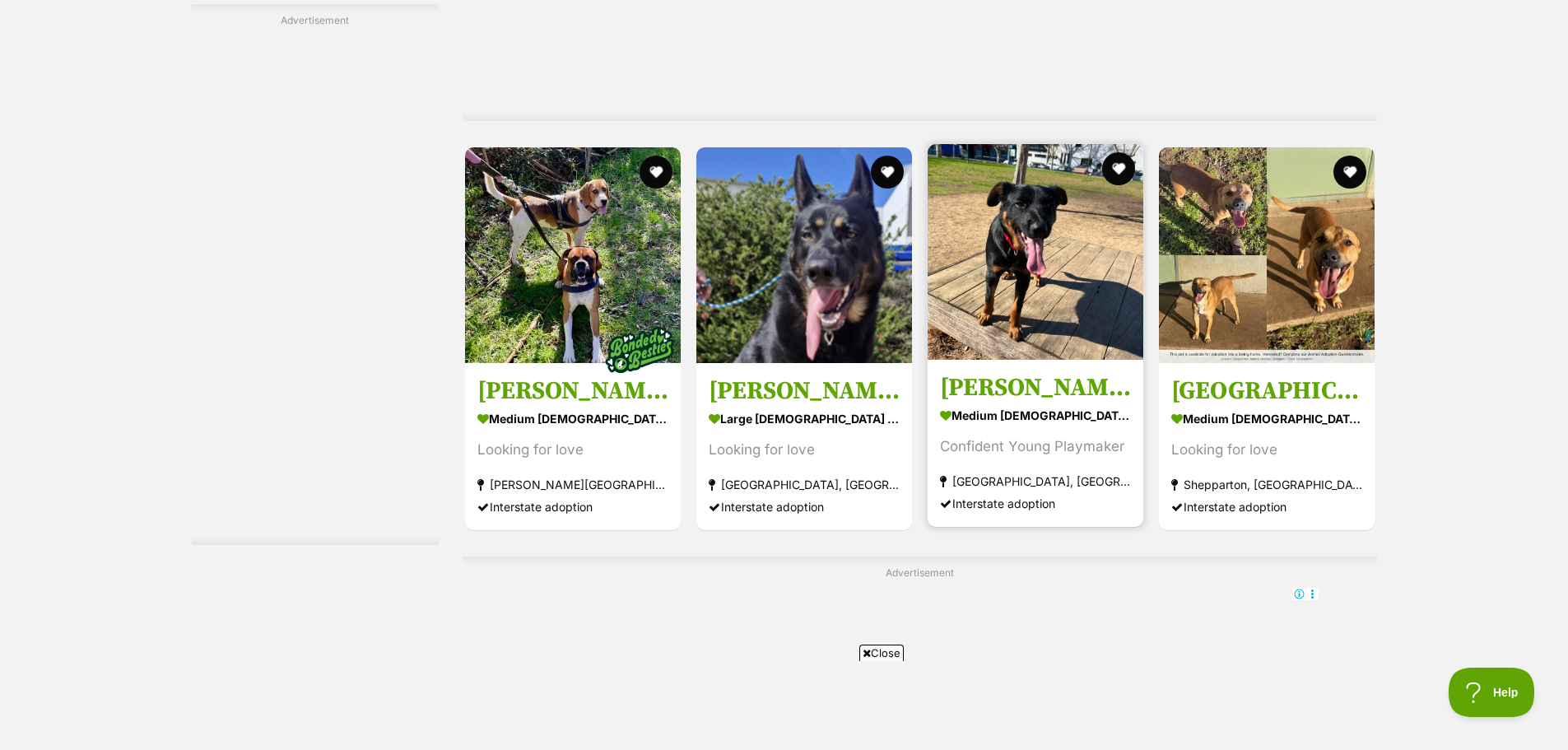
scroll to position [3046, 0]
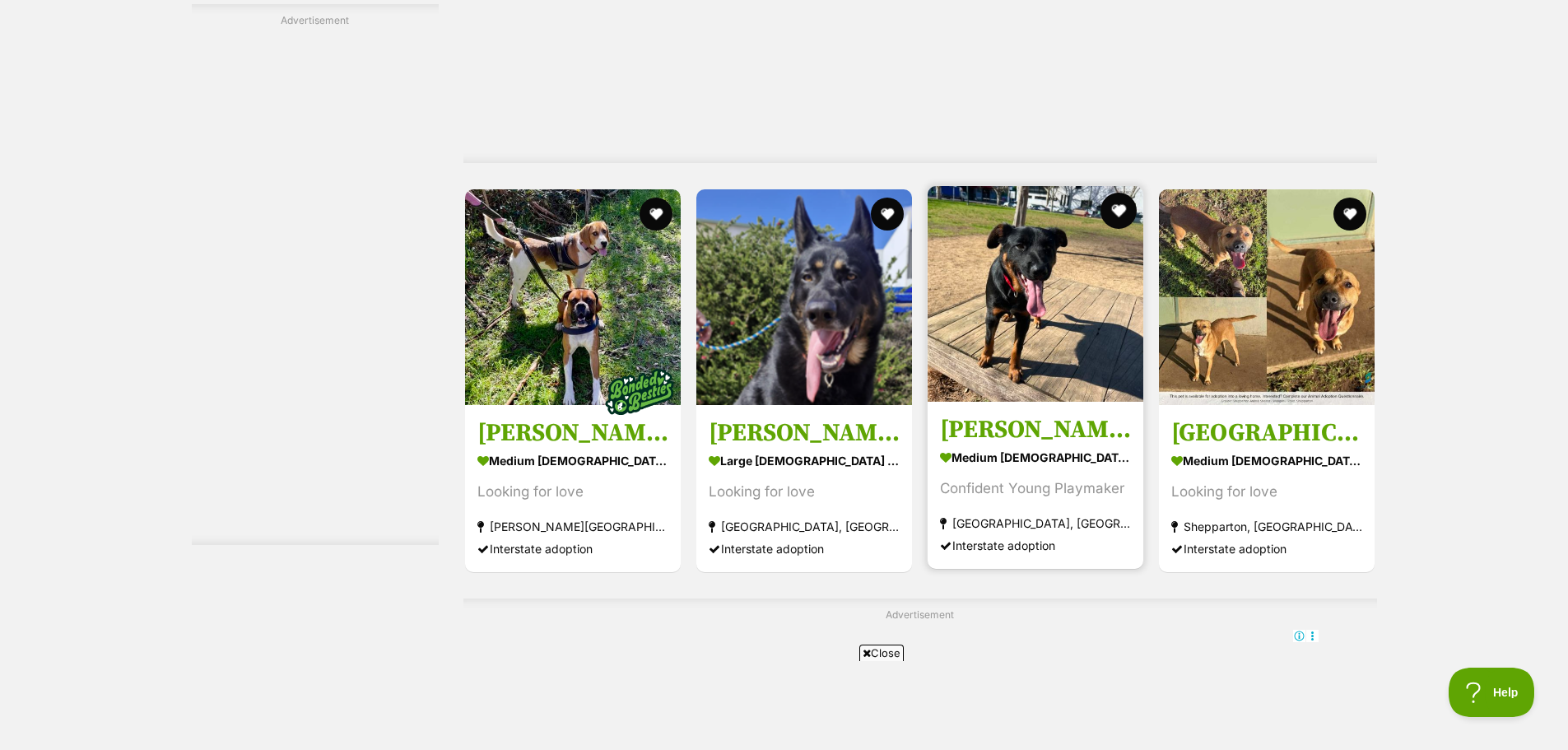
click at [1113, 217] on button "favourite" at bounding box center [1118, 210] width 36 height 36
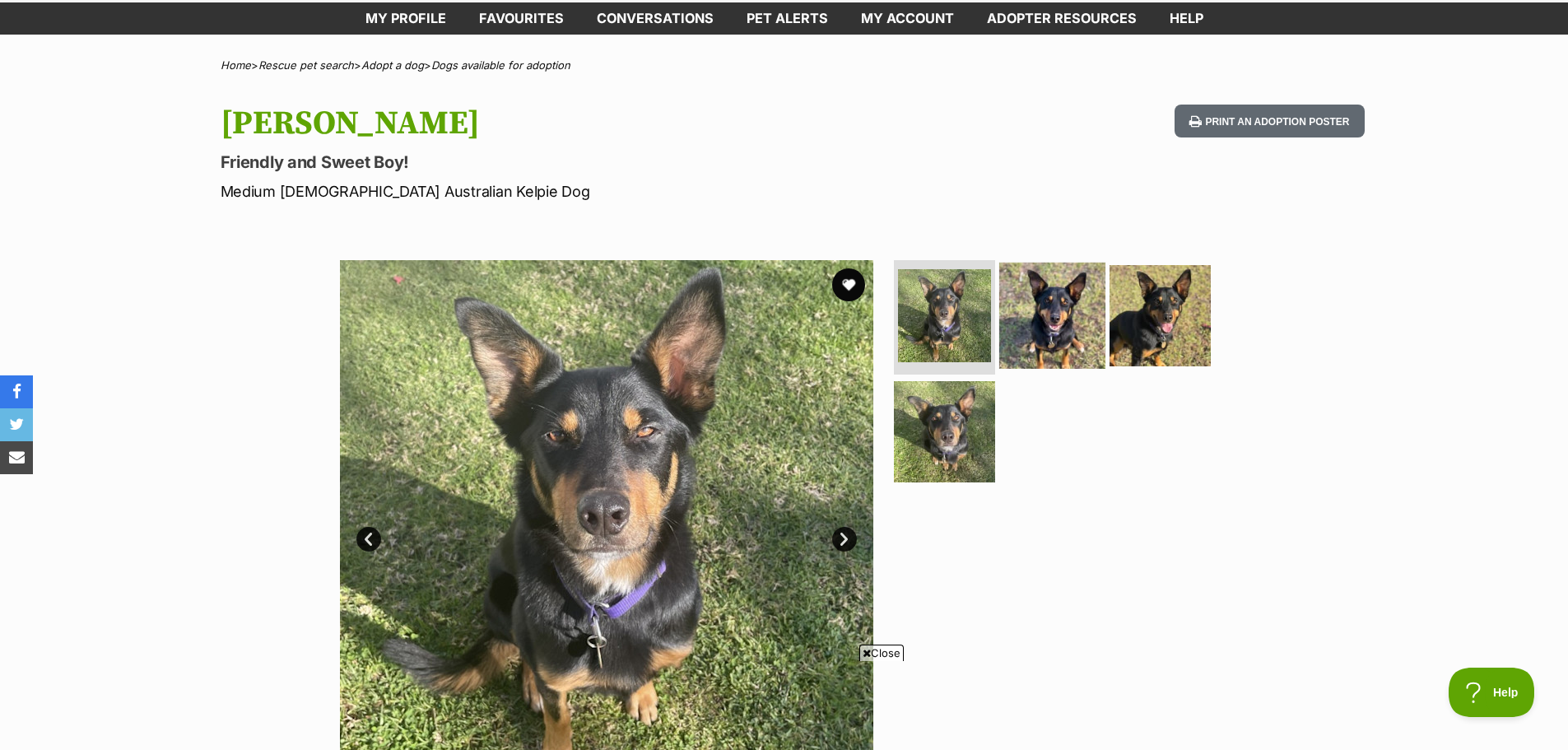
click at [1054, 322] on img at bounding box center [1053, 315] width 107 height 107
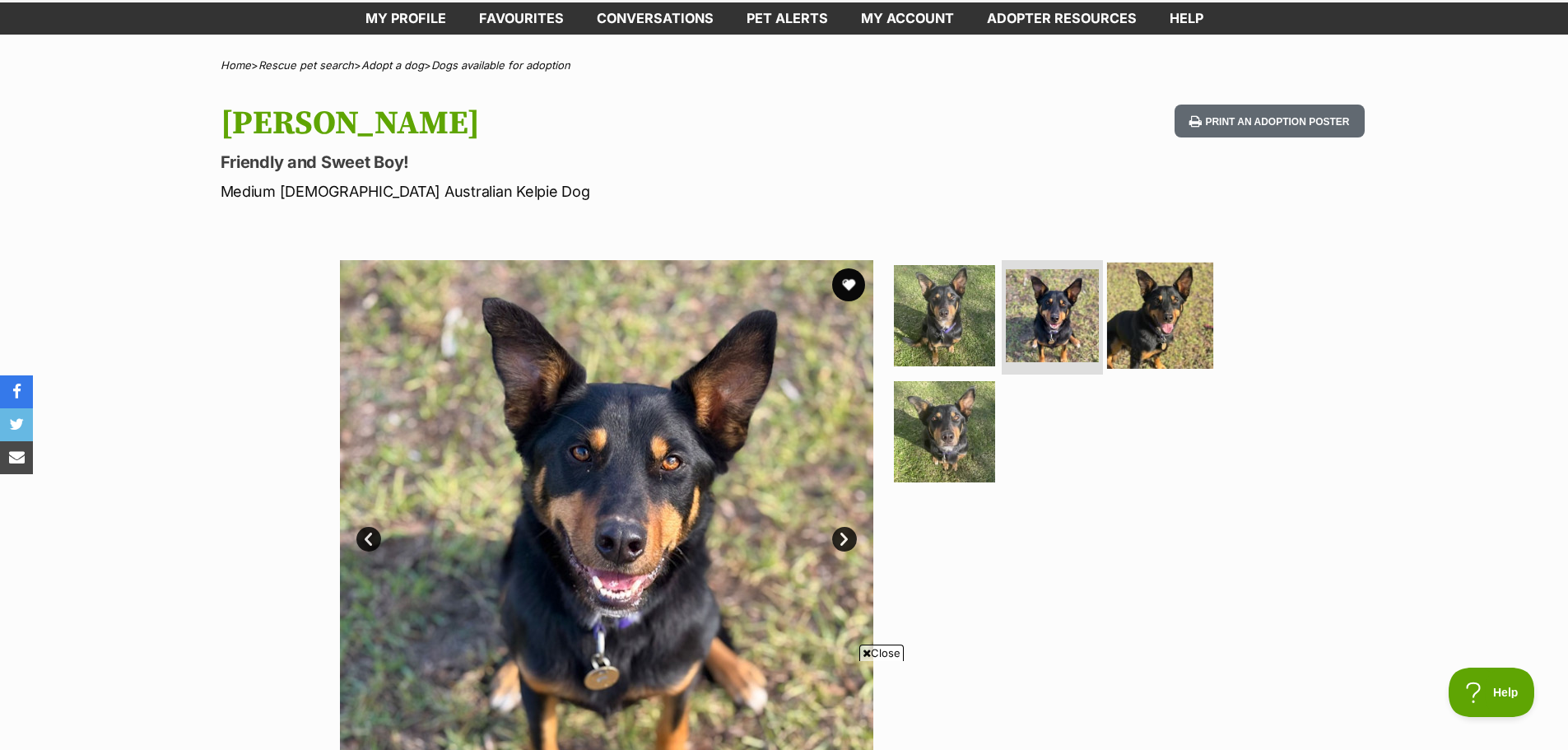
click at [1151, 309] on img at bounding box center [1160, 315] width 107 height 107
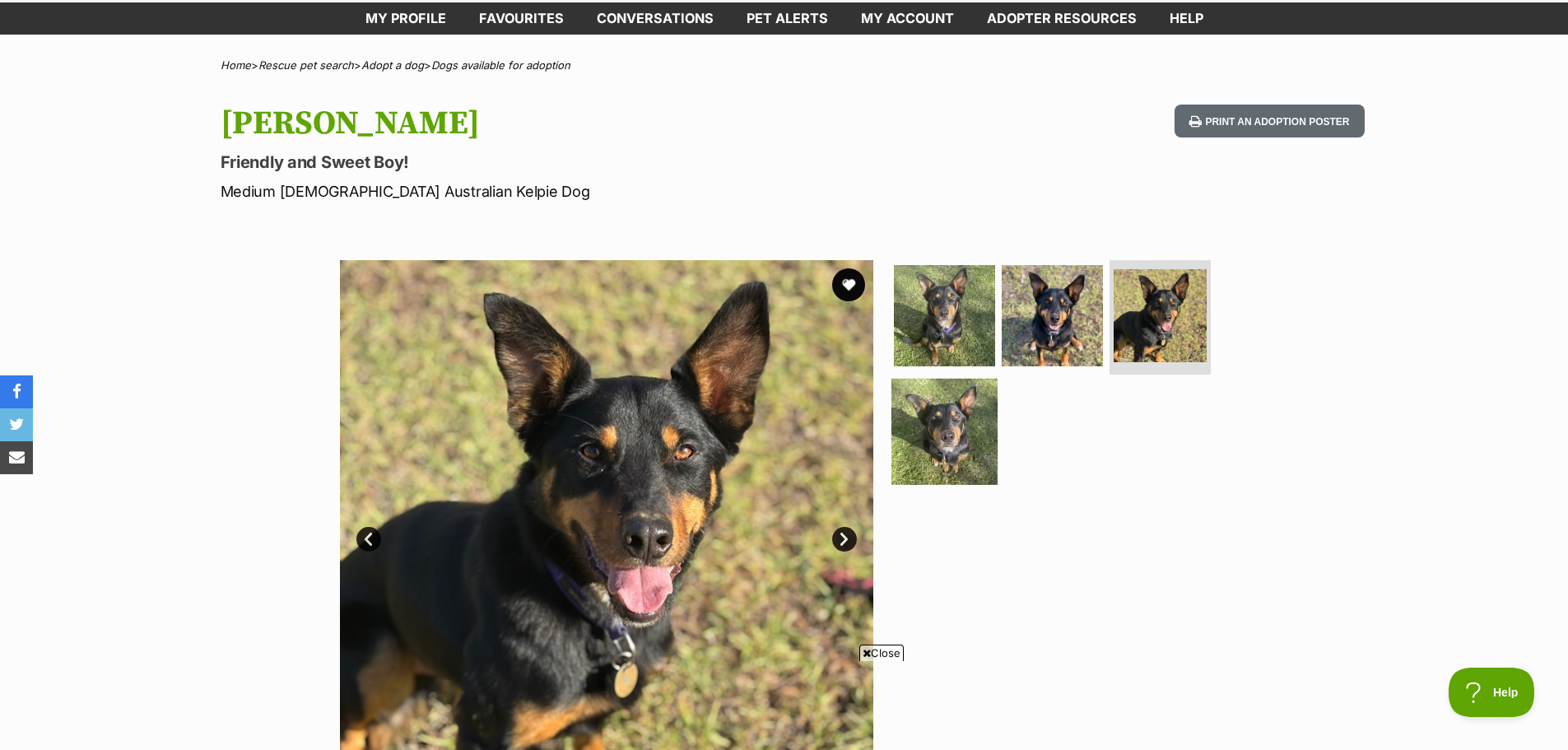
click at [925, 450] on img at bounding box center [944, 432] width 107 height 107
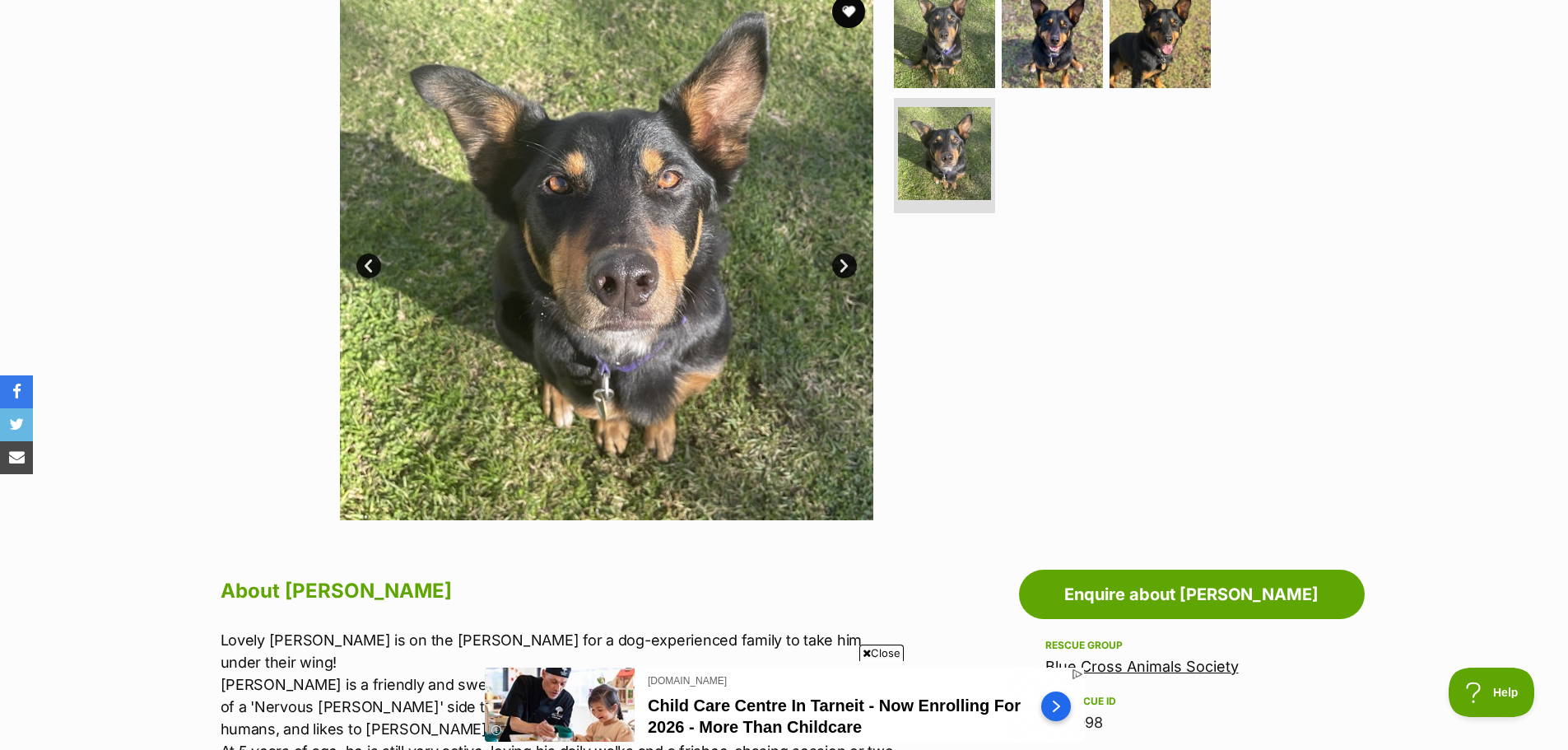
scroll to position [329, 0]
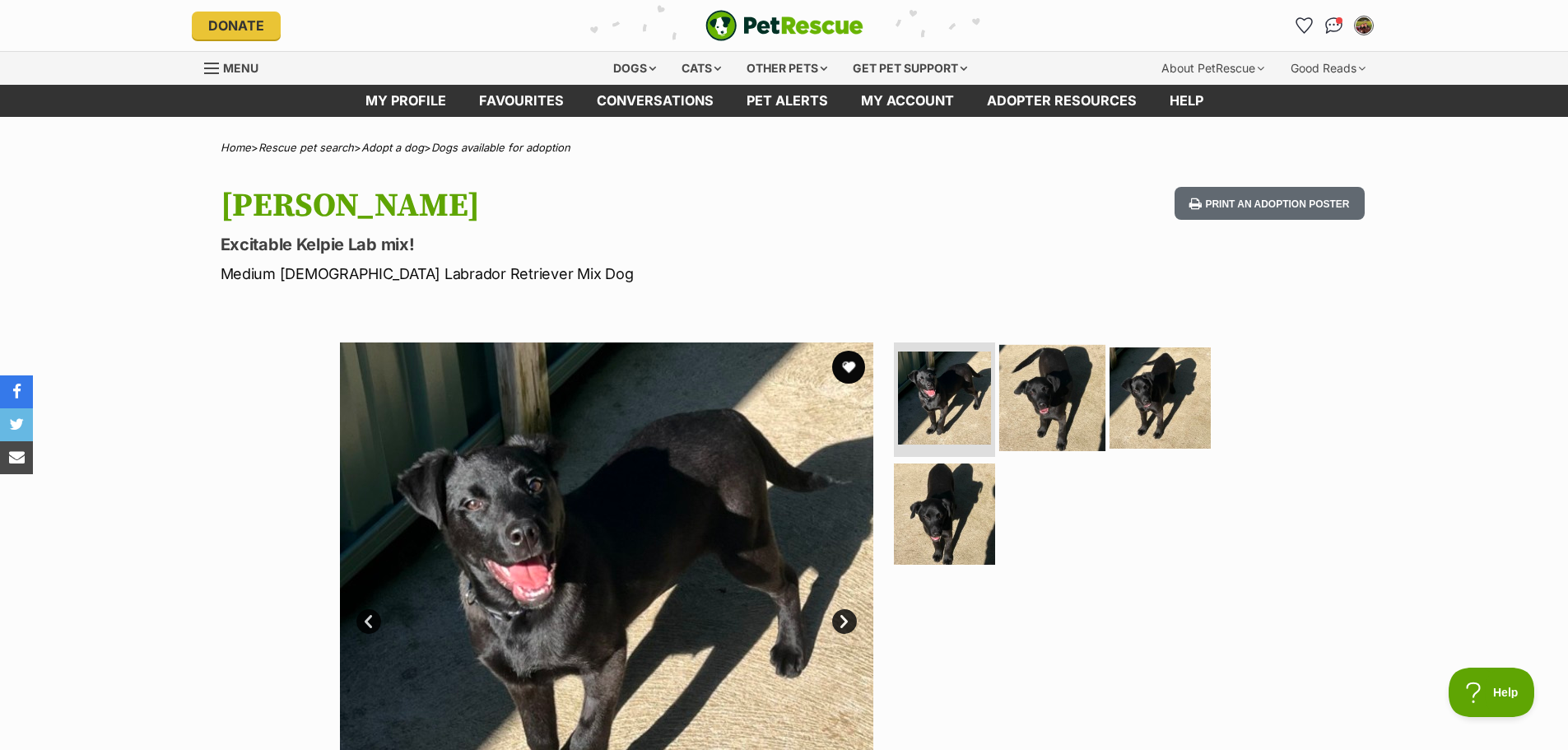
click at [1022, 362] on img at bounding box center [1053, 397] width 107 height 107
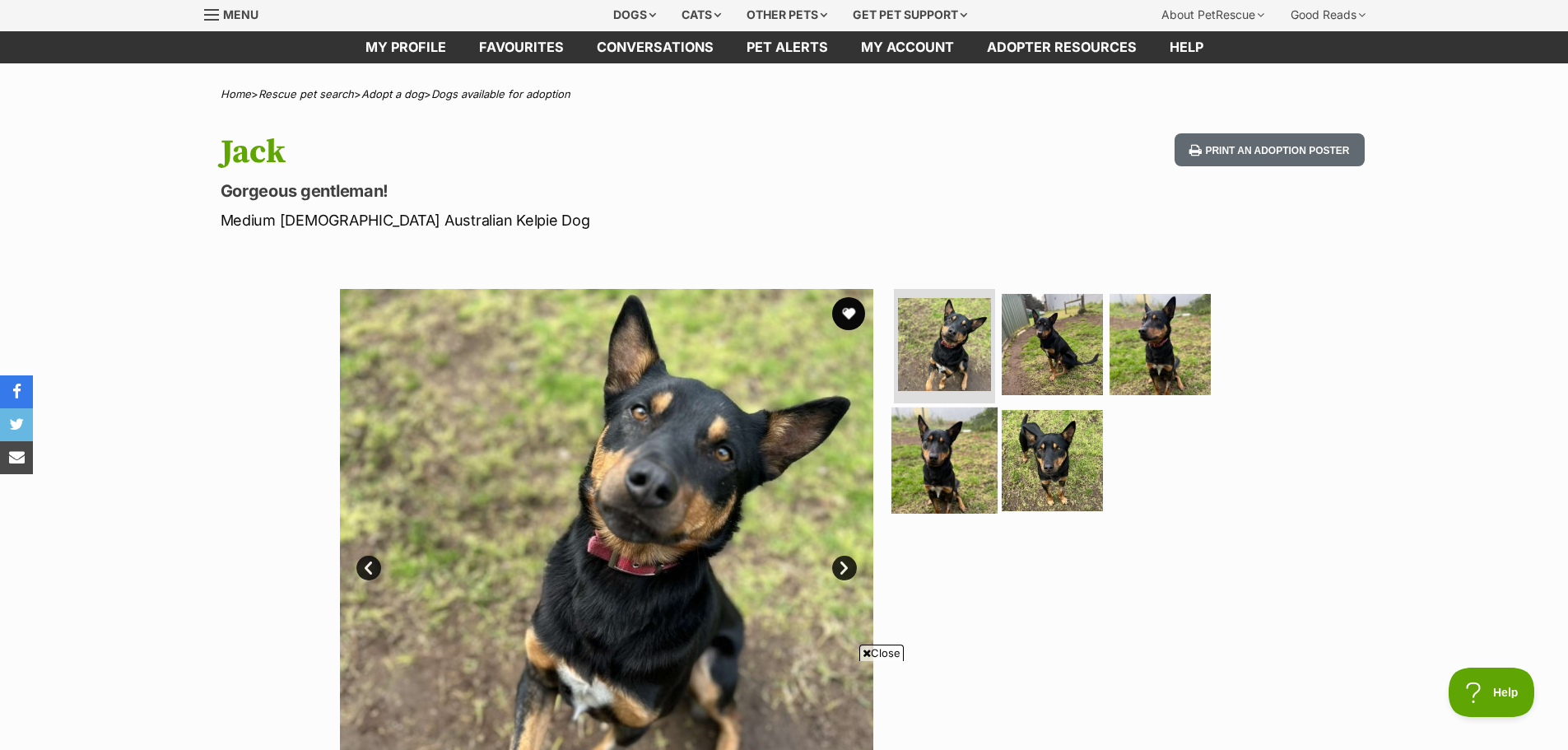
scroll to position [82, 0]
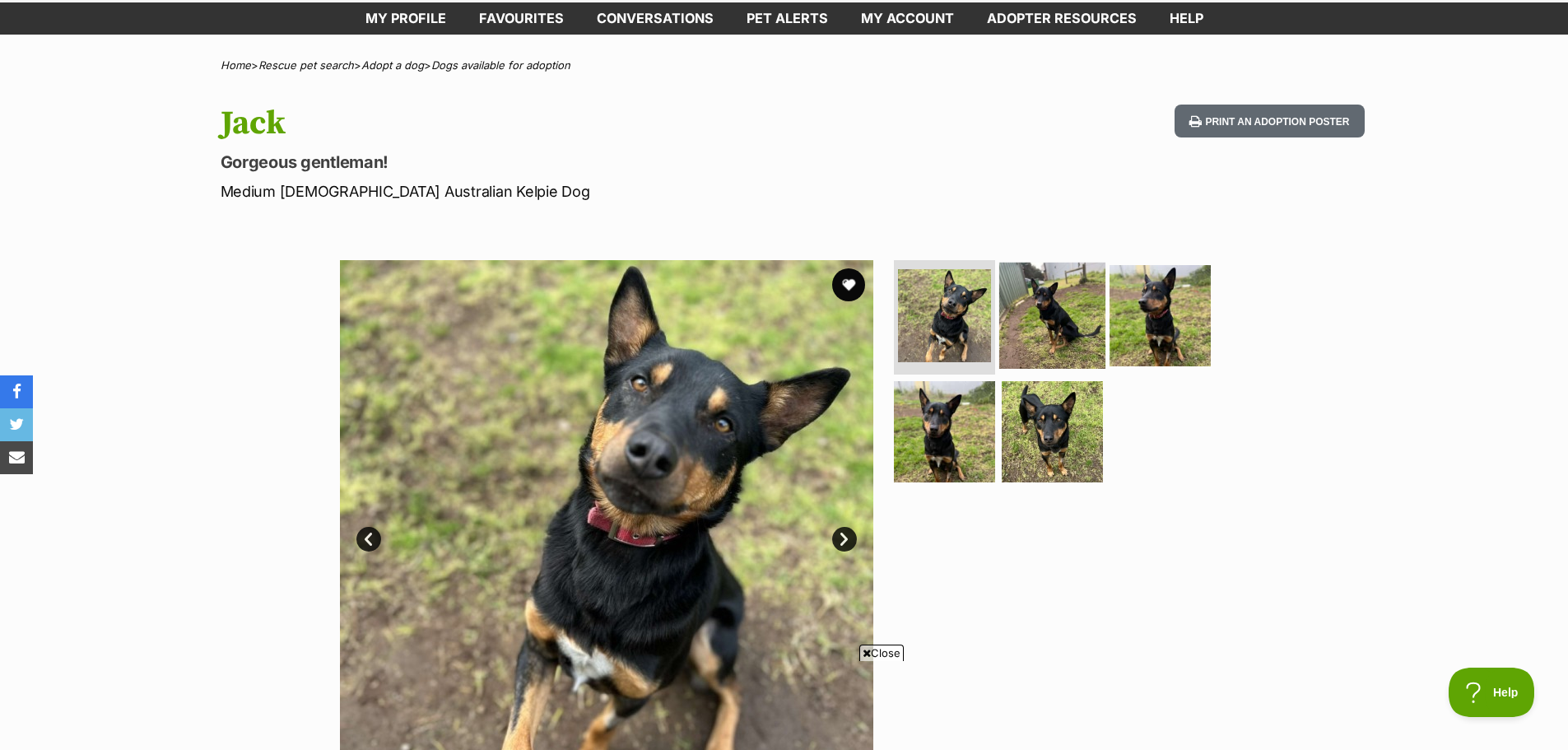
click at [1014, 297] on img at bounding box center [1053, 315] width 107 height 107
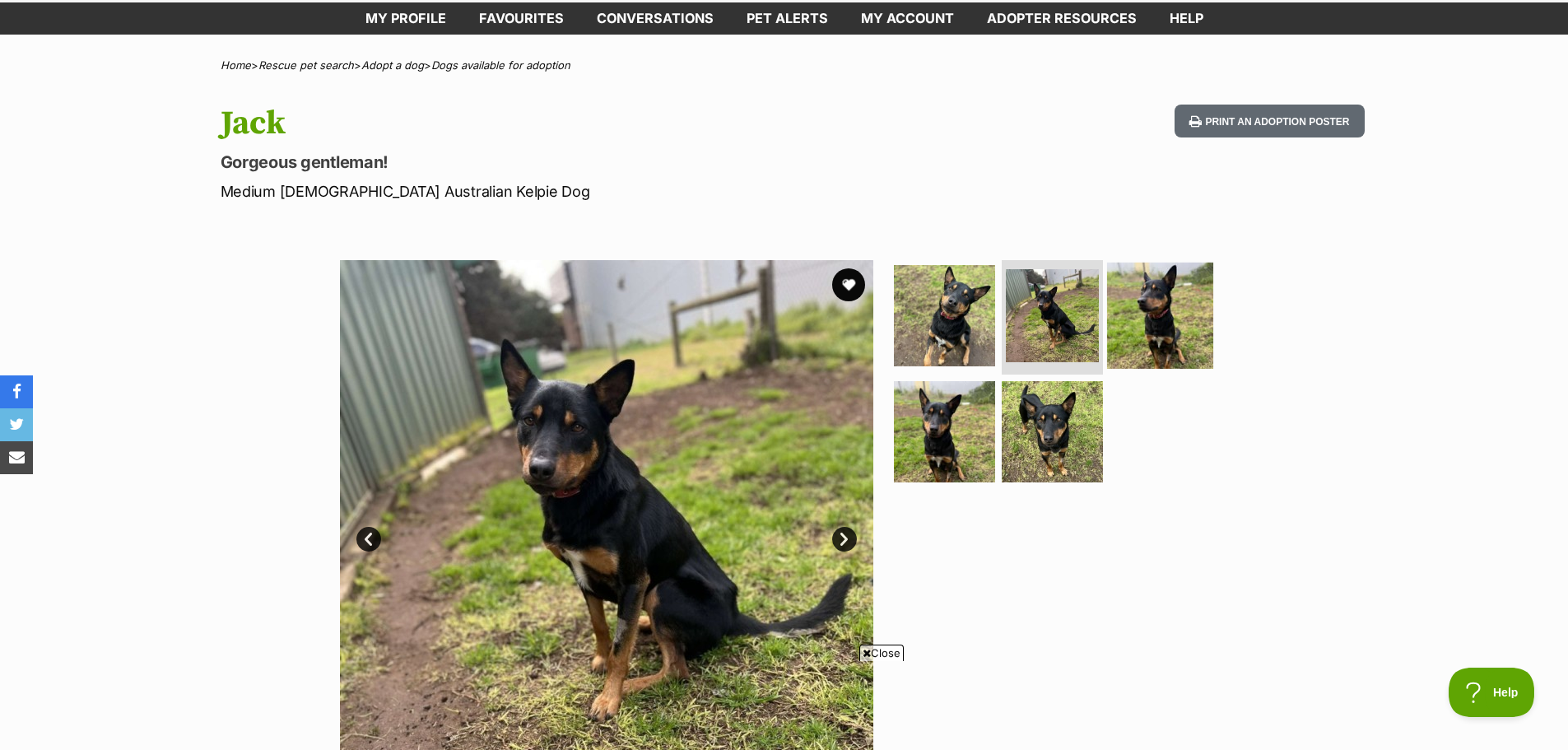
click at [1175, 299] on img at bounding box center [1160, 315] width 107 height 107
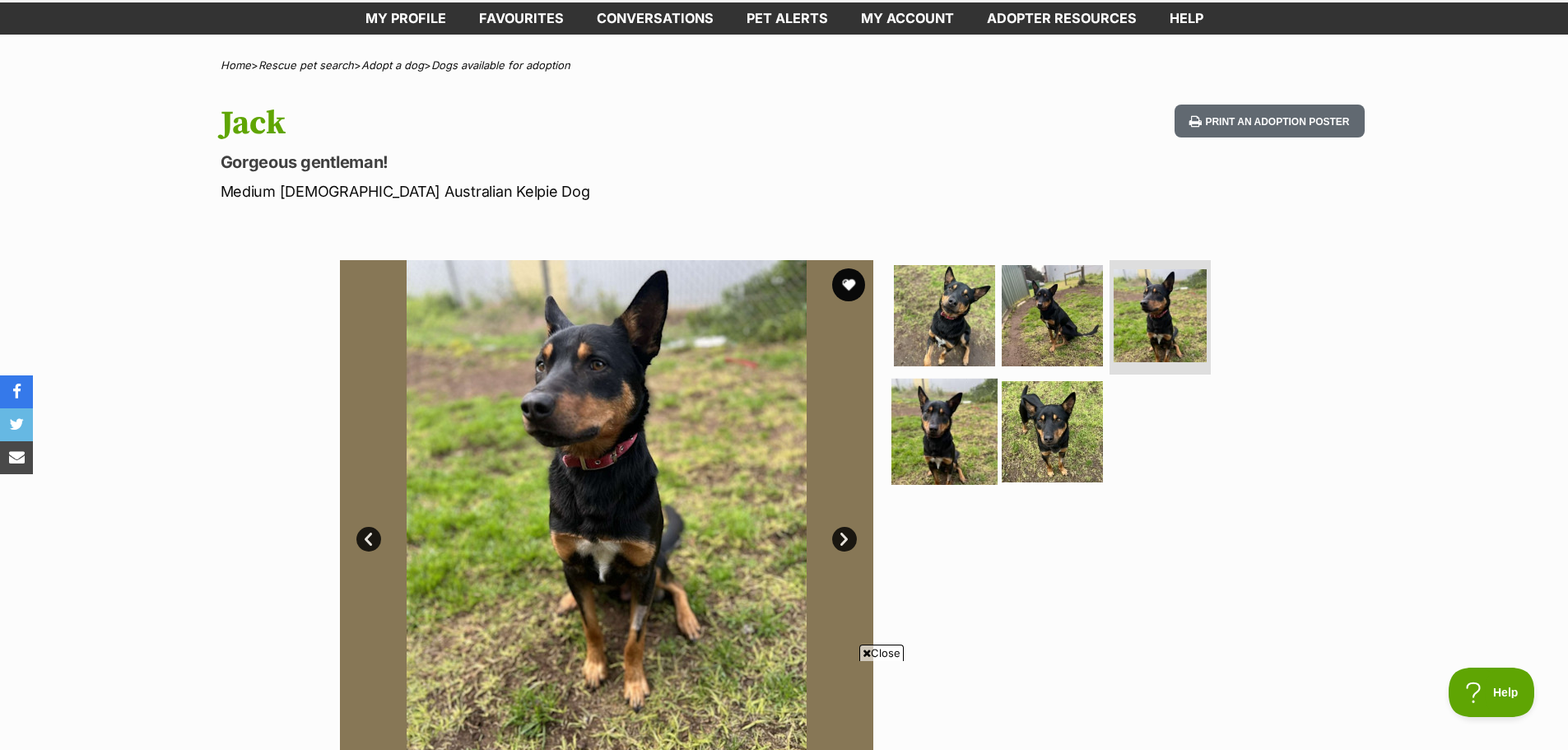
click at [949, 438] on img at bounding box center [944, 432] width 107 height 107
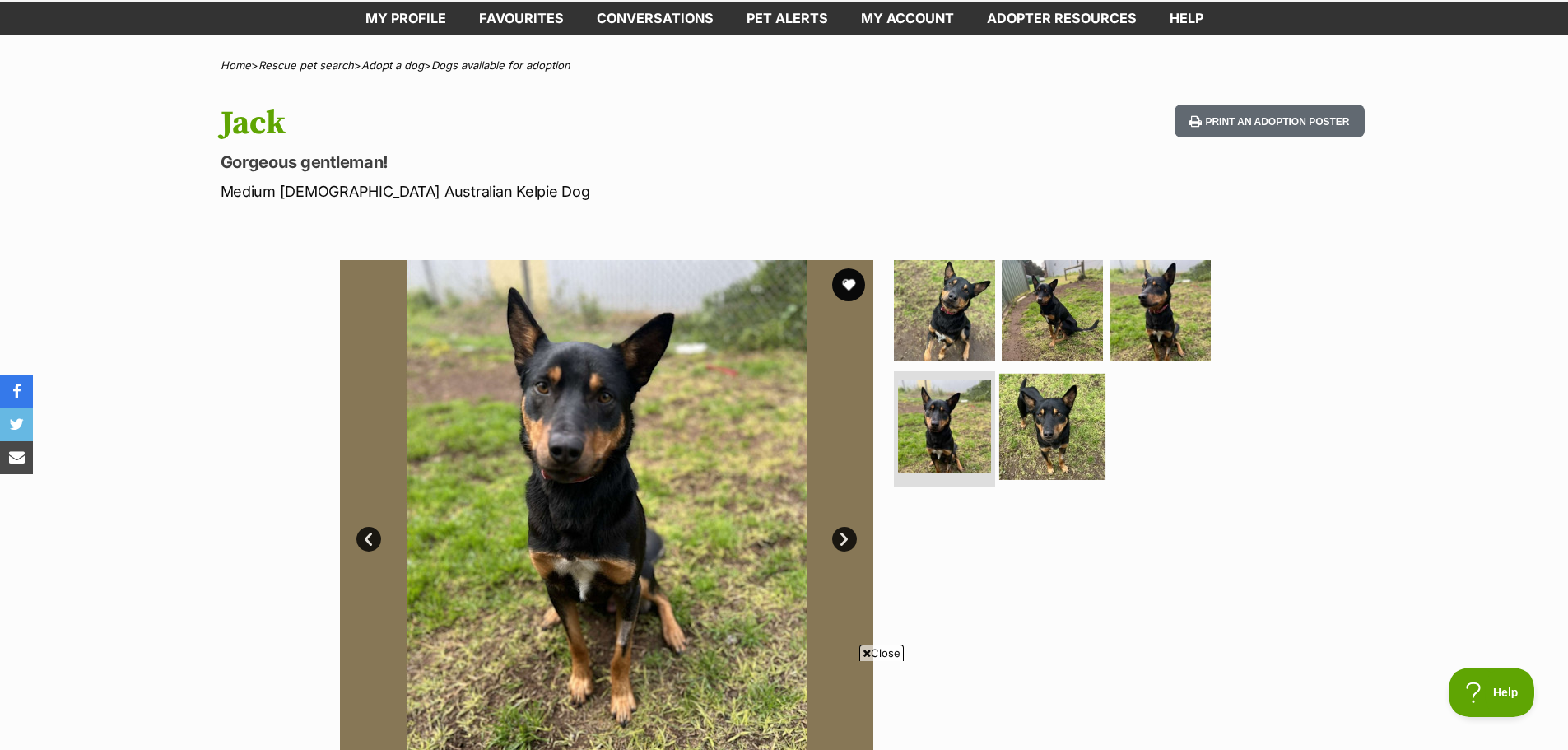
click at [1028, 436] on img at bounding box center [1053, 427] width 107 height 107
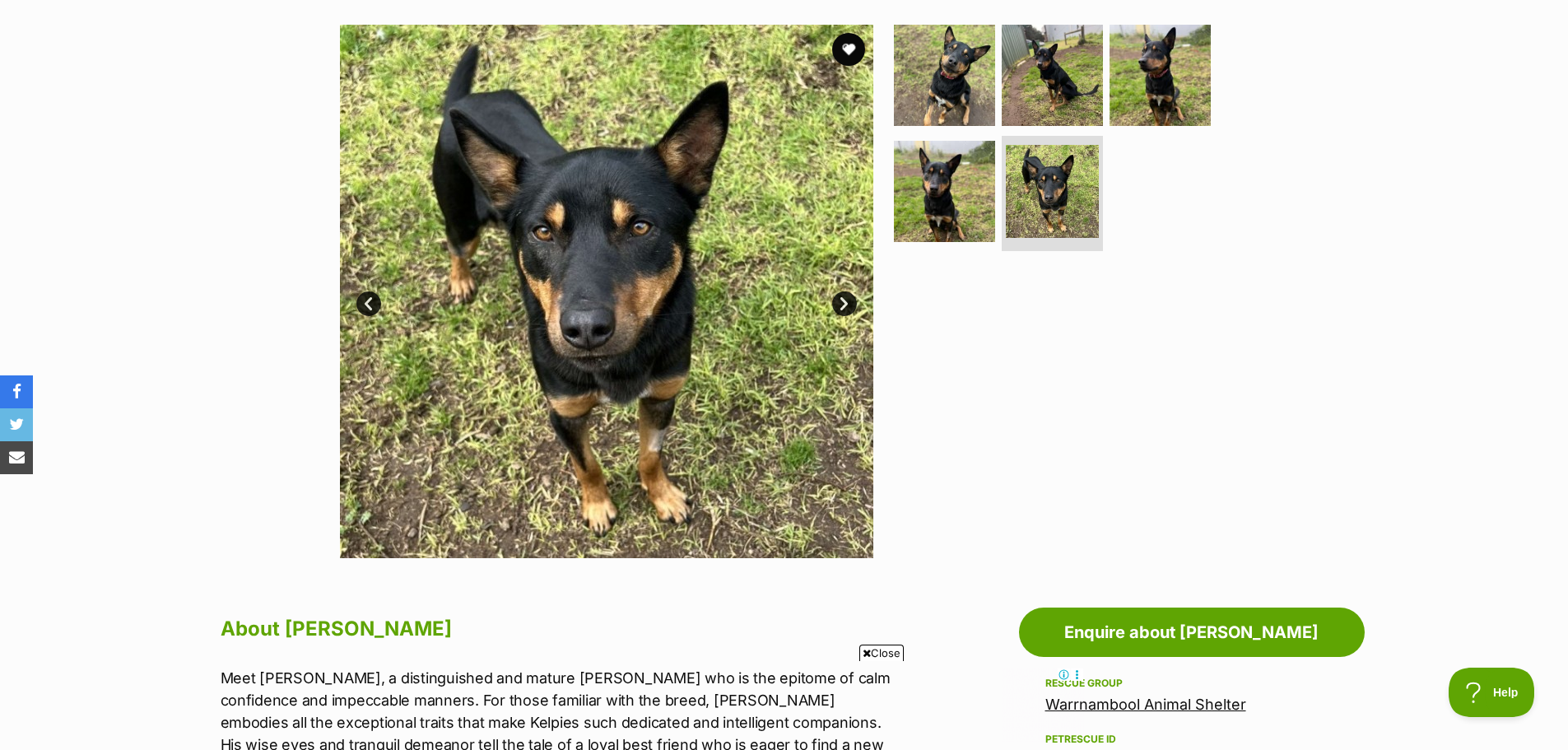
scroll to position [247, 0]
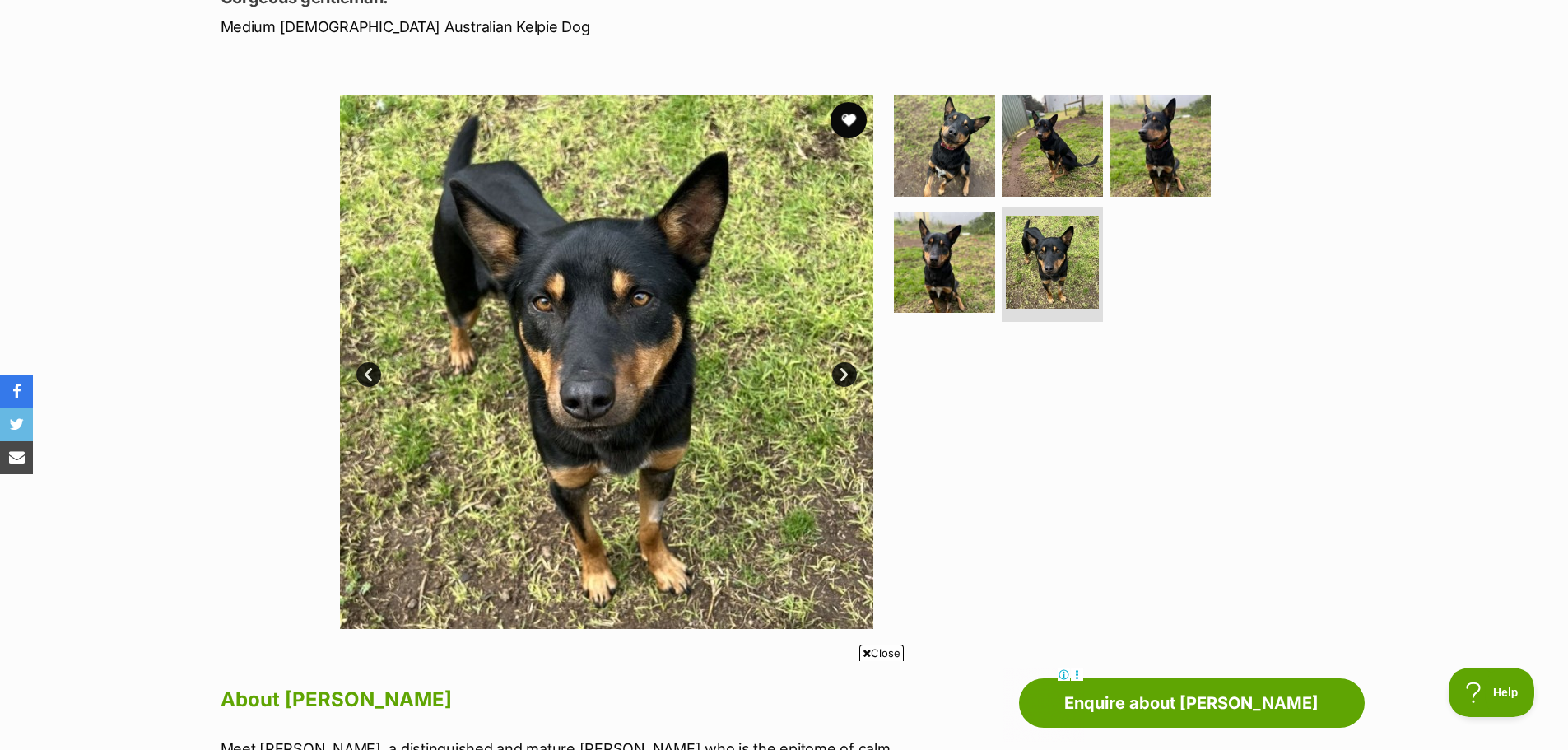
click at [844, 121] on button "favourite" at bounding box center [848, 120] width 36 height 36
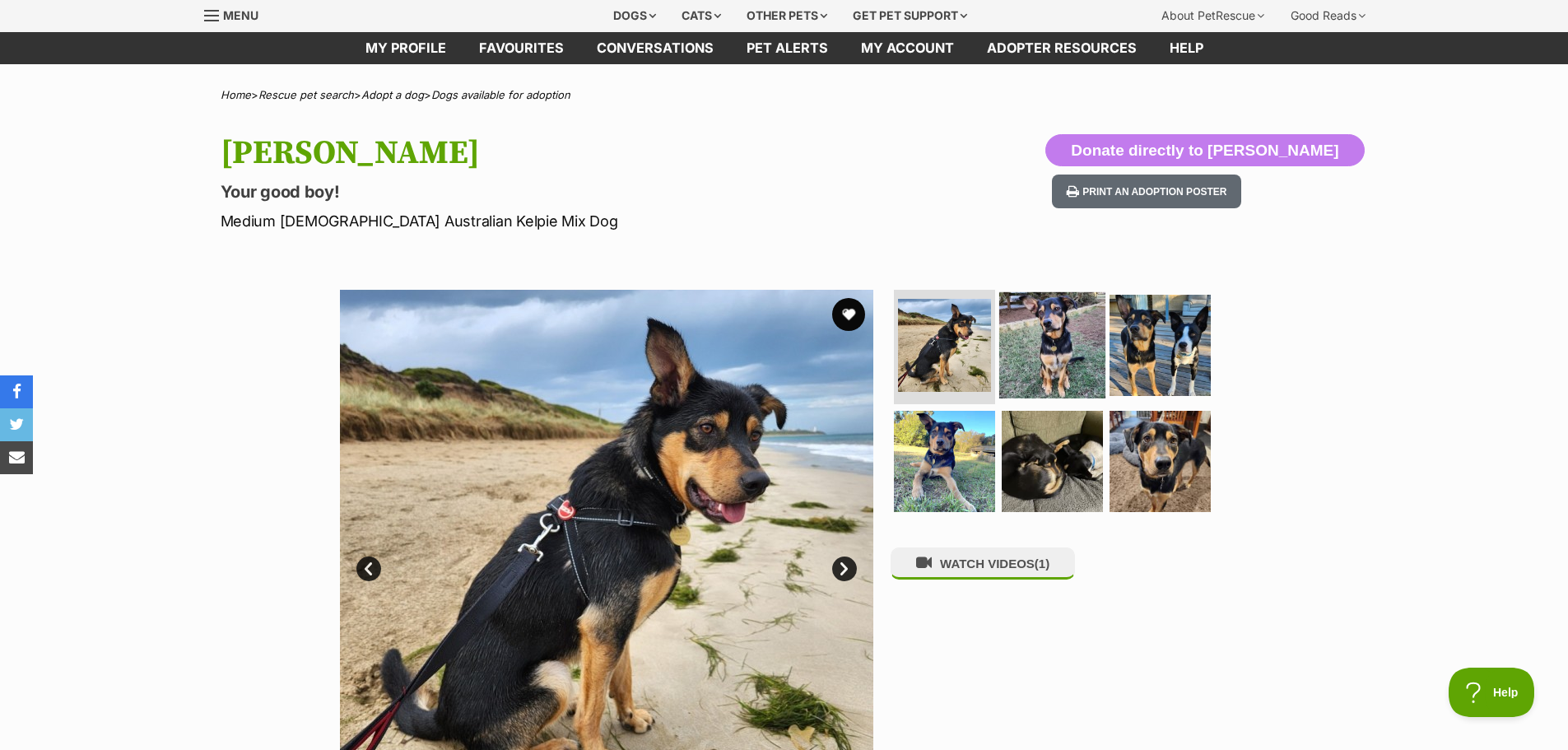
scroll to position [82, 0]
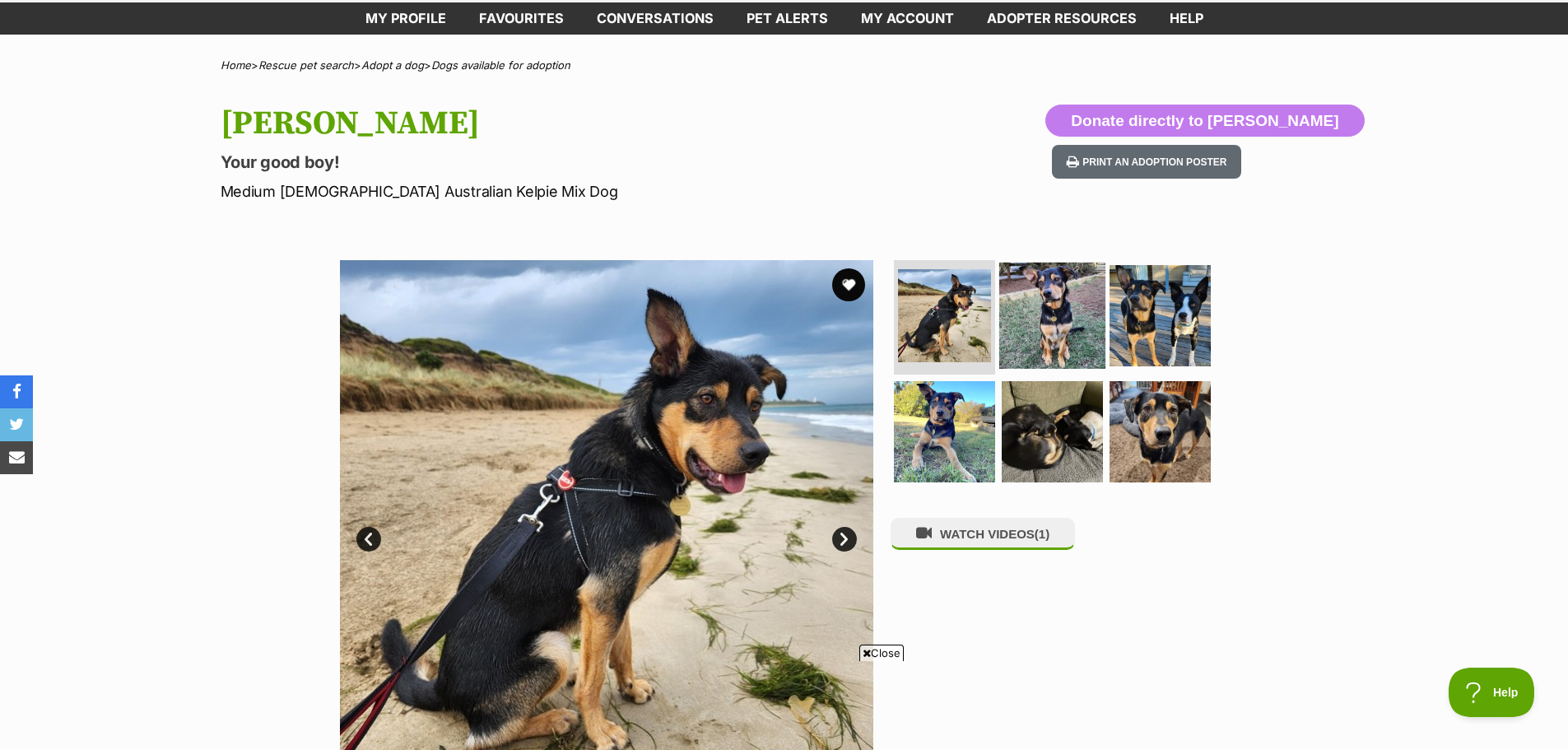
click at [1084, 306] on img at bounding box center [1053, 315] width 107 height 107
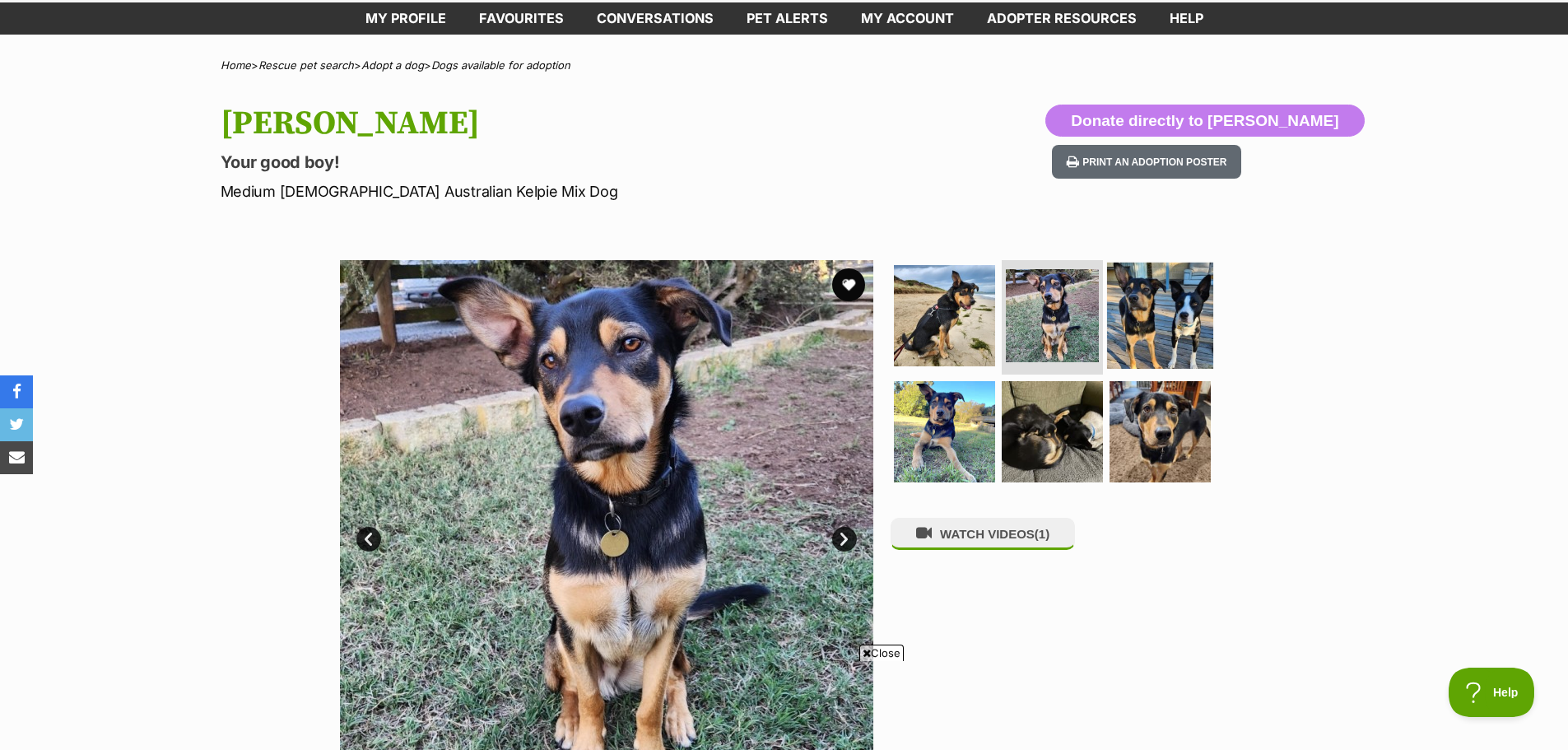
click at [1165, 311] on img at bounding box center [1160, 315] width 107 height 107
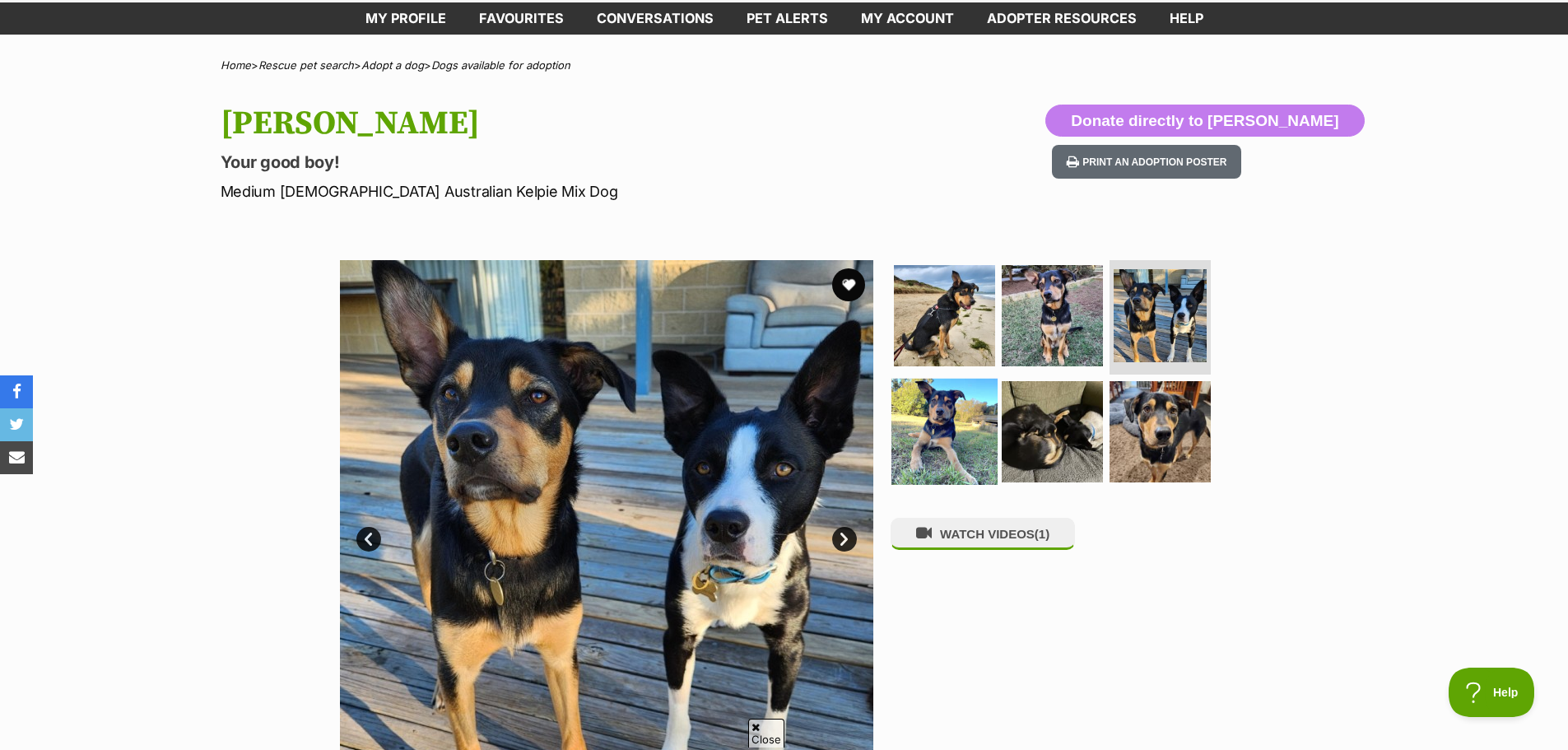
click at [954, 416] on img at bounding box center [944, 432] width 107 height 107
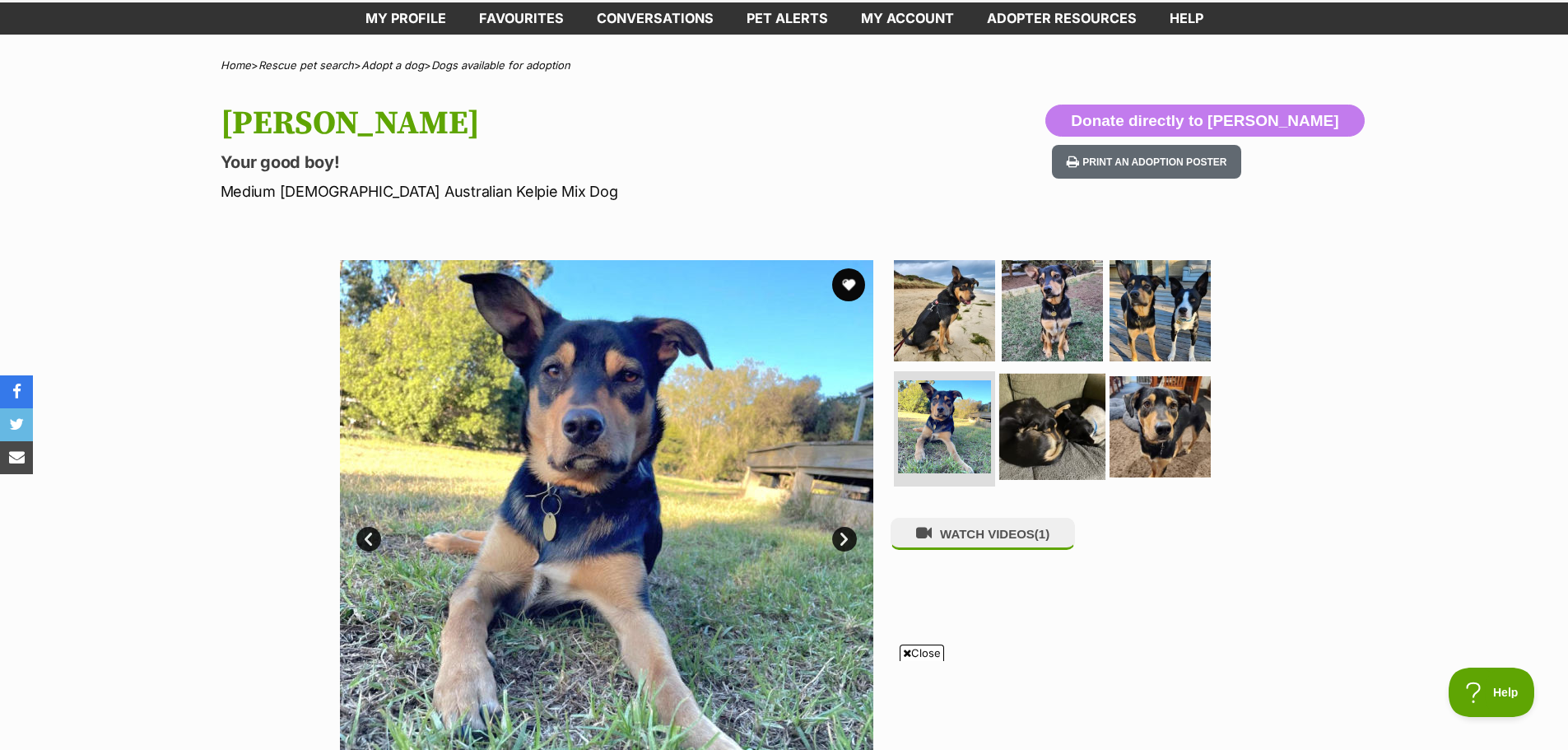
click at [1006, 416] on img at bounding box center [1053, 427] width 107 height 107
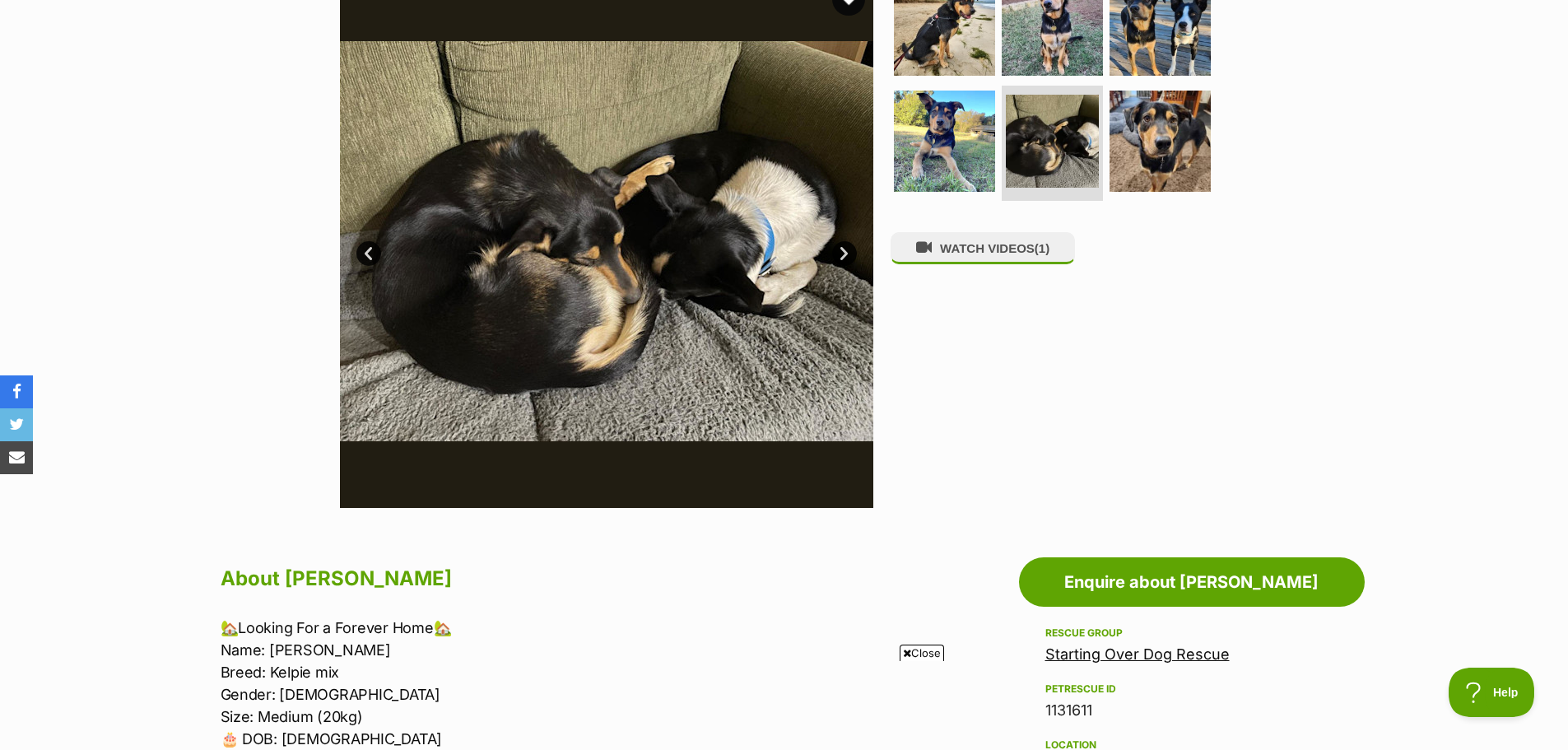
scroll to position [165, 0]
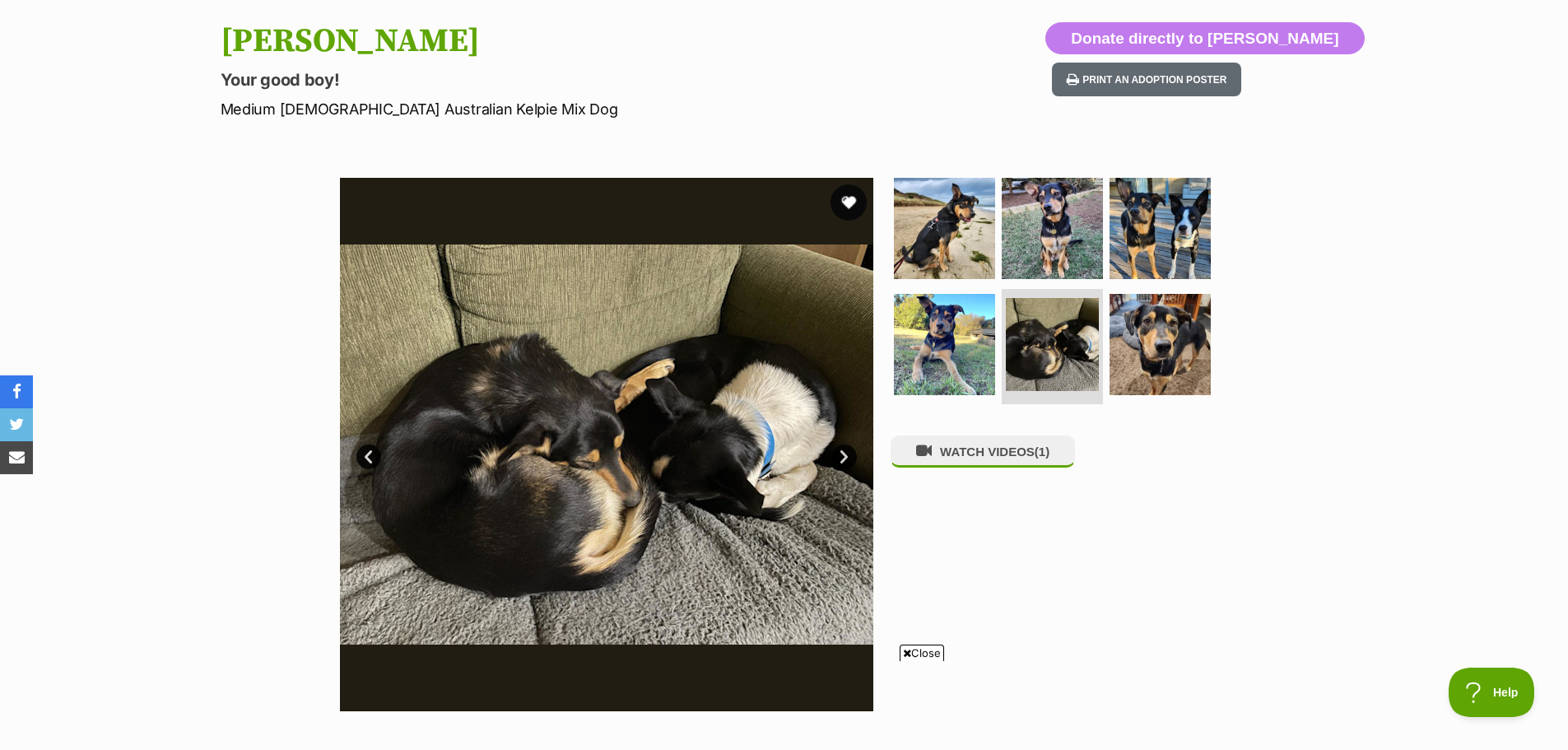
click at [842, 193] on button "favourite" at bounding box center [848, 202] width 36 height 36
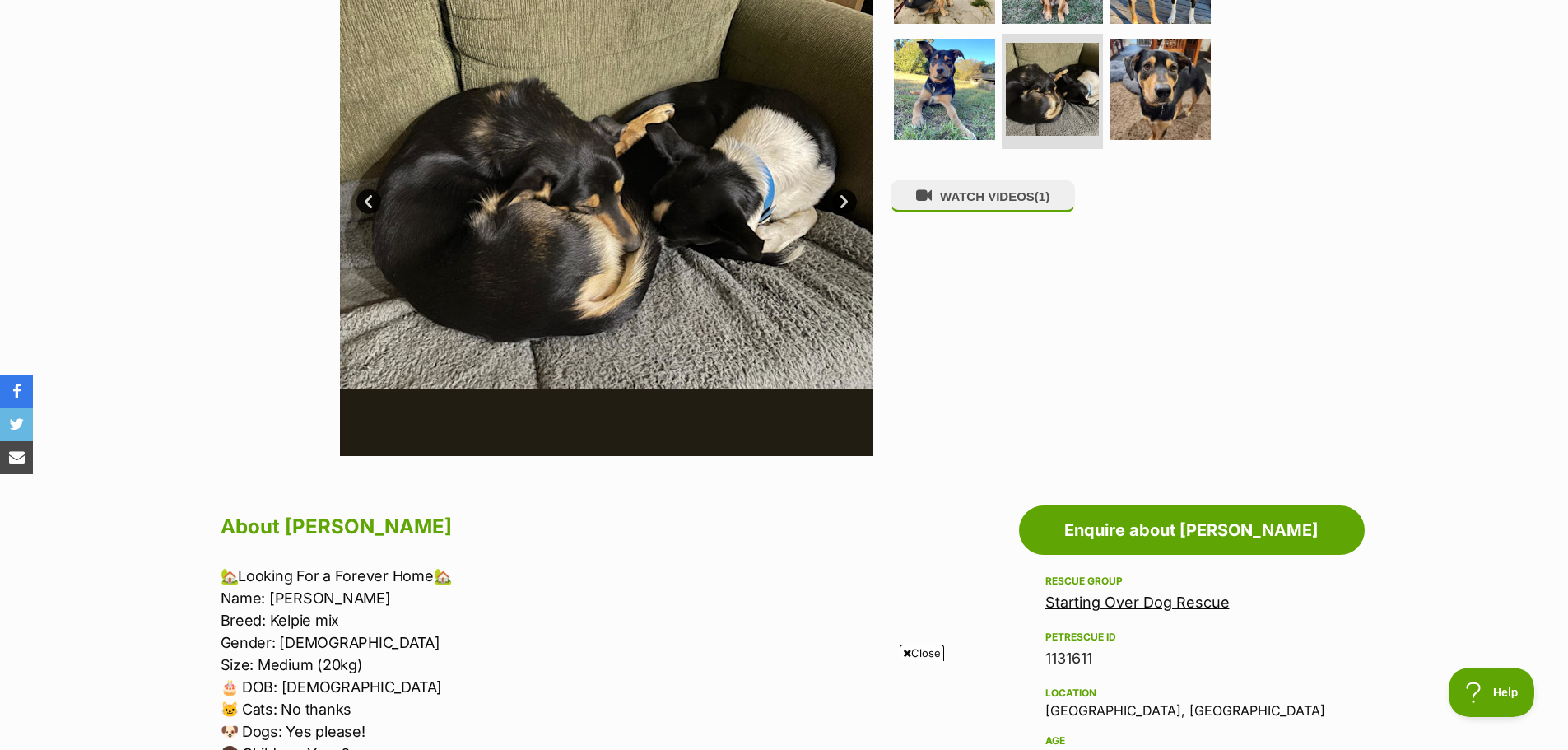
scroll to position [741, 0]
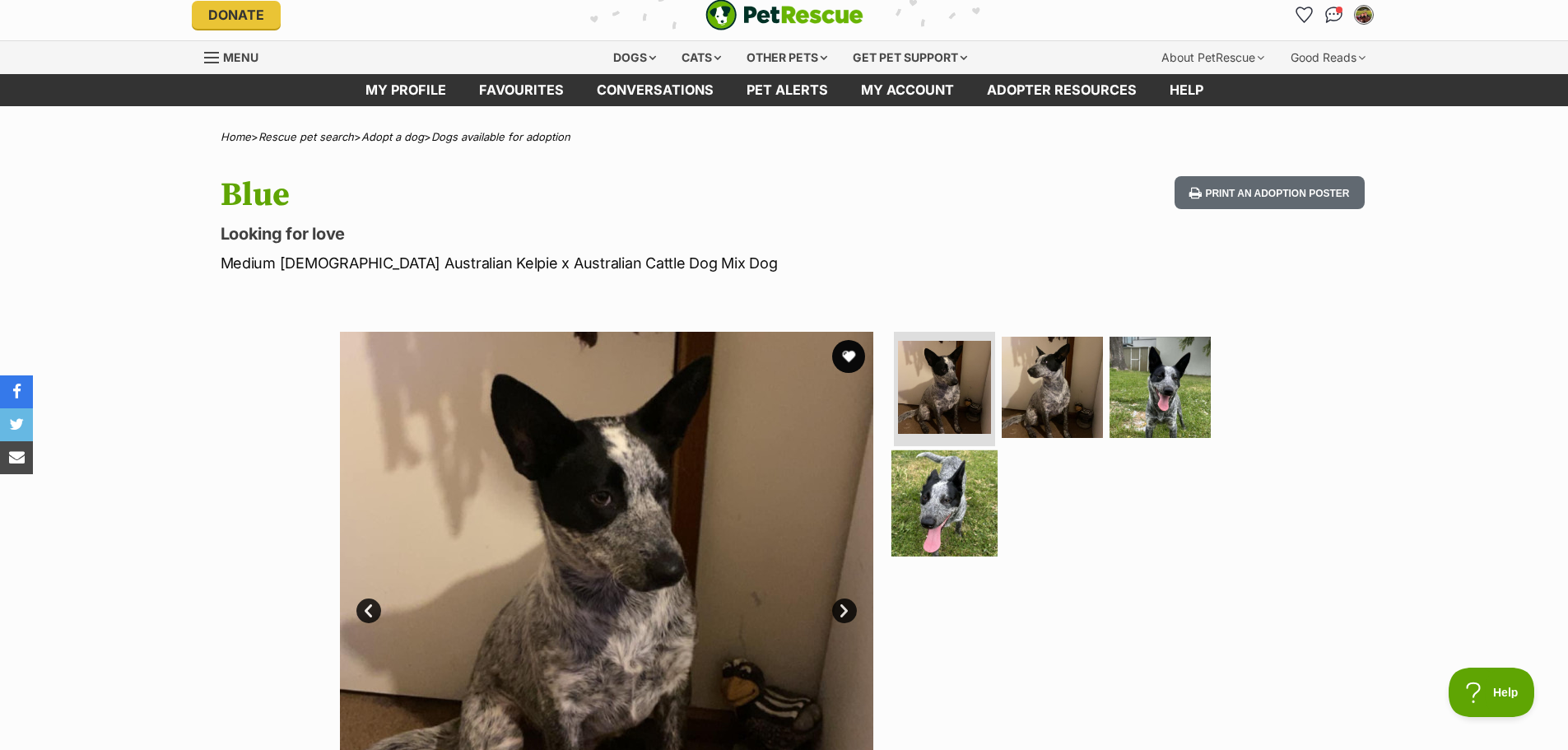
scroll to position [165, 0]
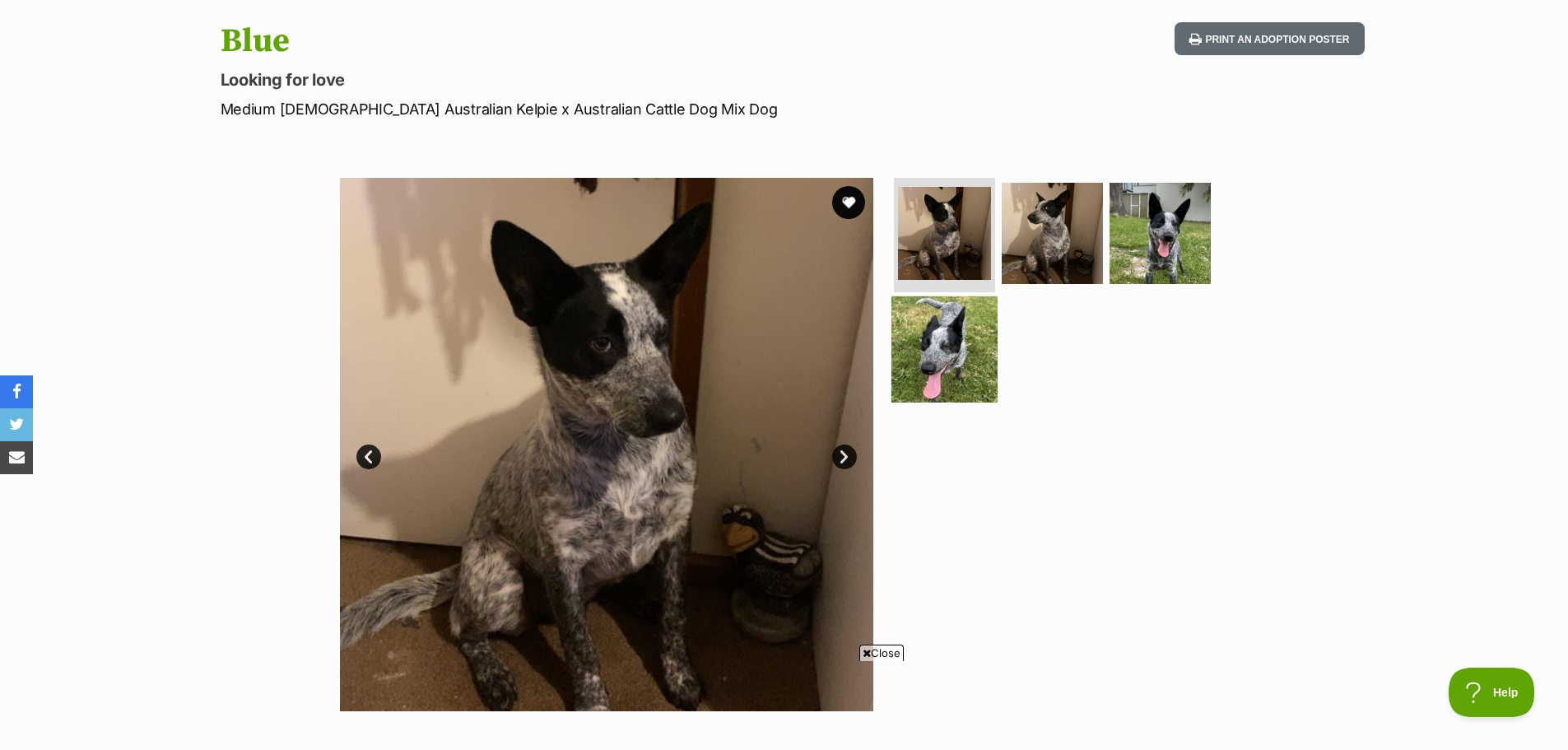
click at [952, 337] on img at bounding box center [944, 350] width 107 height 107
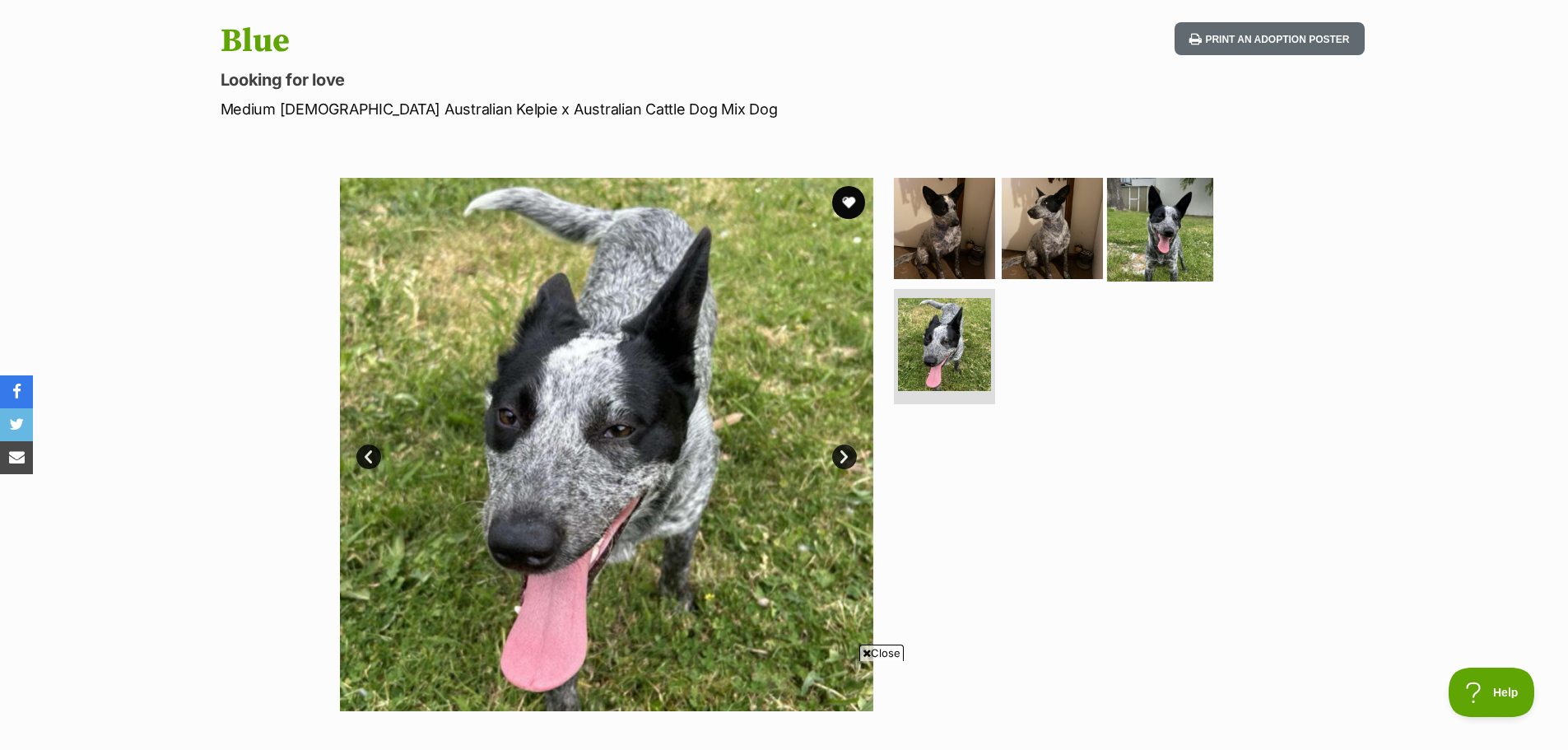
click at [1117, 238] on img at bounding box center [1160, 228] width 107 height 107
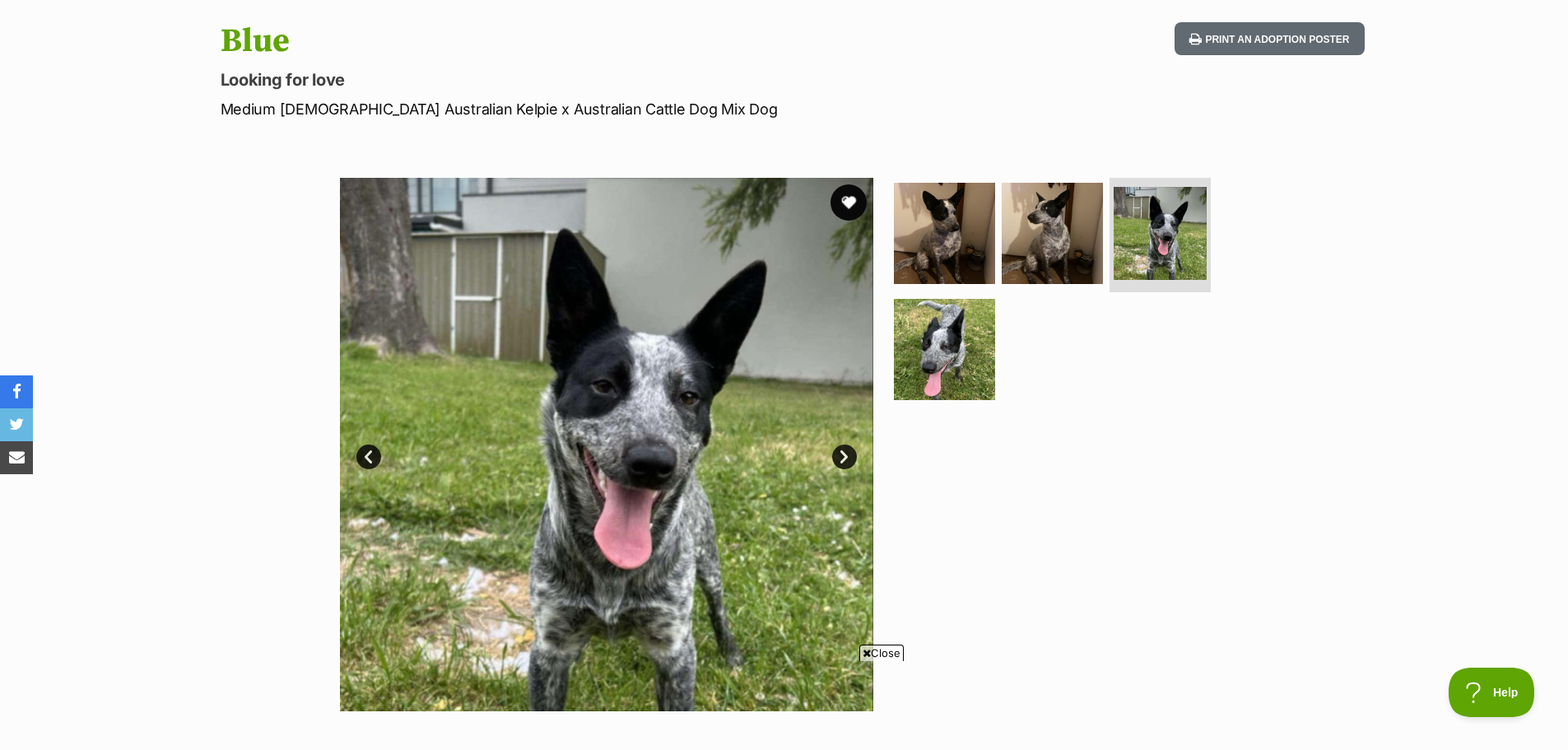
click at [833, 200] on button "favourite" at bounding box center [848, 202] width 36 height 36
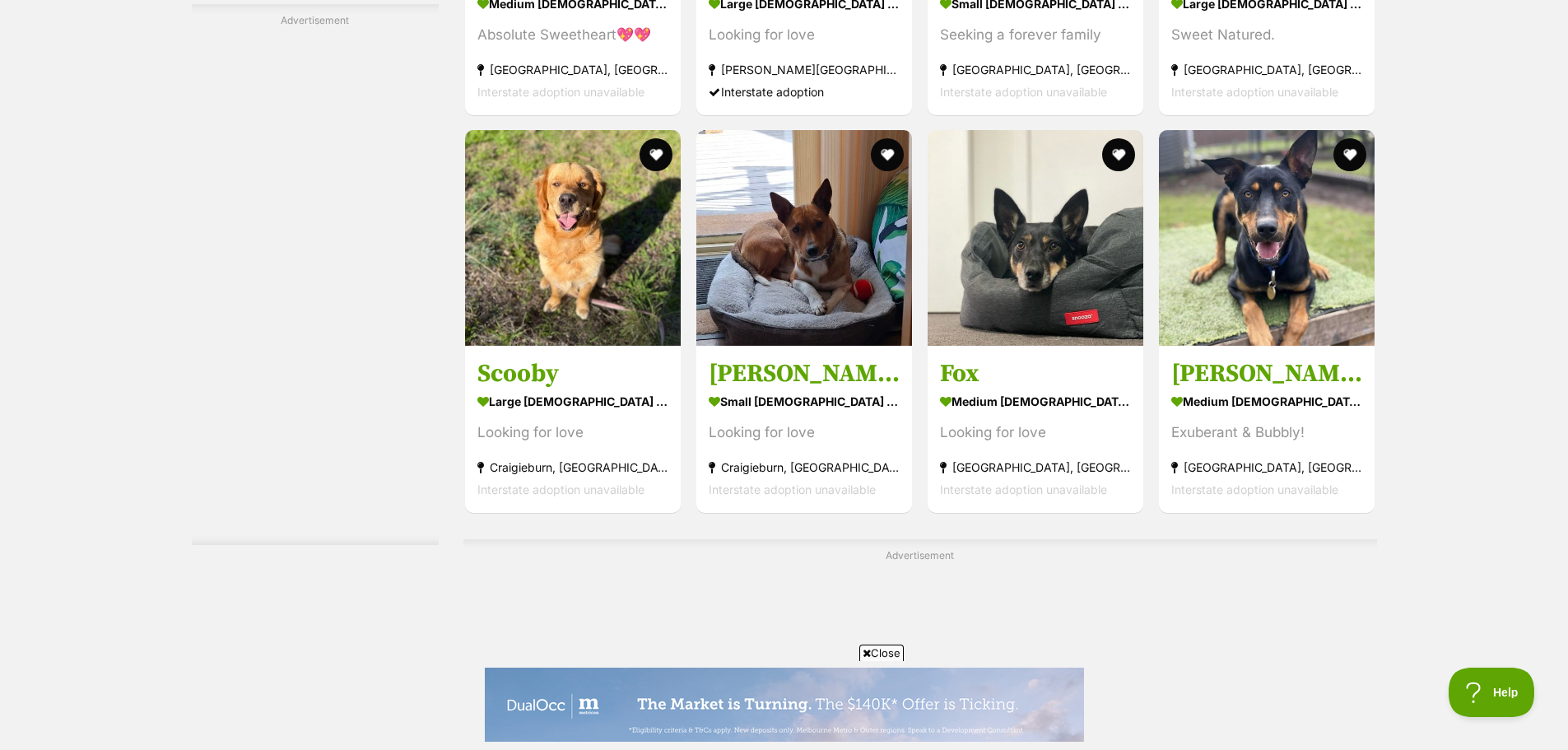
drag, startPoint x: 1267, startPoint y: 304, endPoint x: 1465, endPoint y: 215, distance: 217.1
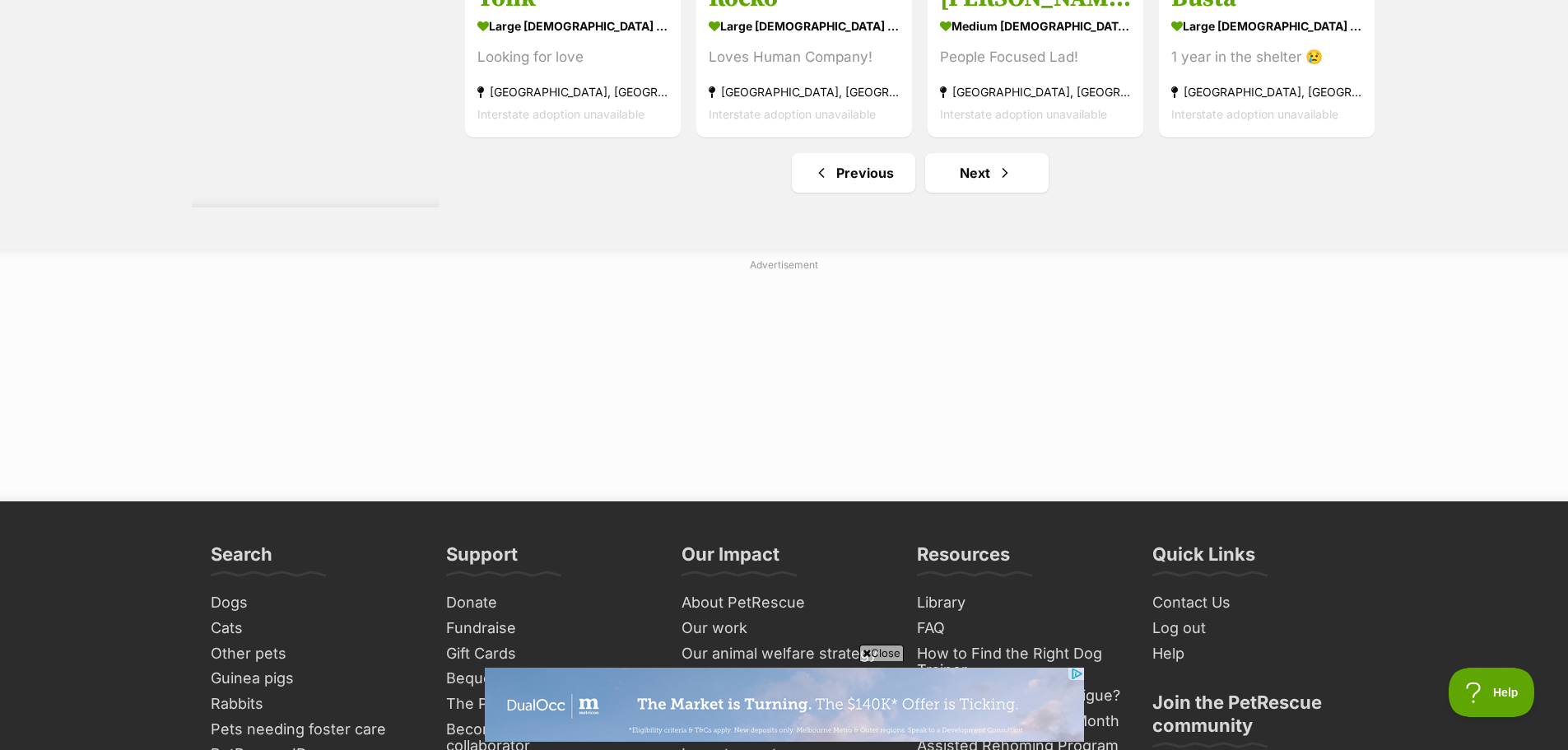
scroll to position [8808, 0]
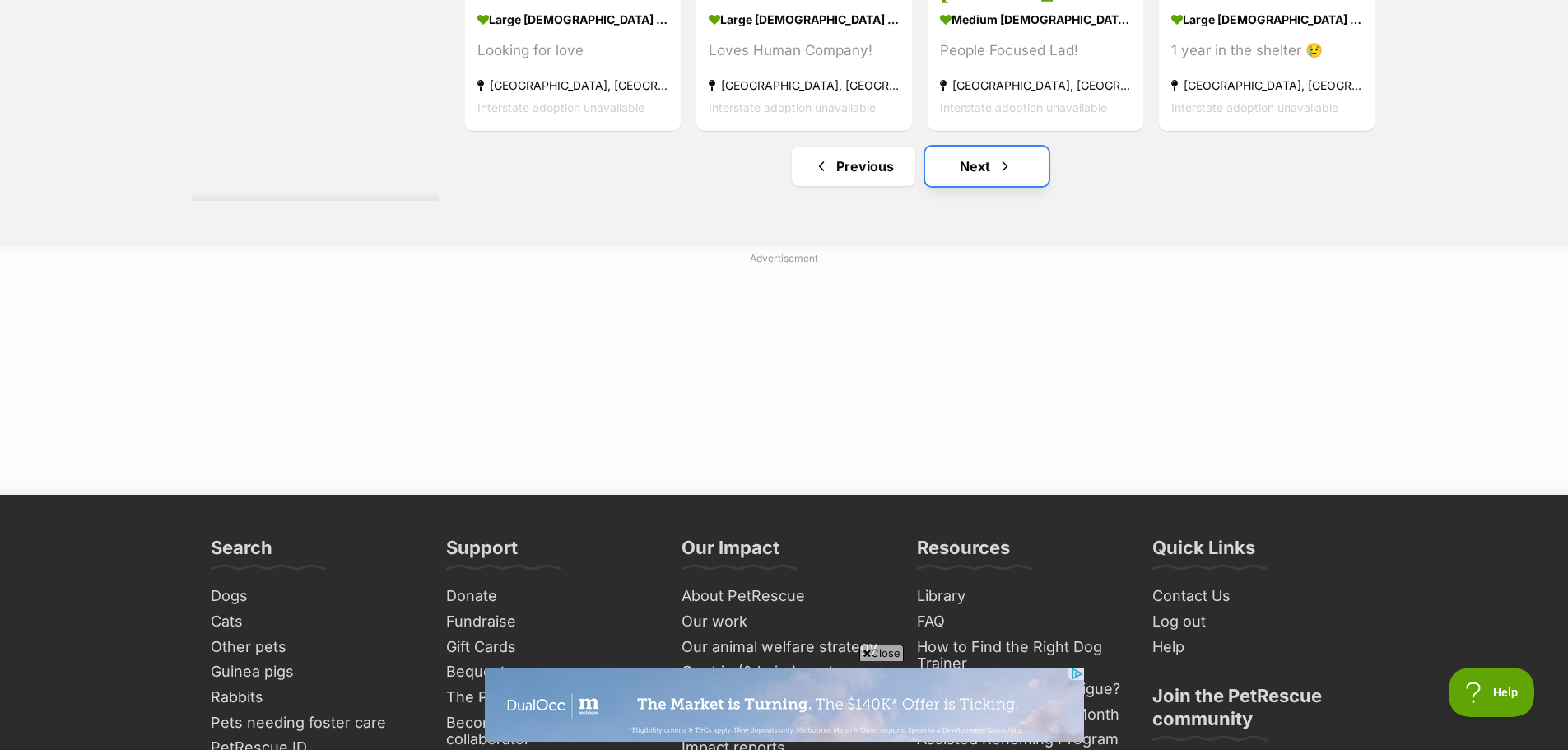
click at [1010, 172] on span "Next page" at bounding box center [1005, 166] width 17 height 20
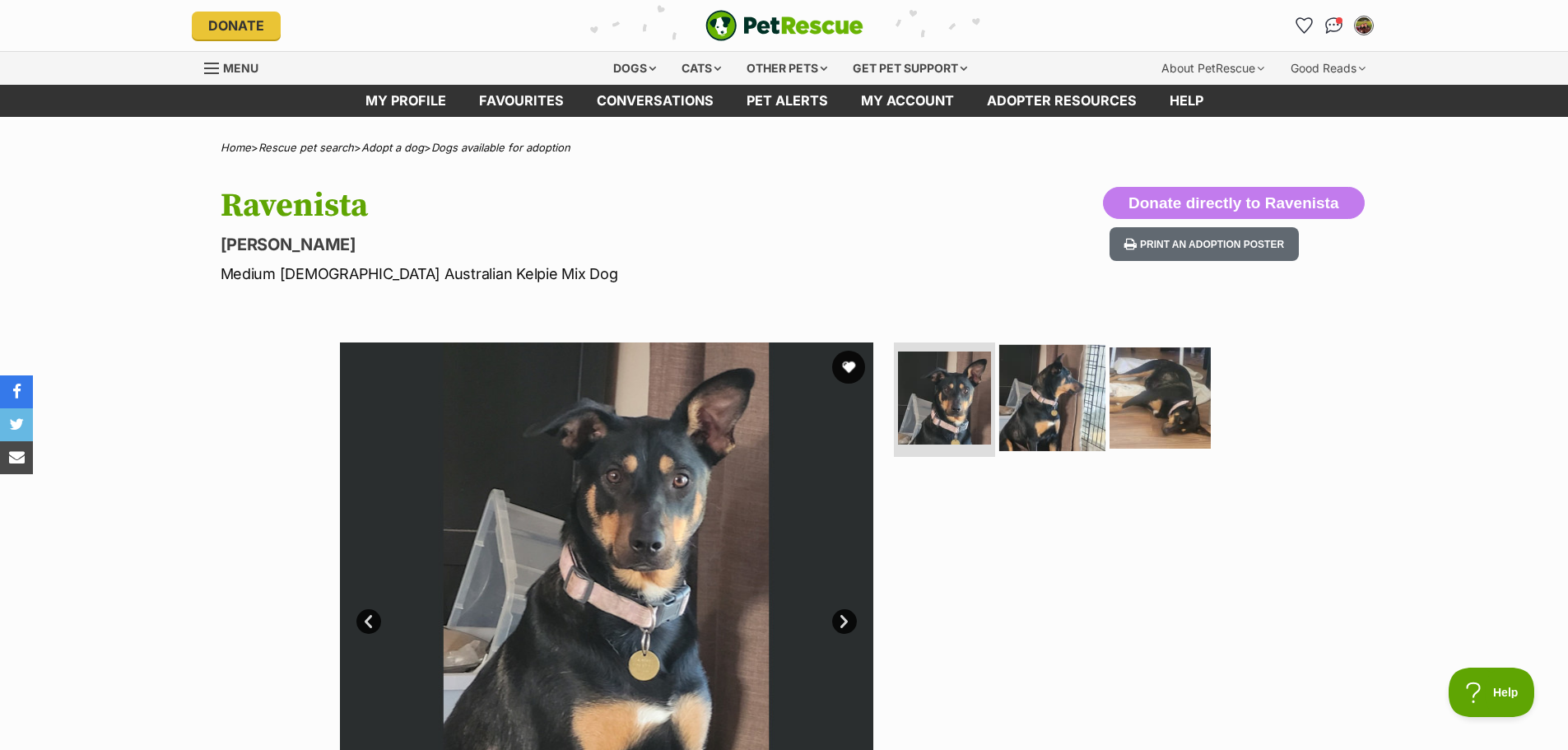
click at [1047, 369] on img at bounding box center [1053, 397] width 107 height 107
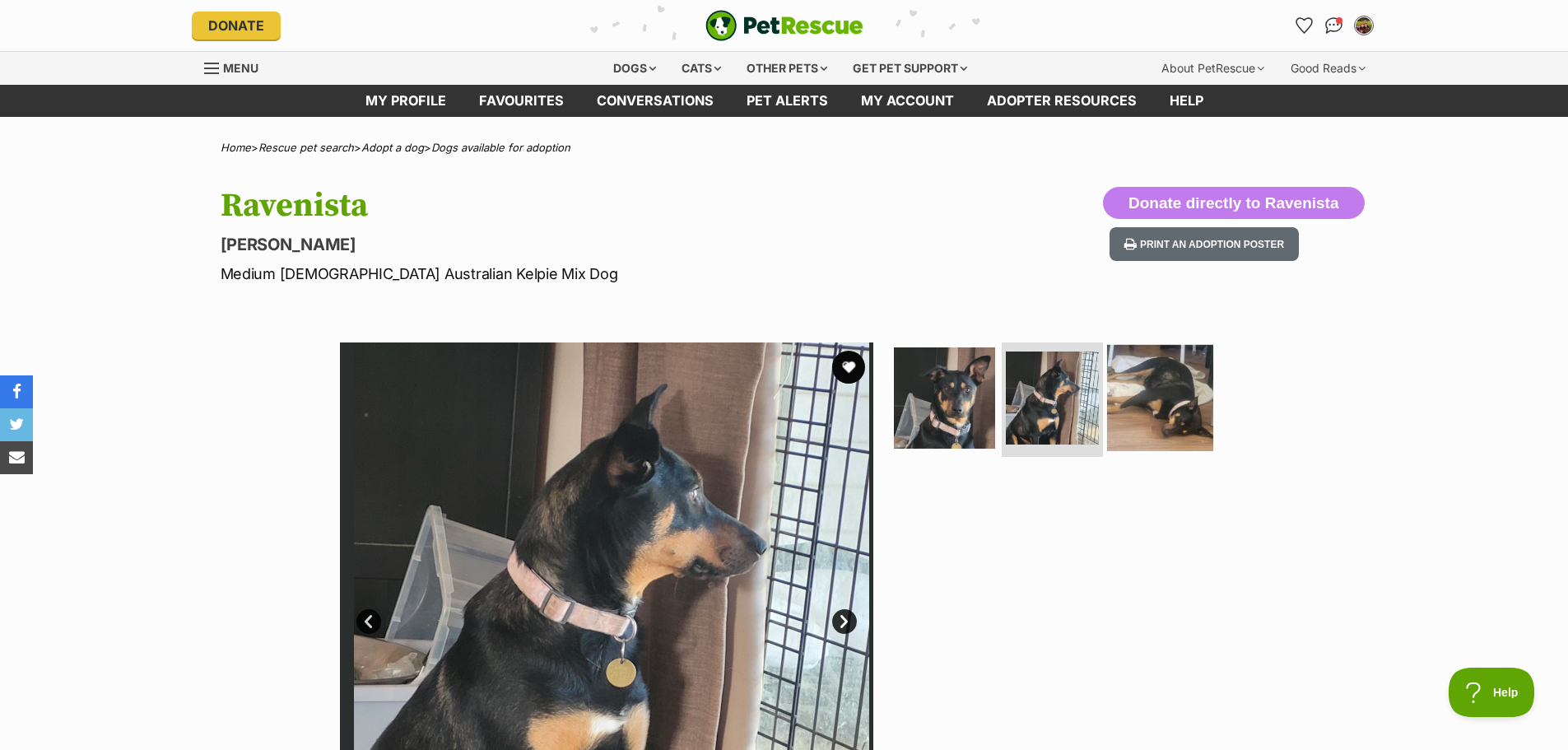
click at [1145, 374] on img at bounding box center [1160, 397] width 107 height 107
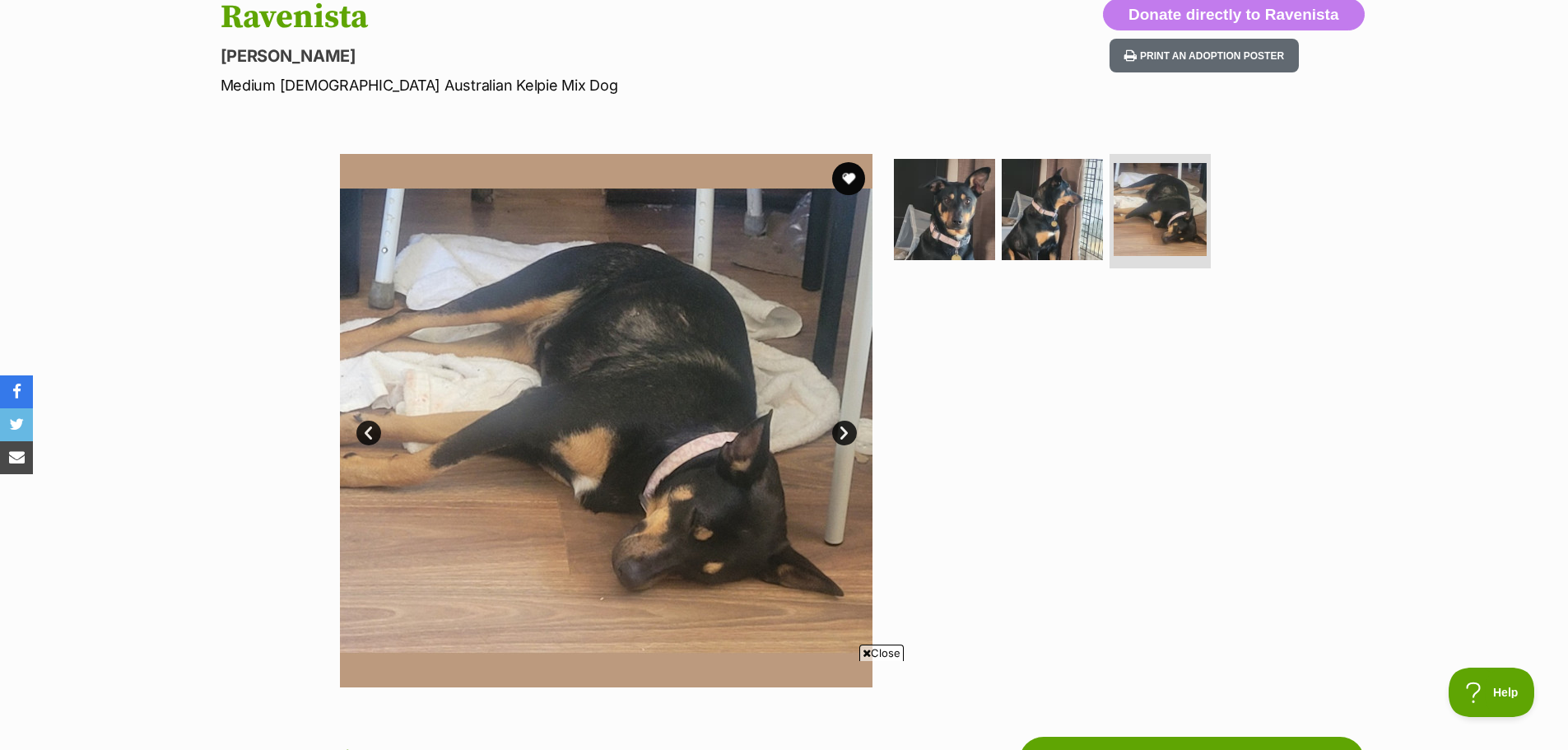
scroll to position [165, 0]
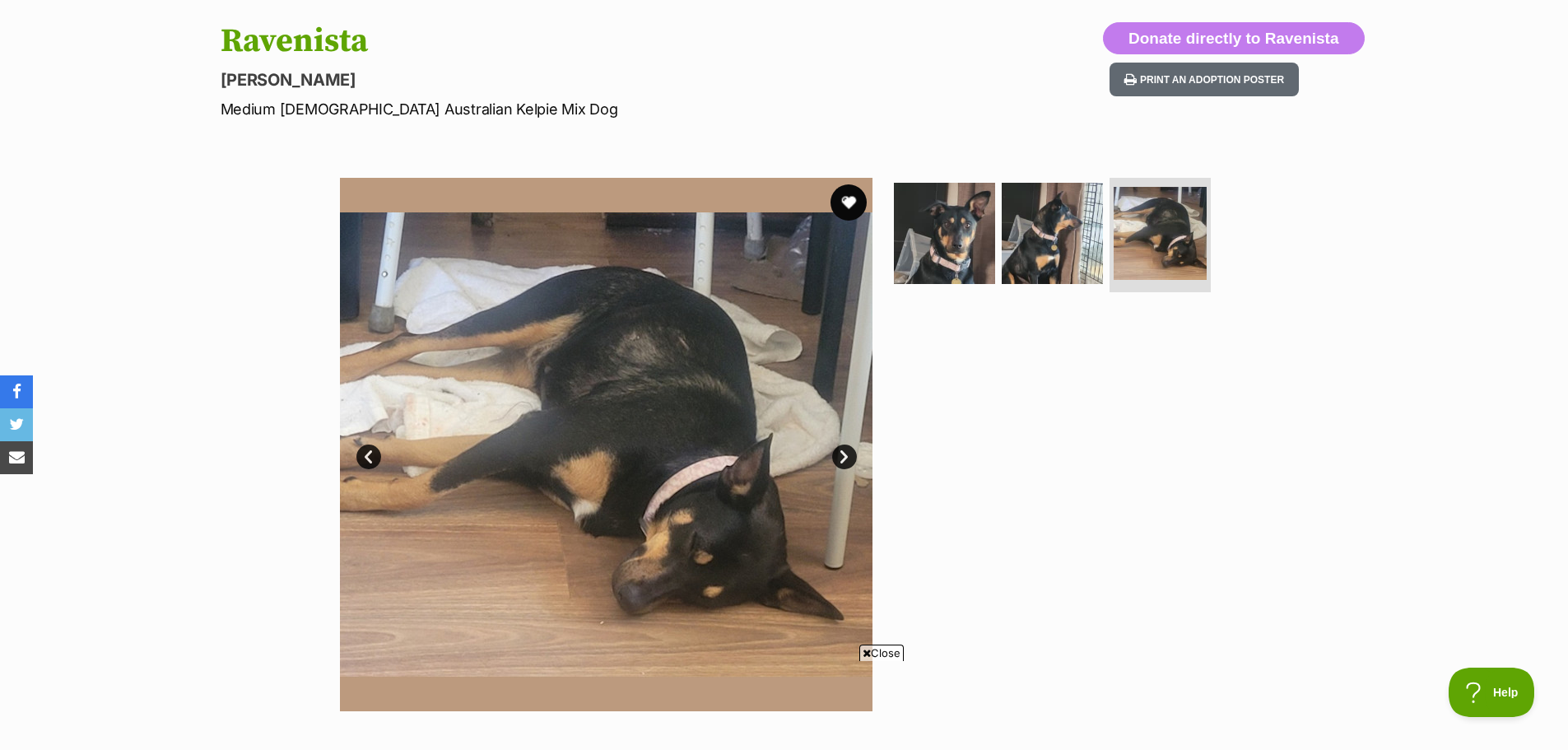
click at [847, 186] on button "favourite" at bounding box center [848, 202] width 36 height 36
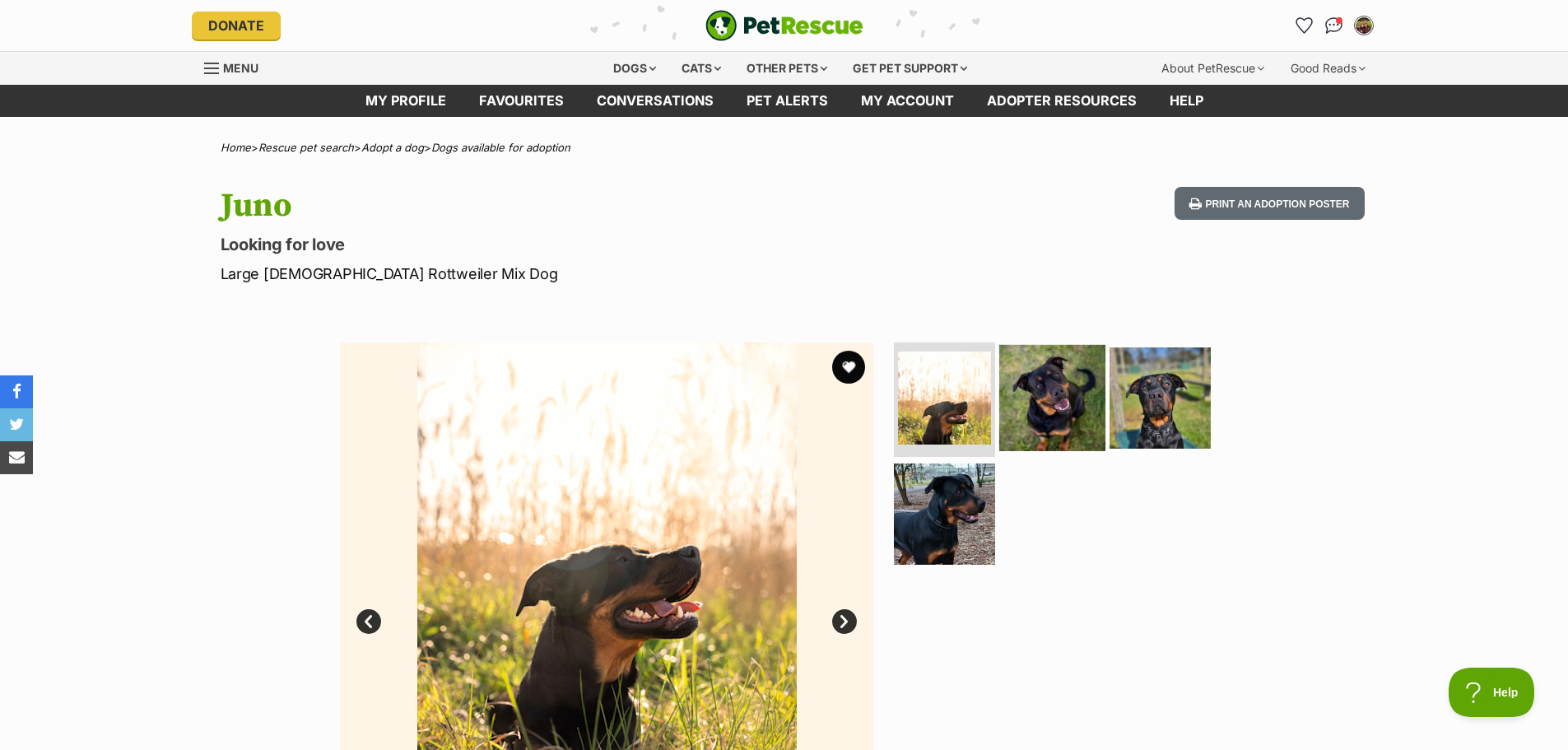
click at [1057, 400] on img at bounding box center [1053, 397] width 107 height 107
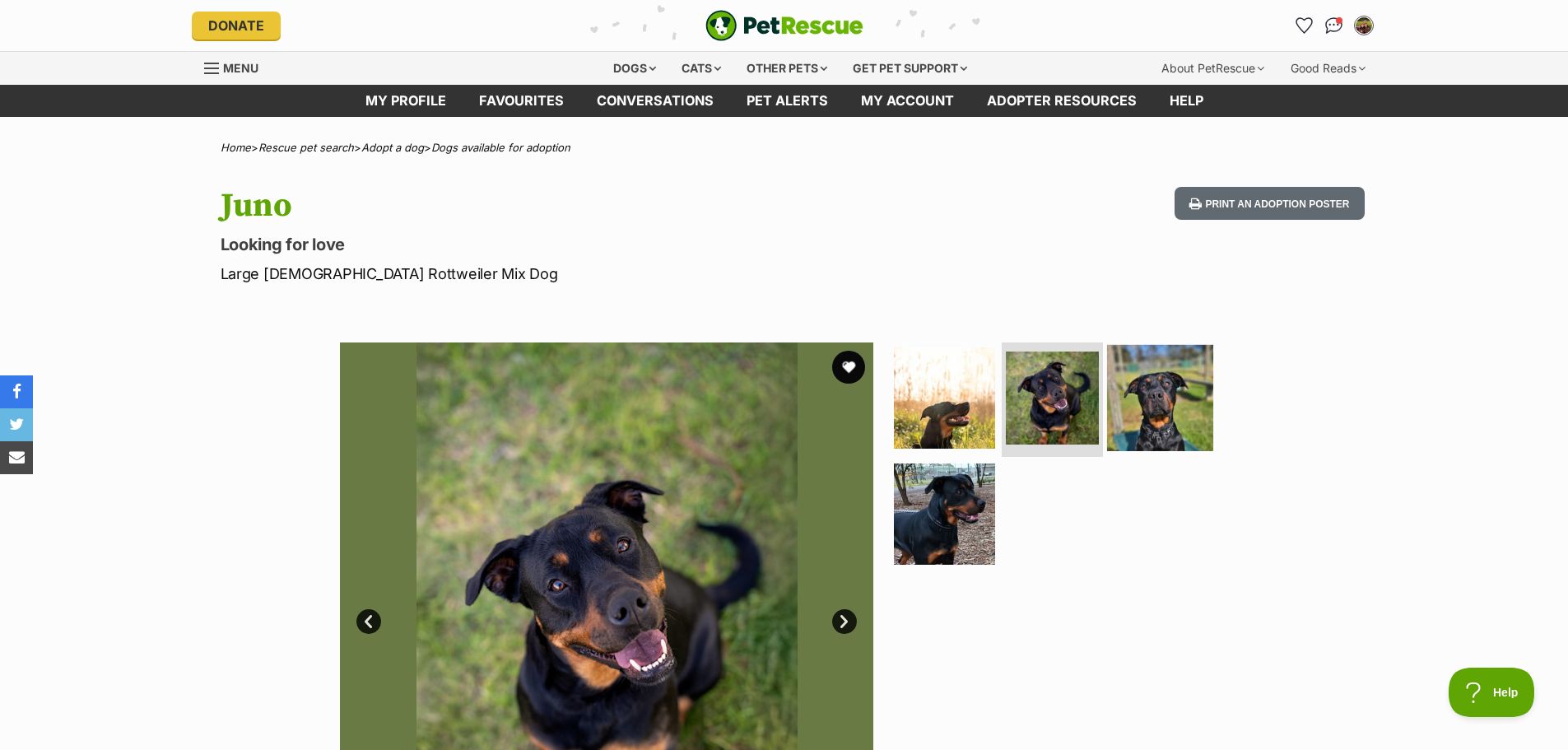
click at [1156, 406] on img at bounding box center [1160, 397] width 107 height 107
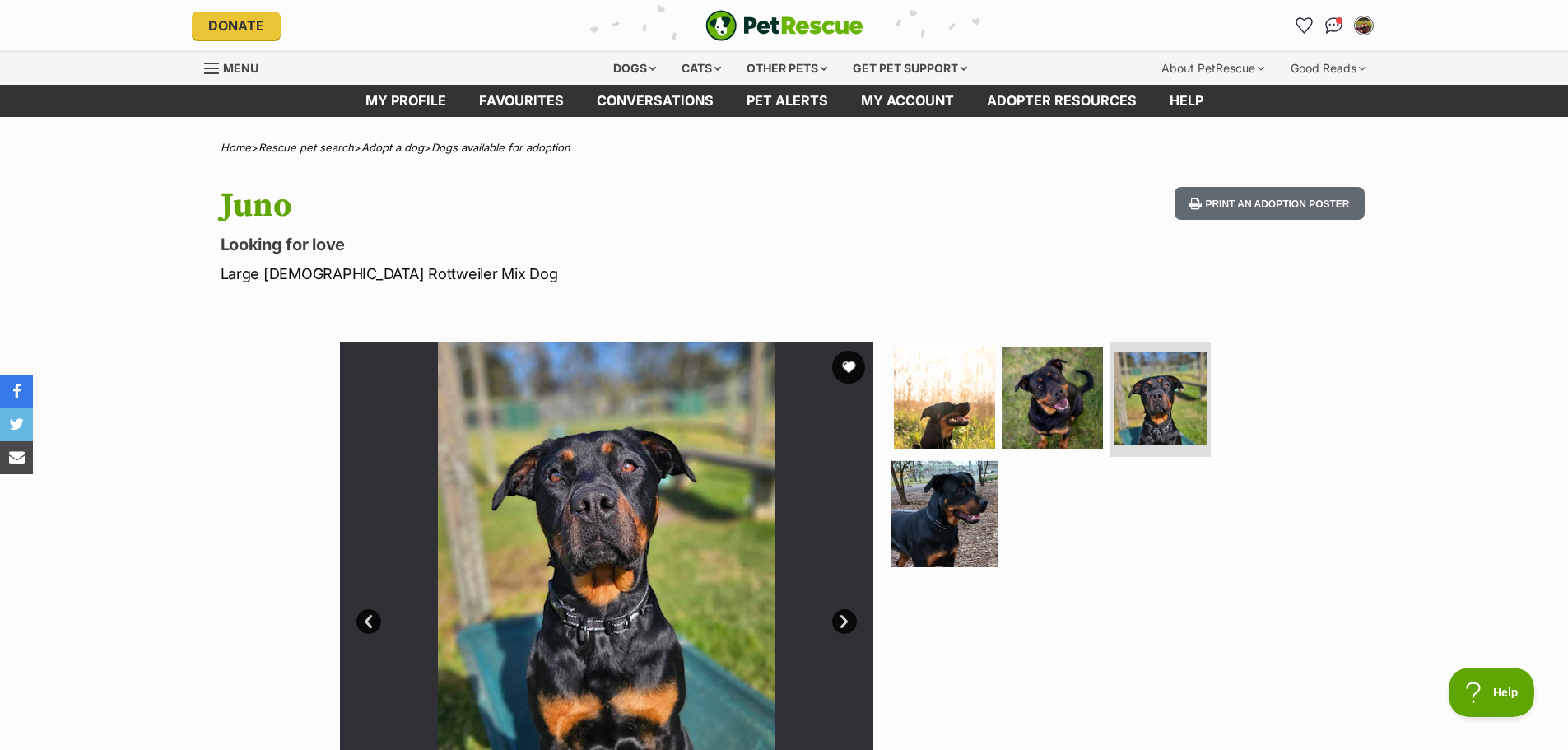
click at [932, 507] on img at bounding box center [944, 514] width 107 height 107
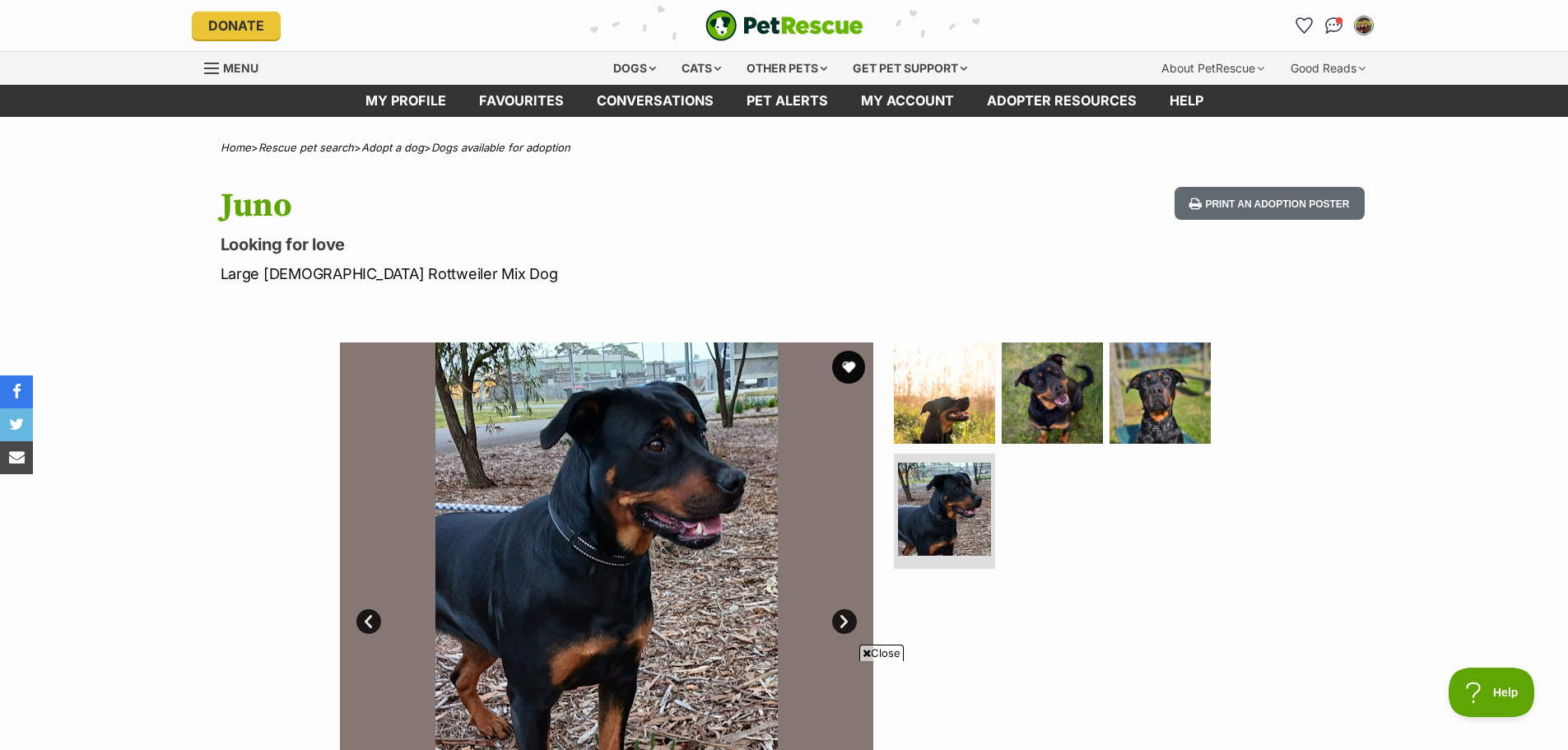
scroll to position [165, 0]
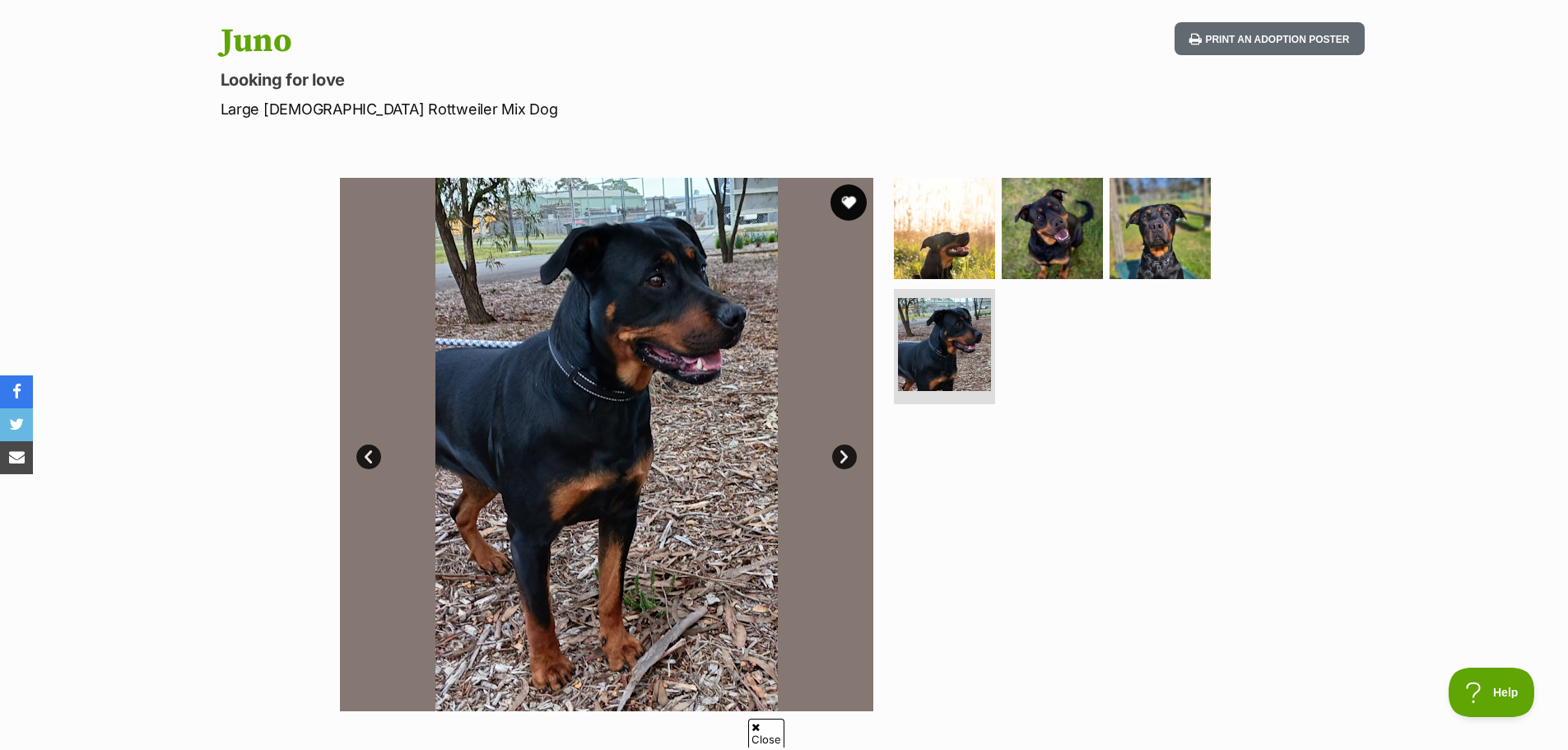
click at [841, 205] on button "favourite" at bounding box center [848, 202] width 36 height 36
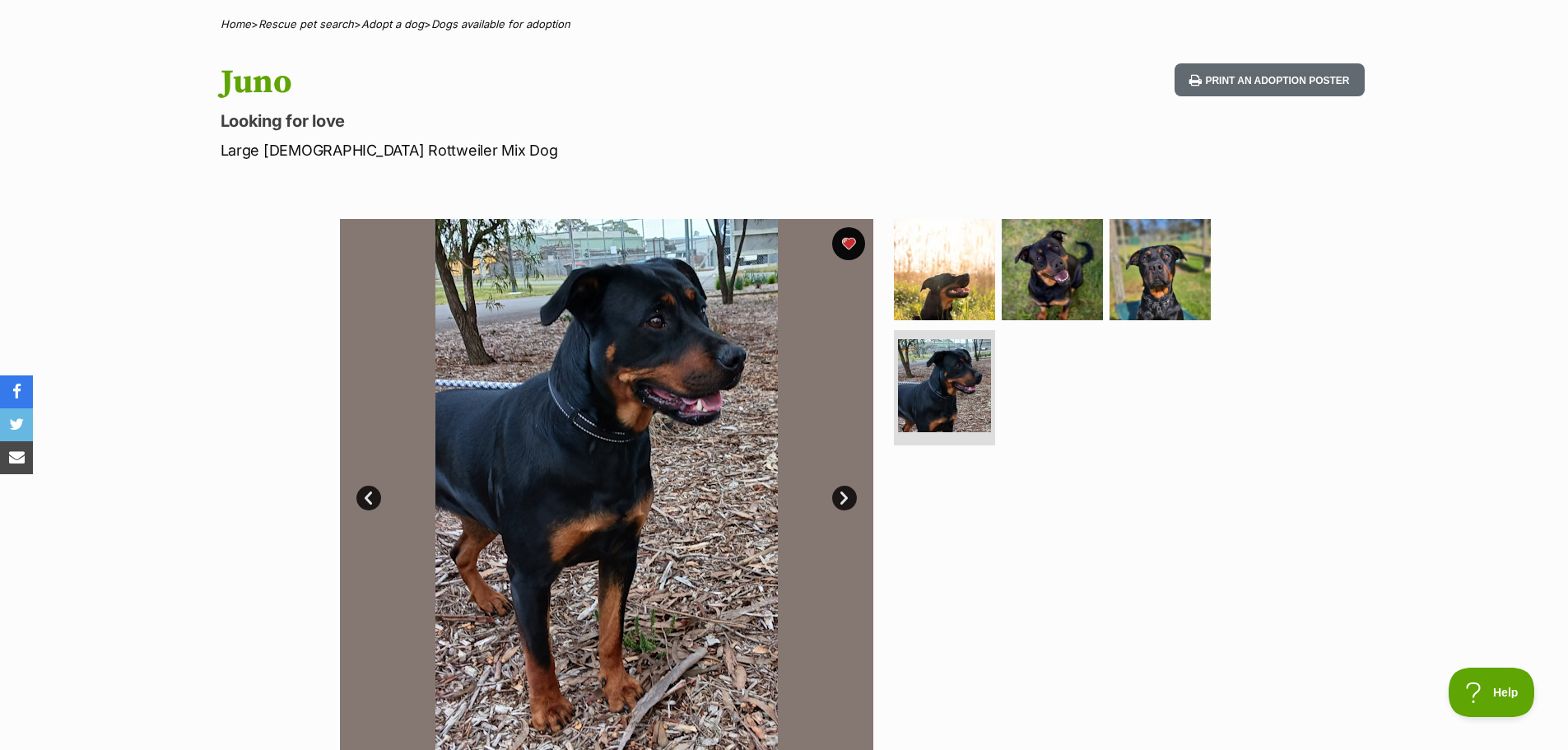
scroll to position [0, 0]
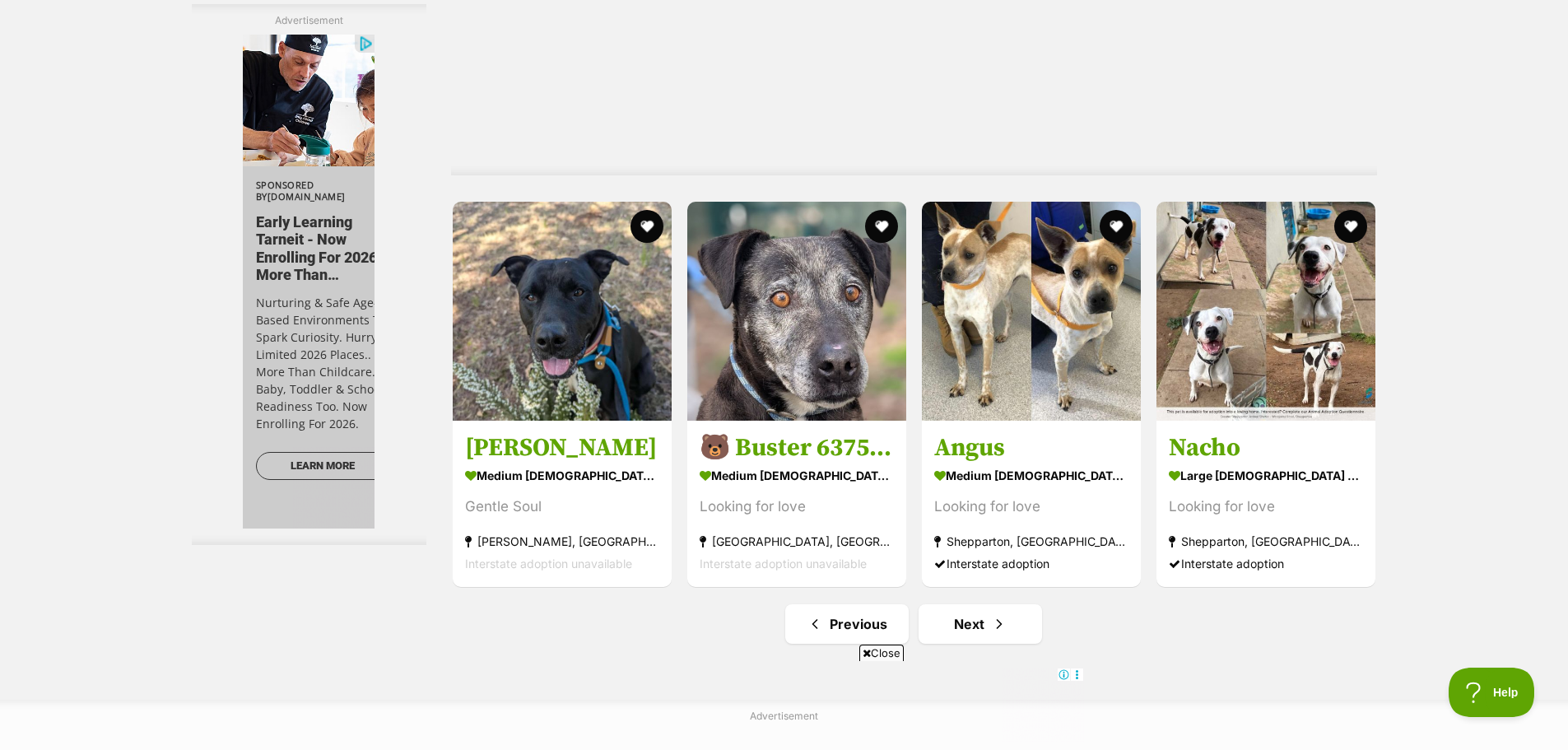
scroll to position [8561, 0]
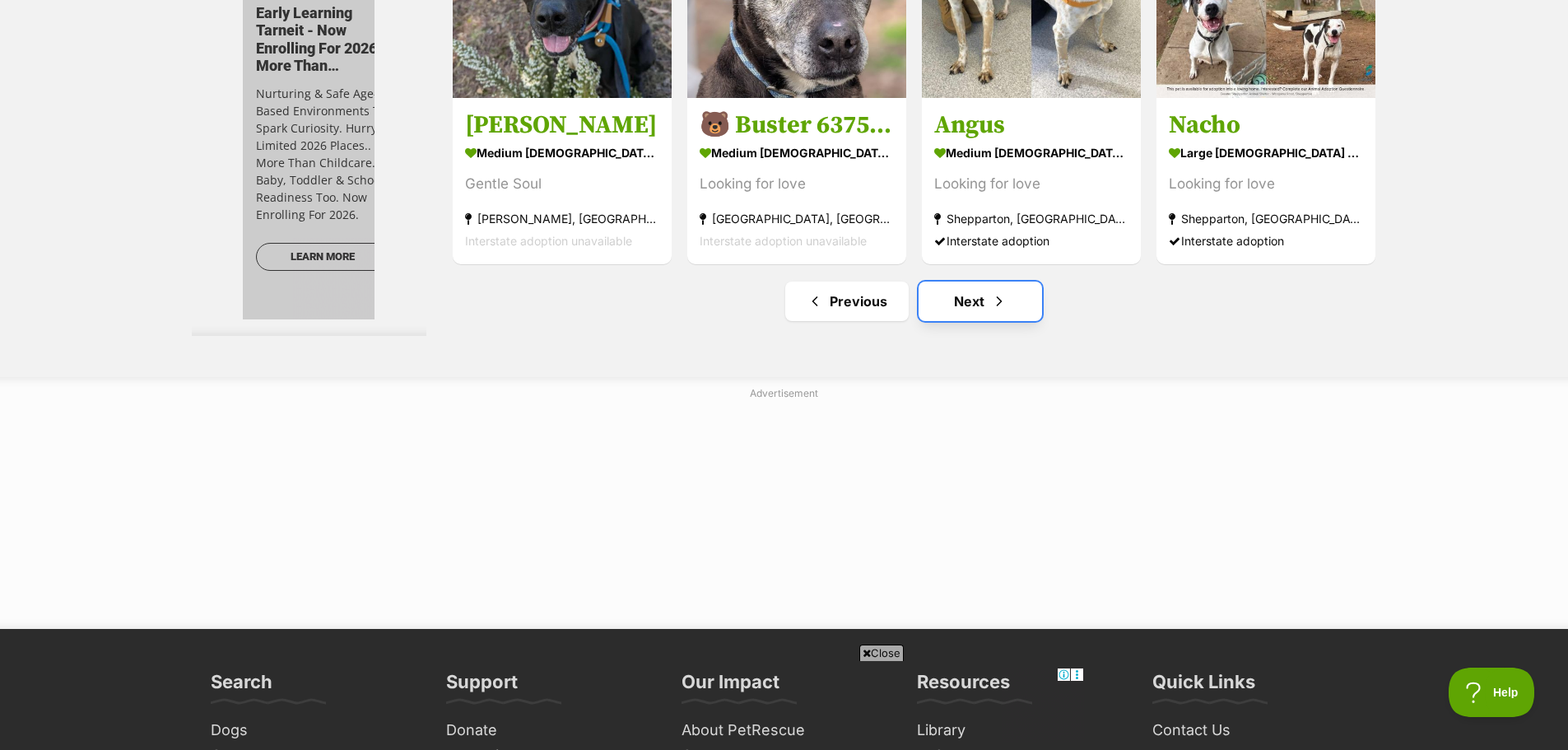
click at [985, 305] on link "Next" at bounding box center [980, 301] width 123 height 39
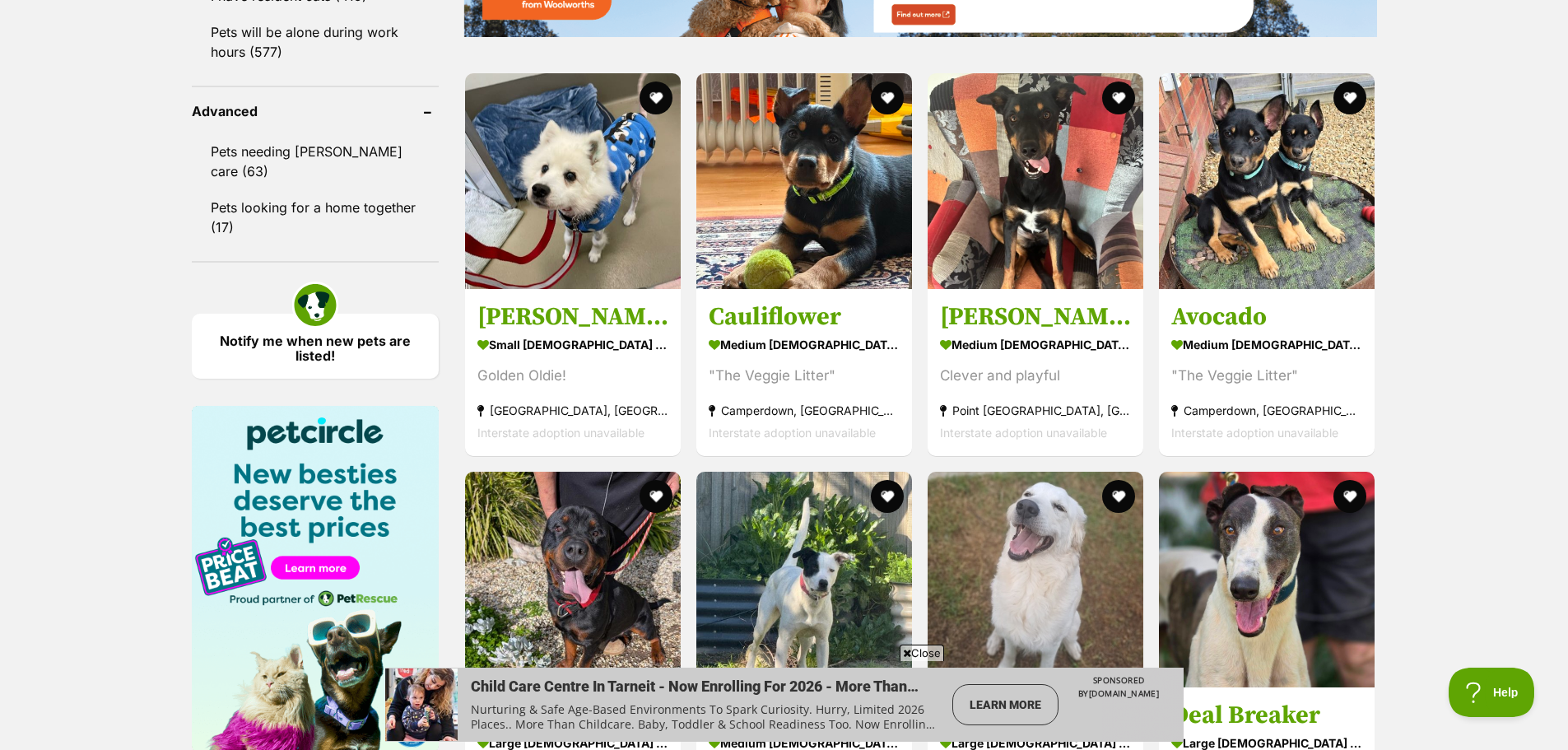
scroll to position [2223, 0]
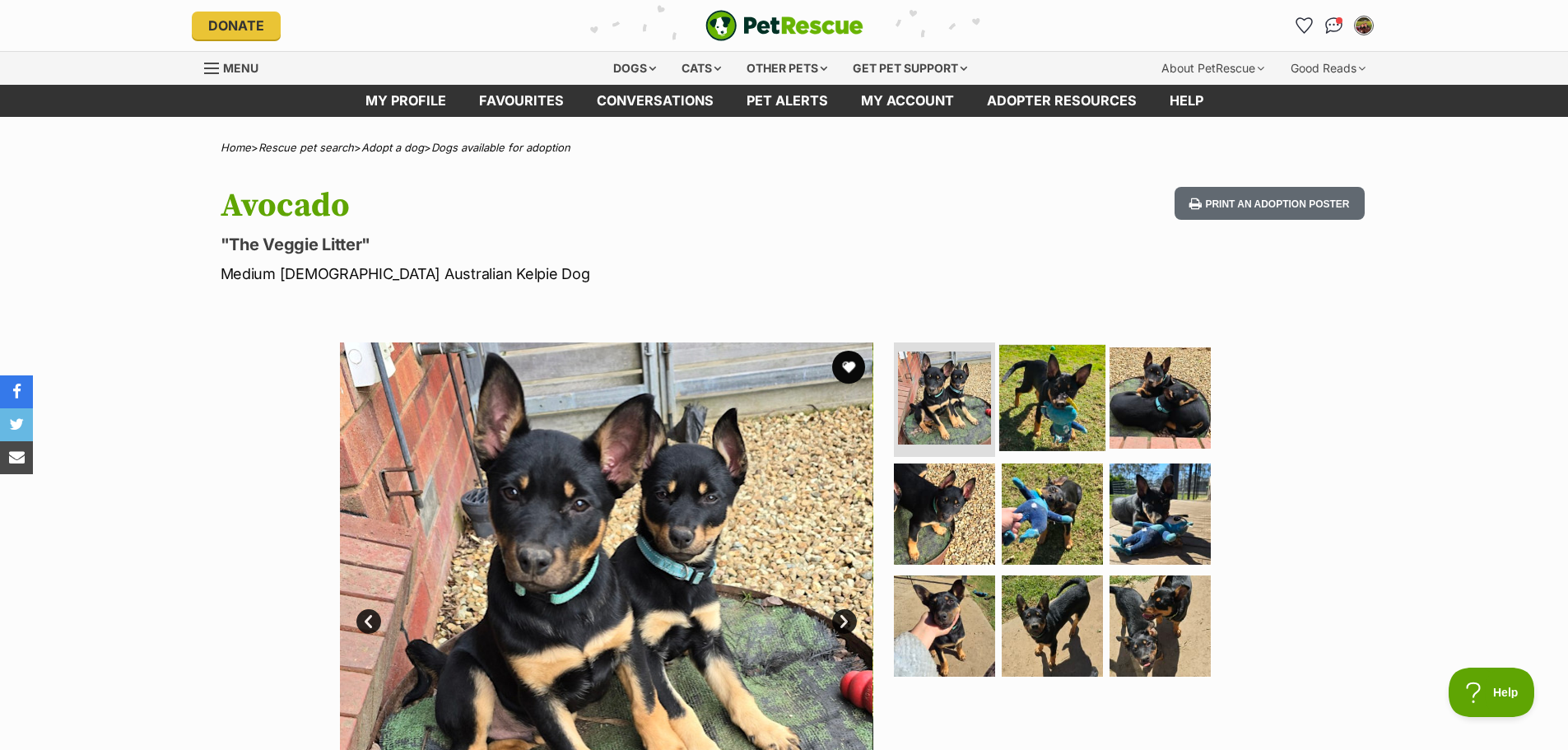
click at [1050, 368] on img at bounding box center [1053, 397] width 107 height 107
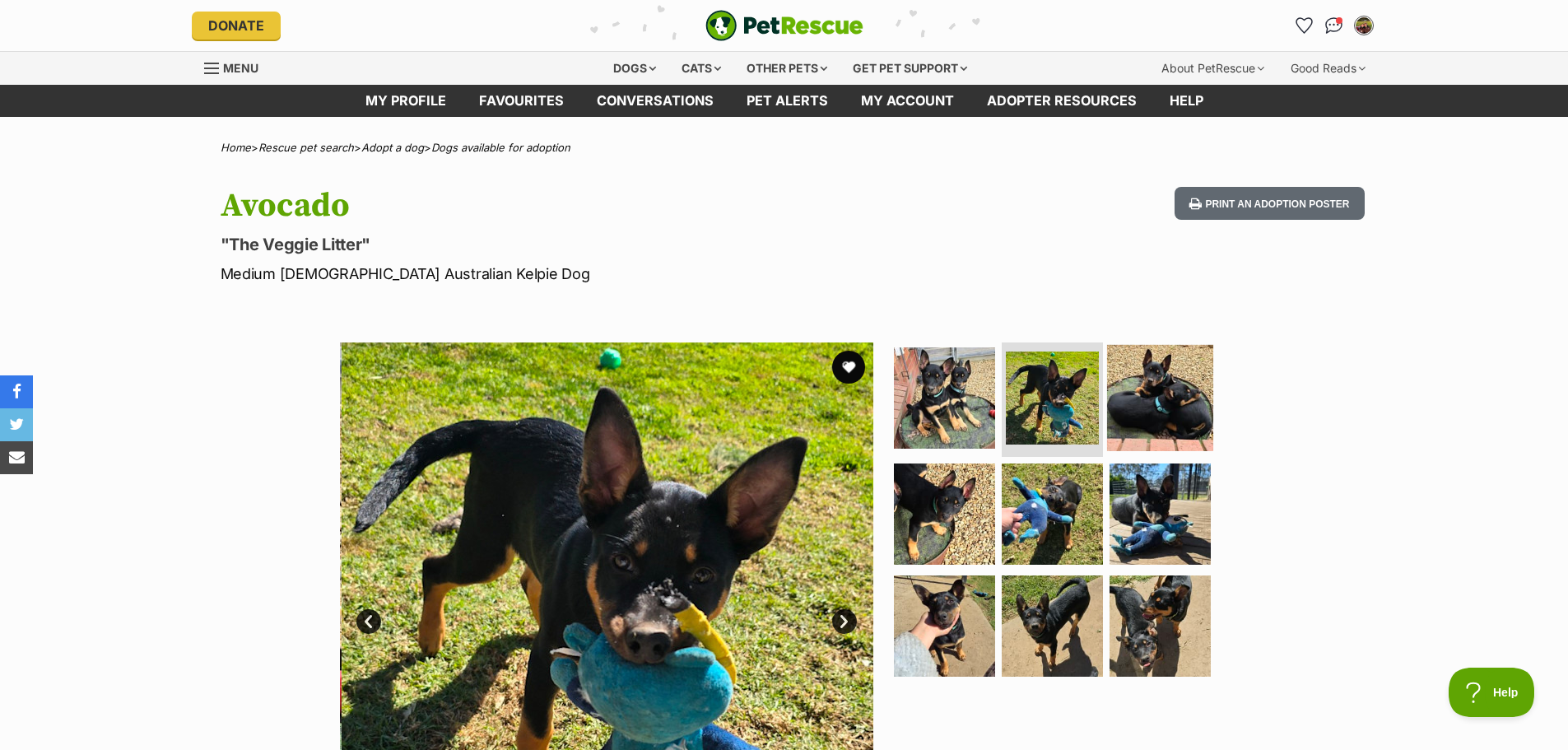
click at [1179, 383] on img at bounding box center [1160, 397] width 107 height 107
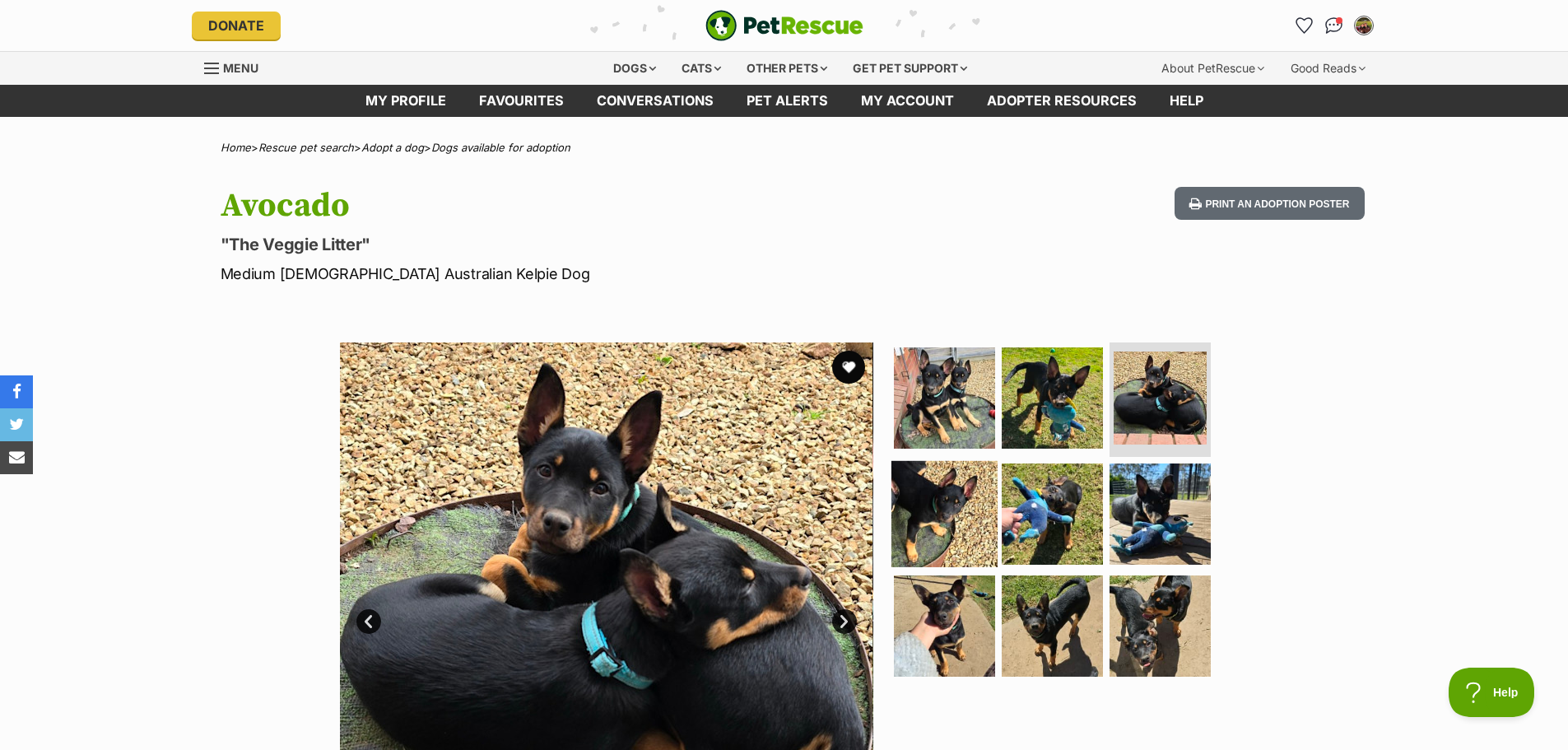
click at [975, 507] on img at bounding box center [944, 514] width 107 height 107
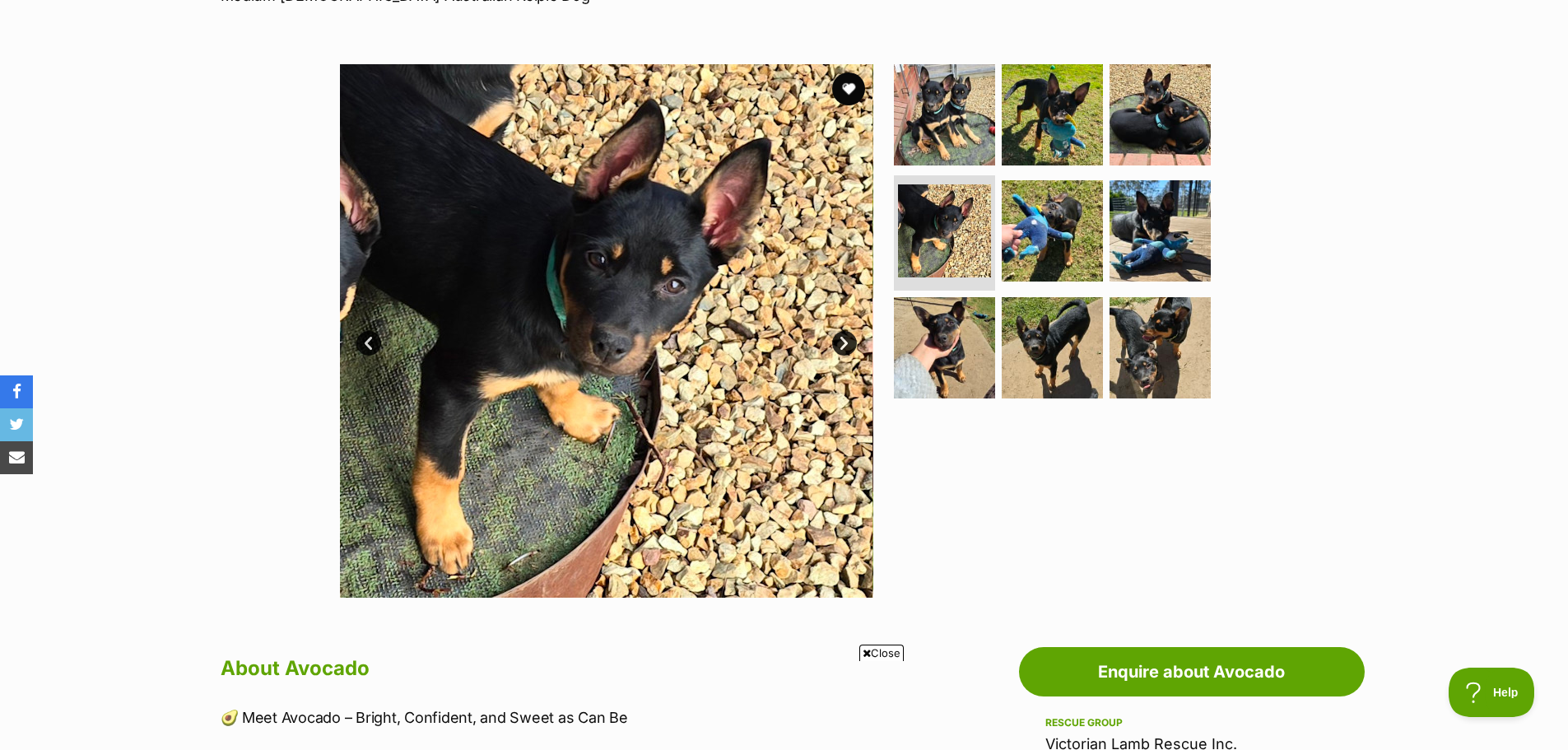
scroll to position [247, 0]
